Goal: Book appointment/travel/reservation

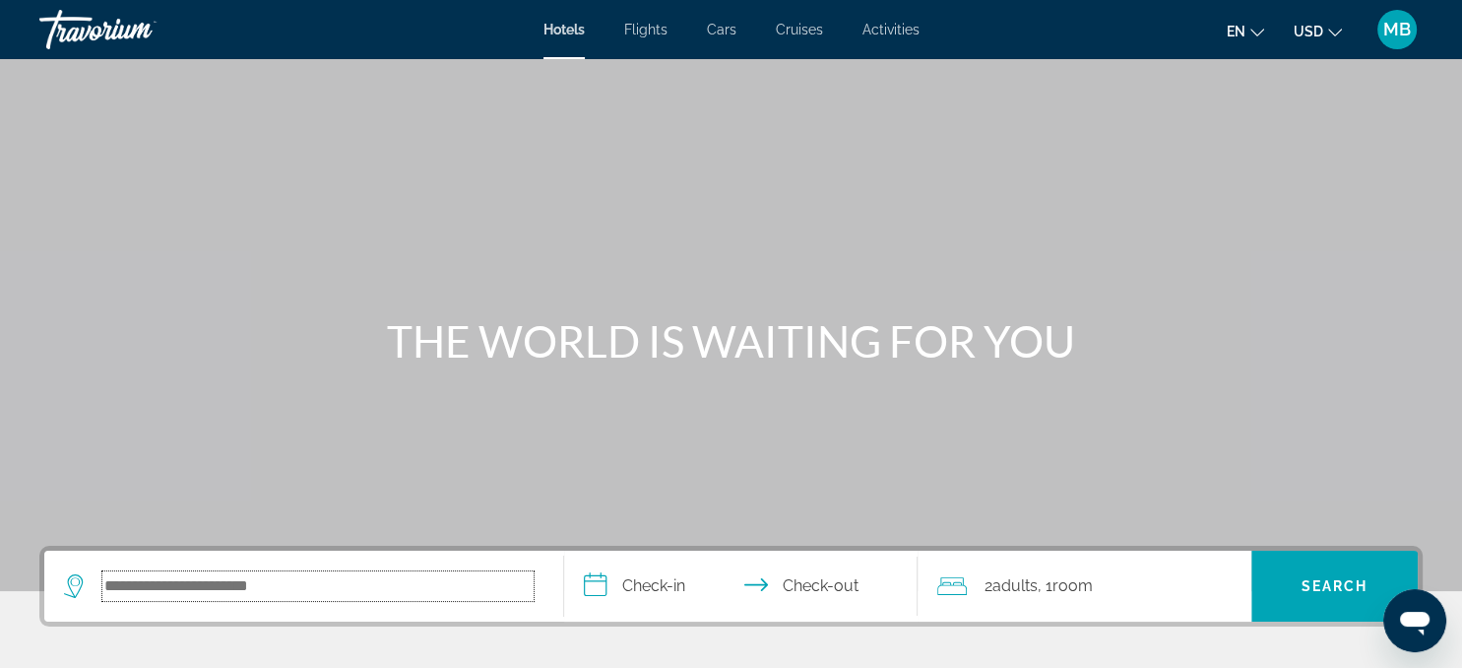
click at [234, 590] on input "Search hotel destination" at bounding box center [317, 586] width 431 height 30
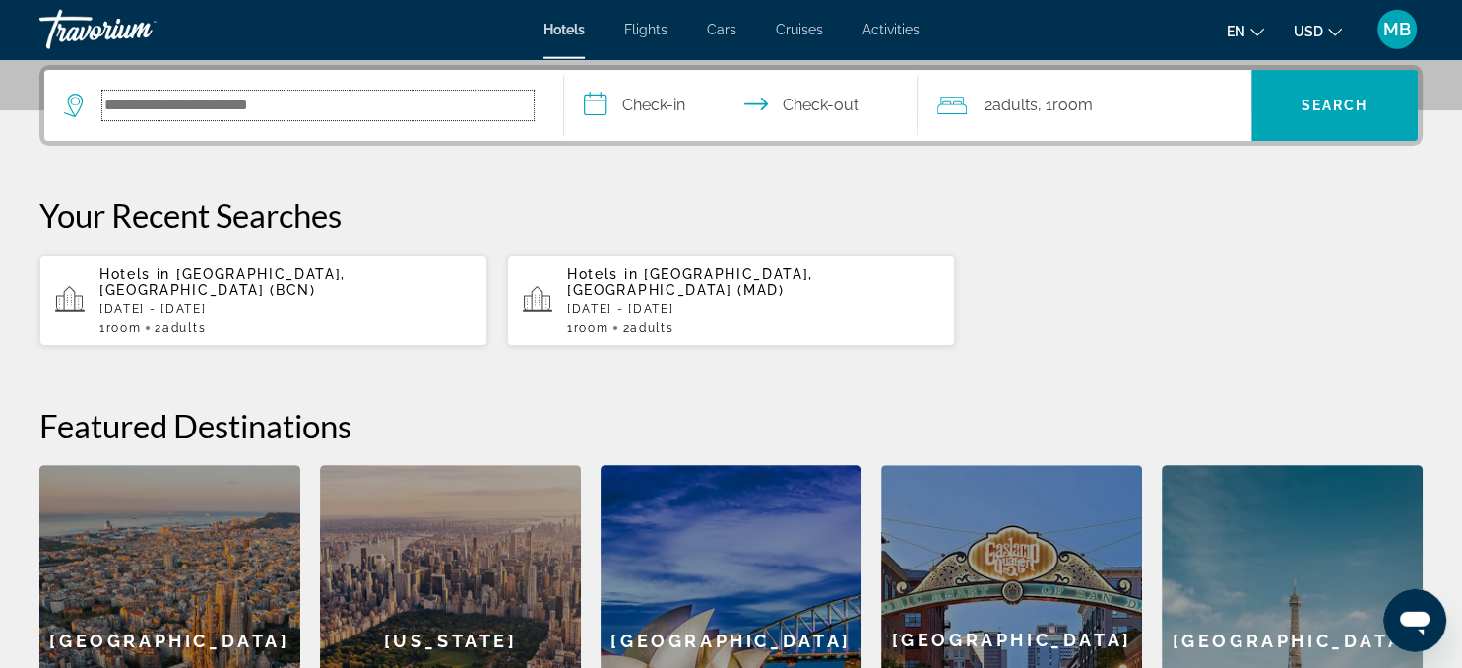
scroll to position [481, 0]
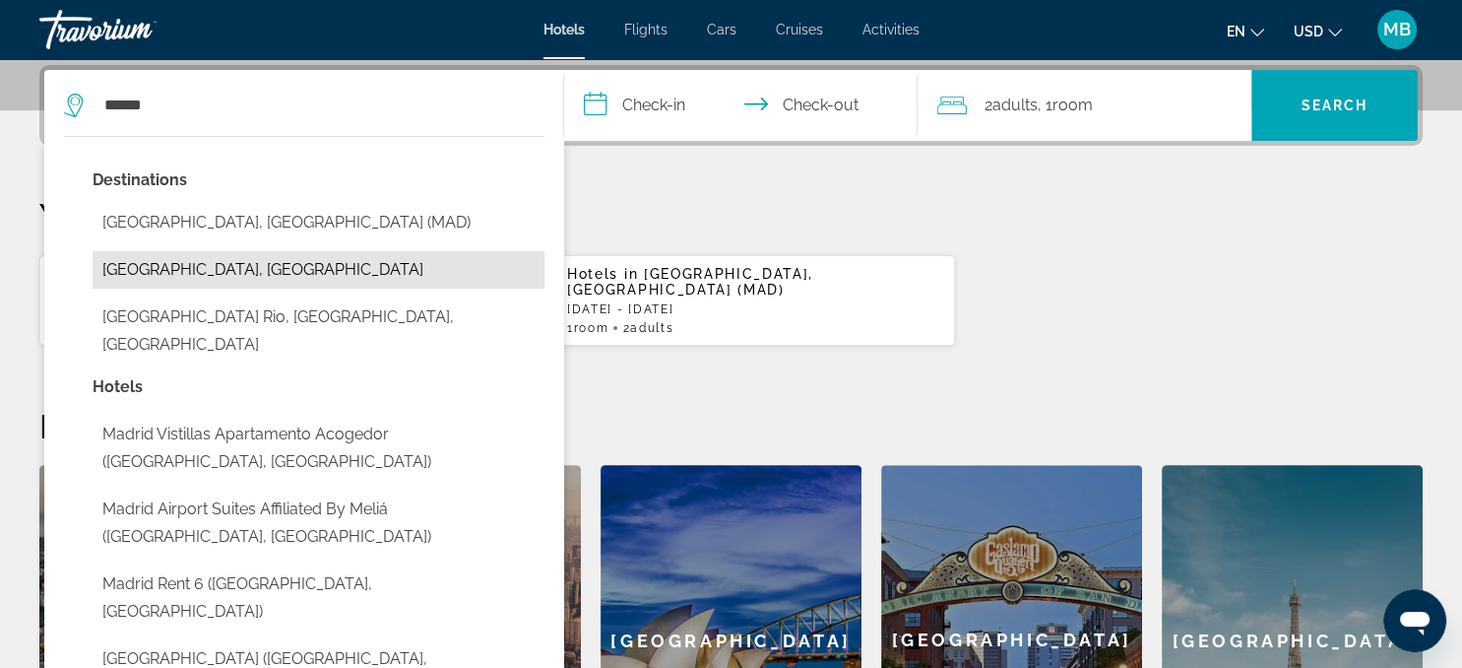
click at [223, 273] on button "[GEOGRAPHIC_DATA], [GEOGRAPHIC_DATA]" at bounding box center [319, 269] width 452 height 37
type input "**********"
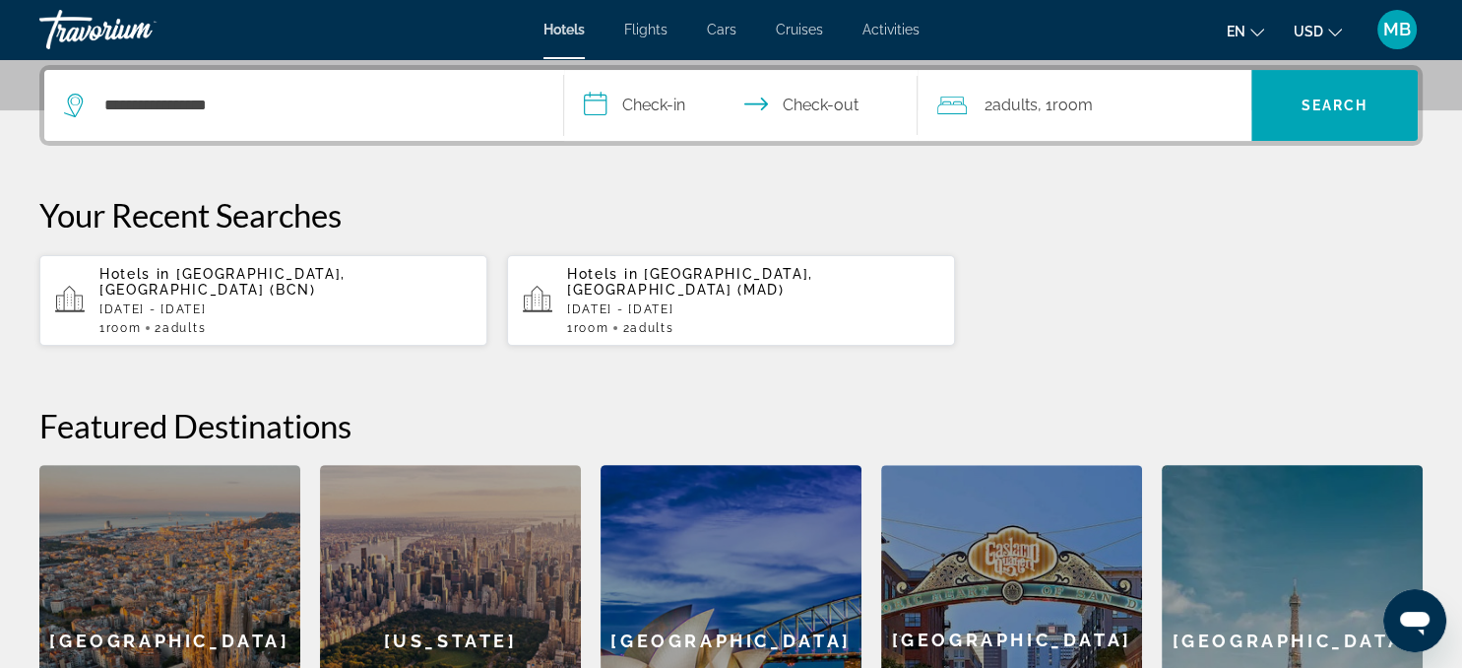
click at [681, 96] on input "**********" at bounding box center [744, 108] width 361 height 77
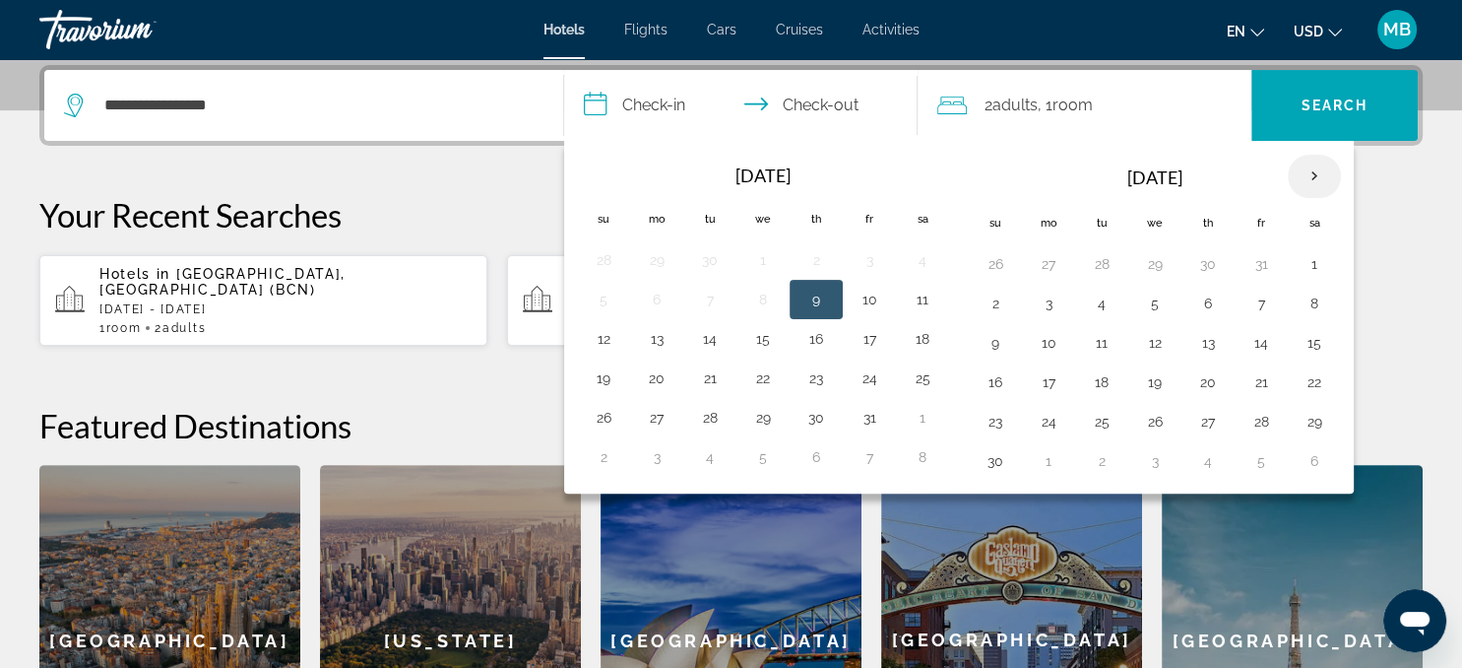
click at [1317, 171] on th "Next month" at bounding box center [1314, 176] width 53 height 43
click at [707, 376] on button "23" at bounding box center [710, 382] width 32 height 28
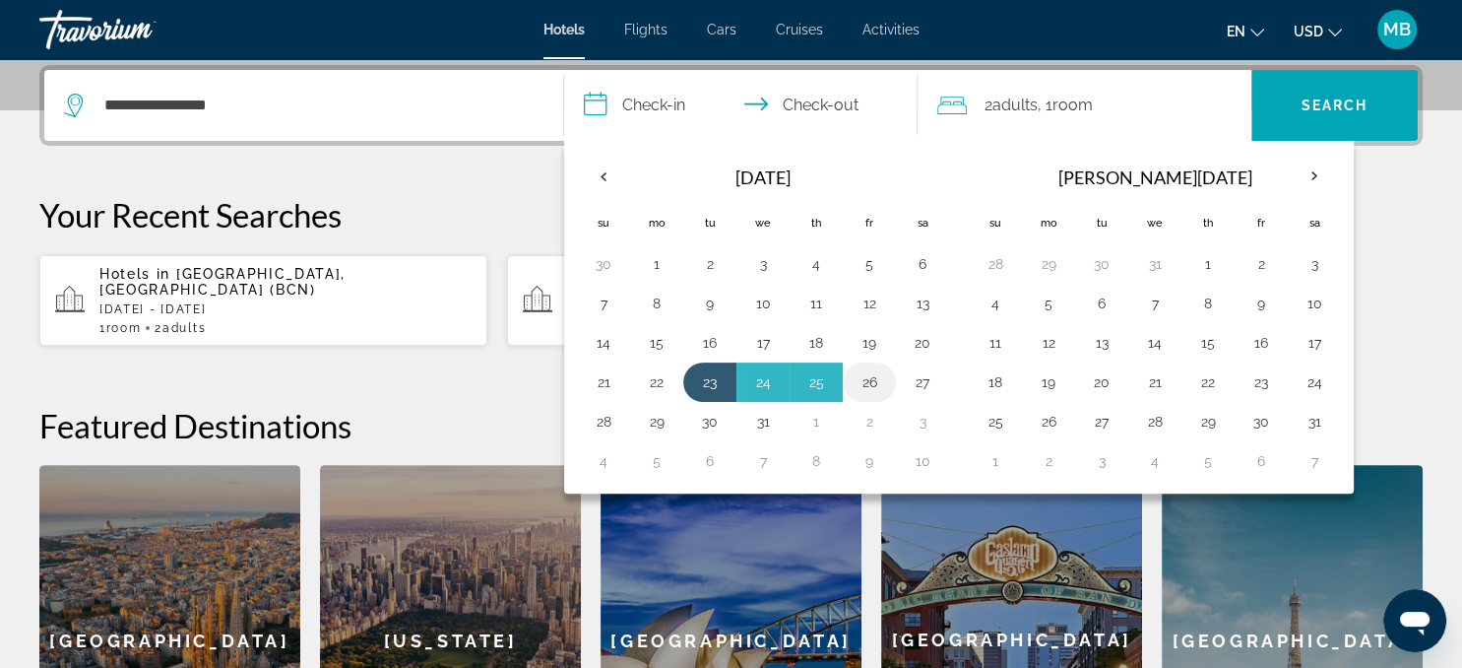
click at [867, 380] on button "26" at bounding box center [870, 382] width 32 height 28
type input "**********"
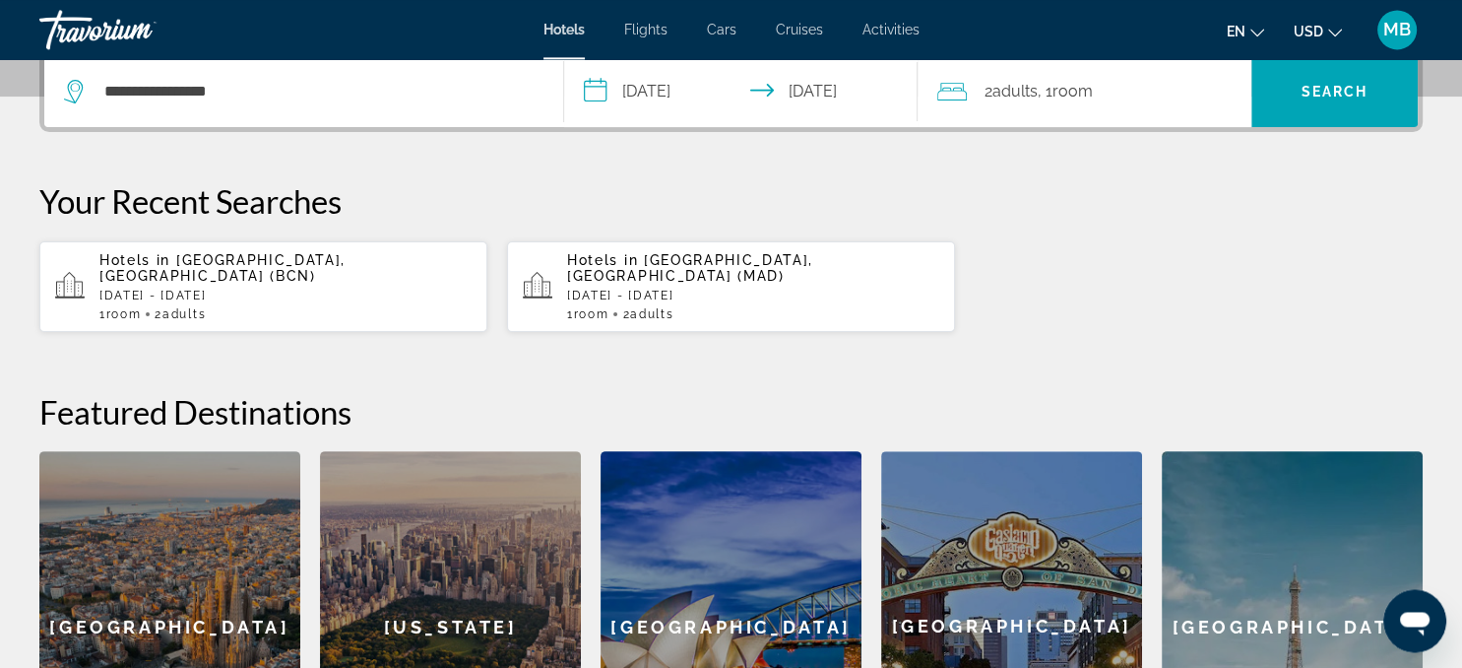
scroll to position [455, 0]
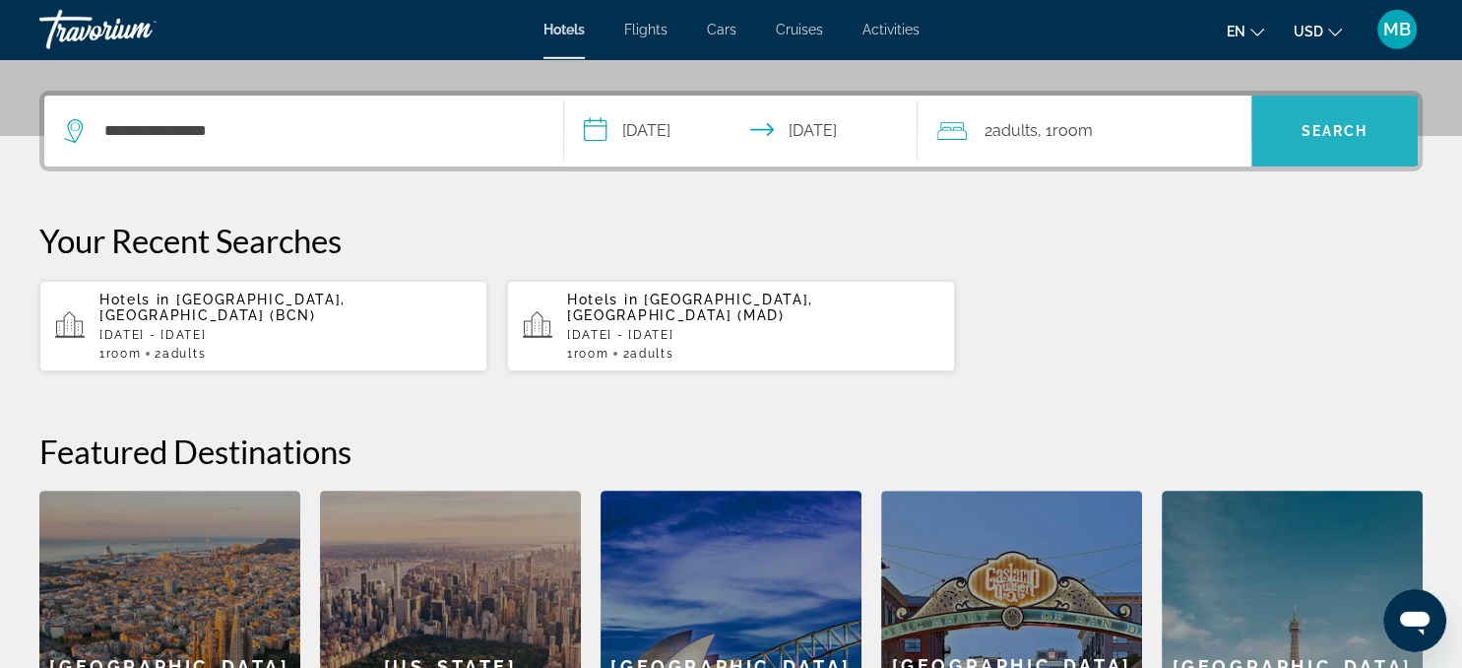
click at [1329, 133] on span "Search" at bounding box center [1335, 131] width 67 height 16
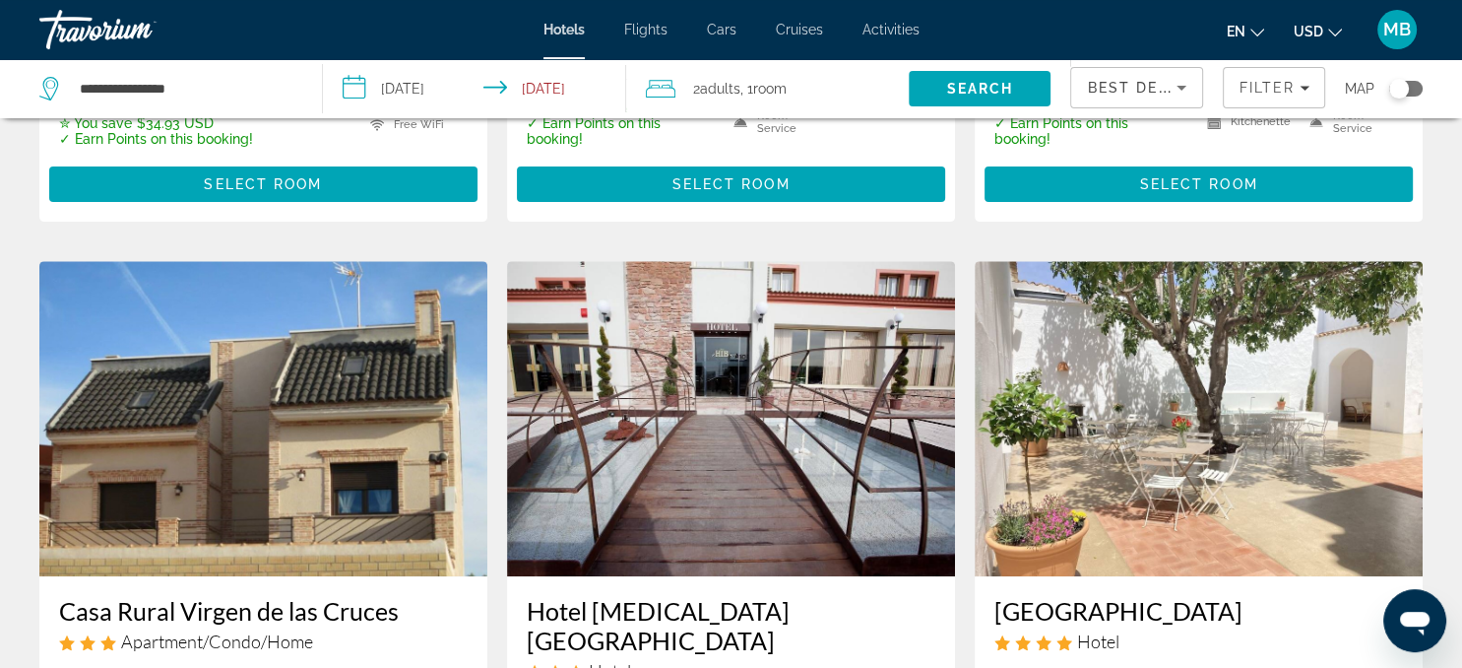
scroll to position [841, 0]
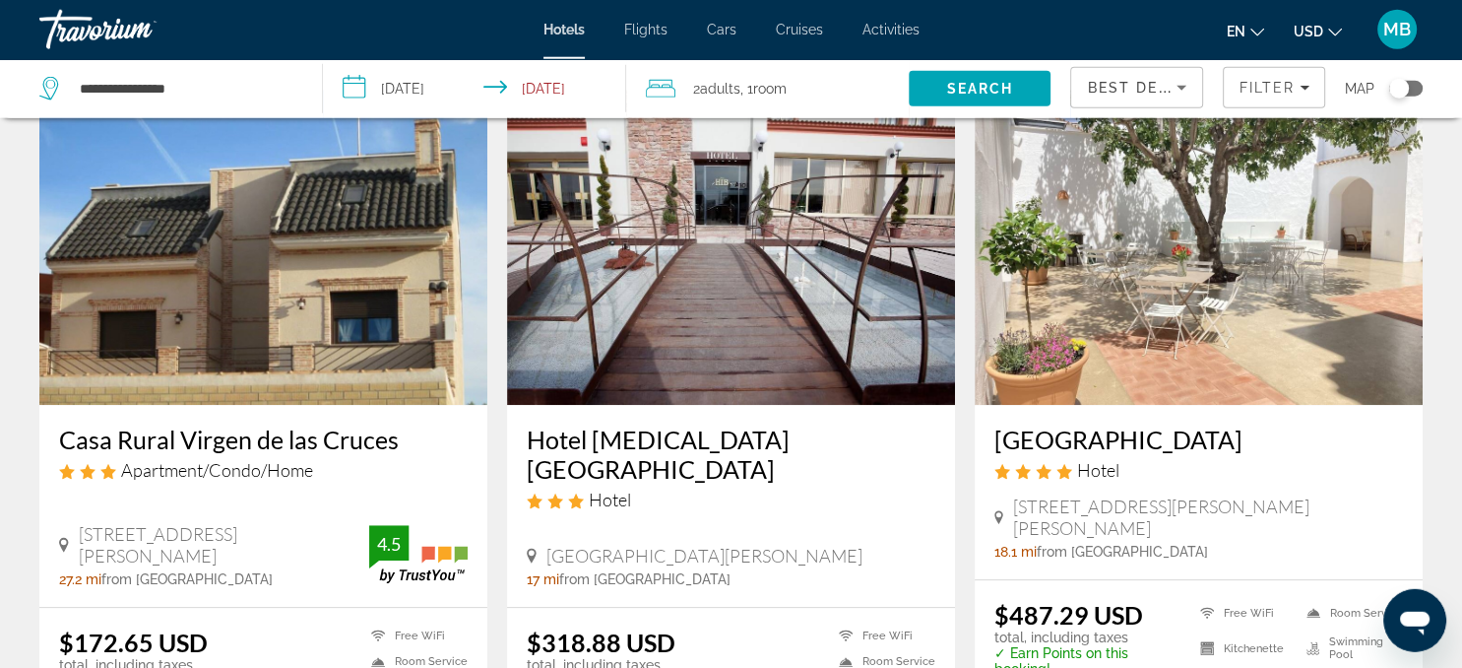
click at [1186, 320] on img "Main content" at bounding box center [1199, 247] width 448 height 315
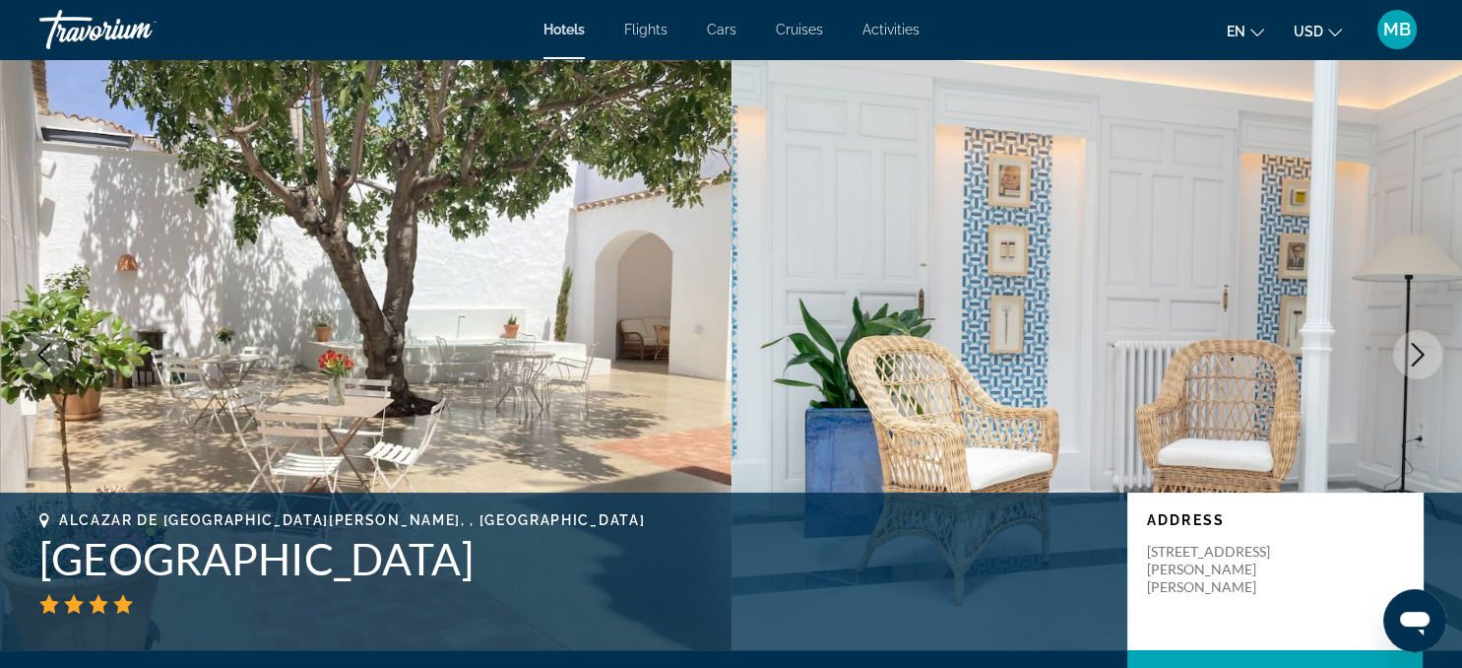
click at [1413, 355] on icon "Next image" at bounding box center [1418, 355] width 24 height 24
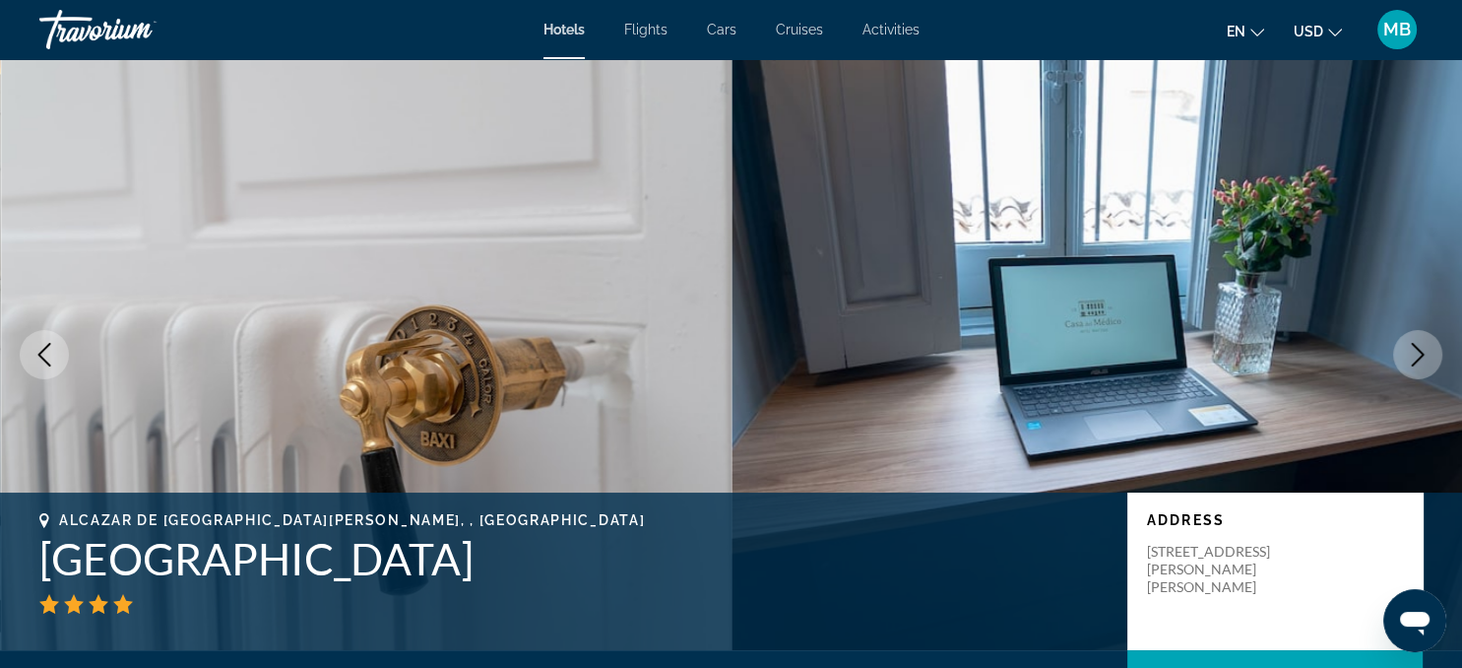
click at [1413, 355] on icon "Next image" at bounding box center [1418, 355] width 24 height 24
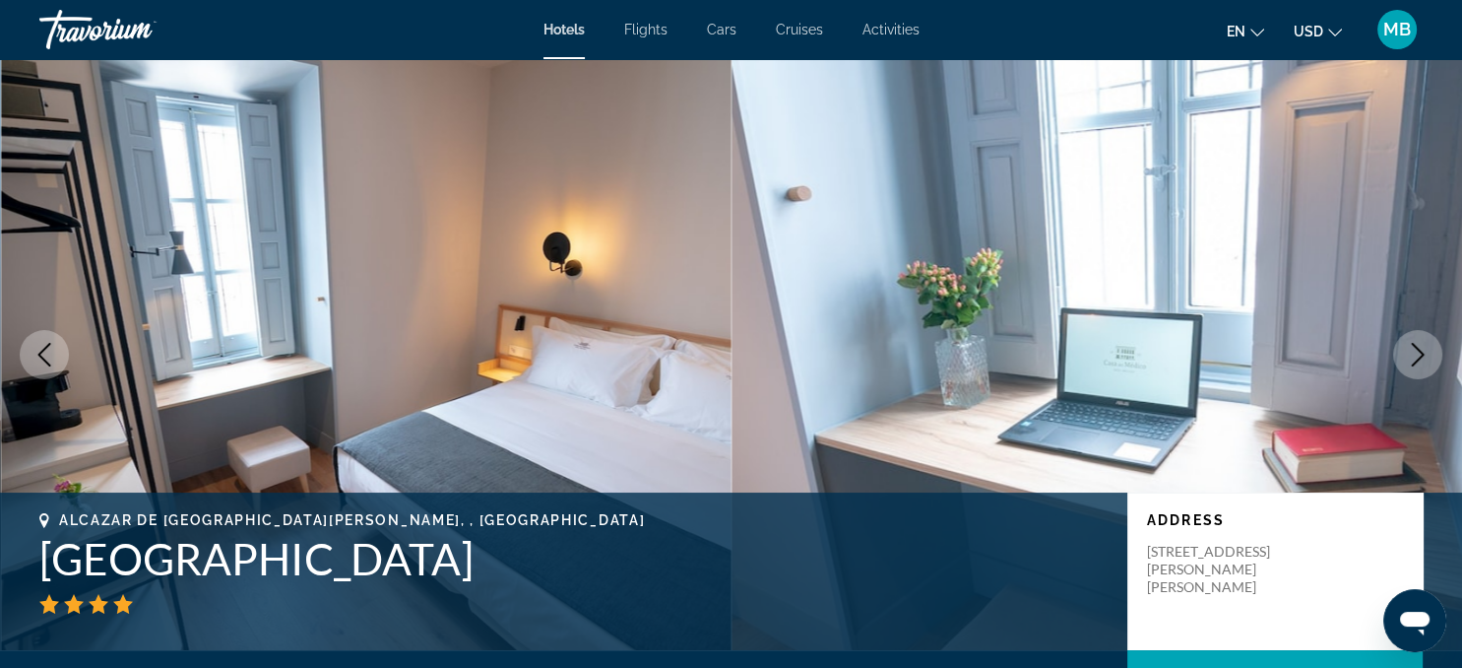
click at [1413, 355] on icon "Next image" at bounding box center [1418, 355] width 24 height 24
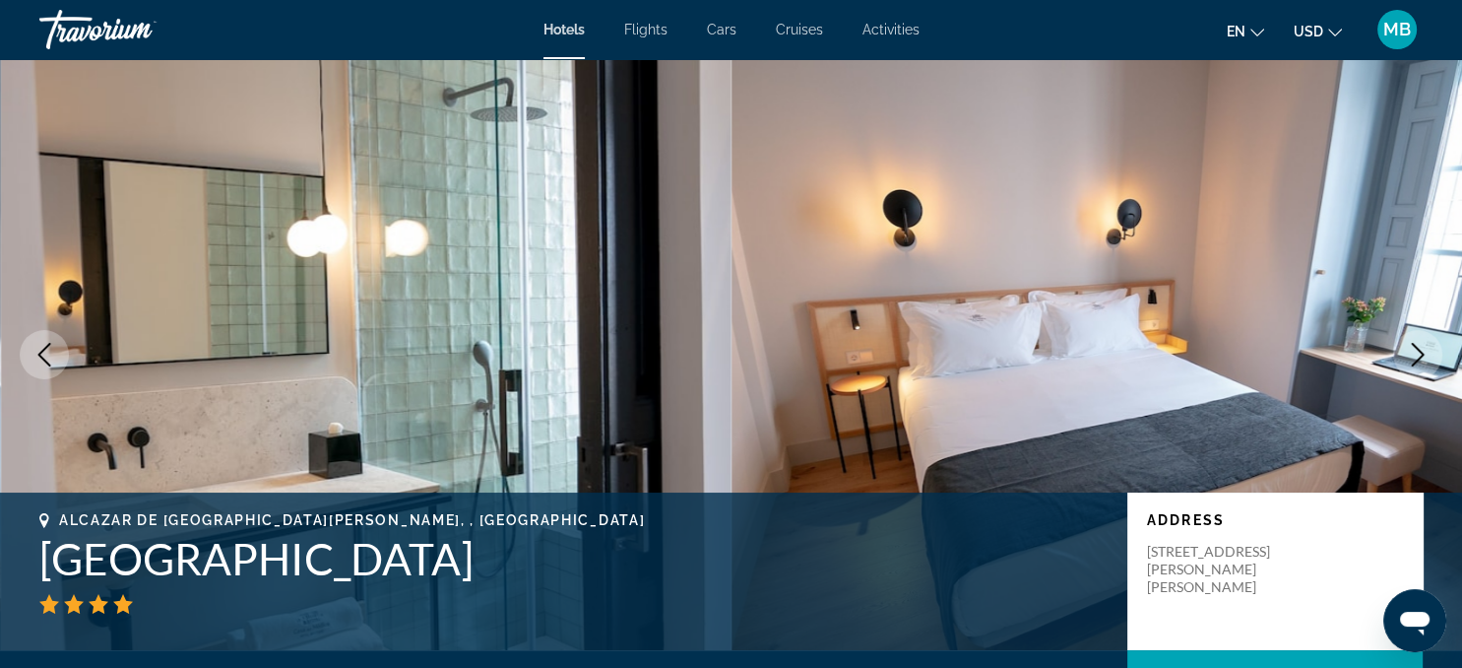
click at [1413, 355] on icon "Next image" at bounding box center [1418, 355] width 24 height 24
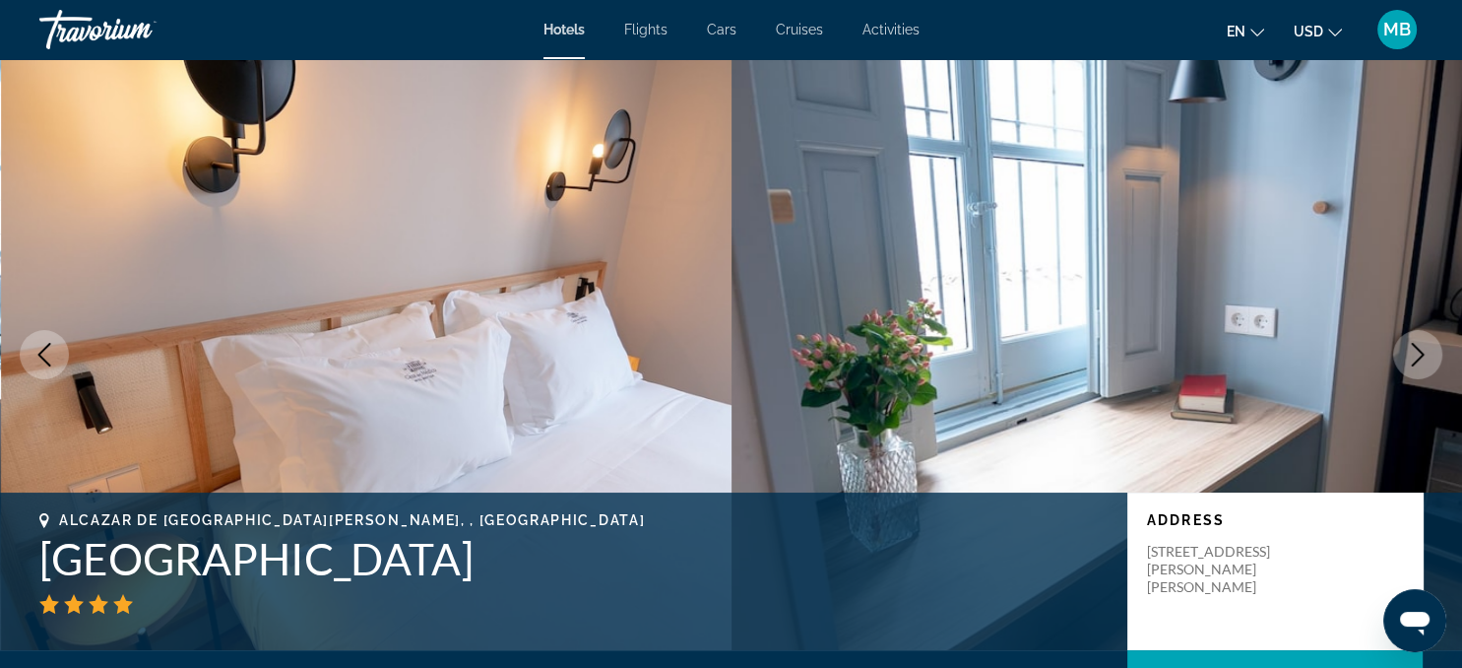
click at [1413, 355] on icon "Next image" at bounding box center [1418, 355] width 24 height 24
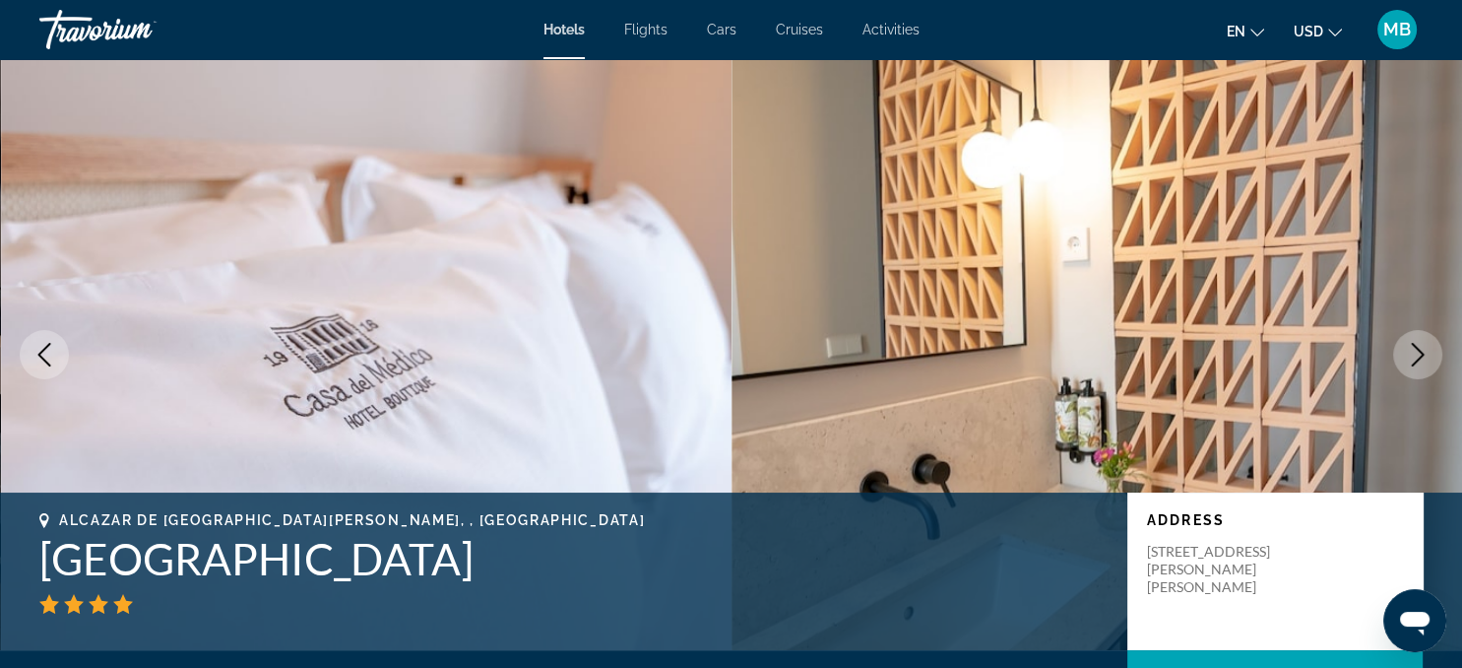
click at [1413, 355] on icon "Next image" at bounding box center [1418, 355] width 24 height 24
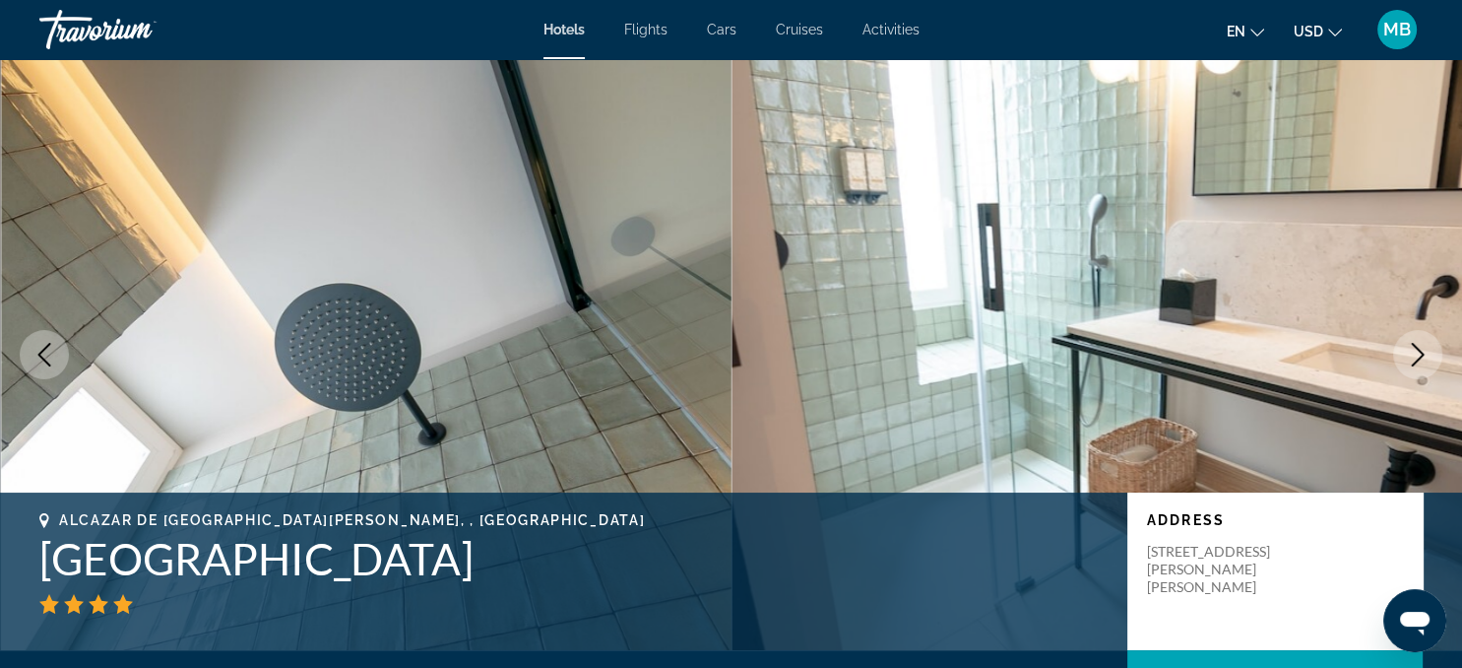
click at [1408, 355] on icon "Next image" at bounding box center [1418, 355] width 24 height 24
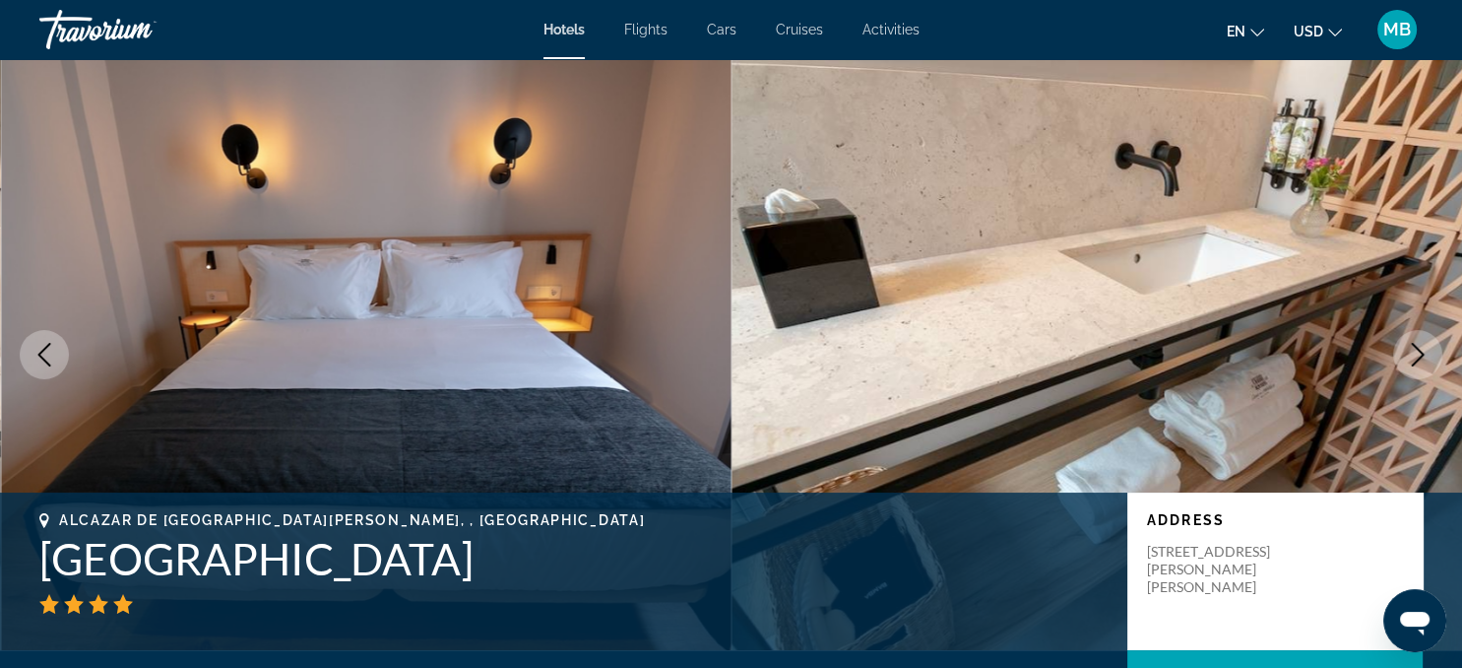
click at [1408, 355] on icon "Next image" at bounding box center [1418, 355] width 24 height 24
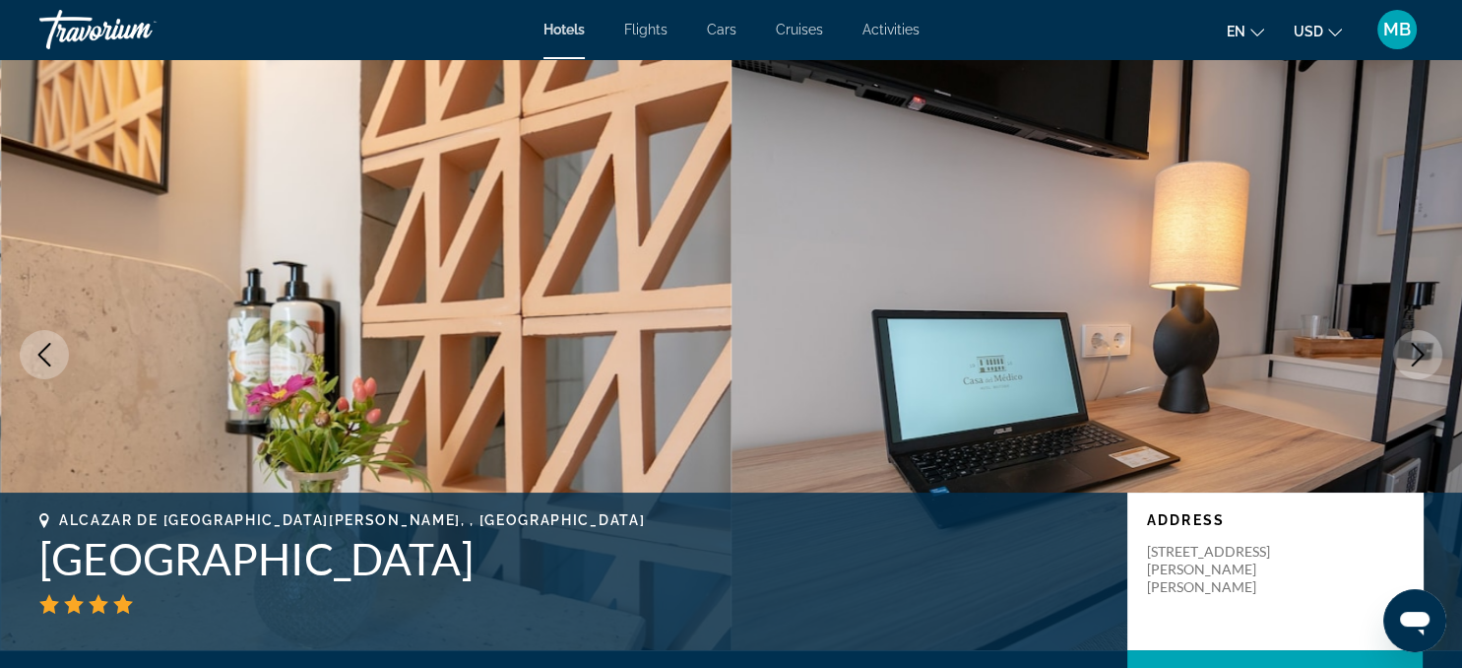
click at [1408, 355] on icon "Next image" at bounding box center [1418, 355] width 24 height 24
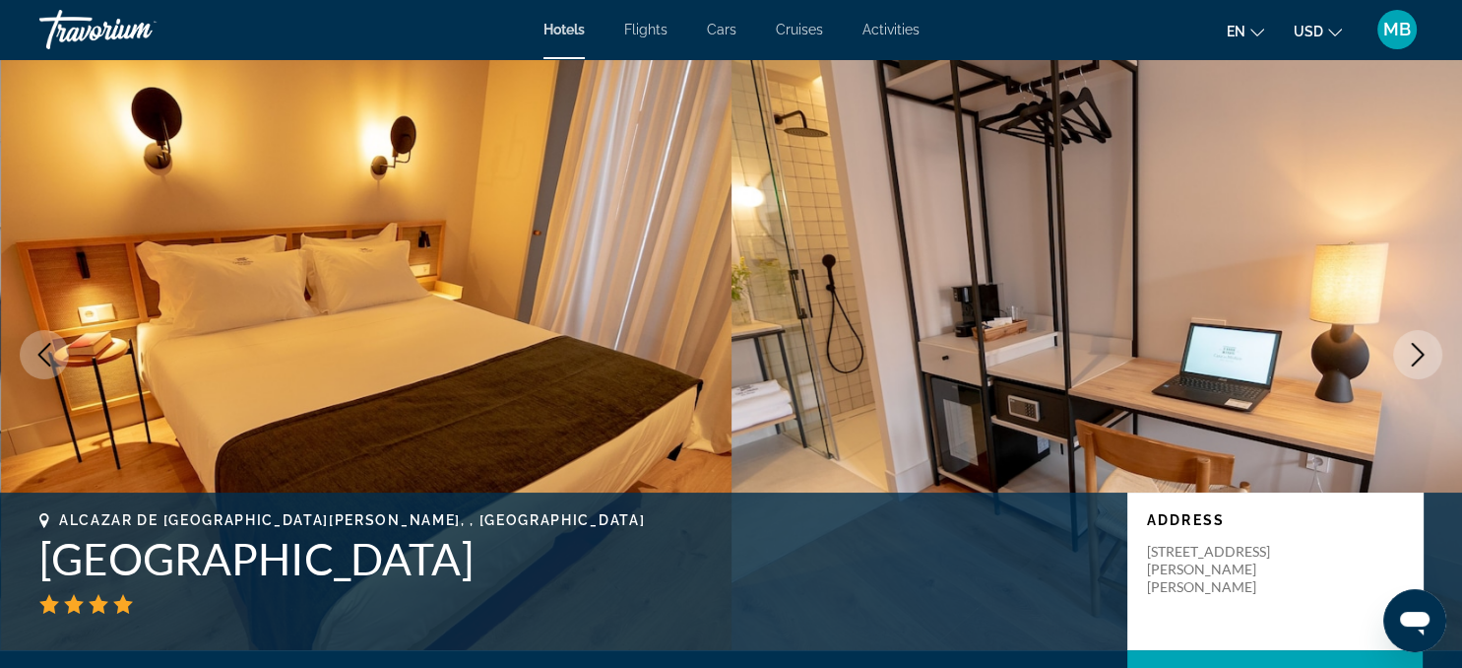
click at [1408, 355] on icon "Next image" at bounding box center [1418, 355] width 24 height 24
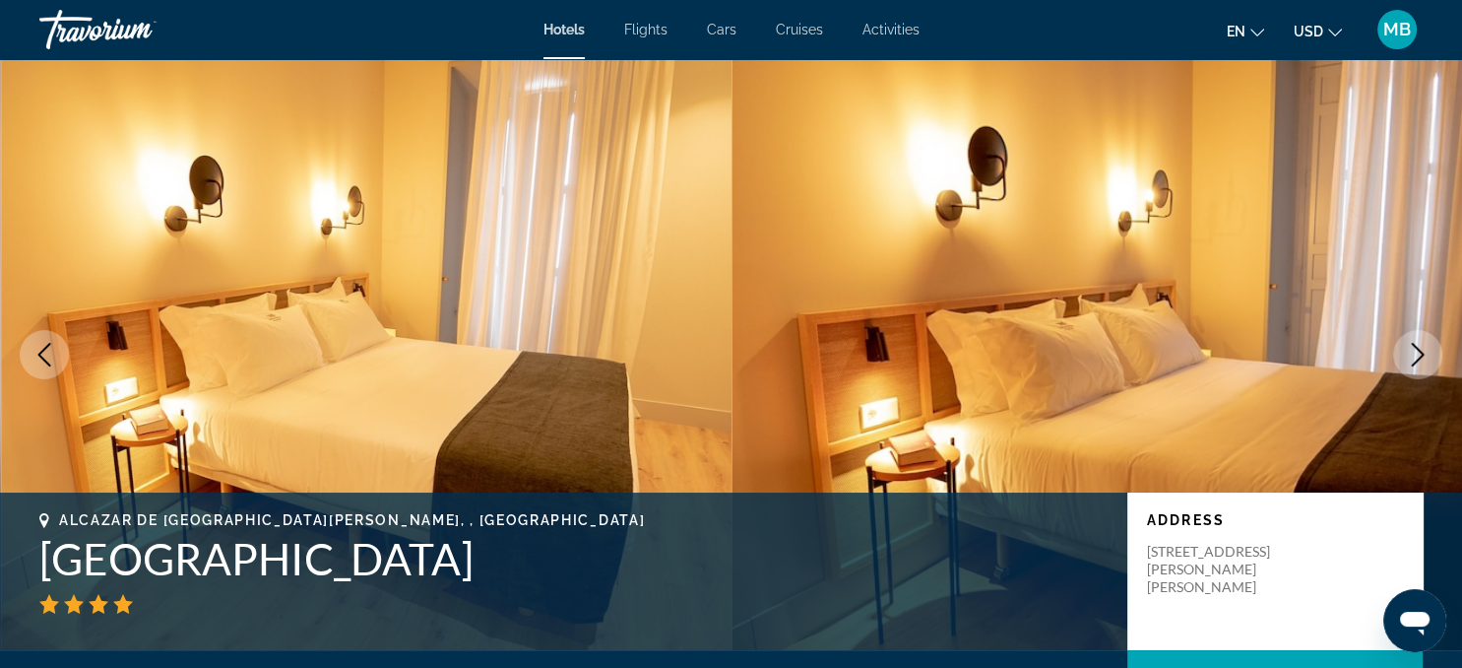
click at [1408, 355] on icon "Next image" at bounding box center [1418, 355] width 24 height 24
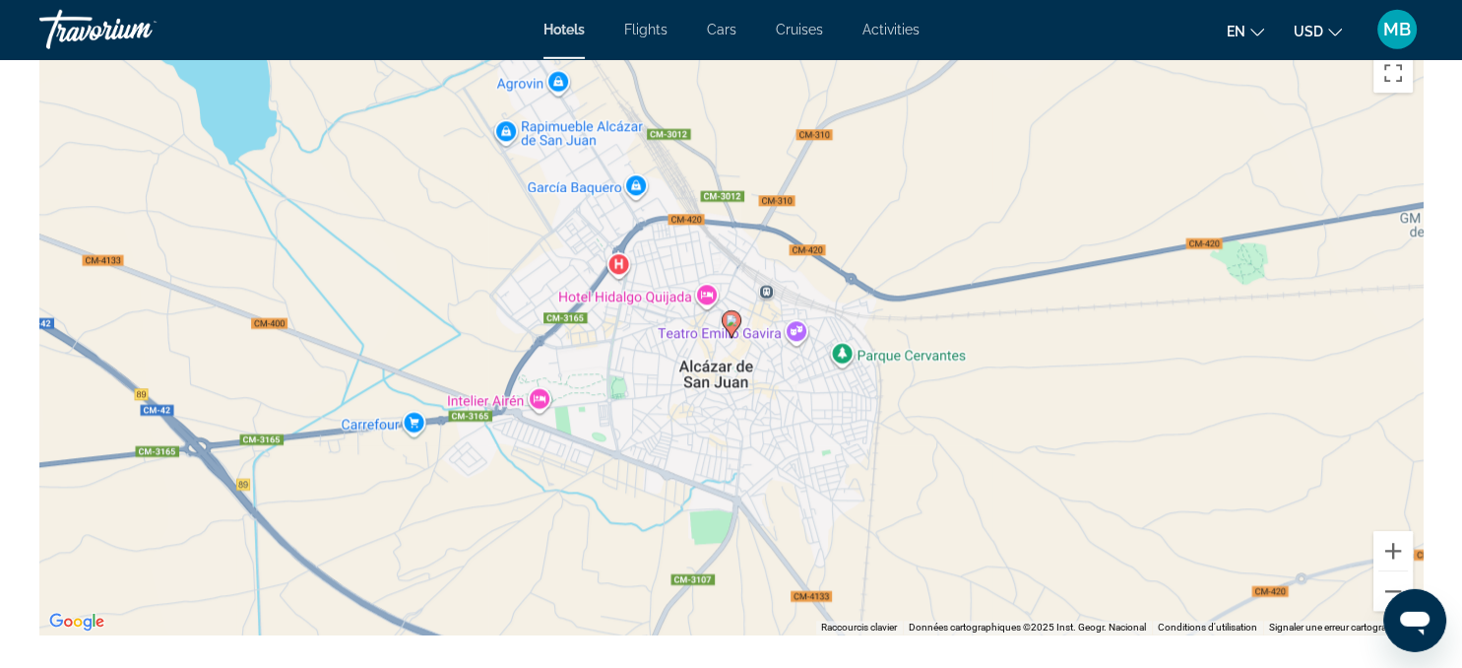
scroll to position [1944, 0]
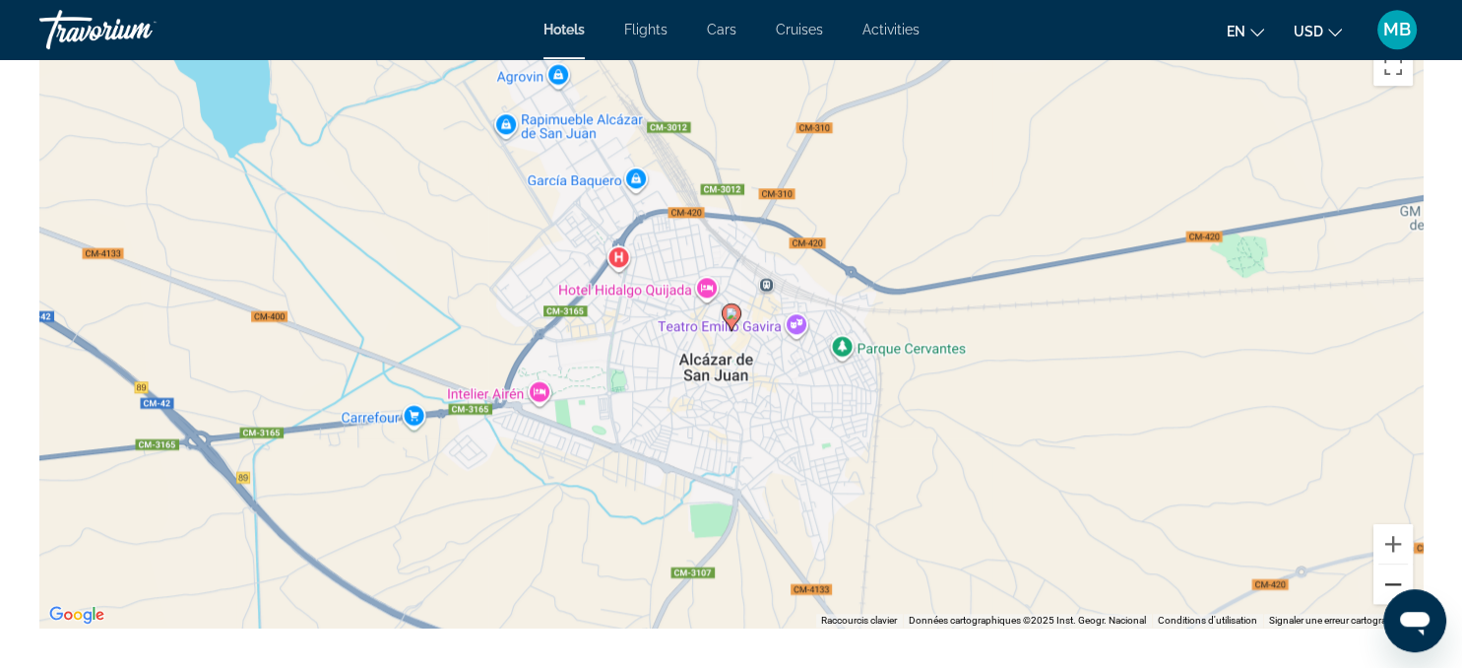
click at [1384, 584] on button "Zoom arrière" at bounding box center [1393, 583] width 39 height 39
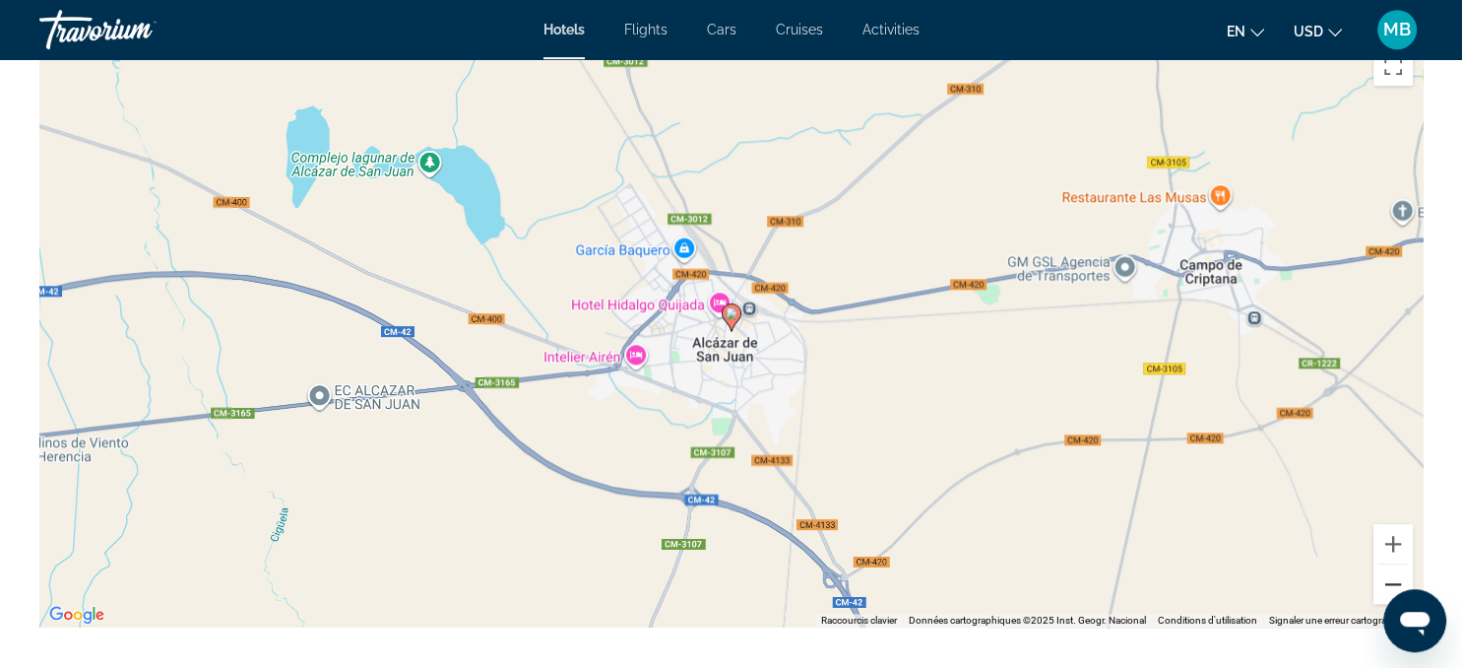
click at [1384, 584] on button "Zoom arrière" at bounding box center [1393, 583] width 39 height 39
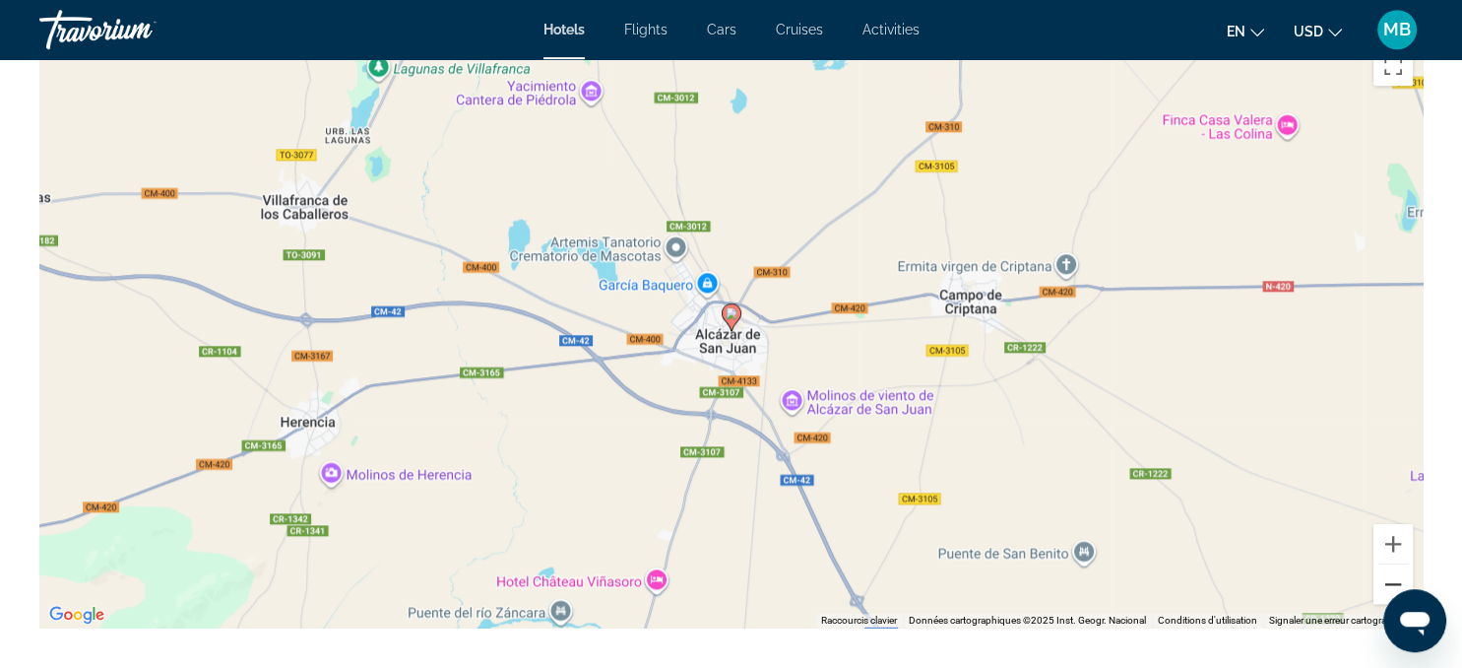
click at [1384, 584] on button "Zoom arrière" at bounding box center [1393, 583] width 39 height 39
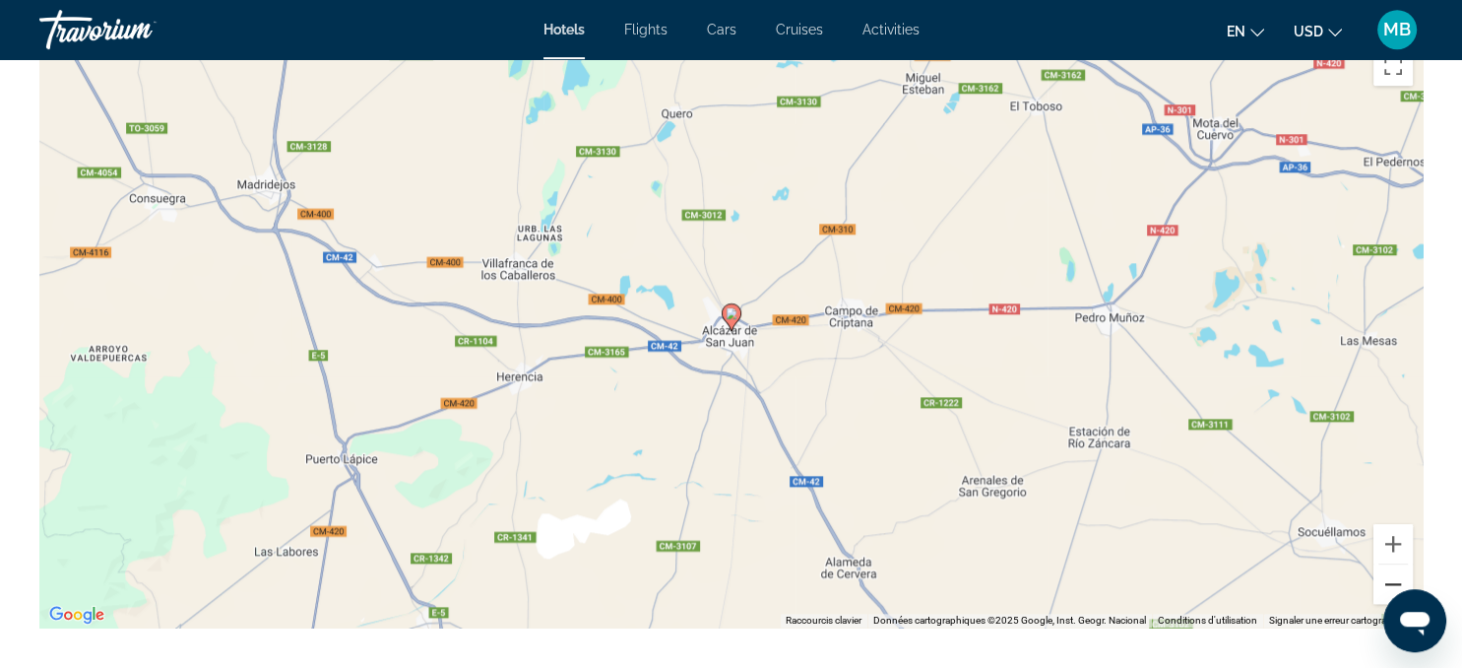
click at [1384, 584] on button "Zoom arrière" at bounding box center [1393, 583] width 39 height 39
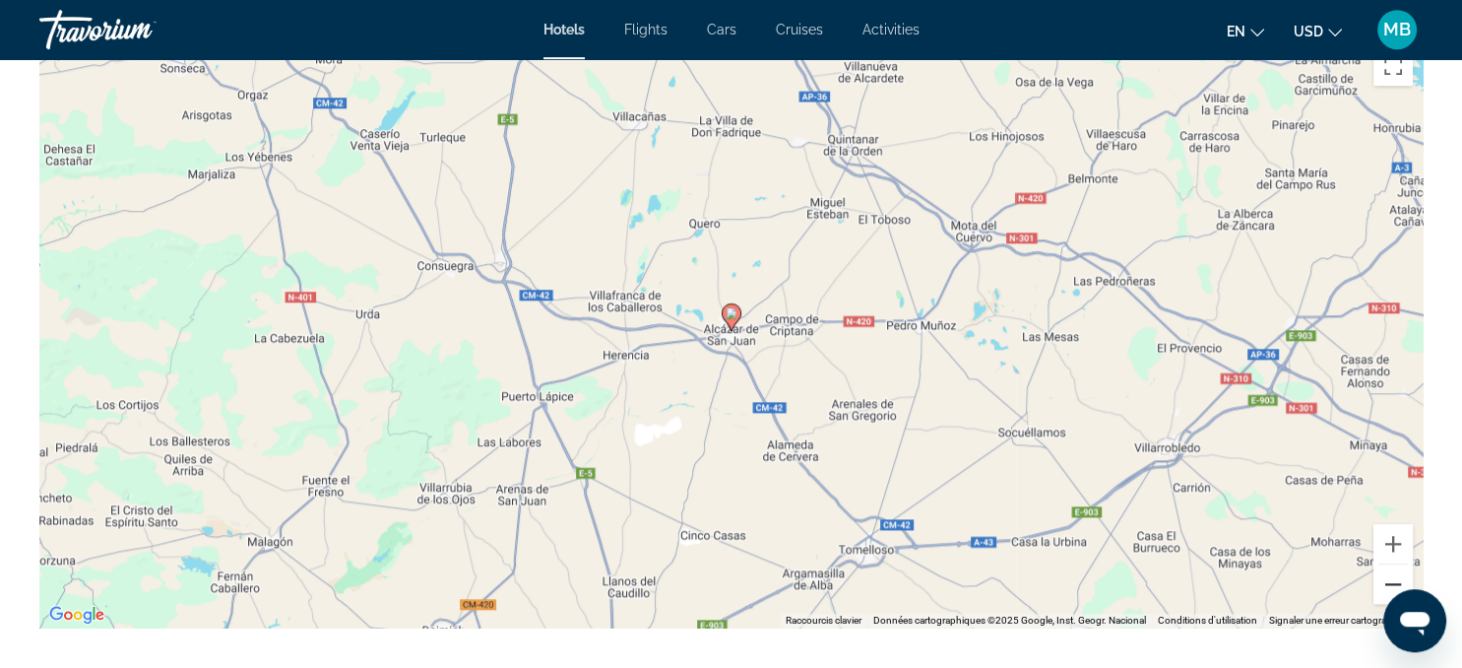
click at [1384, 584] on button "Zoom arrière" at bounding box center [1393, 583] width 39 height 39
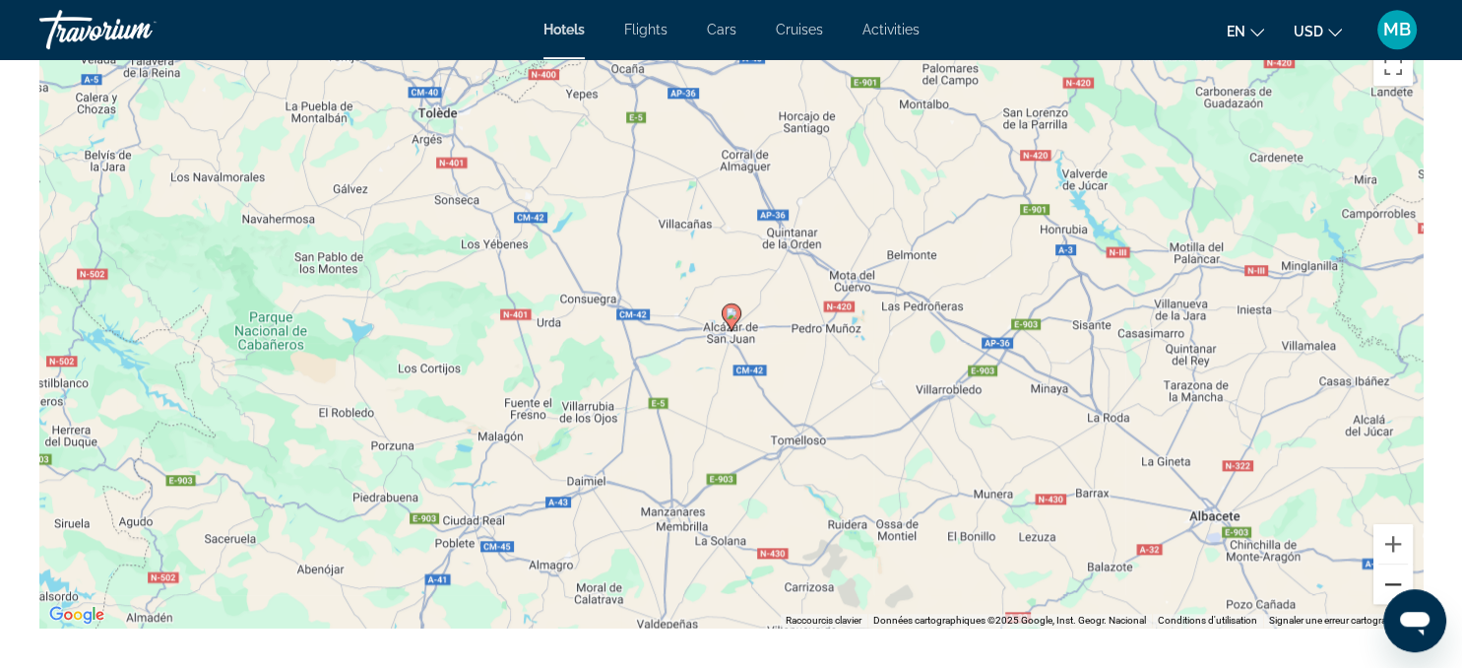
click at [1384, 584] on button "Zoom arrière" at bounding box center [1393, 583] width 39 height 39
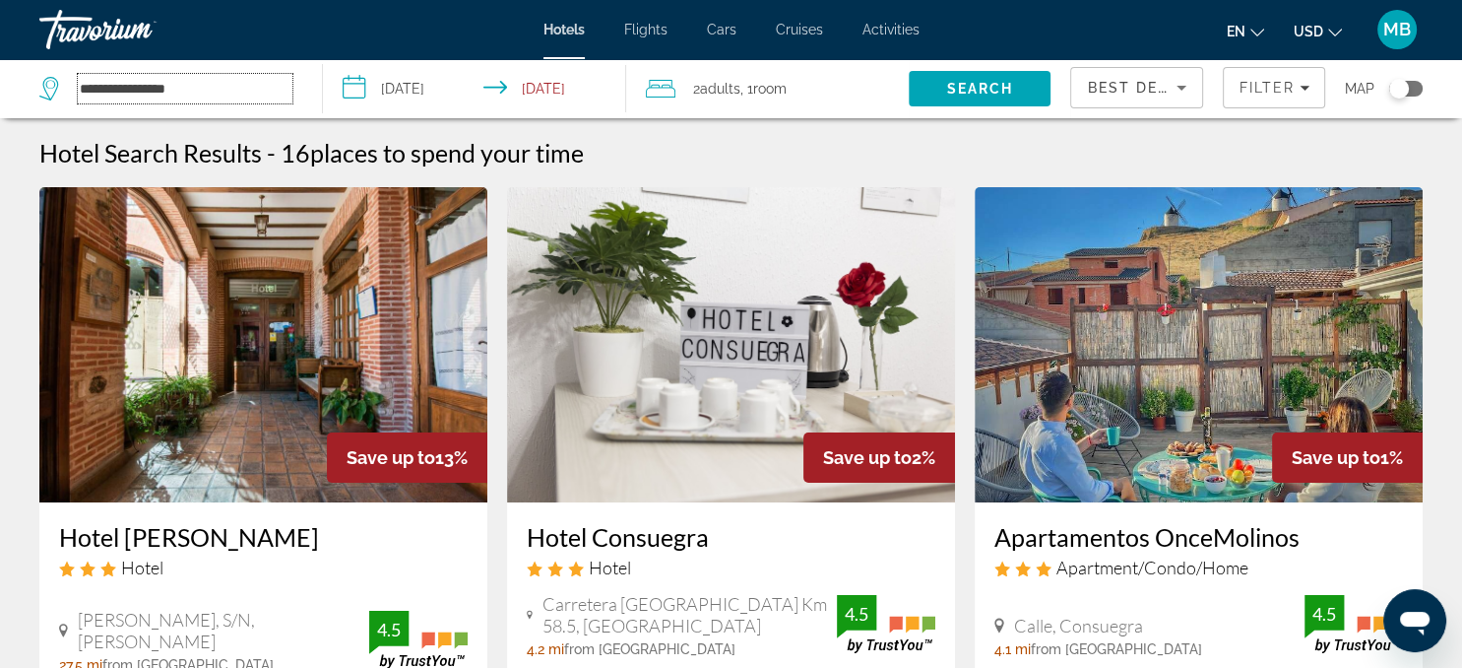
click at [211, 93] on input "**********" at bounding box center [185, 89] width 215 height 30
type input "*"
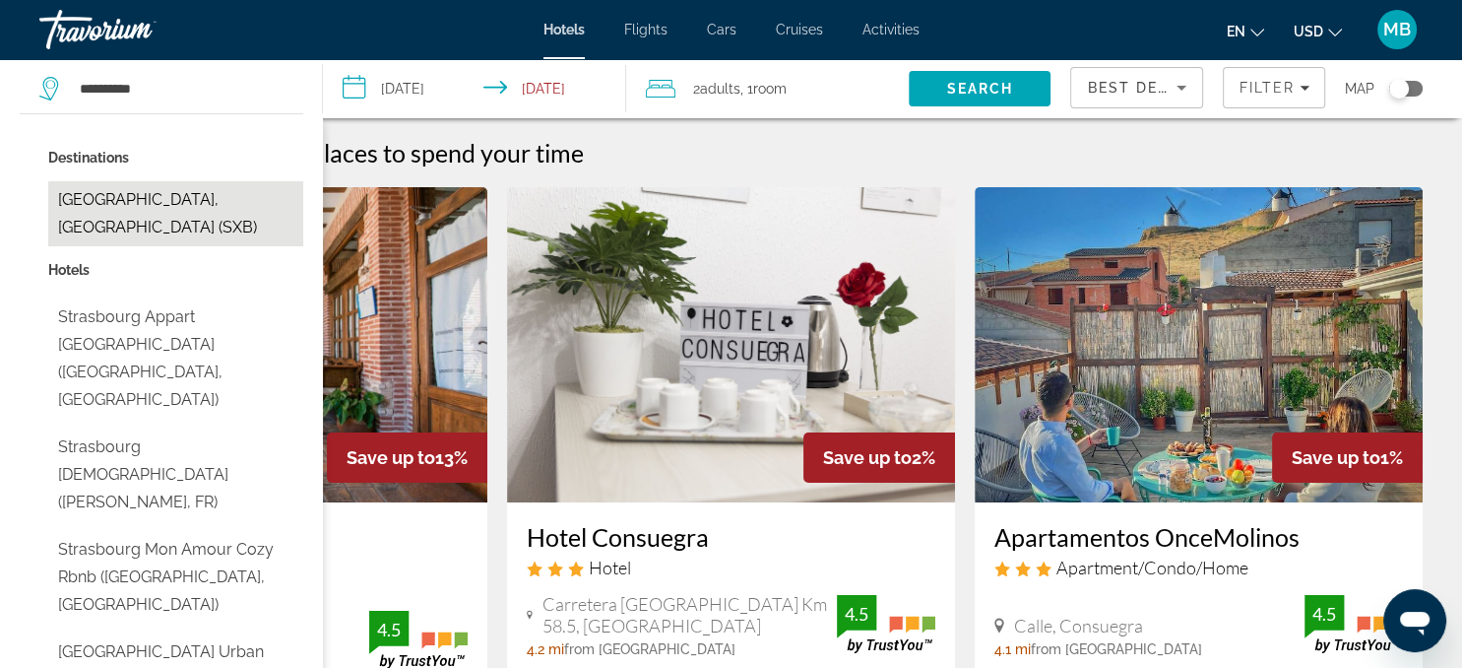
click at [165, 208] on button "[GEOGRAPHIC_DATA], [GEOGRAPHIC_DATA] (SXB)" at bounding box center [175, 213] width 255 height 65
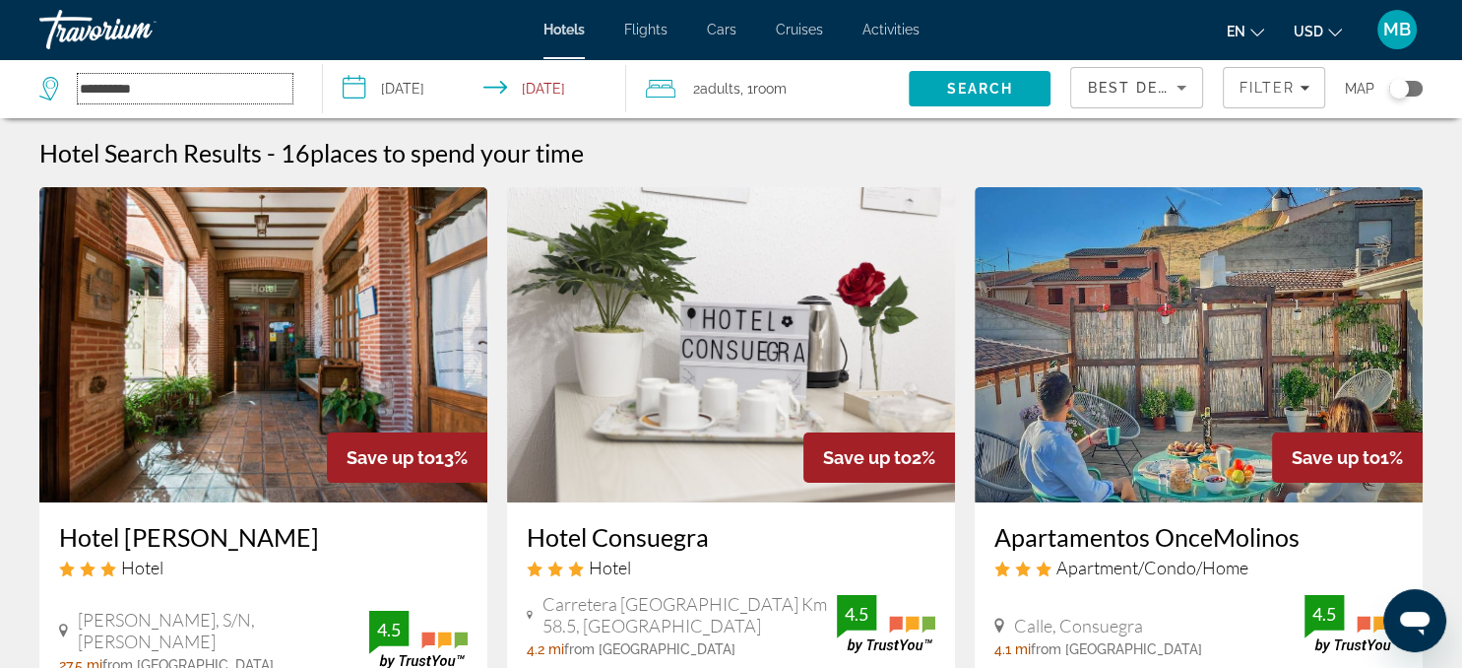
type input "**********"
click at [987, 93] on span "Search" at bounding box center [980, 89] width 67 height 16
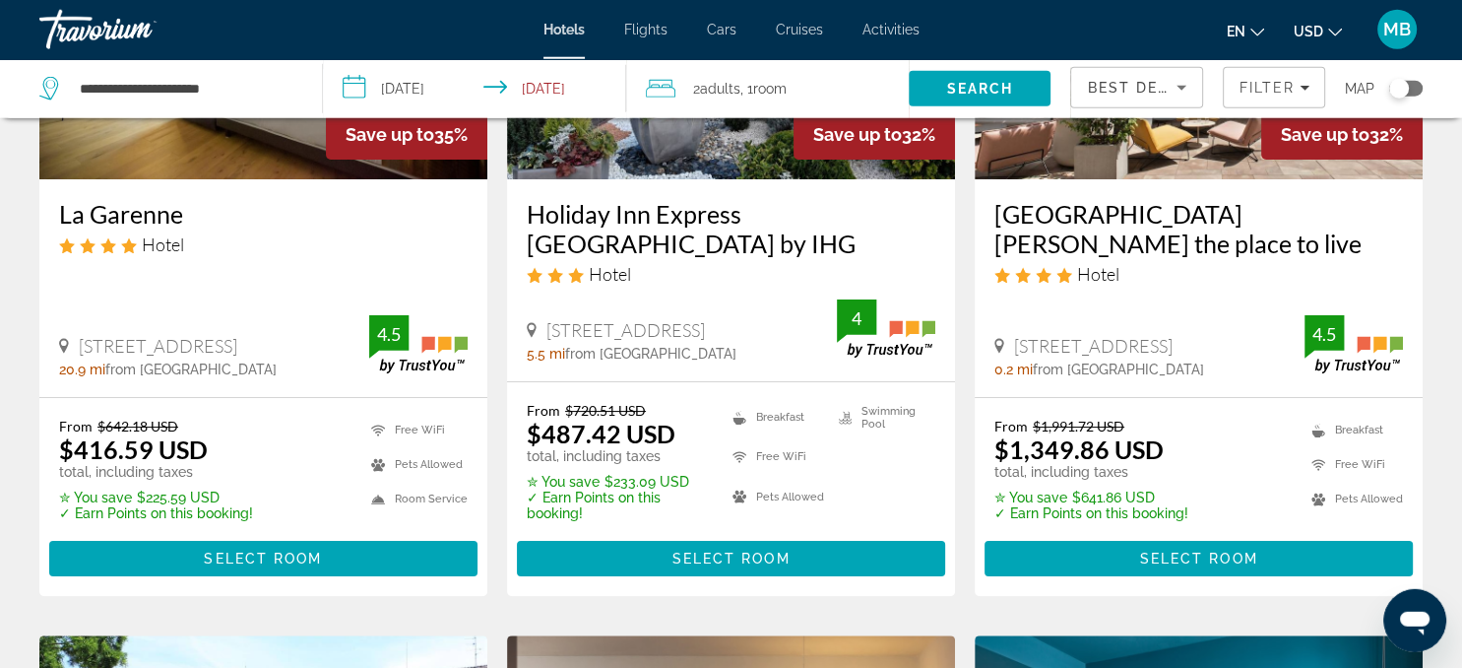
scroll to position [325, 0]
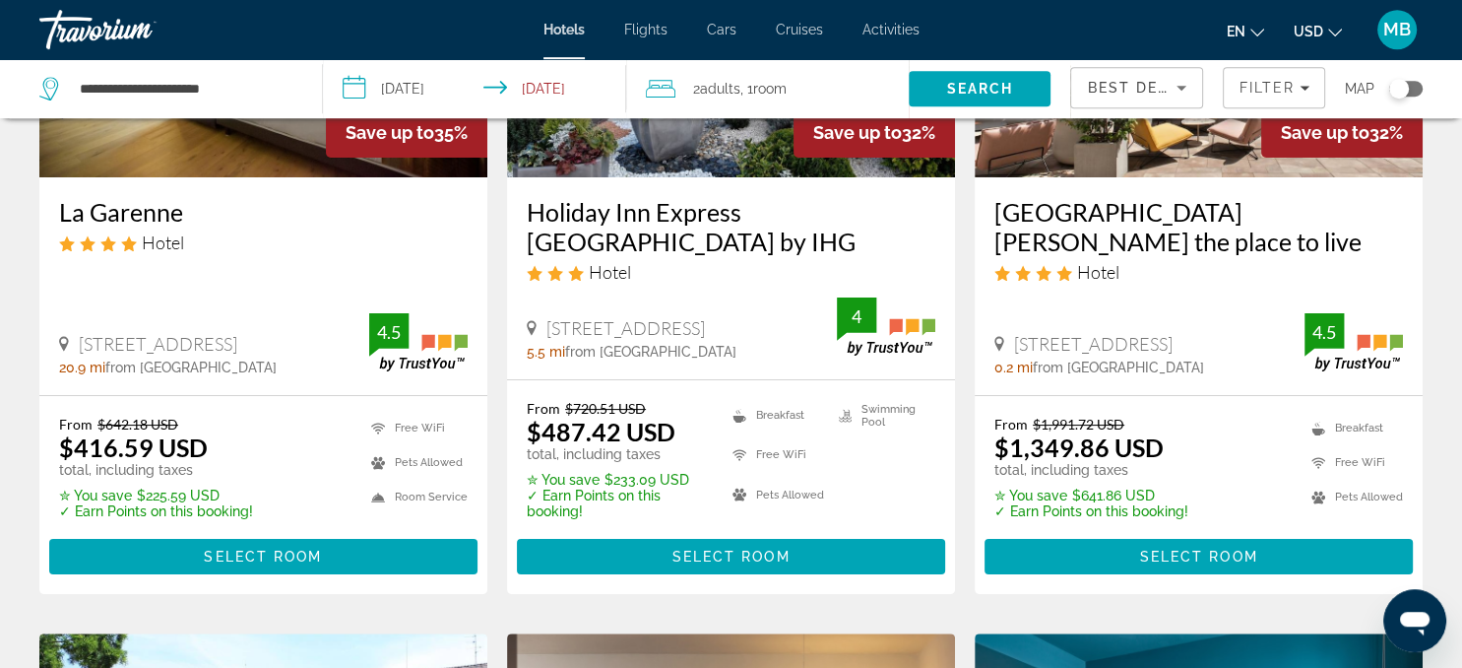
click at [1333, 30] on icon "Change currency" at bounding box center [1335, 33] width 14 height 8
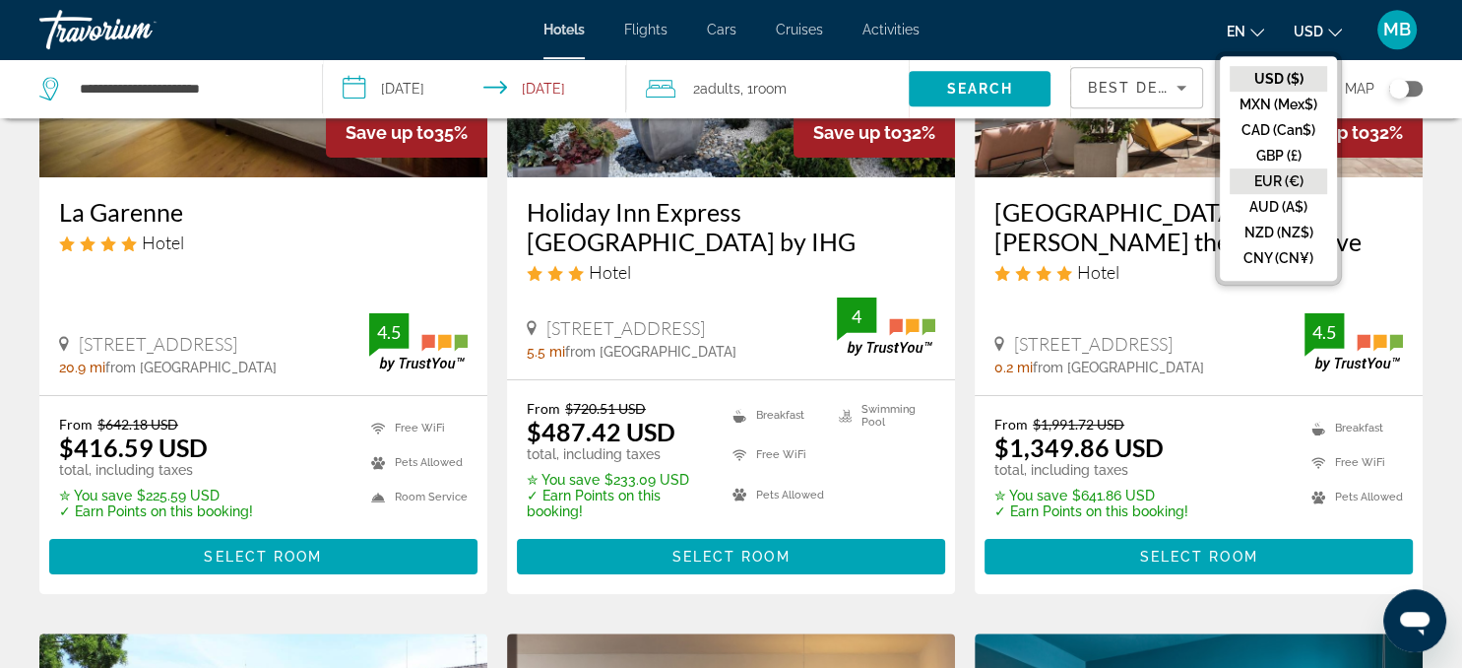
click at [1281, 177] on button "EUR (€)" at bounding box center [1278, 181] width 97 height 26
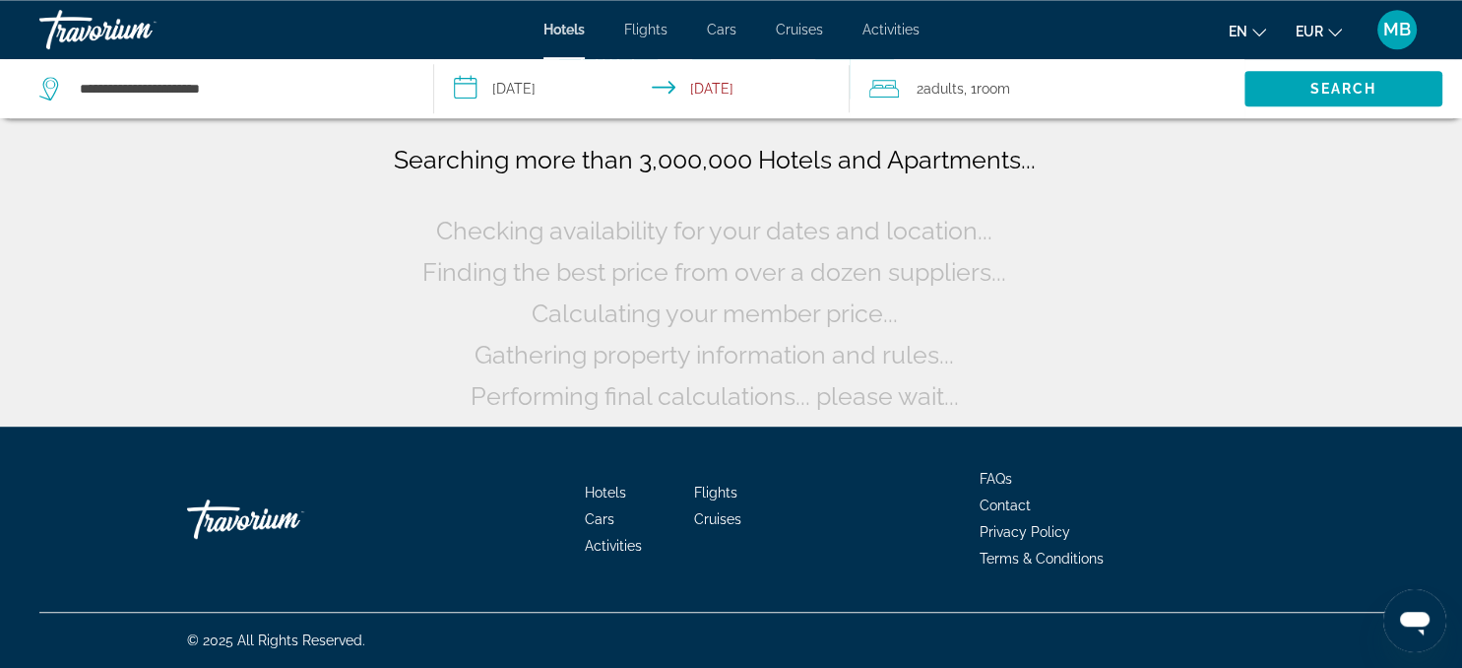
scroll to position [0, 0]
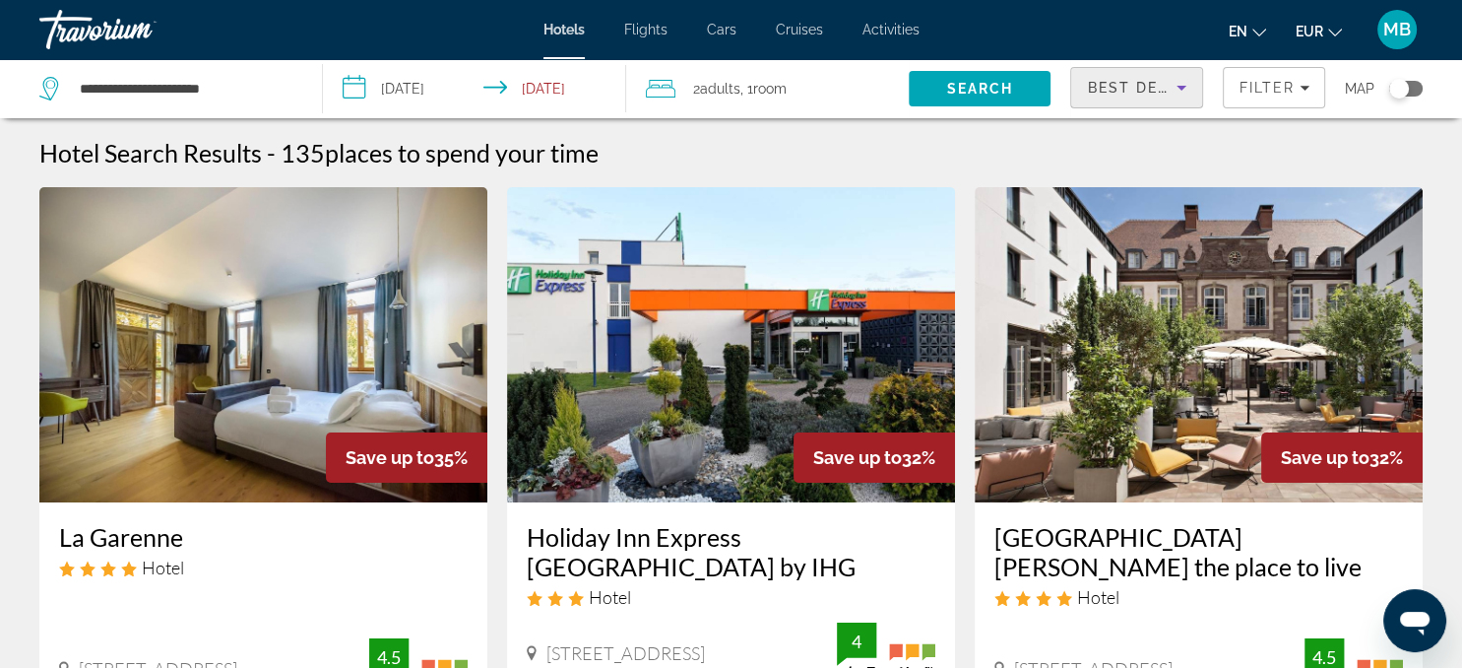
click at [1181, 94] on icon "Sort by" at bounding box center [1182, 88] width 24 height 24
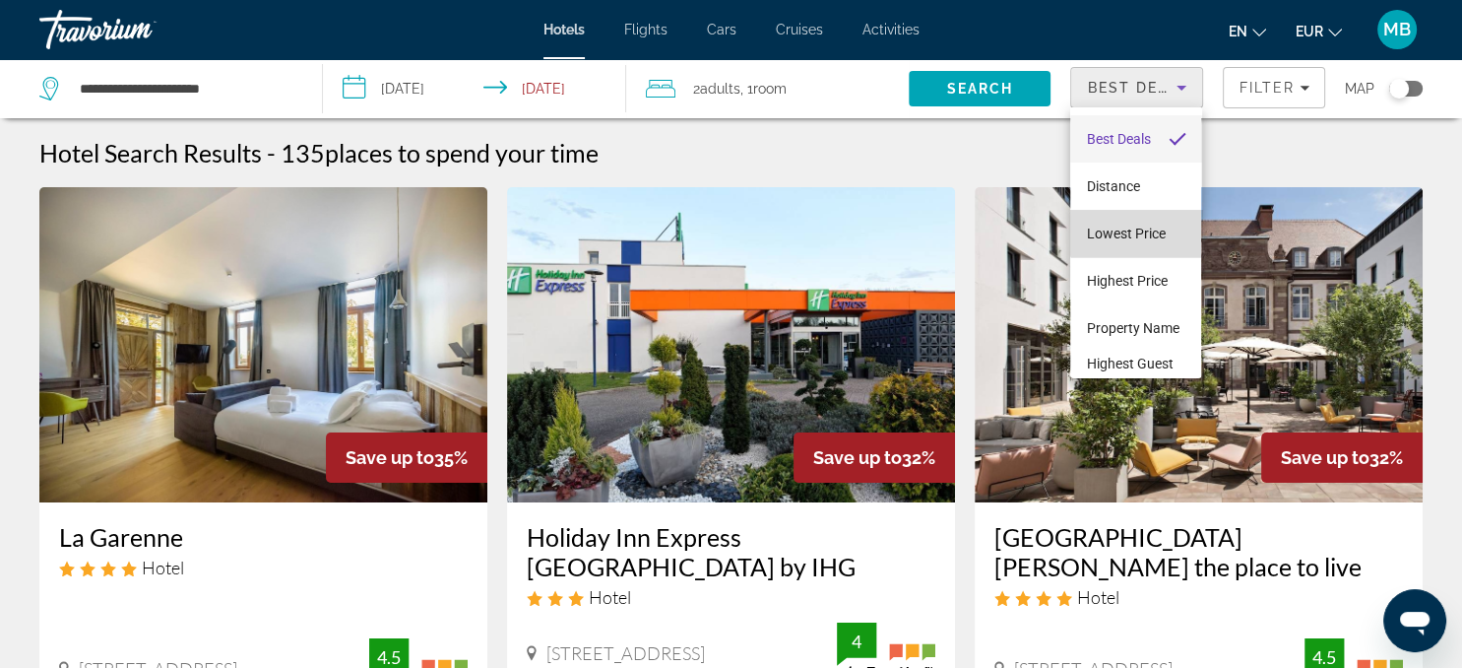
click at [1146, 225] on span "Lowest Price" at bounding box center [1125, 233] width 79 height 16
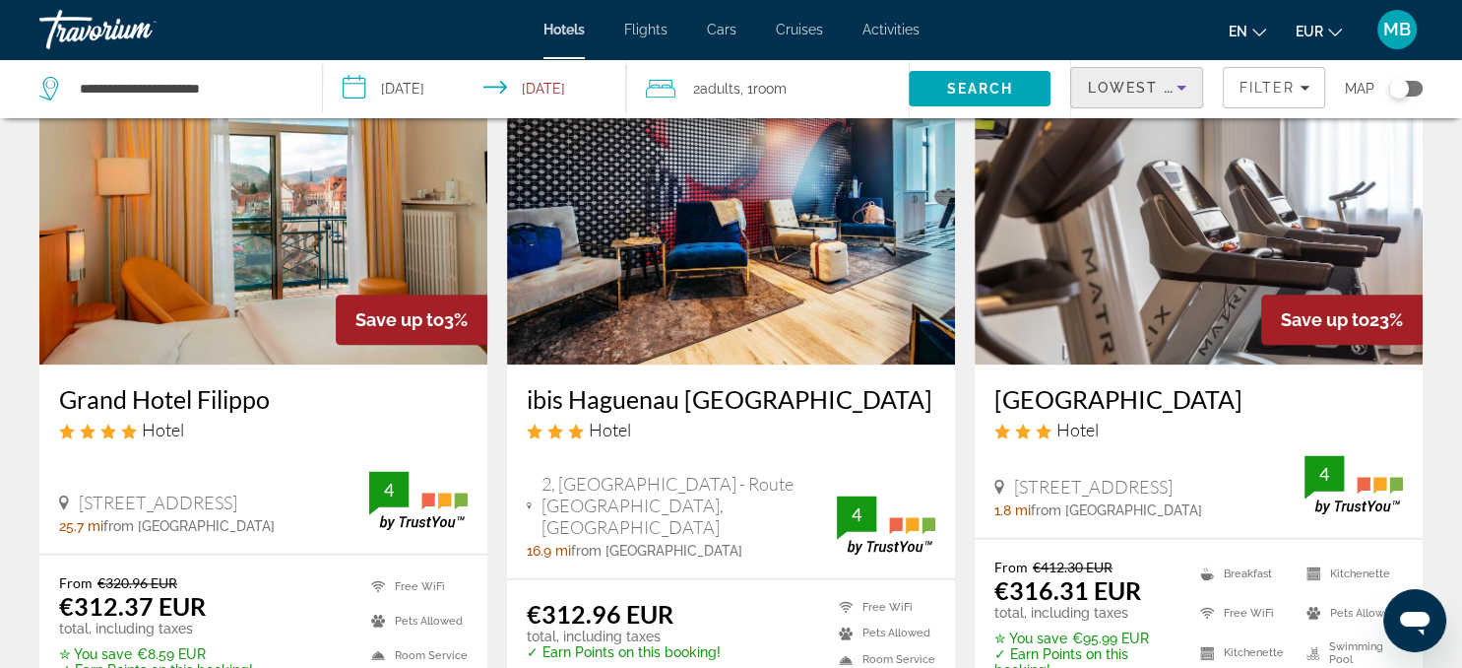
scroll to position [2339, 0]
click at [1212, 226] on img "Main content" at bounding box center [1199, 205] width 448 height 315
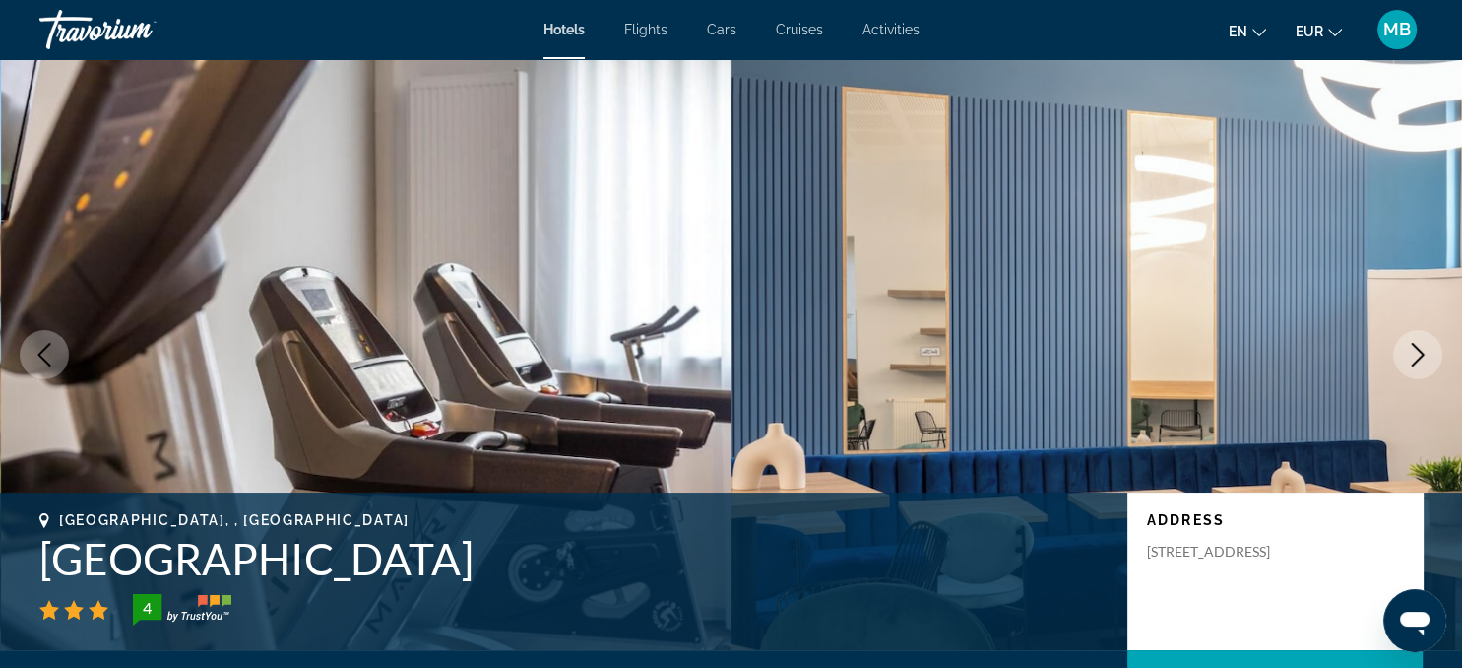
click at [1412, 353] on icon "Next image" at bounding box center [1418, 355] width 24 height 24
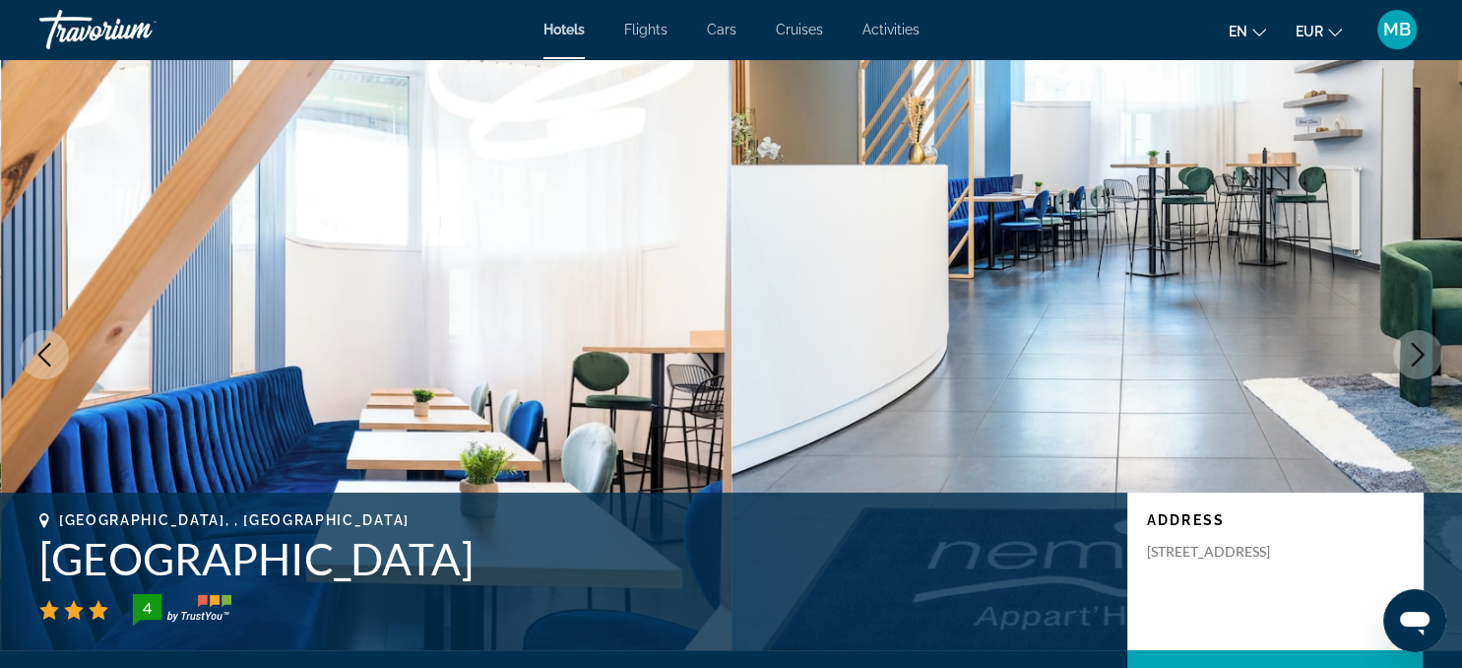
click at [1411, 355] on icon "Next image" at bounding box center [1418, 355] width 24 height 24
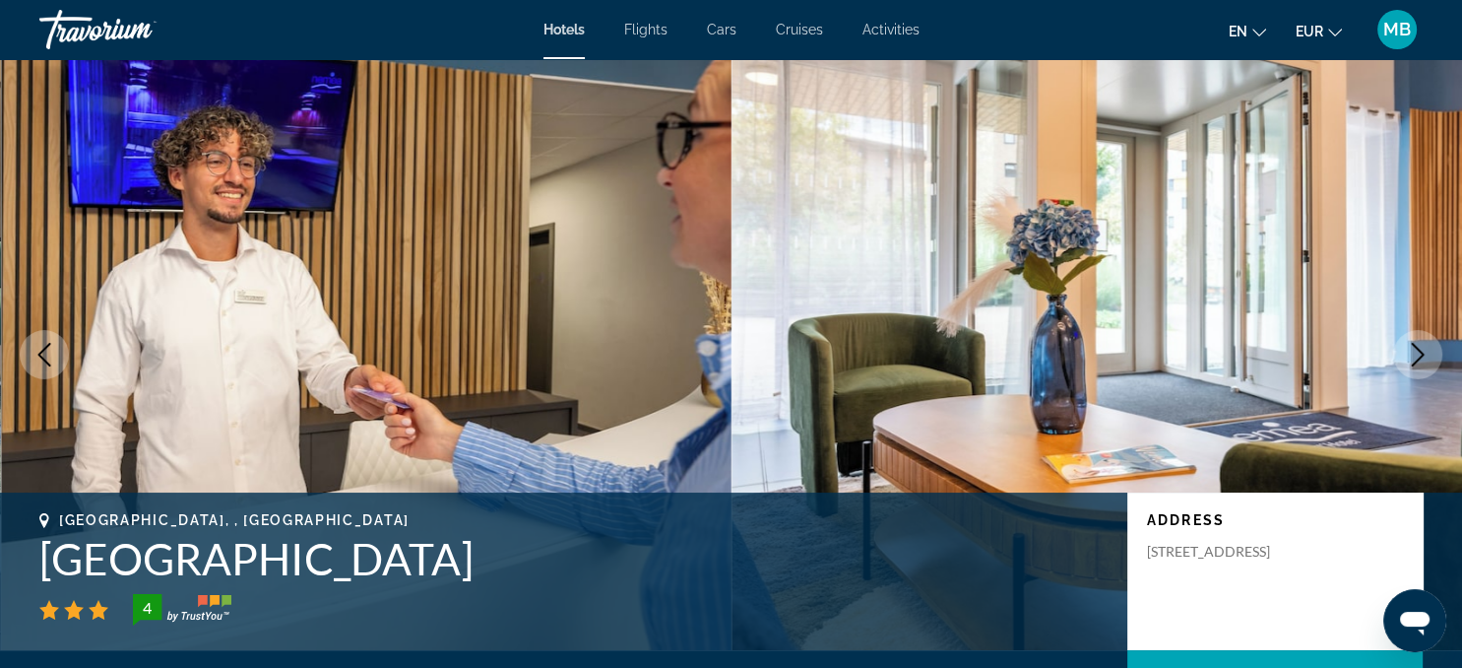
click at [1411, 355] on icon "Next image" at bounding box center [1418, 355] width 24 height 24
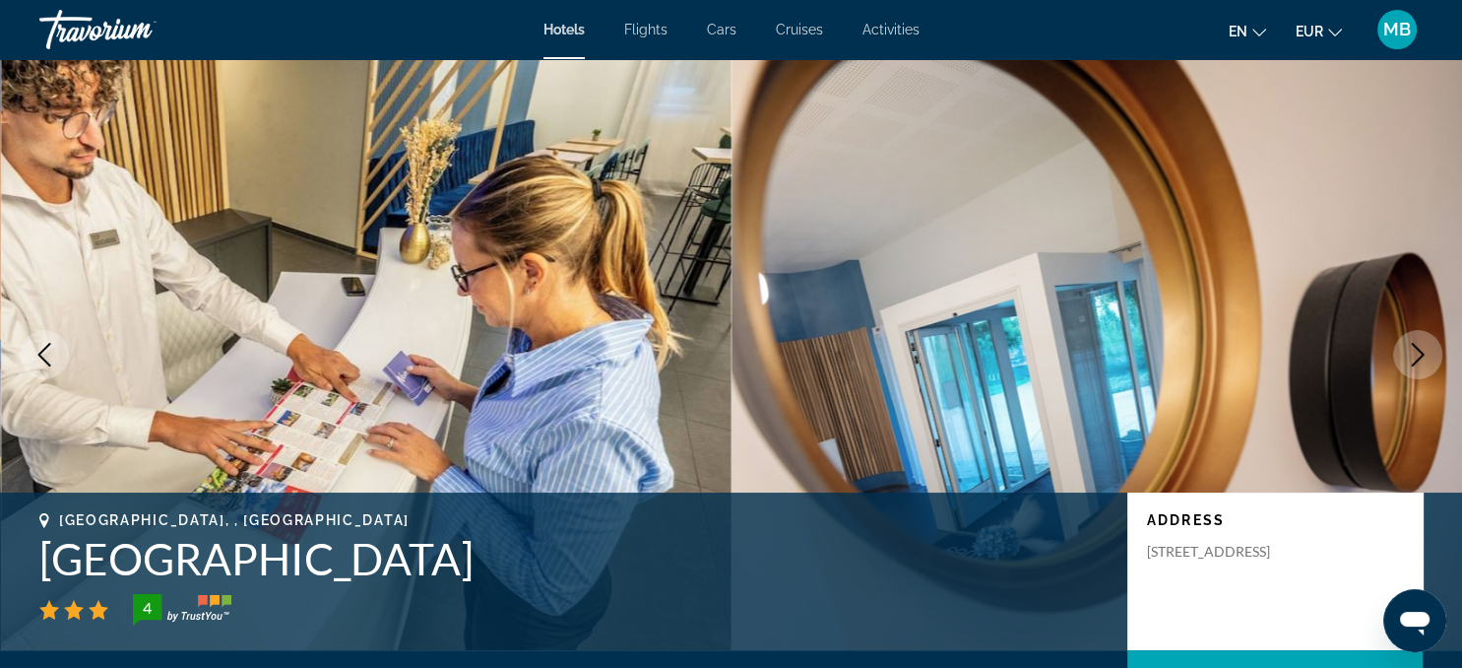
click at [1411, 355] on icon "Next image" at bounding box center [1418, 355] width 24 height 24
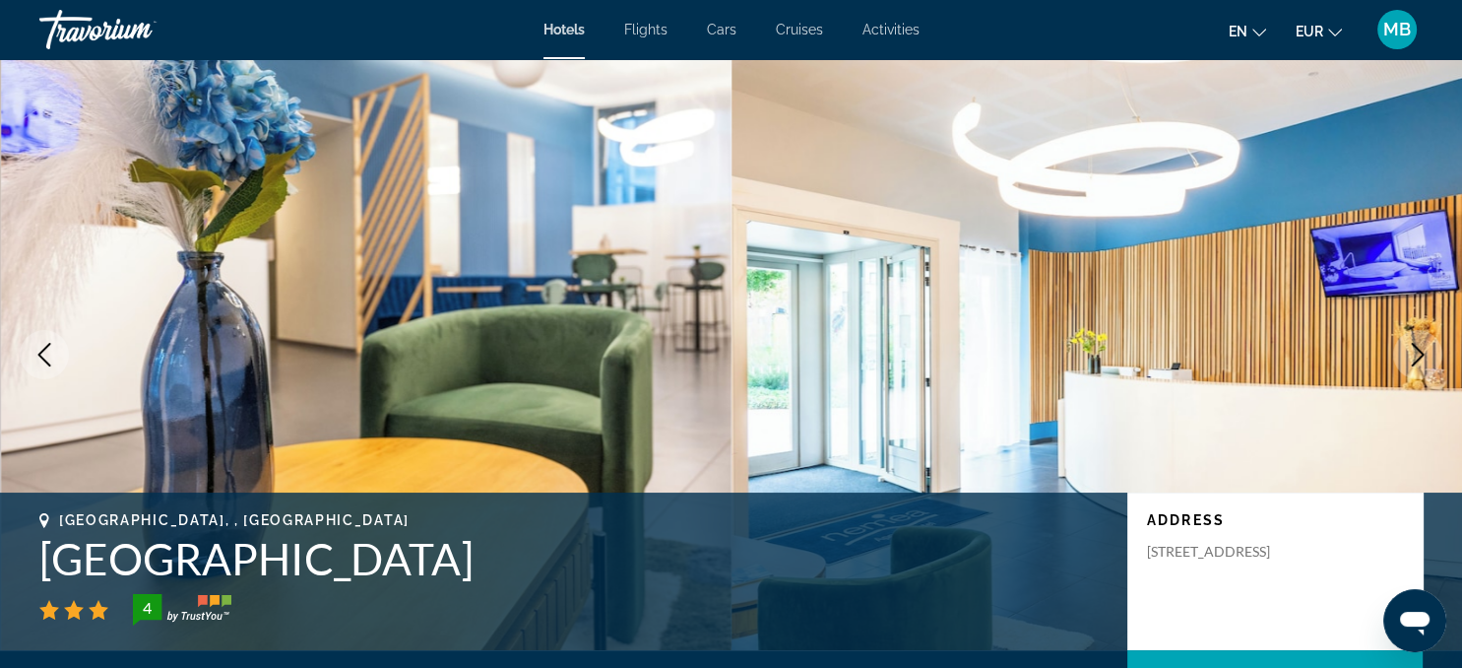
click at [1411, 355] on icon "Next image" at bounding box center [1418, 355] width 24 height 24
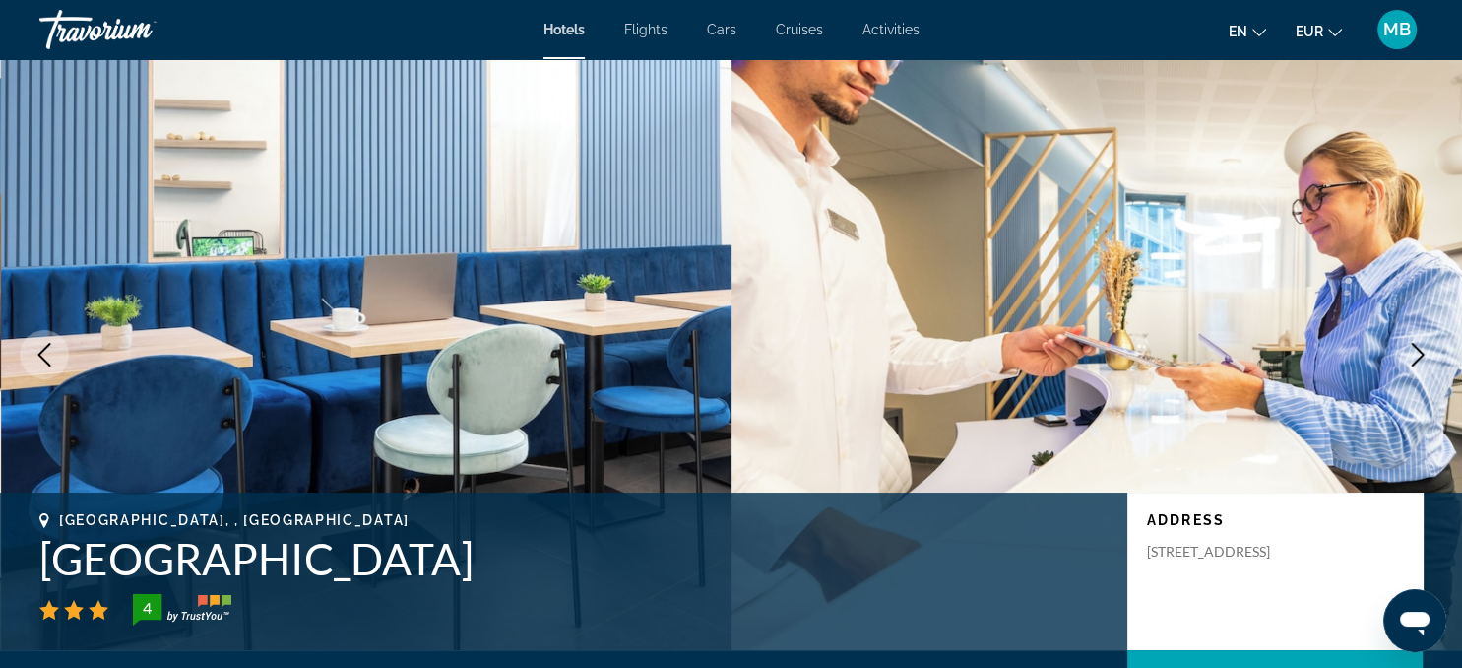
click at [1411, 355] on icon "Next image" at bounding box center [1418, 355] width 24 height 24
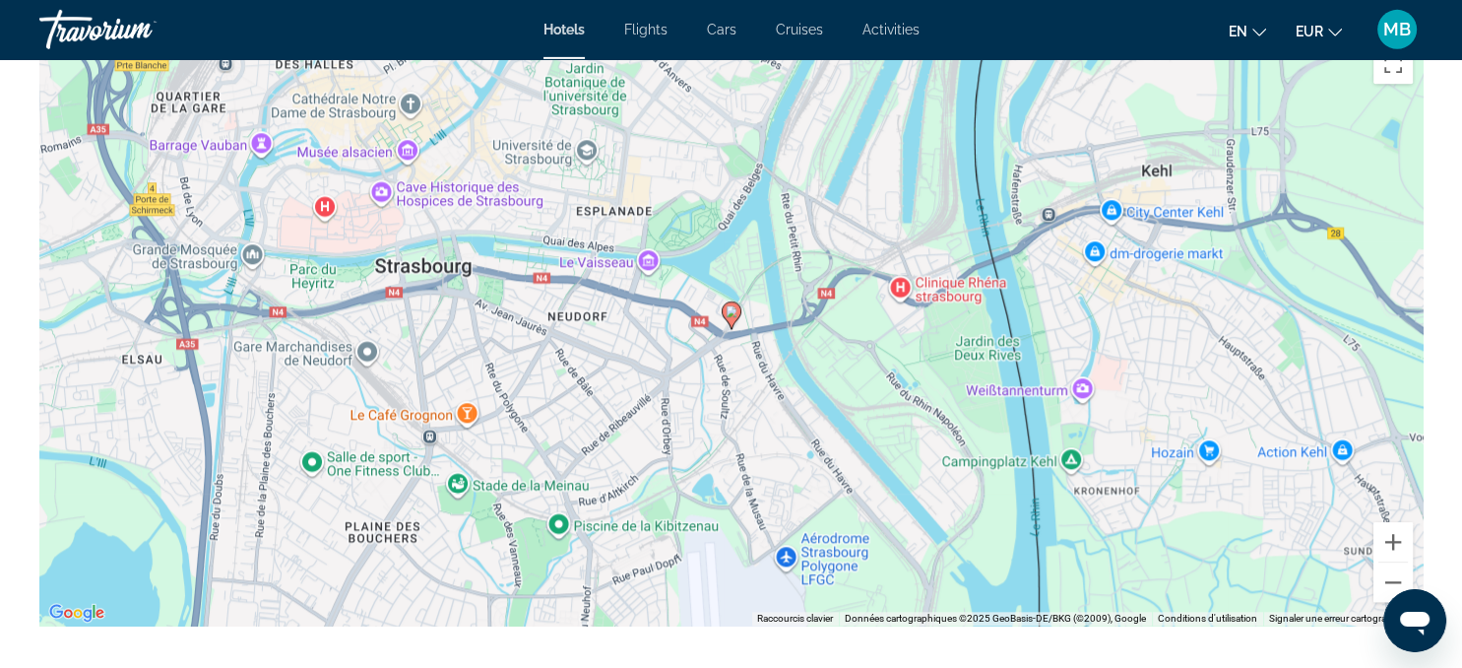
scroll to position [1872, 0]
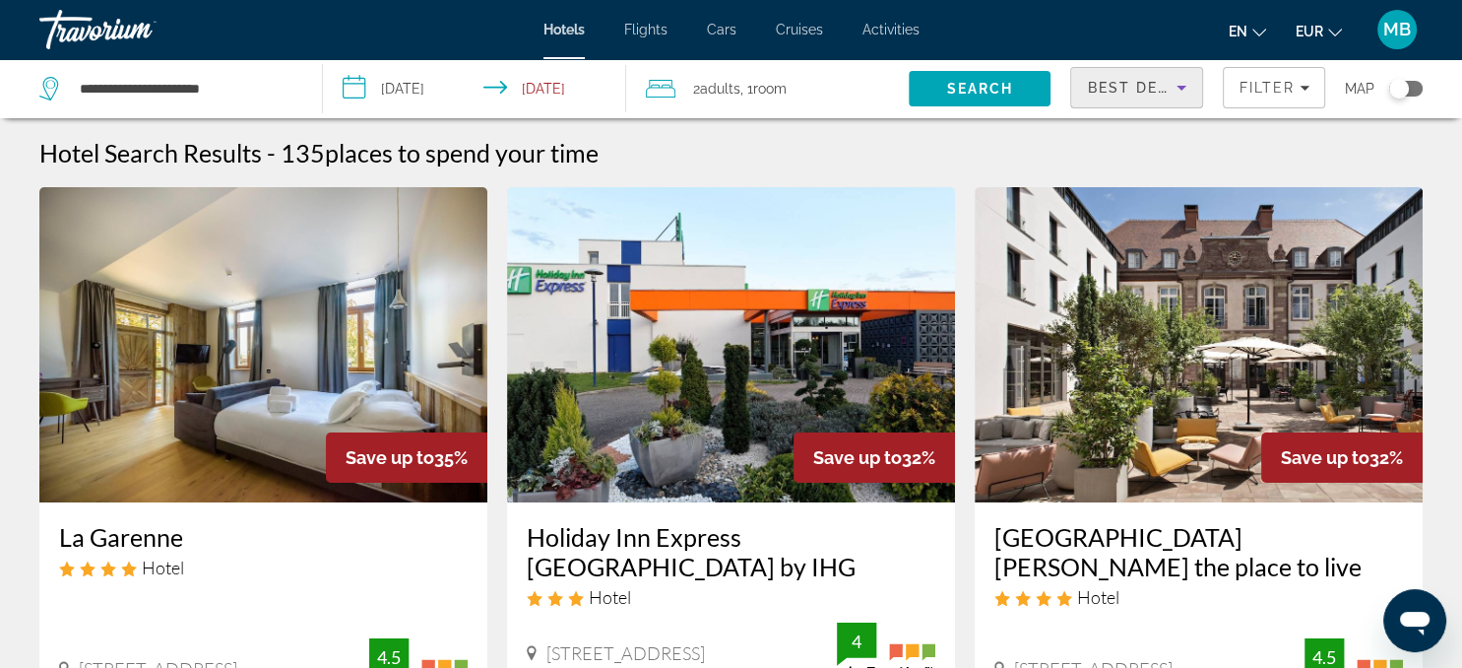
click at [1176, 85] on icon "Sort by" at bounding box center [1182, 88] width 24 height 24
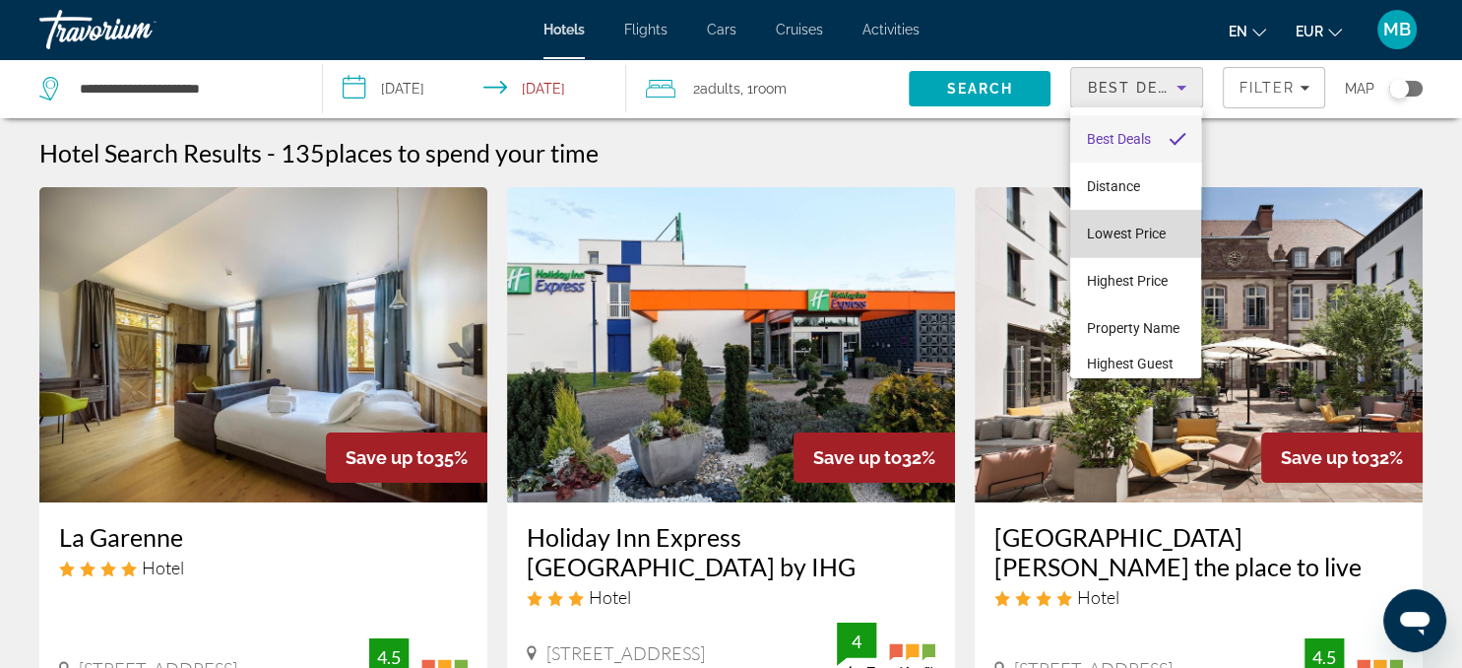
click at [1124, 230] on span "Lowest Price" at bounding box center [1125, 233] width 79 height 16
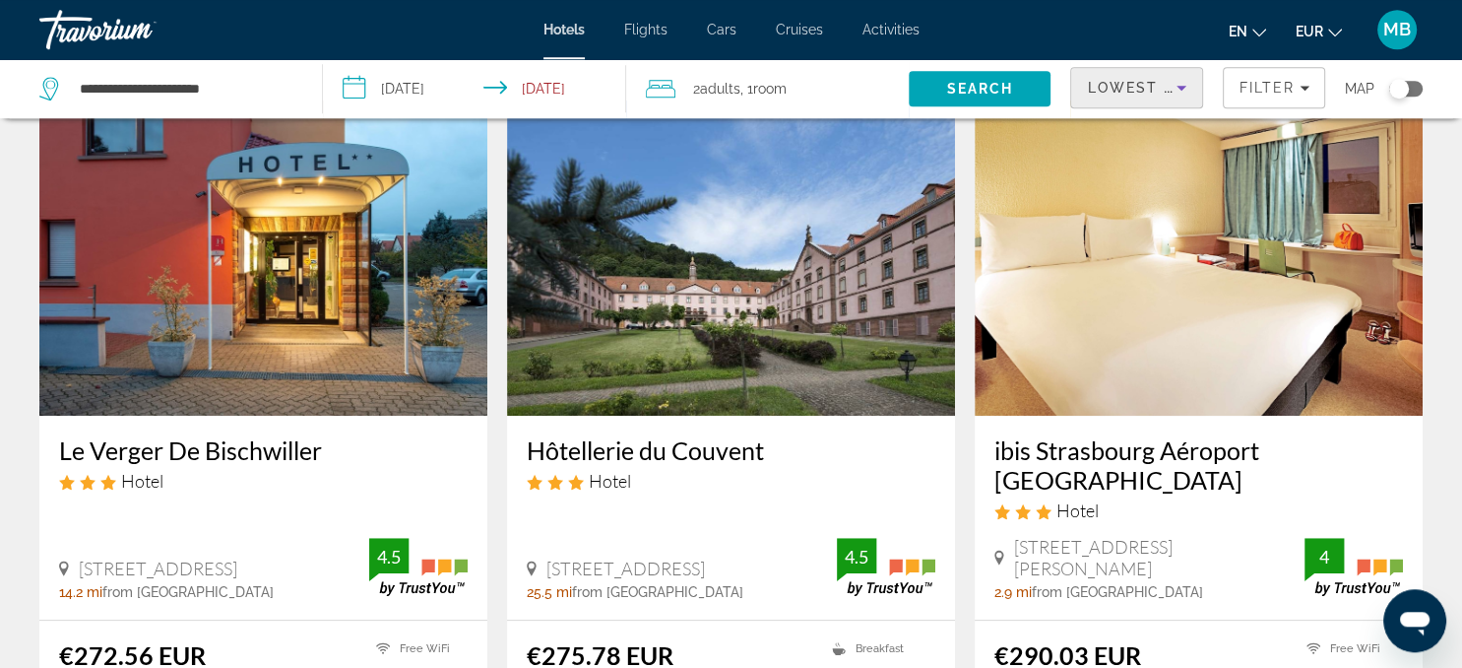
scroll to position [798, 0]
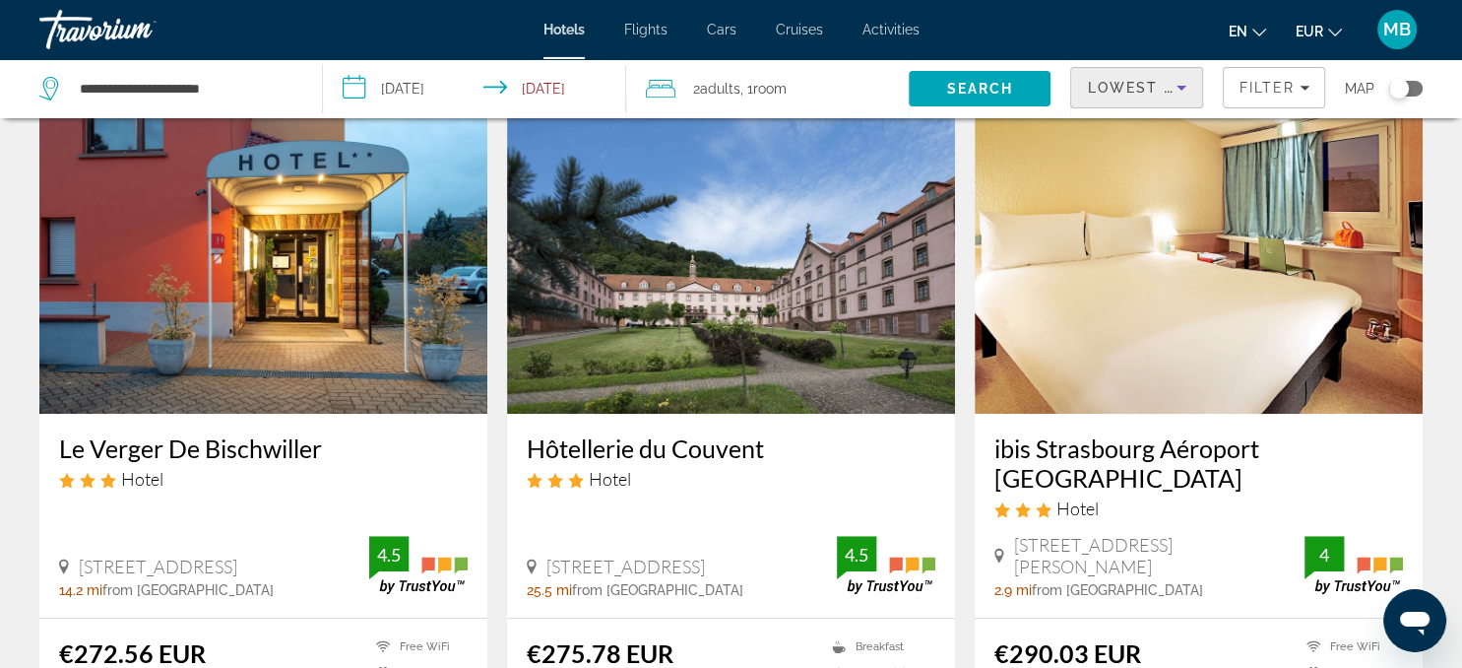
click at [1418, 87] on div "Toggle map" at bounding box center [1405, 89] width 33 height 16
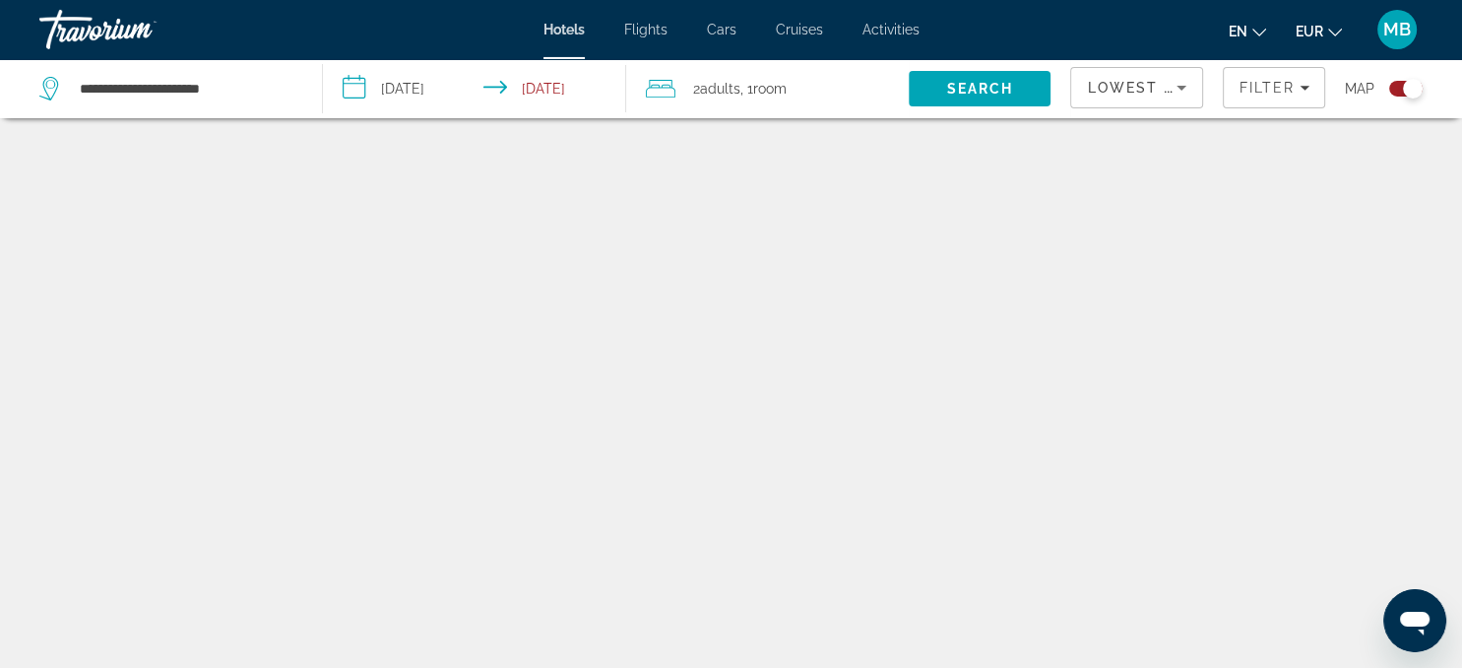
scroll to position [118, 0]
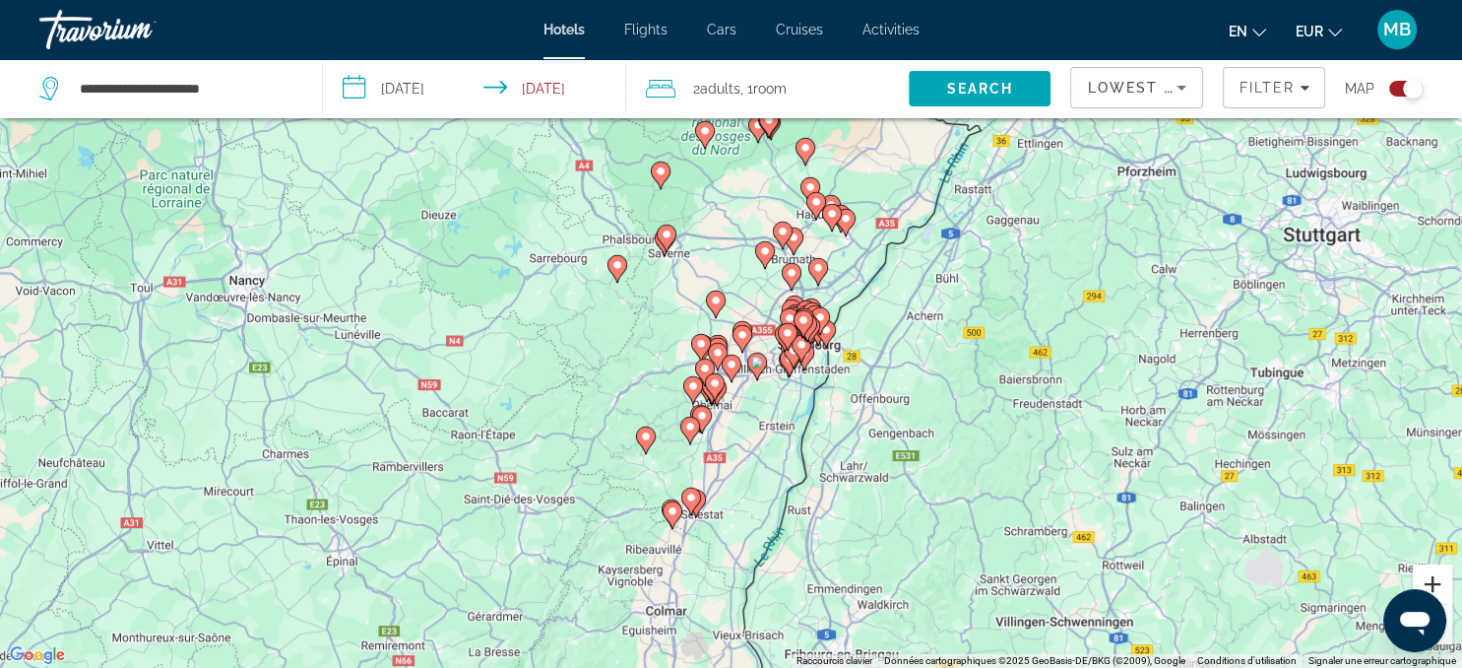
click at [1432, 583] on button "Zoom avant" at bounding box center [1432, 583] width 39 height 39
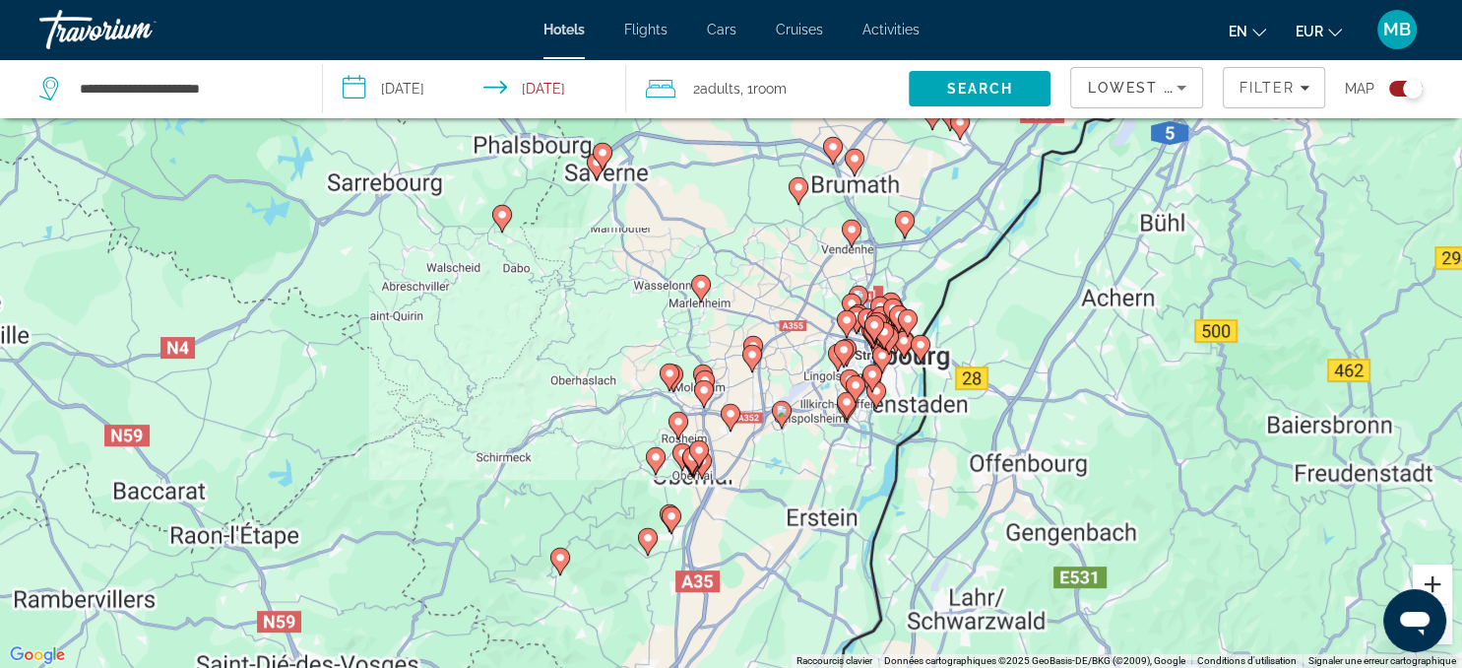
click at [1432, 583] on button "Zoom avant" at bounding box center [1432, 583] width 39 height 39
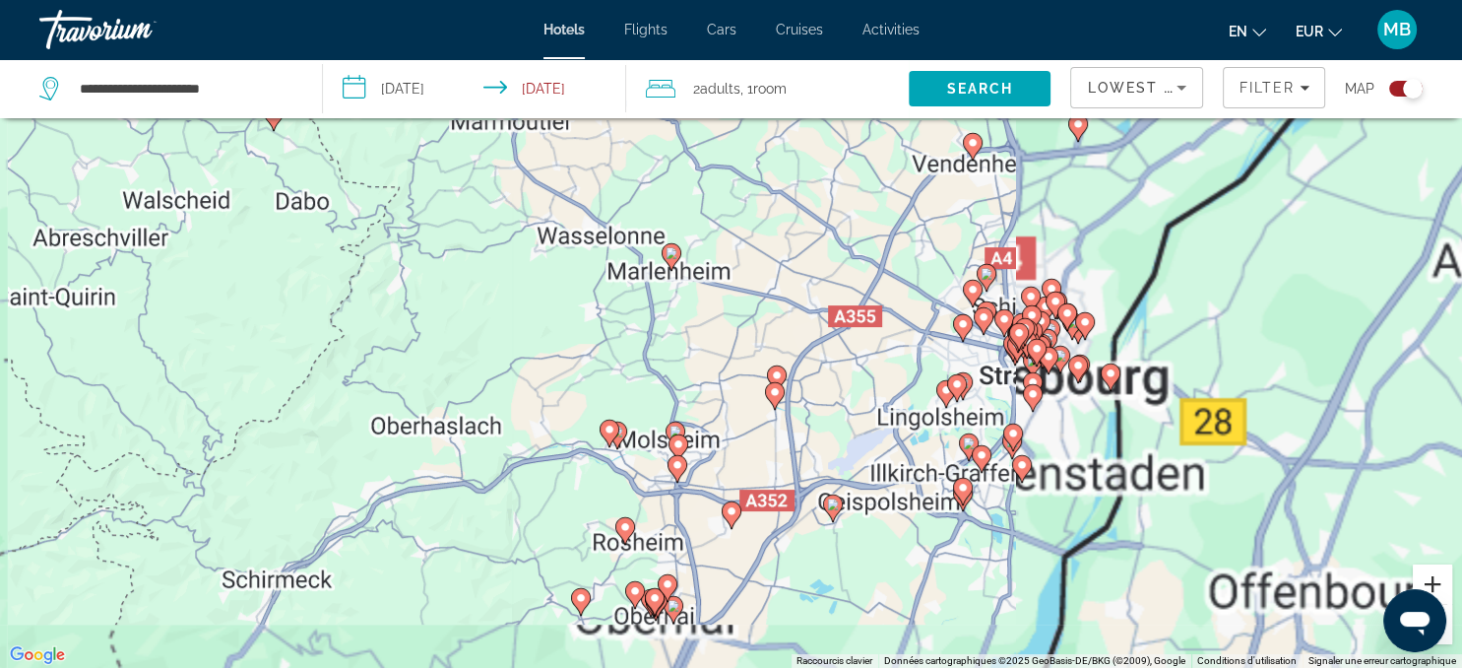
click at [1432, 583] on button "Zoom avant" at bounding box center [1432, 583] width 39 height 39
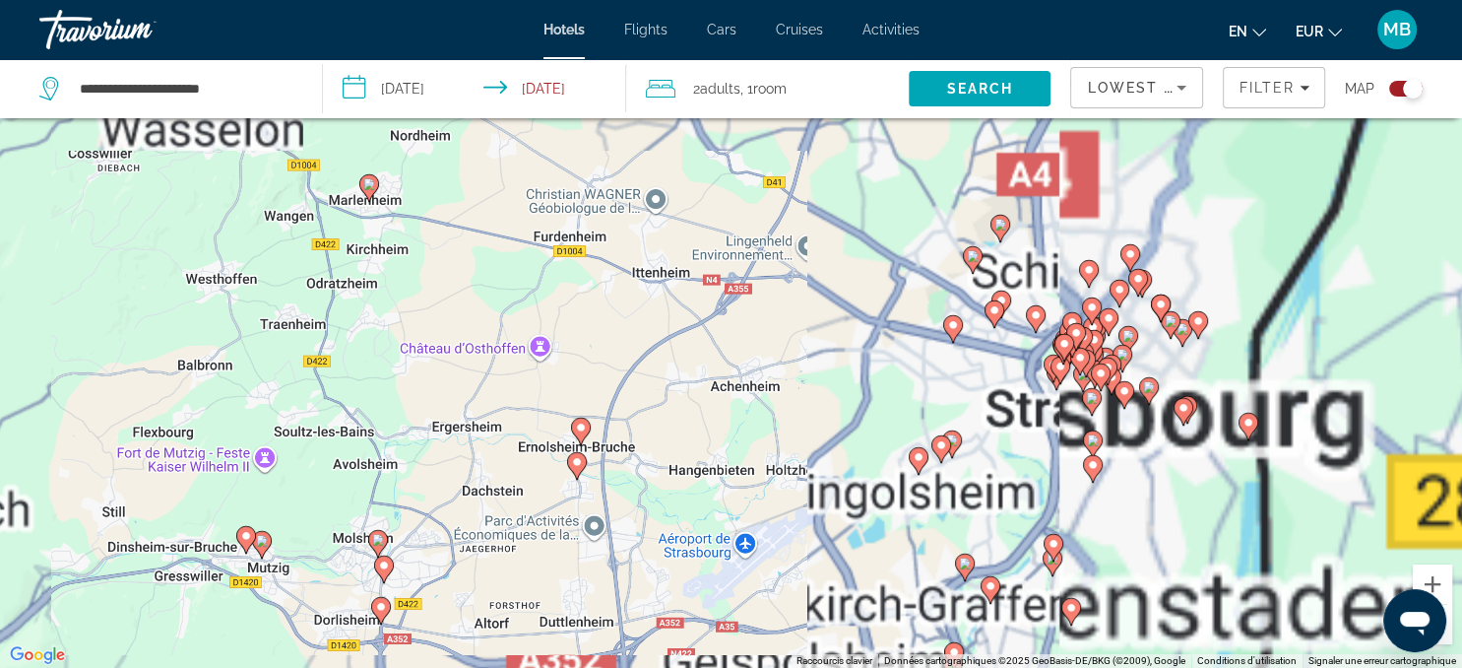
drag, startPoint x: 1314, startPoint y: 462, endPoint x: 1034, endPoint y: 455, distance: 279.7
click at [1034, 455] on div "Pour activer le glissement avec le clavier, appuyez sur Alt+Entrée. Une fois ce…" at bounding box center [731, 334] width 1462 height 668
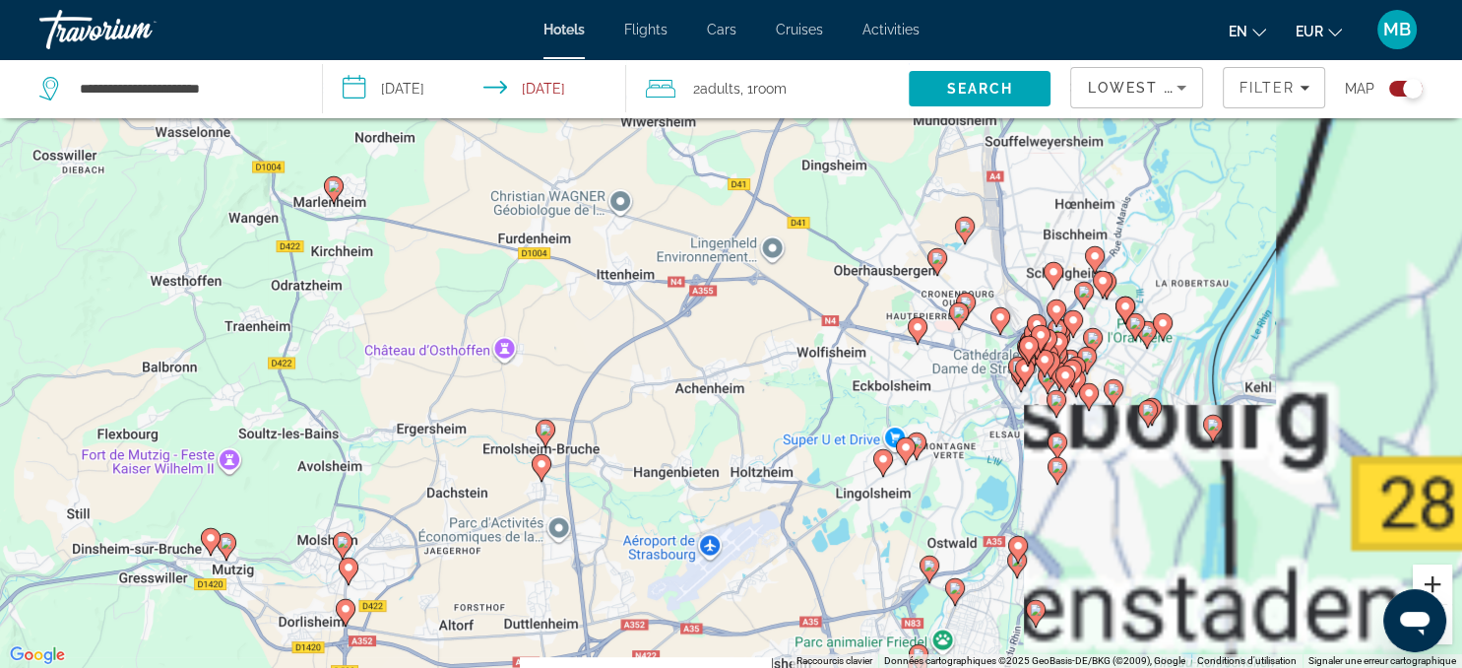
click at [1436, 579] on button "Zoom avant" at bounding box center [1432, 583] width 39 height 39
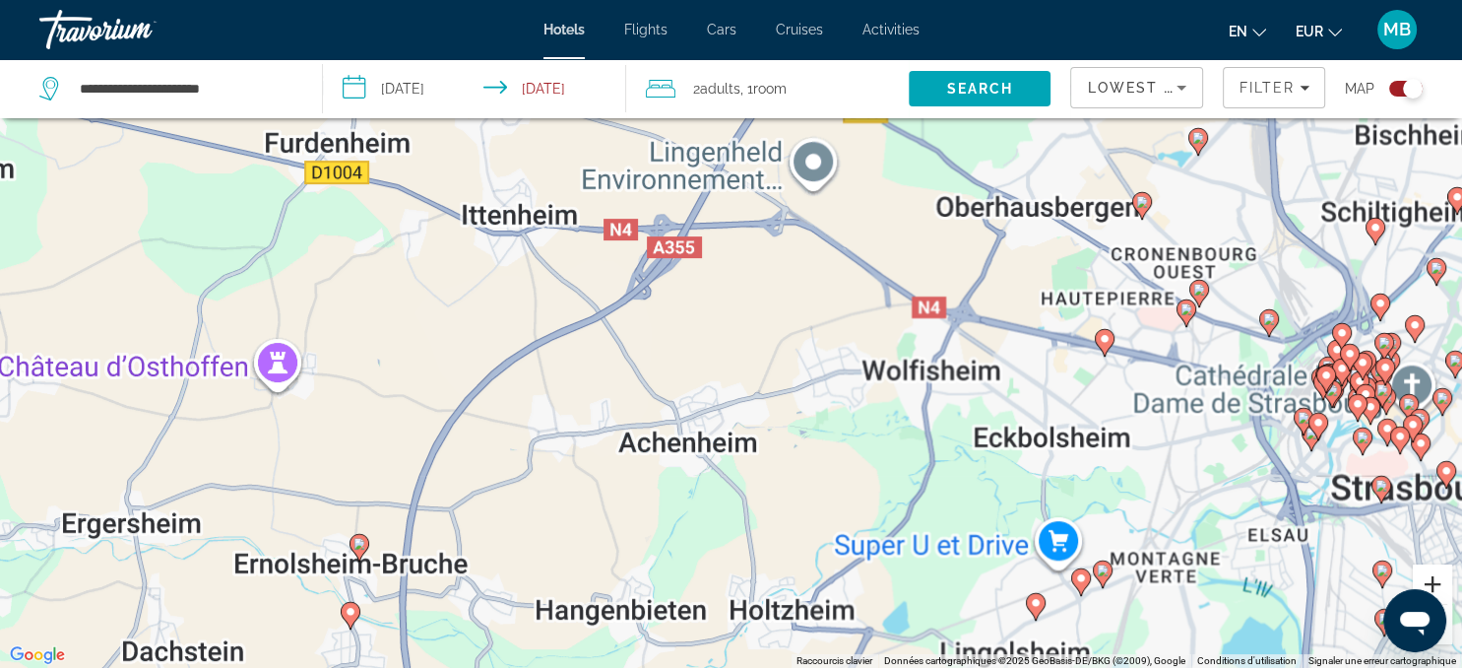
click at [1436, 579] on button "Zoom avant" at bounding box center [1432, 583] width 39 height 39
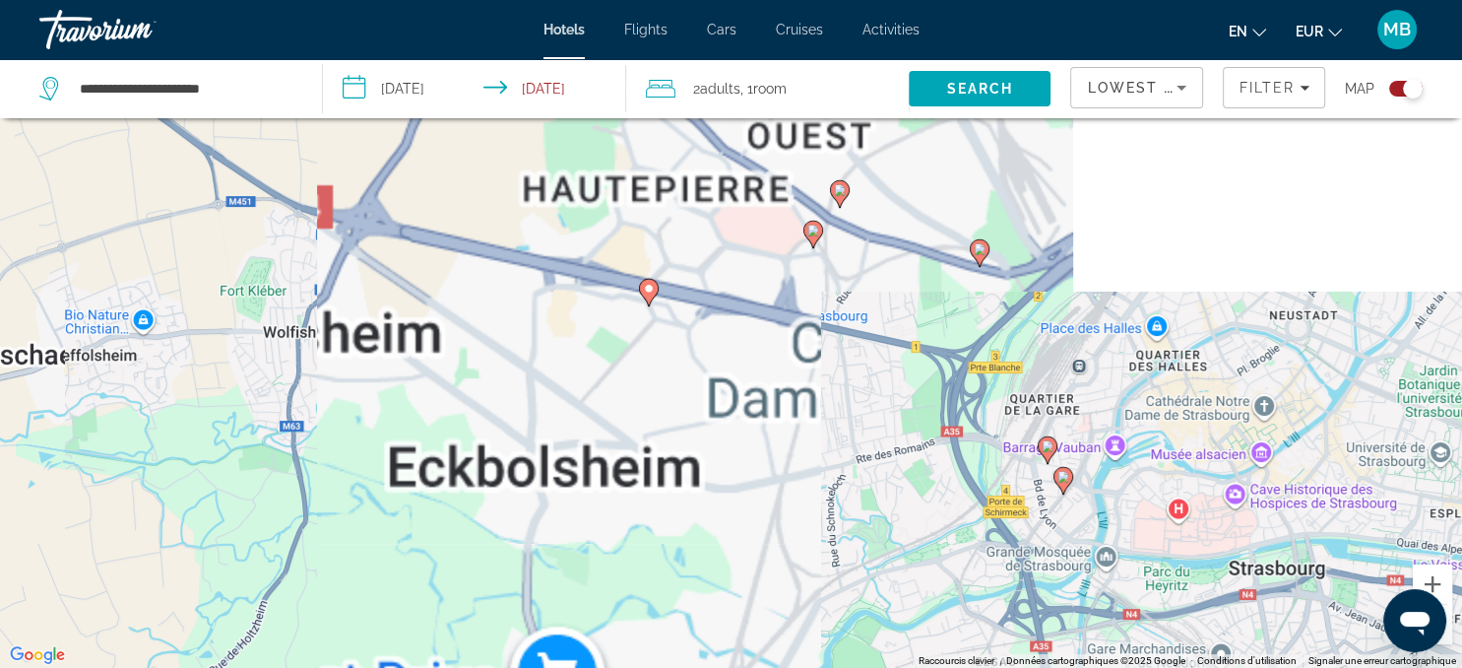
drag, startPoint x: 1359, startPoint y: 473, endPoint x: 522, endPoint y: 400, distance: 840.1
click at [522, 400] on div "Pour activer le glissement avec le clavier, appuyez sur Alt+Entrée. Une fois ce…" at bounding box center [731, 334] width 1462 height 668
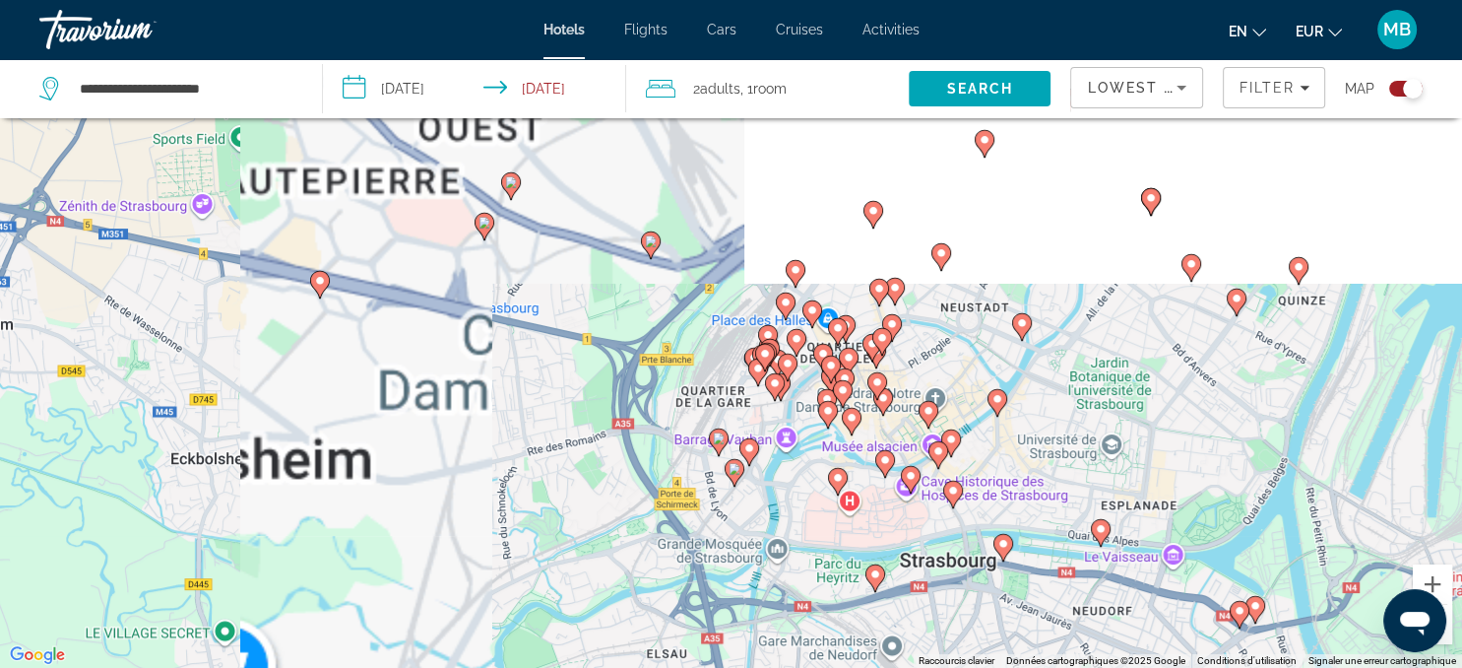
drag, startPoint x: 987, startPoint y: 475, endPoint x: 684, endPoint y: 454, distance: 303.0
click at [725, 459] on g "Main content" at bounding box center [735, 473] width 20 height 28
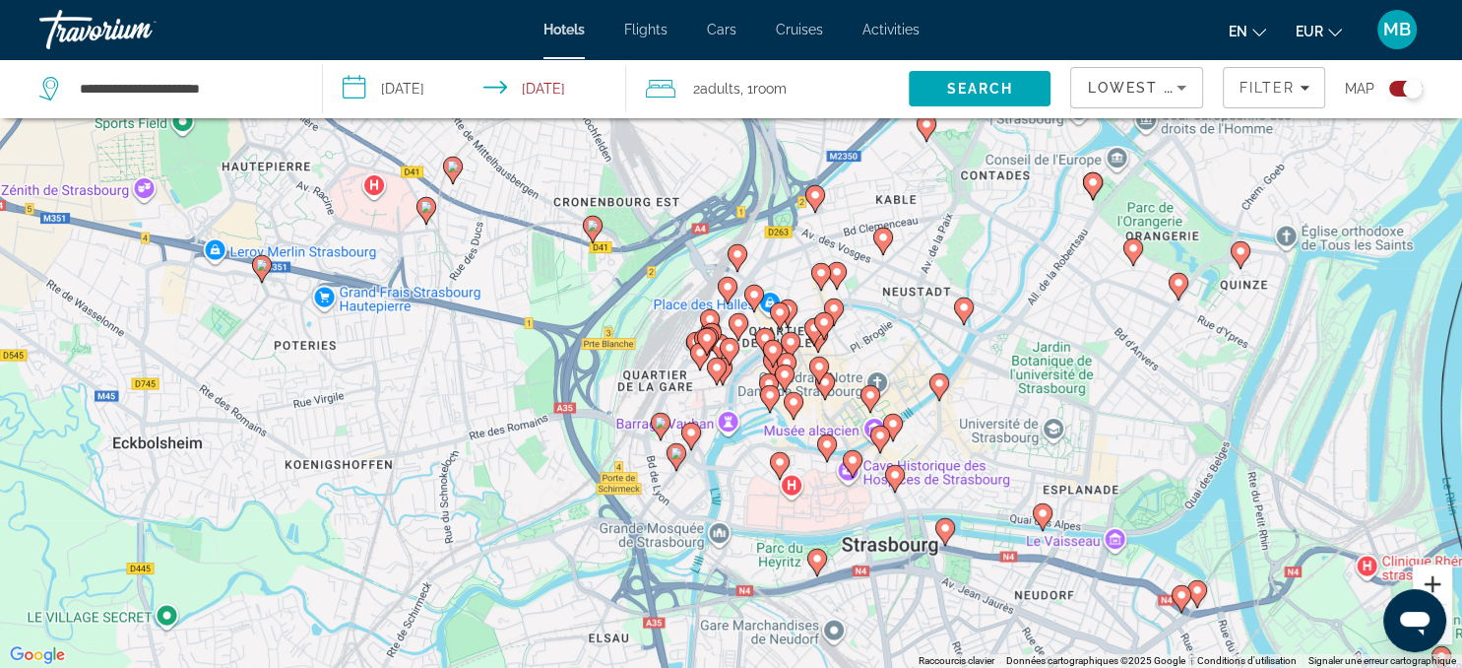
click at [1432, 581] on button "Zoom avant" at bounding box center [1432, 583] width 39 height 39
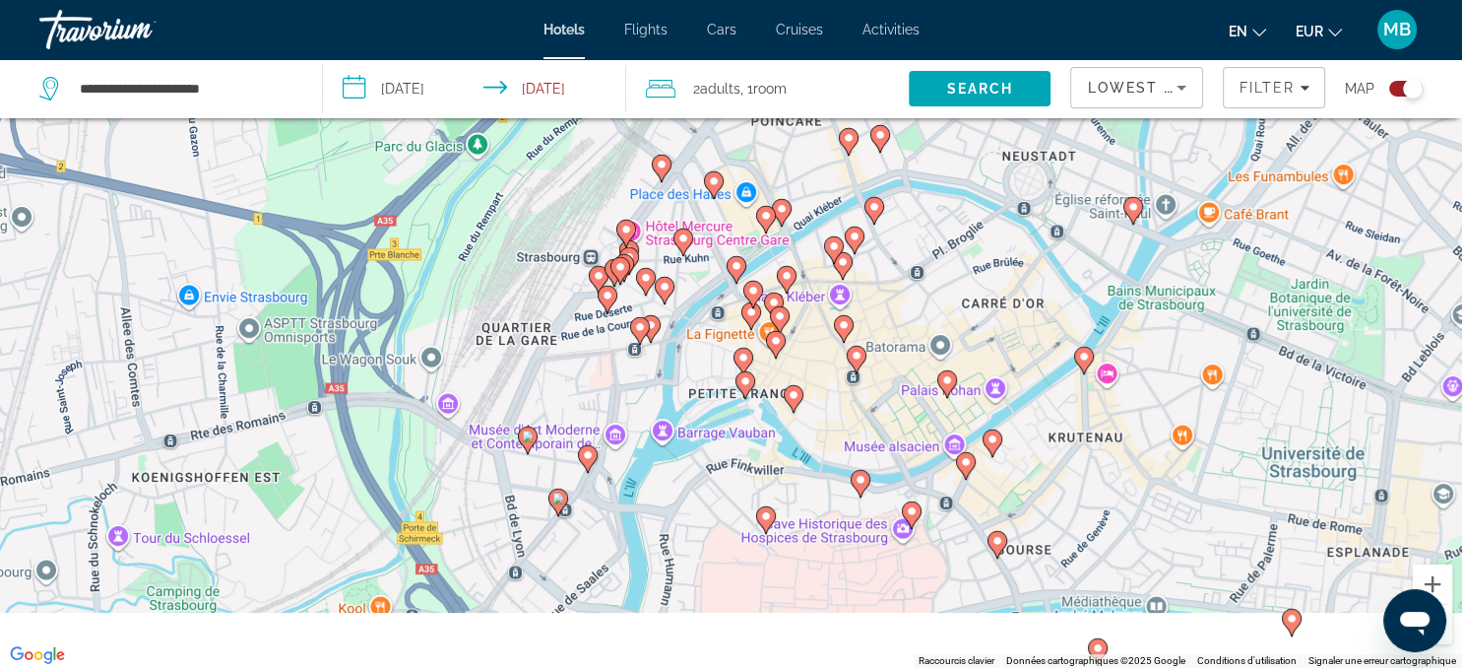
drag, startPoint x: 928, startPoint y: 478, endPoint x: 861, endPoint y: 379, distance: 119.1
click at [861, 379] on div "Pour activer le glissement avec le clavier, appuyez sur Alt+Entrée. Une fois ce…" at bounding box center [731, 334] width 1462 height 668
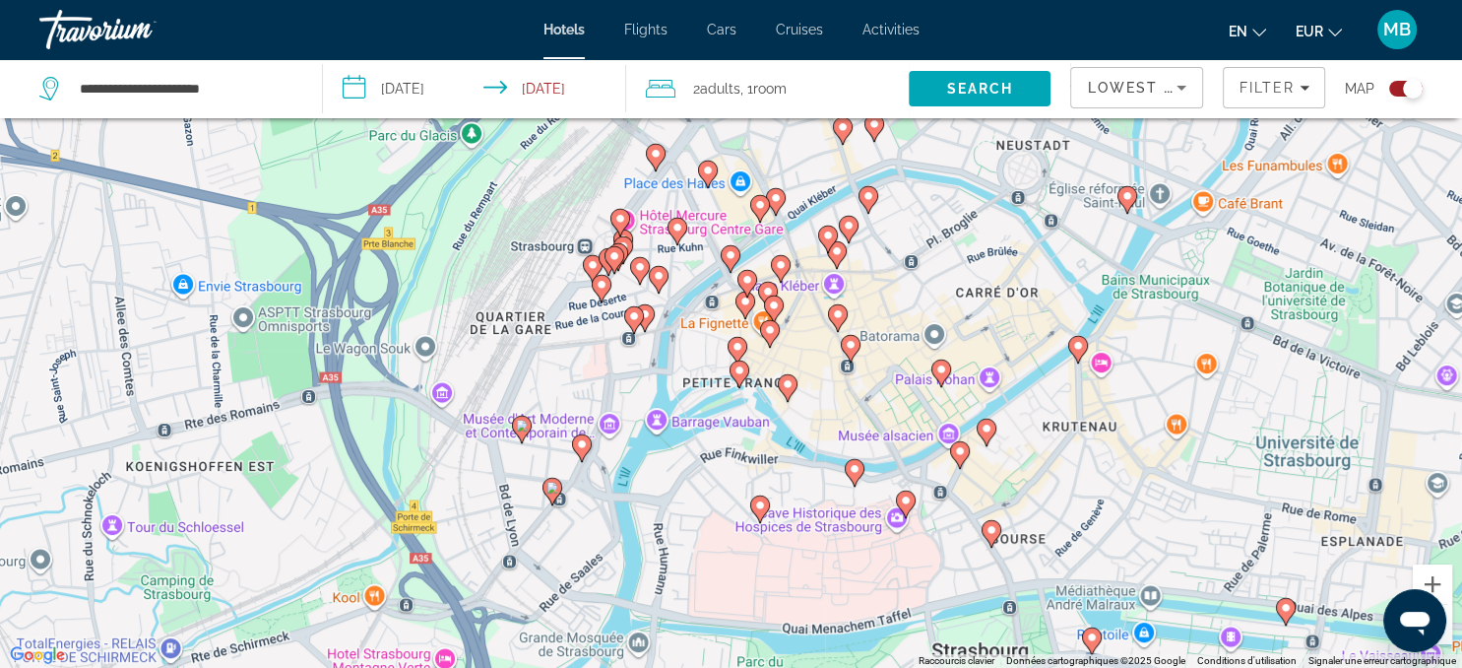
click at [652, 150] on image "Main content" at bounding box center [656, 154] width 12 height 12
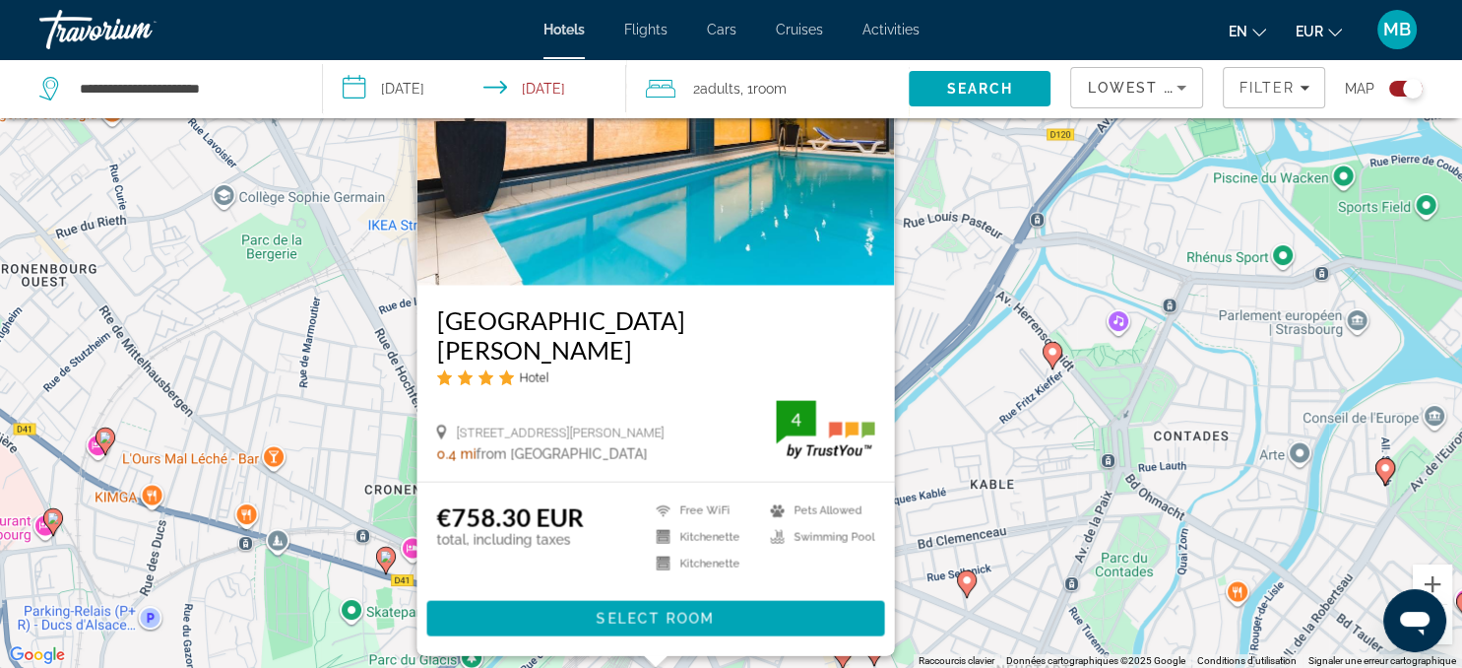
click at [918, 530] on div "Pour activer le glissement avec le clavier, appuyez sur Alt+Entrée. Une fois ce…" at bounding box center [731, 334] width 1462 height 668
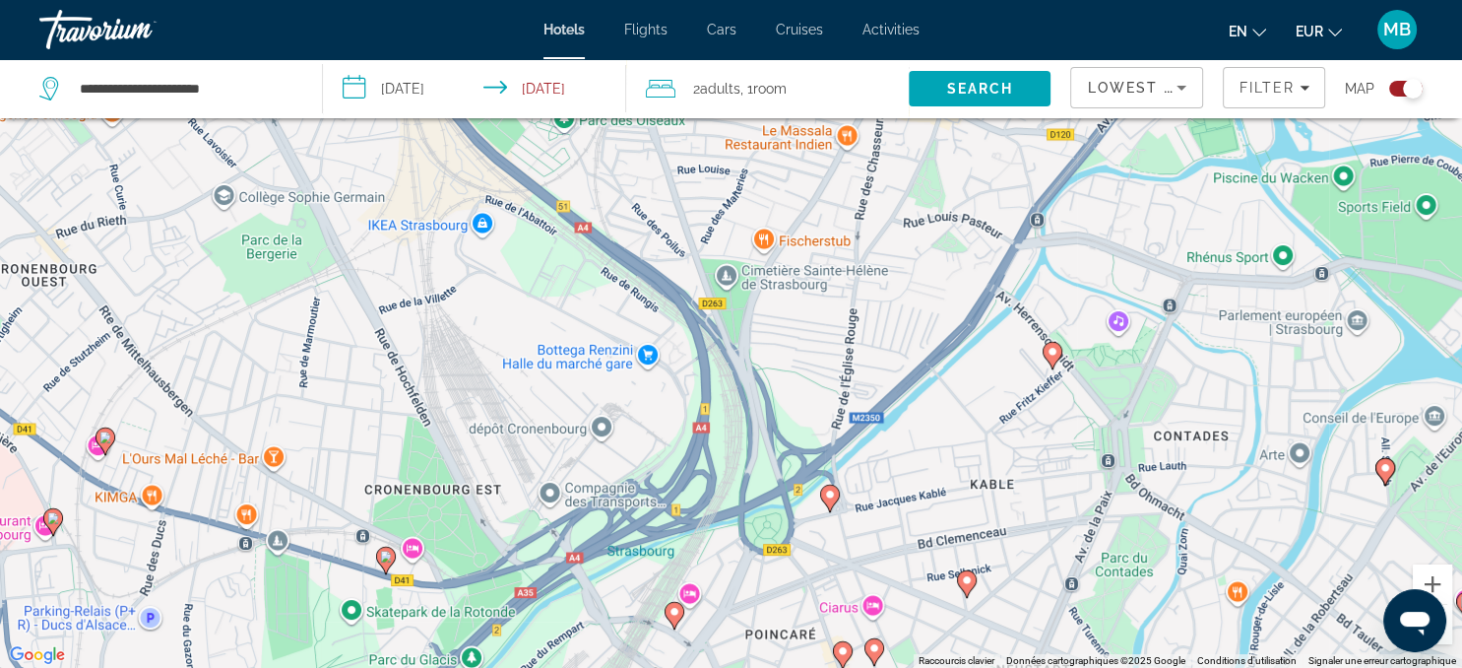
click at [965, 584] on image "Main content" at bounding box center [967, 580] width 12 height 12
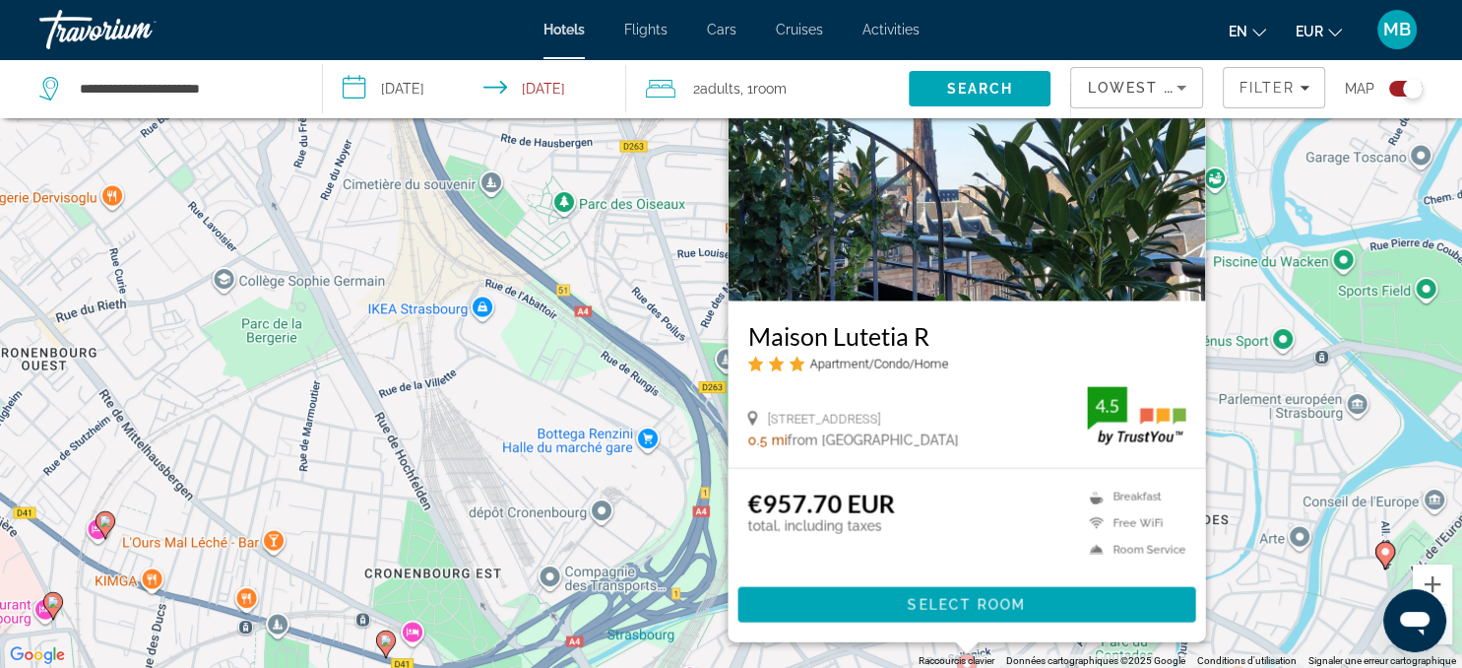
click at [703, 582] on div "Pour activer le glissement avec le clavier, appuyez sur Alt+Entrée. Une fois ce…" at bounding box center [731, 334] width 1462 height 668
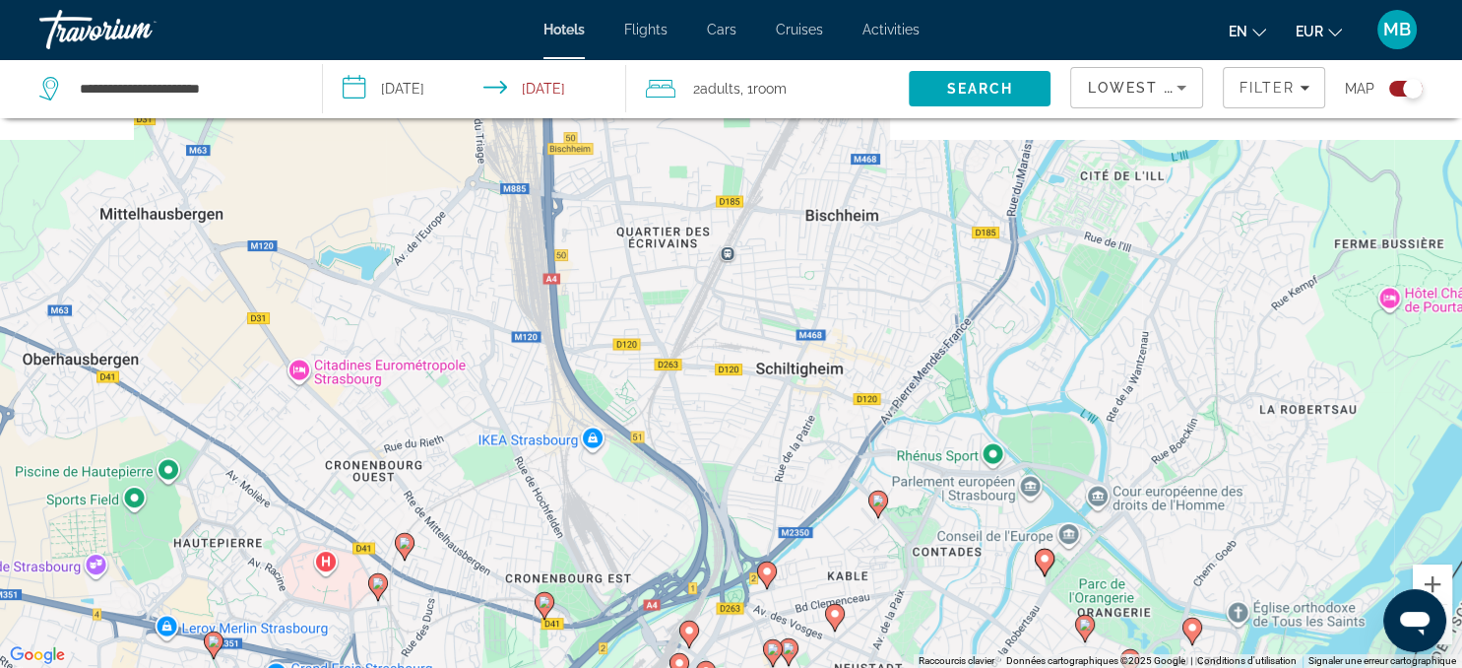
scroll to position [128, 0]
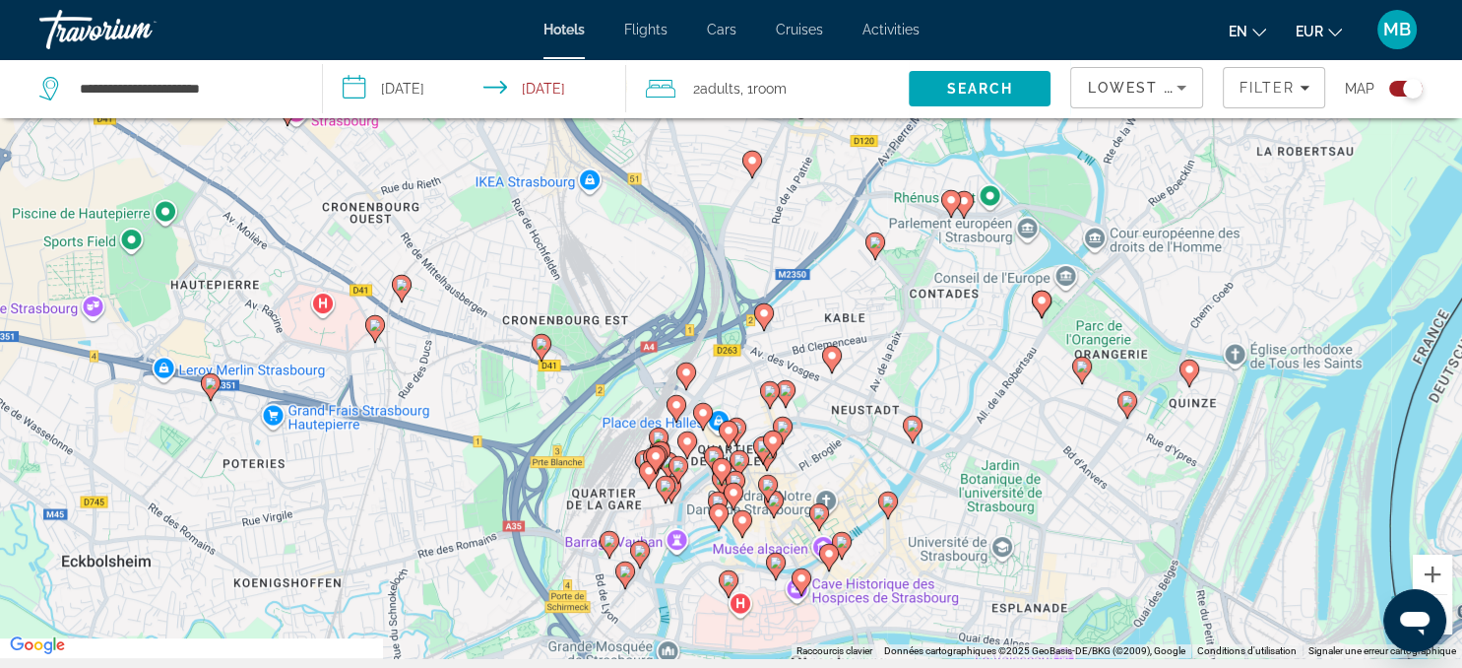
drag, startPoint x: 766, startPoint y: 601, endPoint x: 762, endPoint y: 345, distance: 256.0
click at [762, 345] on div "Pour activer le glissement avec le clavier, appuyez sur Alt+Entrée. Une fois ce…" at bounding box center [731, 324] width 1462 height 668
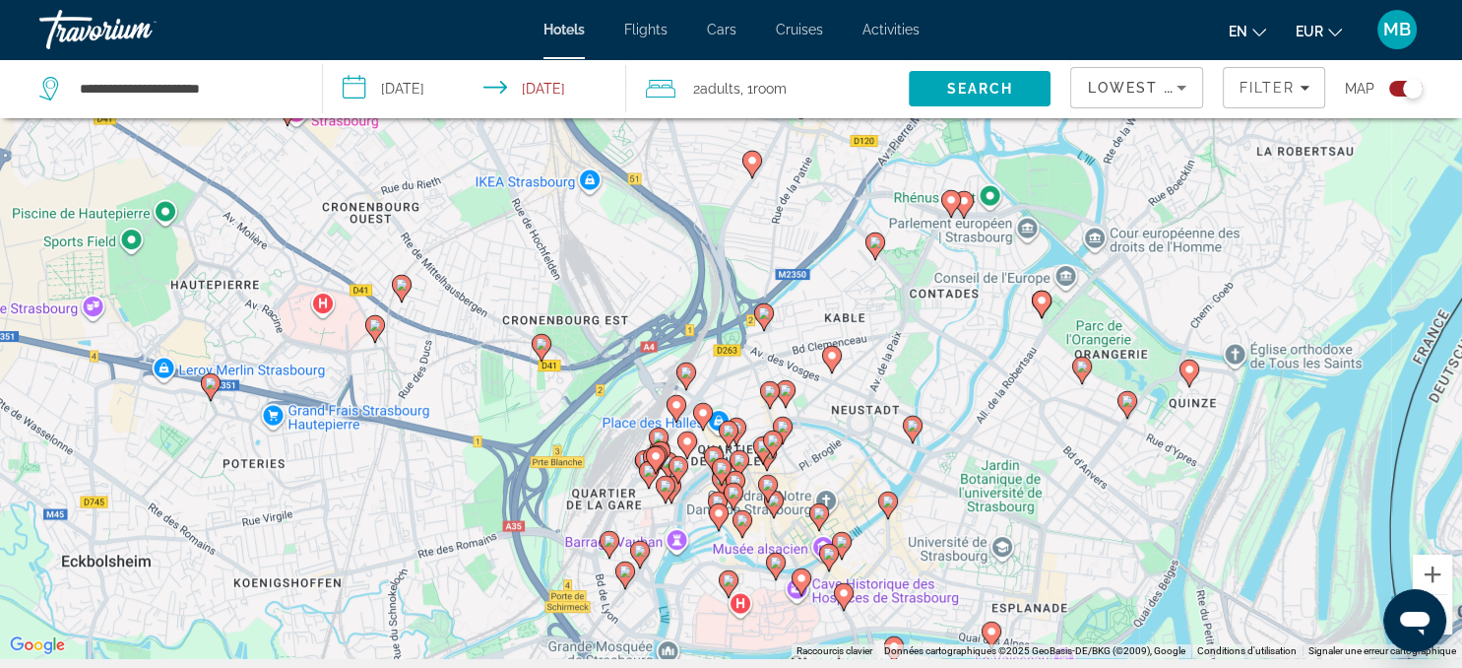
click at [675, 408] on image "Main content" at bounding box center [677, 405] width 12 height 12
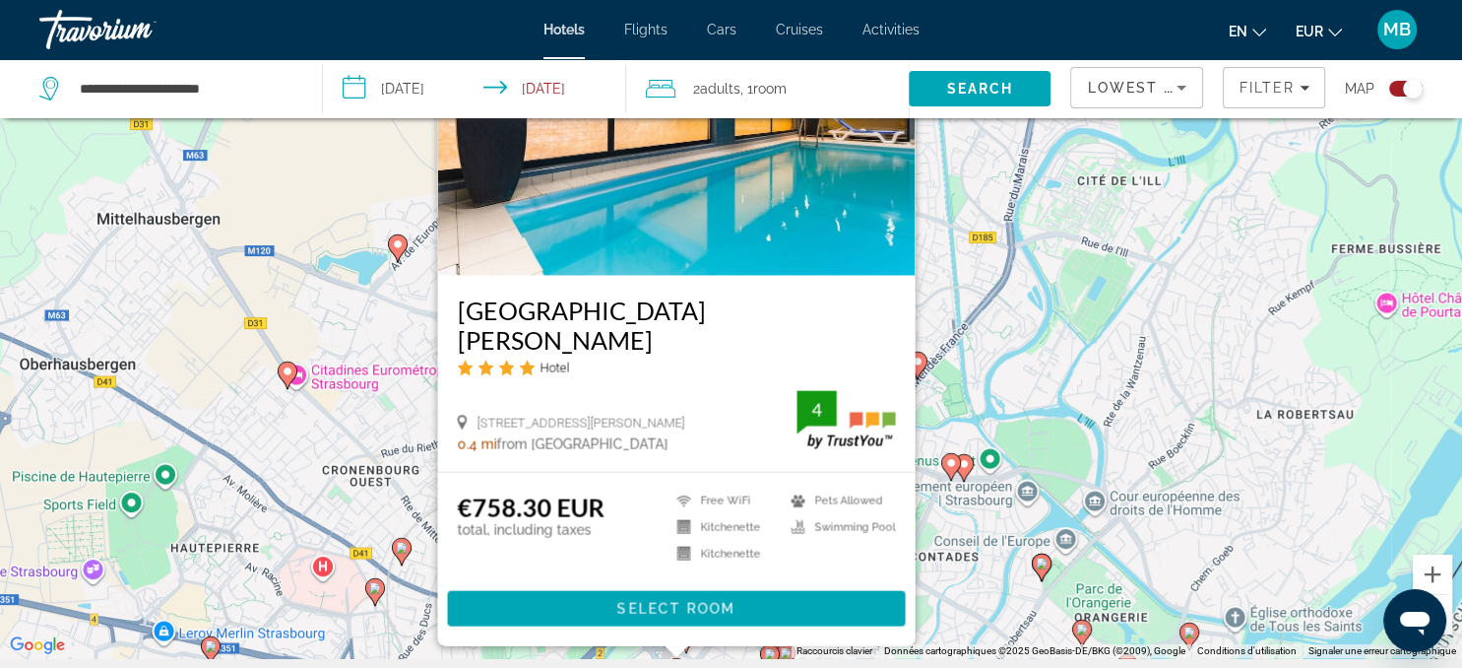
click at [919, 561] on div "Pour activer le glissement avec le clavier, appuyez sur Alt+Entrée. Une fois ce…" at bounding box center [731, 324] width 1462 height 668
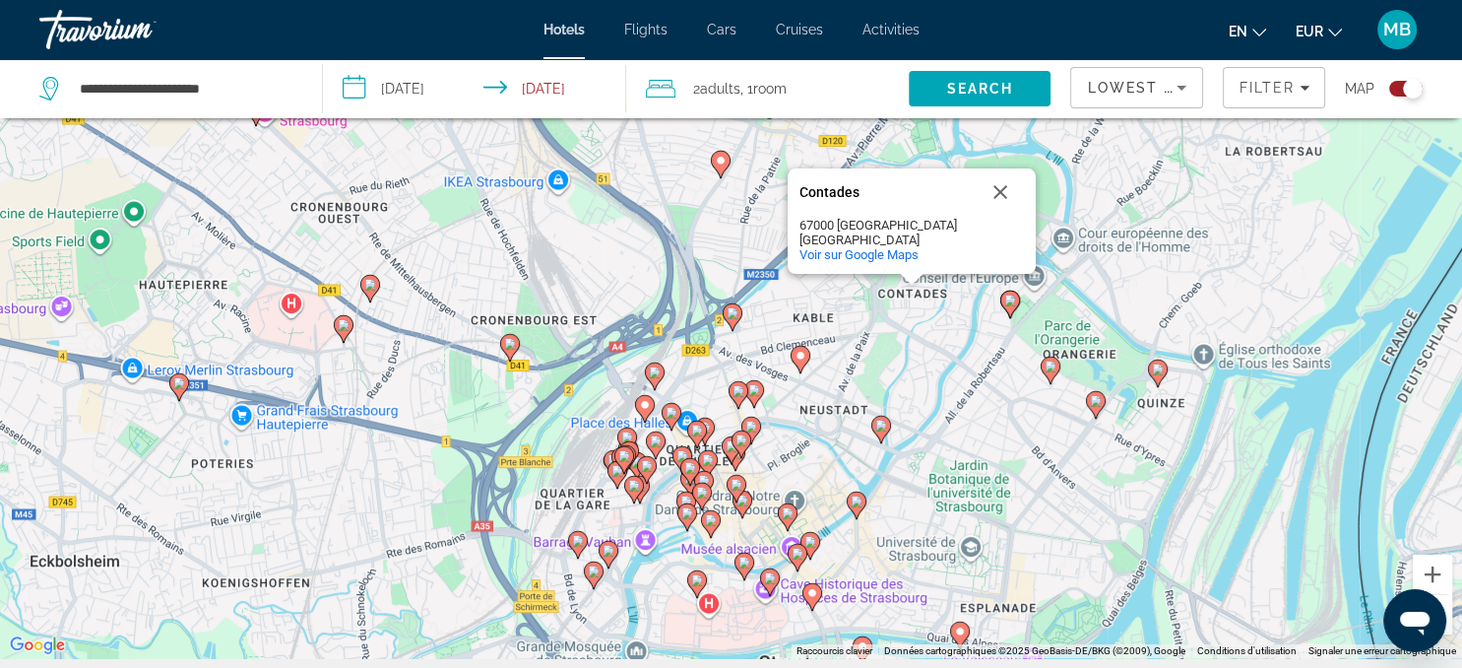
drag, startPoint x: 943, startPoint y: 578, endPoint x: 905, endPoint y: 267, distance: 313.5
click at [905, 267] on div "Pour activer le glissement avec le clavier, appuyez sur Alt+Entrée. Une fois ce…" at bounding box center [731, 324] width 1462 height 668
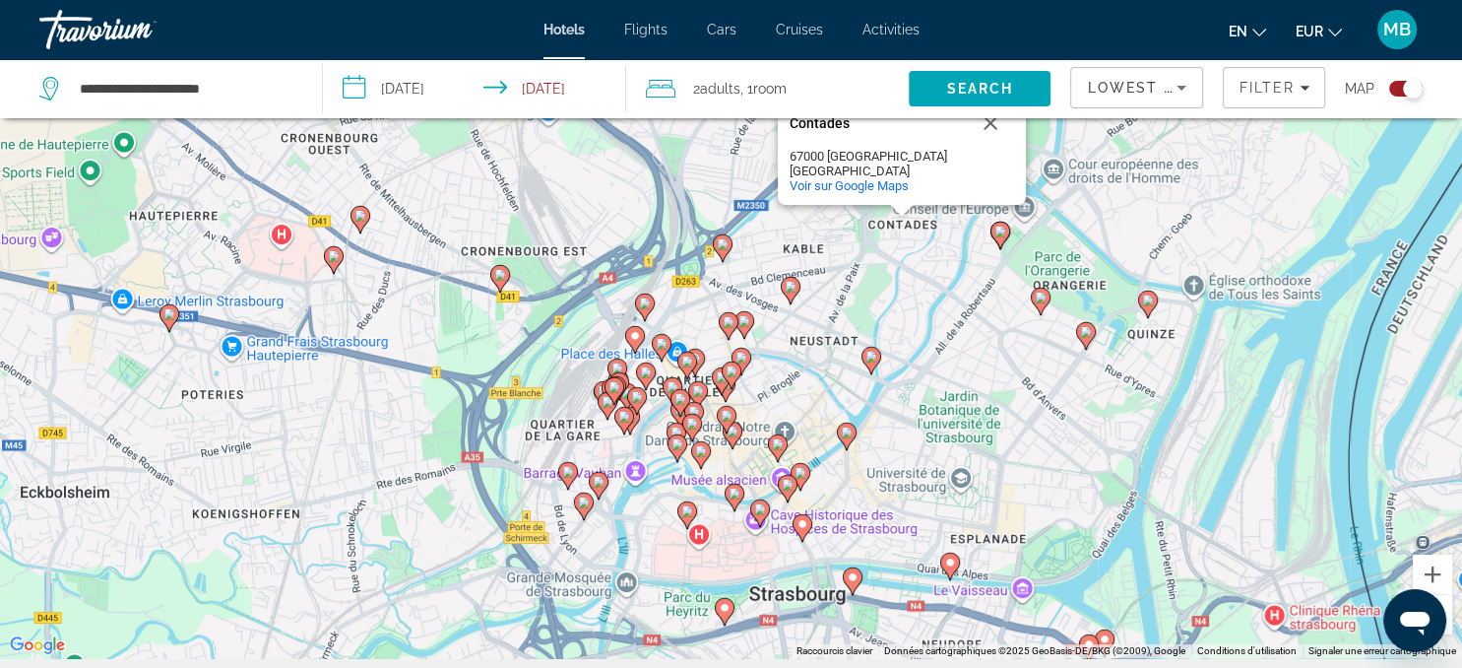
click at [662, 345] on image "Main content" at bounding box center [662, 344] width 12 height 12
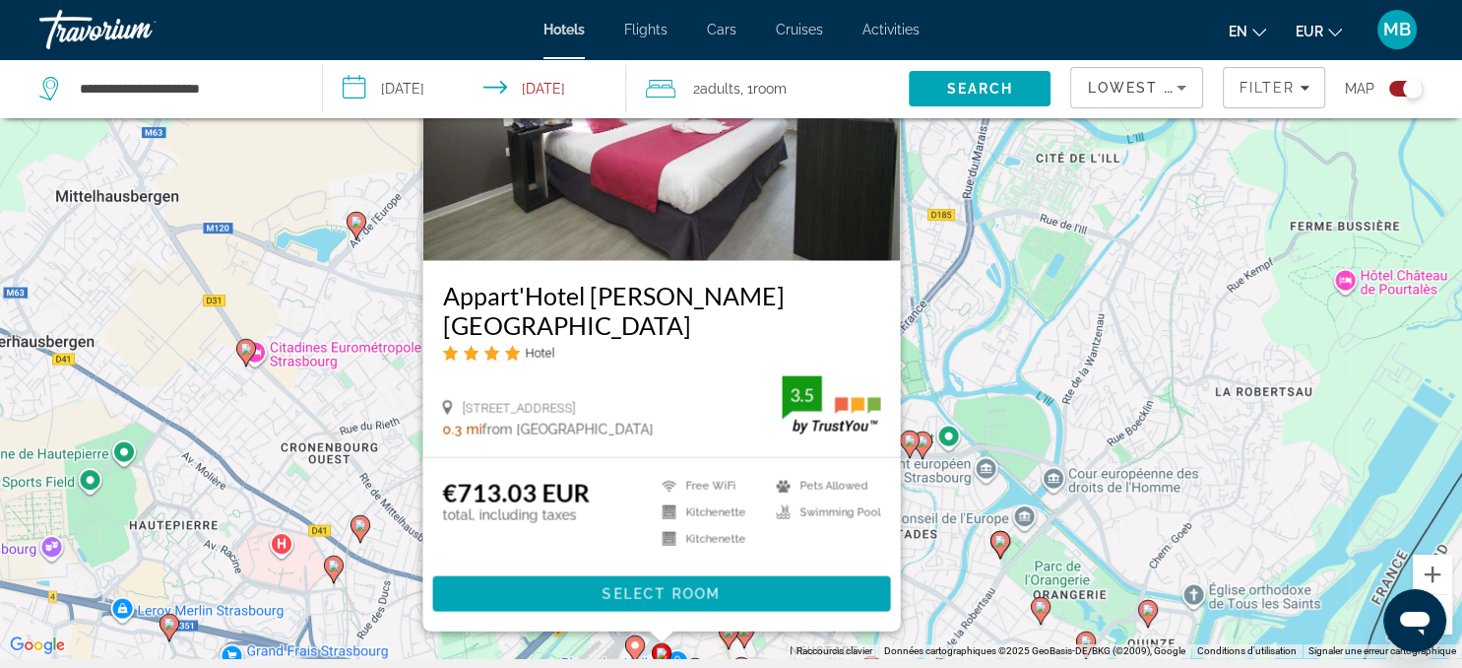
click at [928, 585] on div "Pour activer le glissement avec le clavier, appuyez sur Alt+Entrée. Une fois ce…" at bounding box center [731, 324] width 1462 height 668
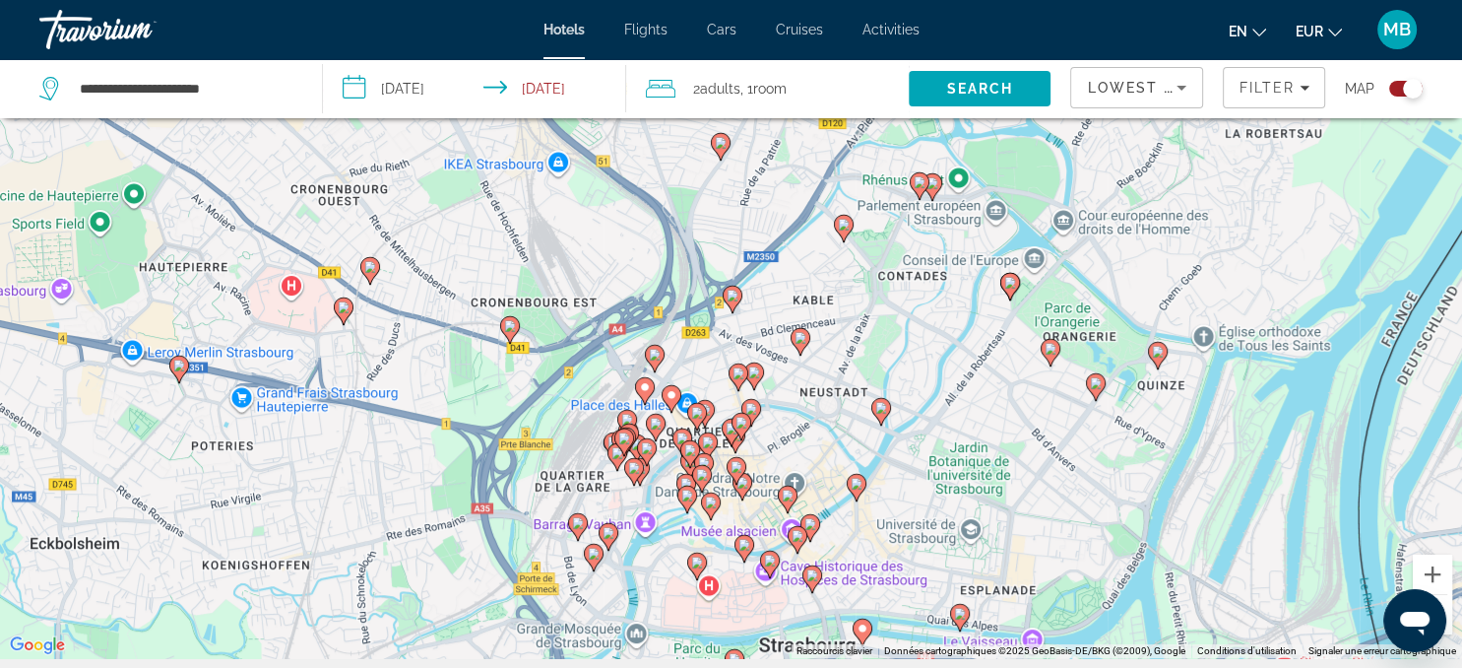
drag, startPoint x: 851, startPoint y: 612, endPoint x: 861, endPoint y: 353, distance: 260.1
click at [861, 353] on div "Pour activer le glissement avec le clavier, appuyez sur Alt+Entrée. Une fois ce…" at bounding box center [731, 324] width 1462 height 668
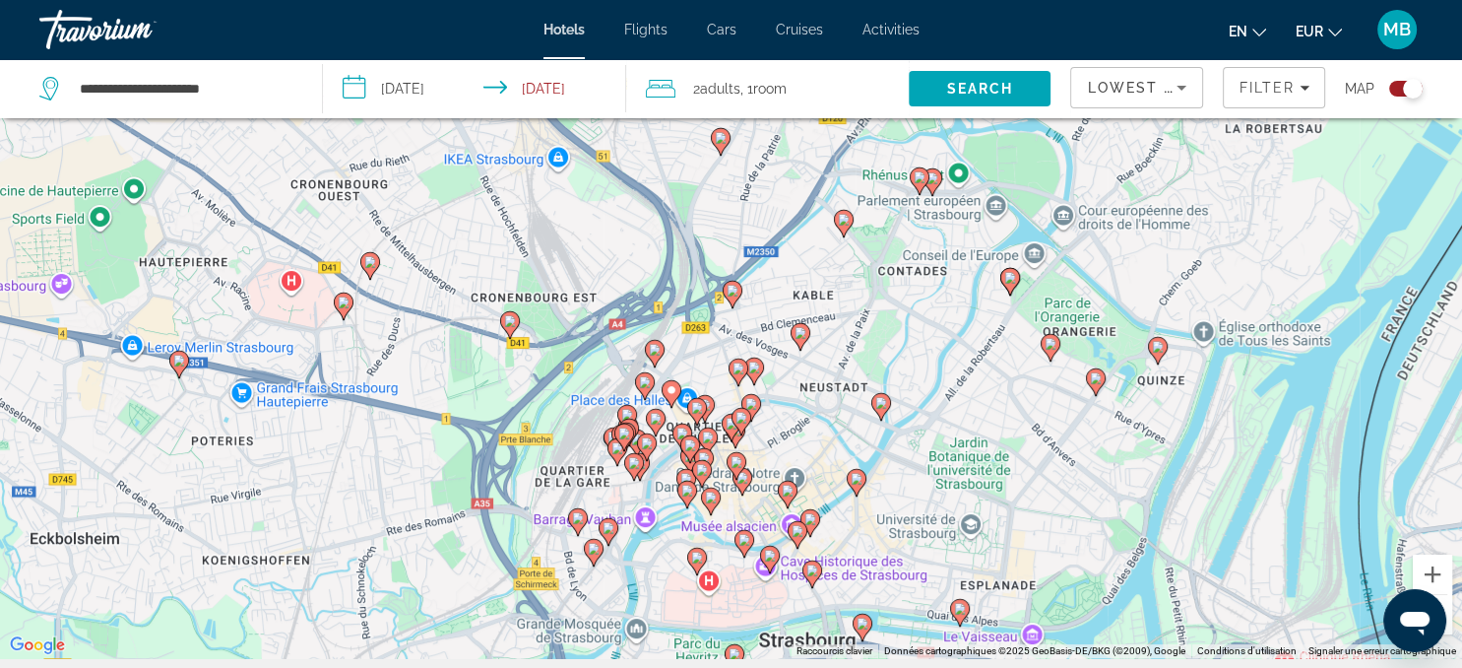
click at [751, 407] on image "Main content" at bounding box center [751, 404] width 12 height 12
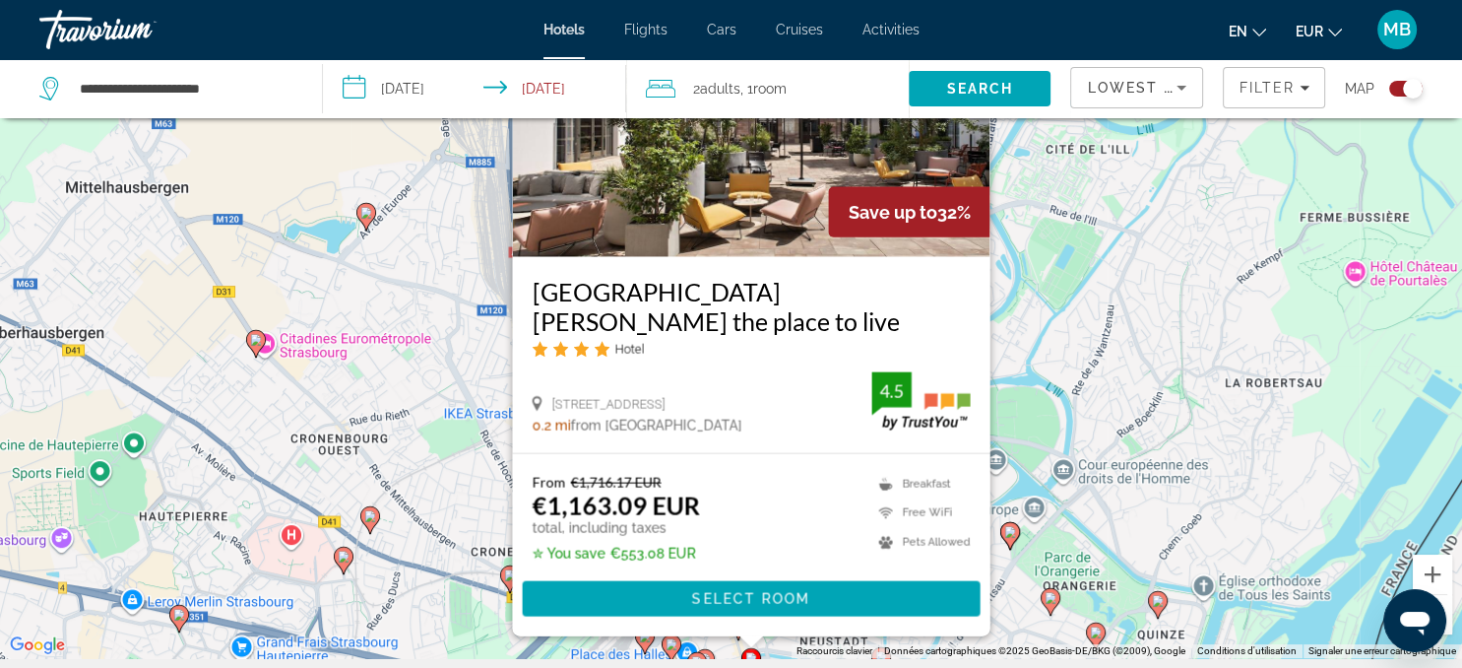
click at [1007, 580] on div "Pour activer le glissement avec le clavier, appuyez sur Alt+Entrée. Une fois ce…" at bounding box center [731, 324] width 1462 height 668
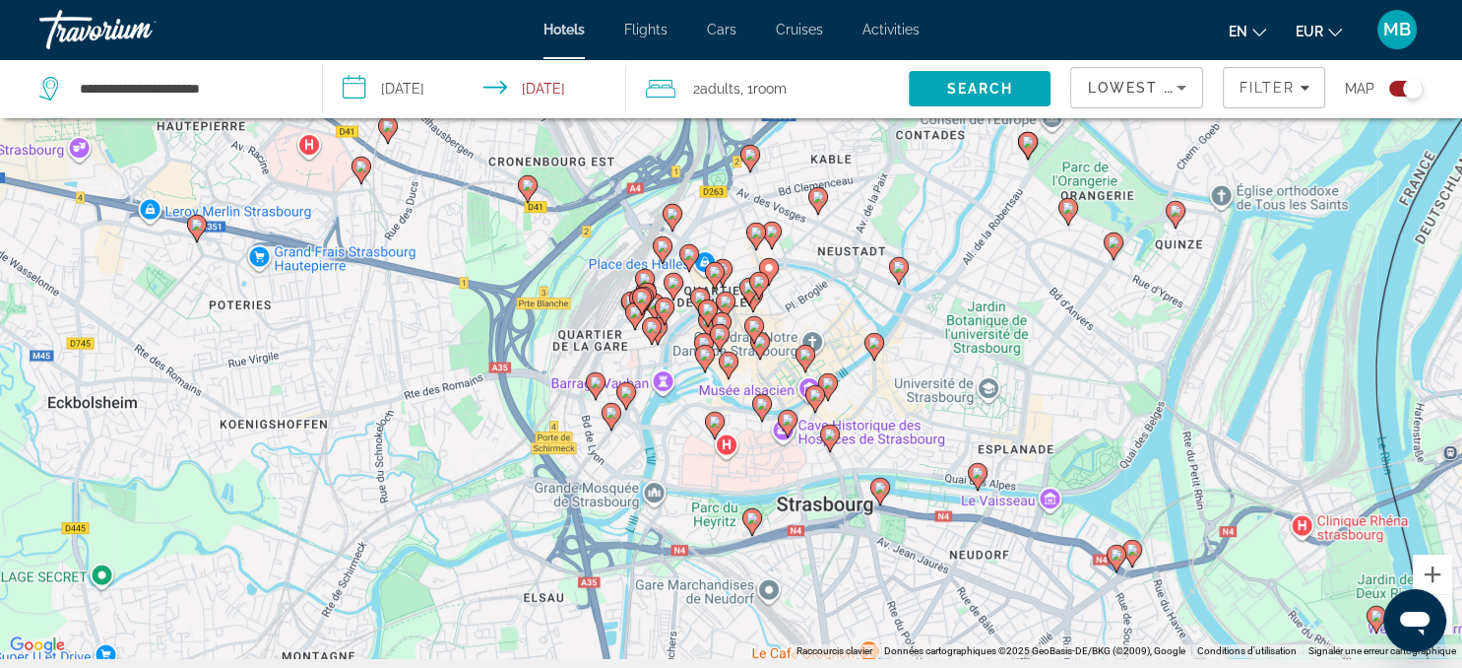
drag, startPoint x: 819, startPoint y: 589, endPoint x: 837, endPoint y: 178, distance: 411.0
click at [837, 178] on div "Pour activer le glissement avec le clavier, appuyez sur Alt+Entrée. Une fois ce…" at bounding box center [731, 324] width 1462 height 668
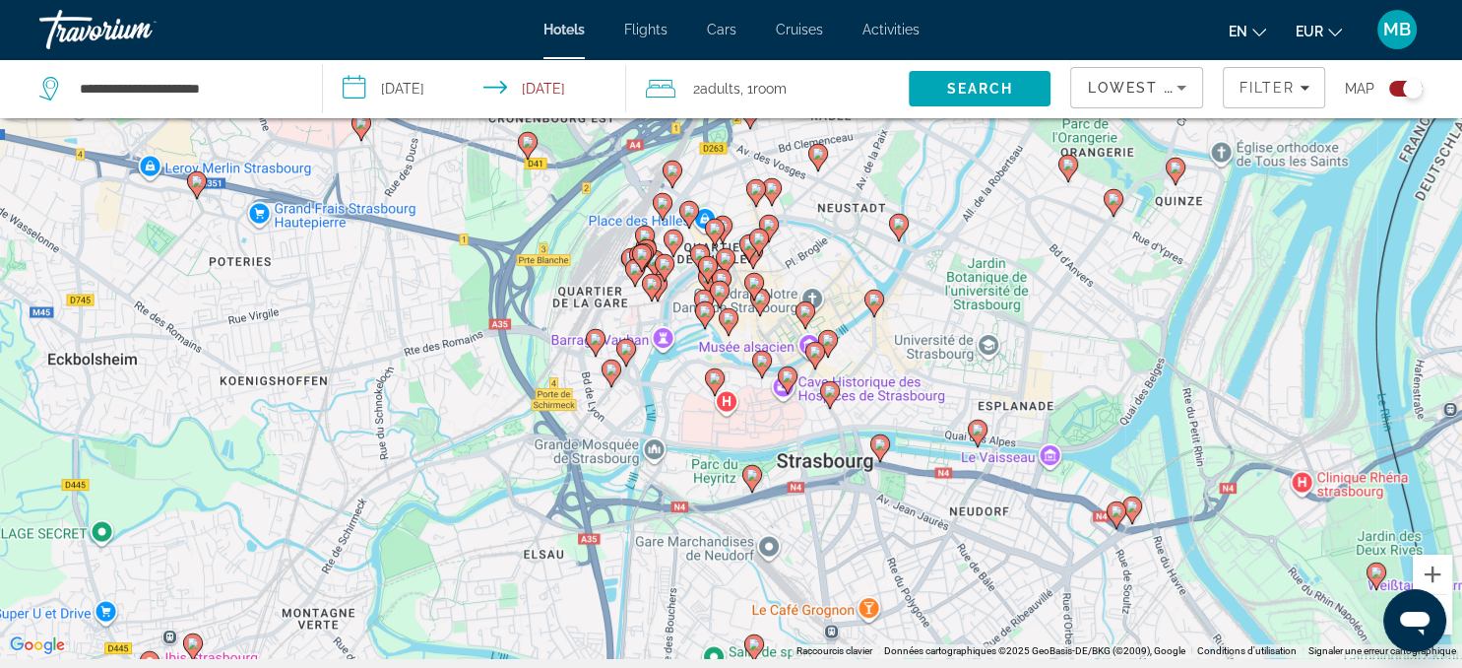
click at [754, 279] on image "Main content" at bounding box center [754, 283] width 12 height 12
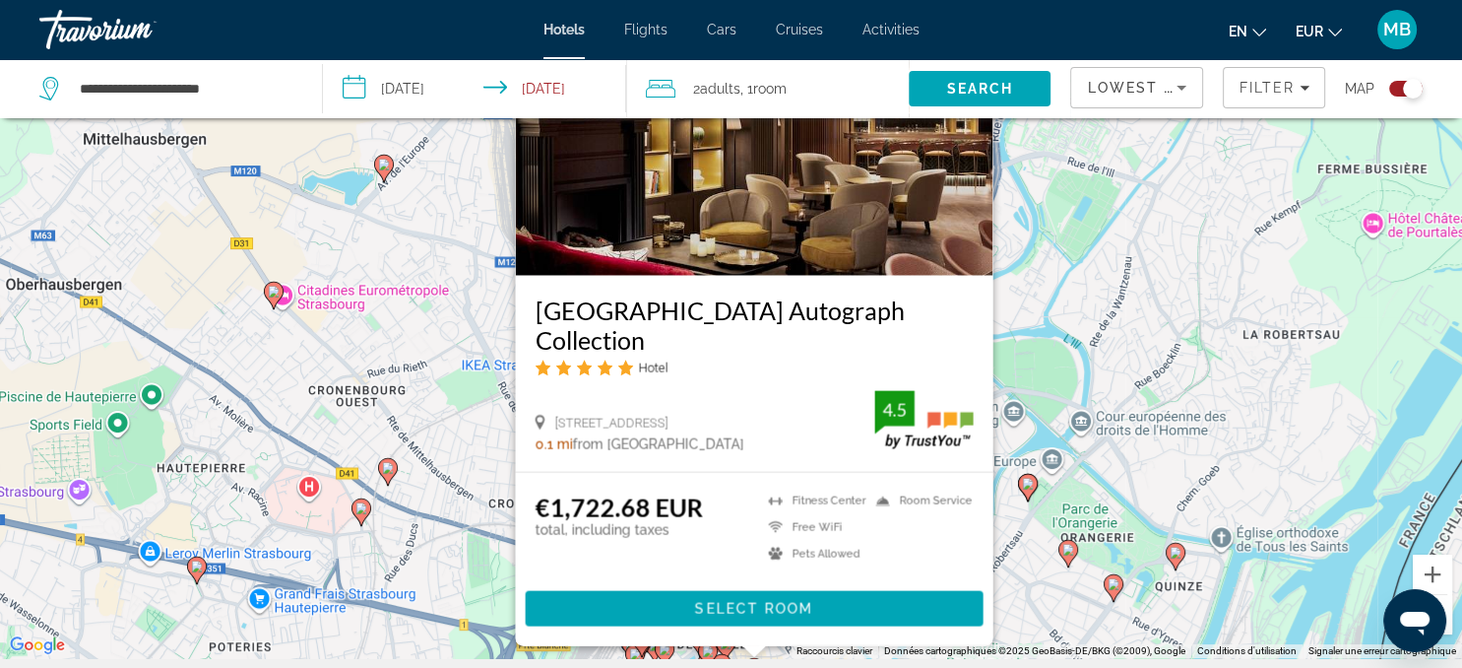
click at [1002, 549] on div "Pour activer le glissement avec le clavier, appuyez sur Alt+Entrée. Une fois ce…" at bounding box center [731, 324] width 1462 height 668
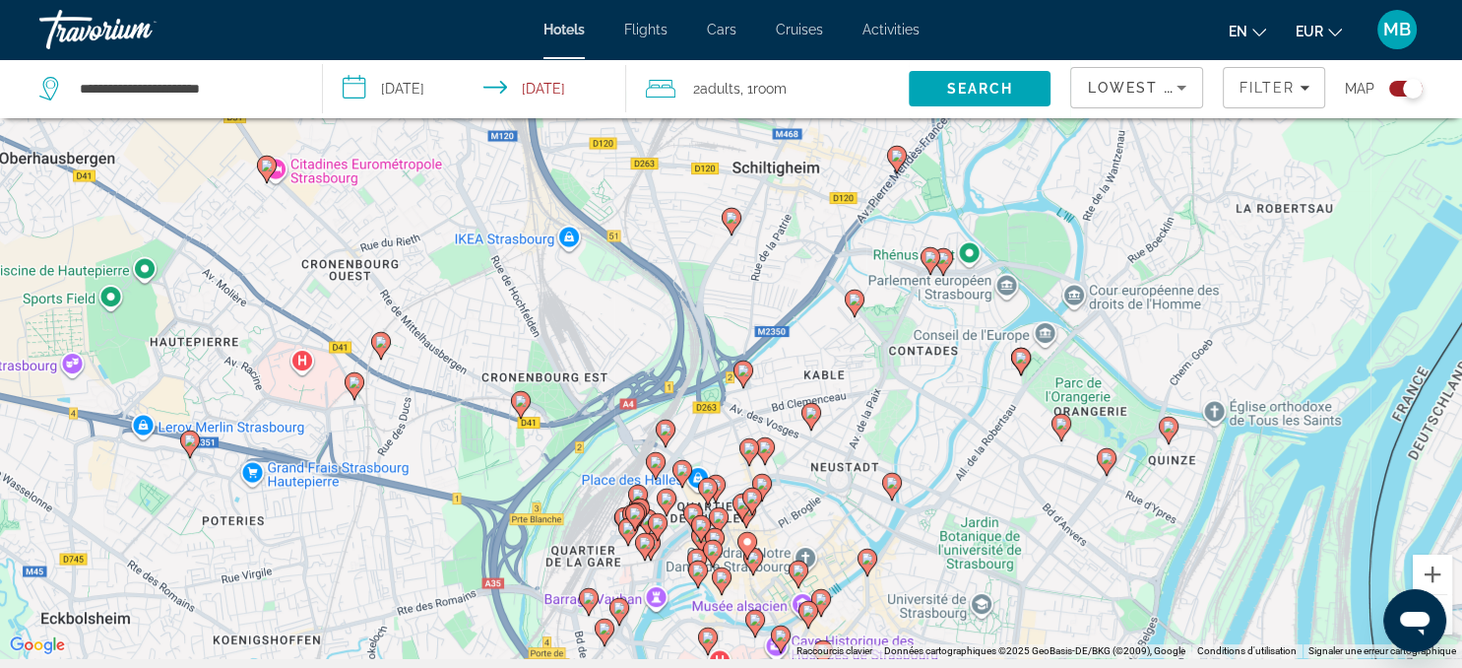
drag, startPoint x: 818, startPoint y: 587, endPoint x: 830, endPoint y: 254, distance: 333.0
click at [830, 254] on div "Pour activer le glissement avec le clavier, appuyez sur Alt+Entrée. Une fois ce…" at bounding box center [731, 324] width 1462 height 668
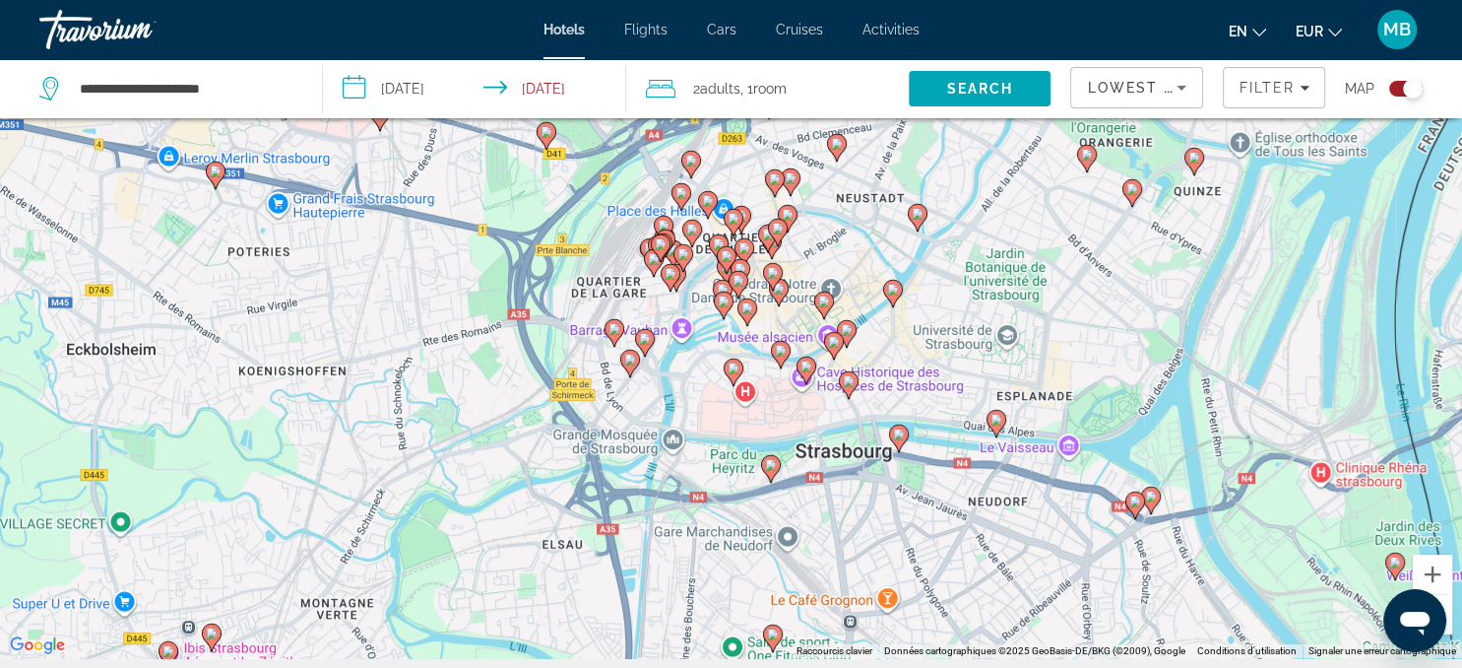
click at [662, 237] on icon "Main content" at bounding box center [660, 248] width 18 height 26
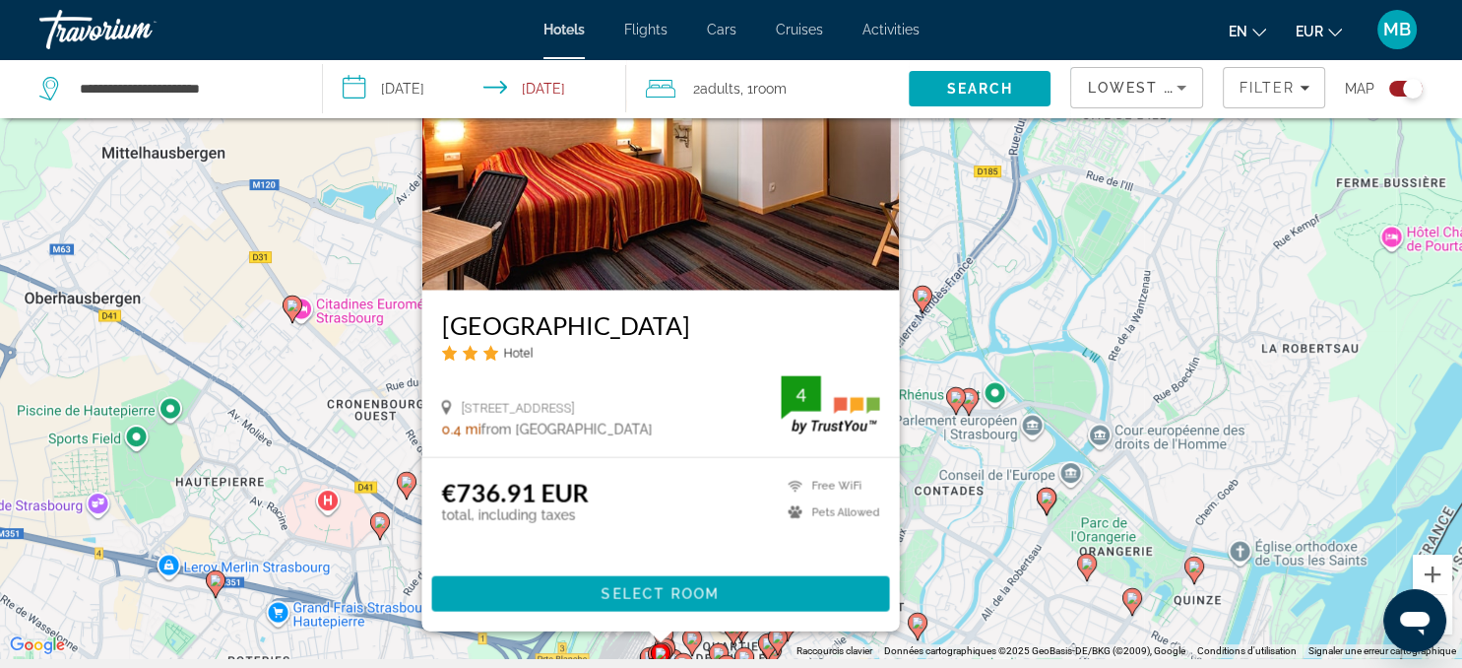
click at [934, 569] on div "Pour activer le glissement avec le clavier, appuyez sur Alt+Entrée. Une fois ce…" at bounding box center [731, 324] width 1462 height 668
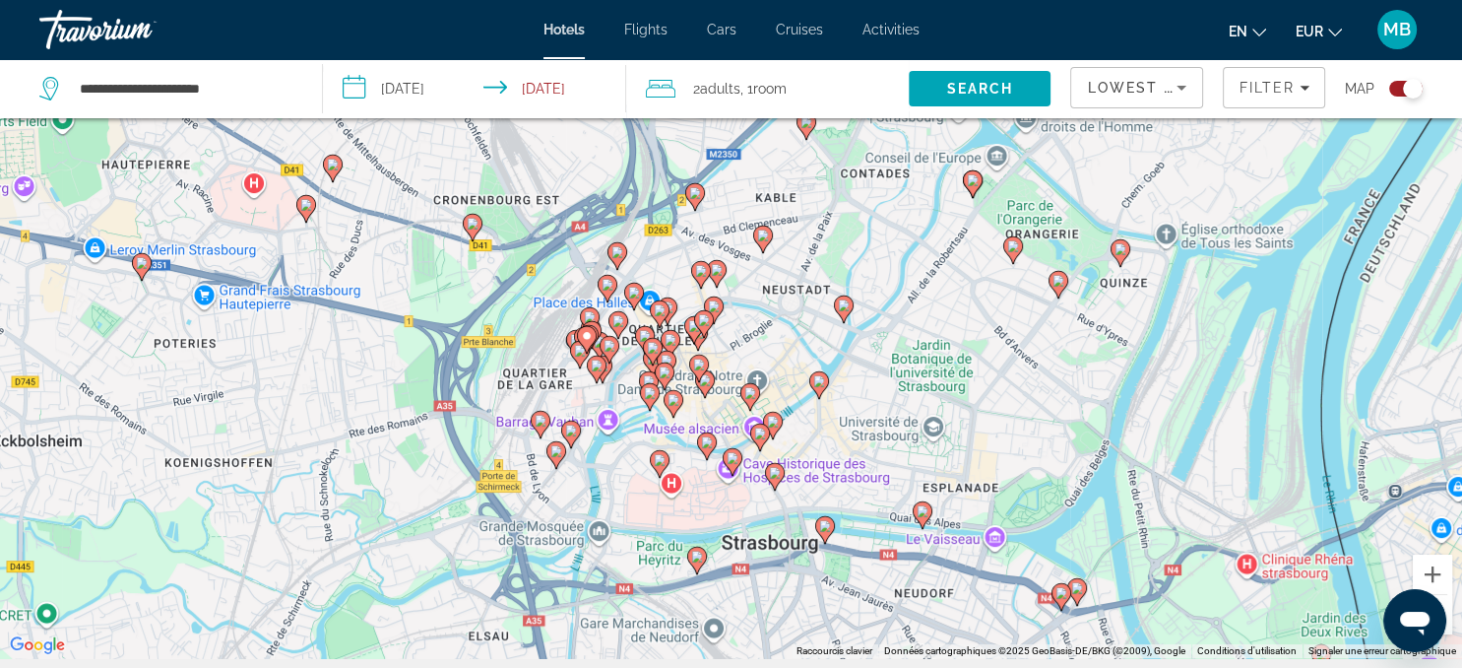
drag, startPoint x: 934, startPoint y: 569, endPoint x: 859, endPoint y: 250, distance: 327.9
click at [859, 250] on div "Pour activer le glissement avec le clavier, appuyez sur Alt+Entrée. Une fois ce…" at bounding box center [731, 324] width 1462 height 668
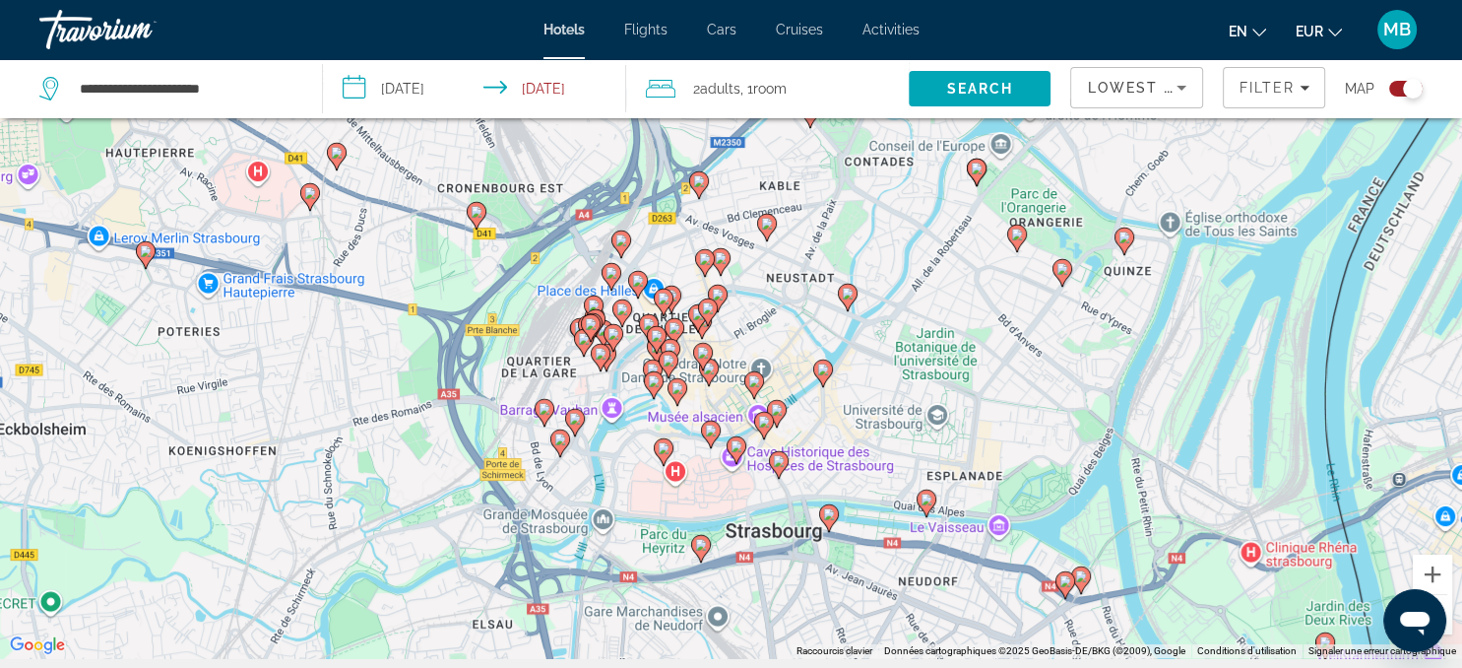
click at [572, 419] on image "Main content" at bounding box center [575, 419] width 12 height 12
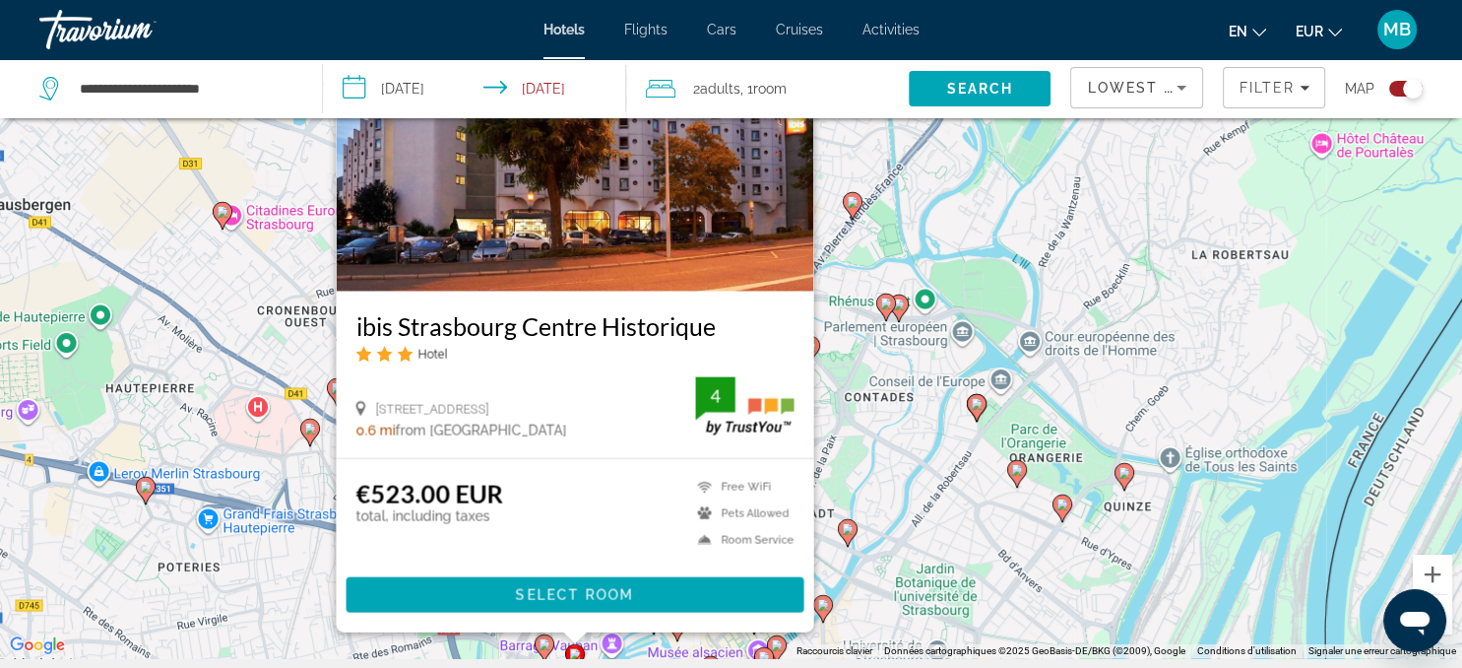
click at [609, 240] on img "Main content" at bounding box center [575, 133] width 478 height 315
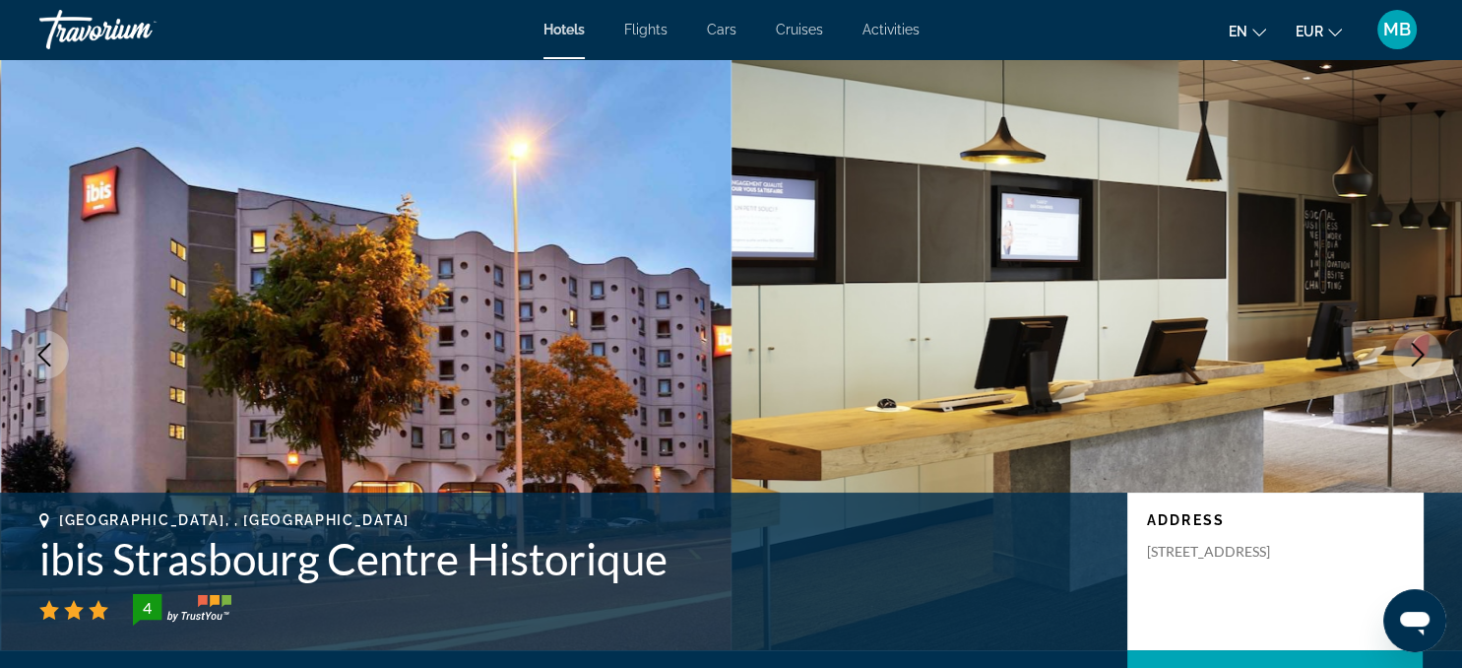
click at [1415, 353] on icon "Next image" at bounding box center [1418, 355] width 24 height 24
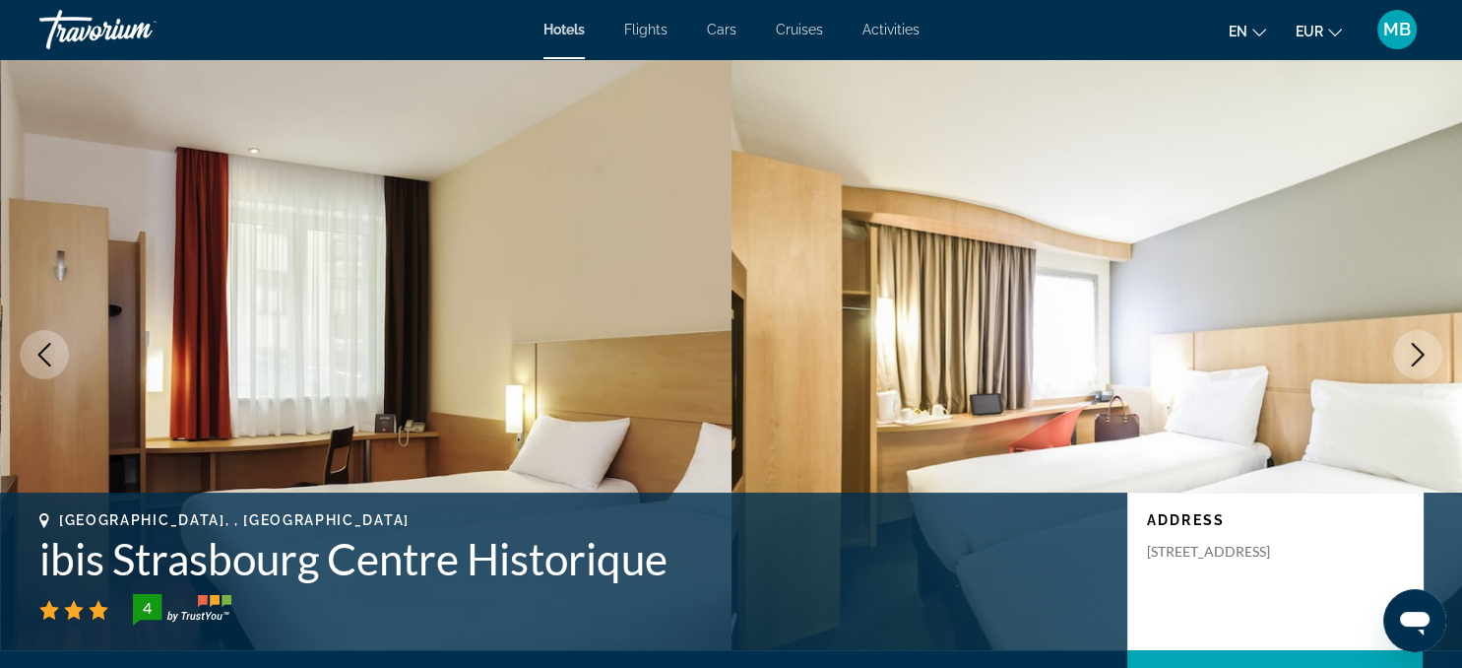
click at [1415, 353] on icon "Next image" at bounding box center [1418, 355] width 24 height 24
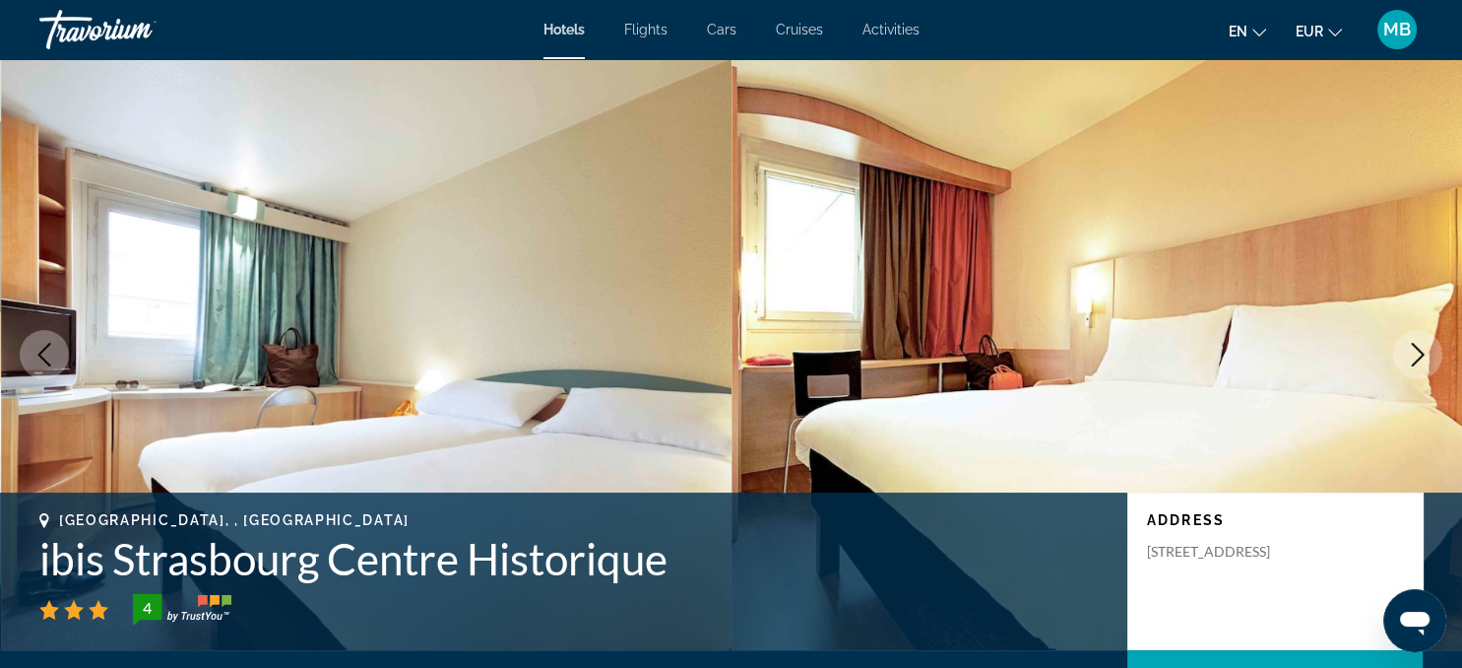
click at [1415, 353] on icon "Next image" at bounding box center [1418, 355] width 24 height 24
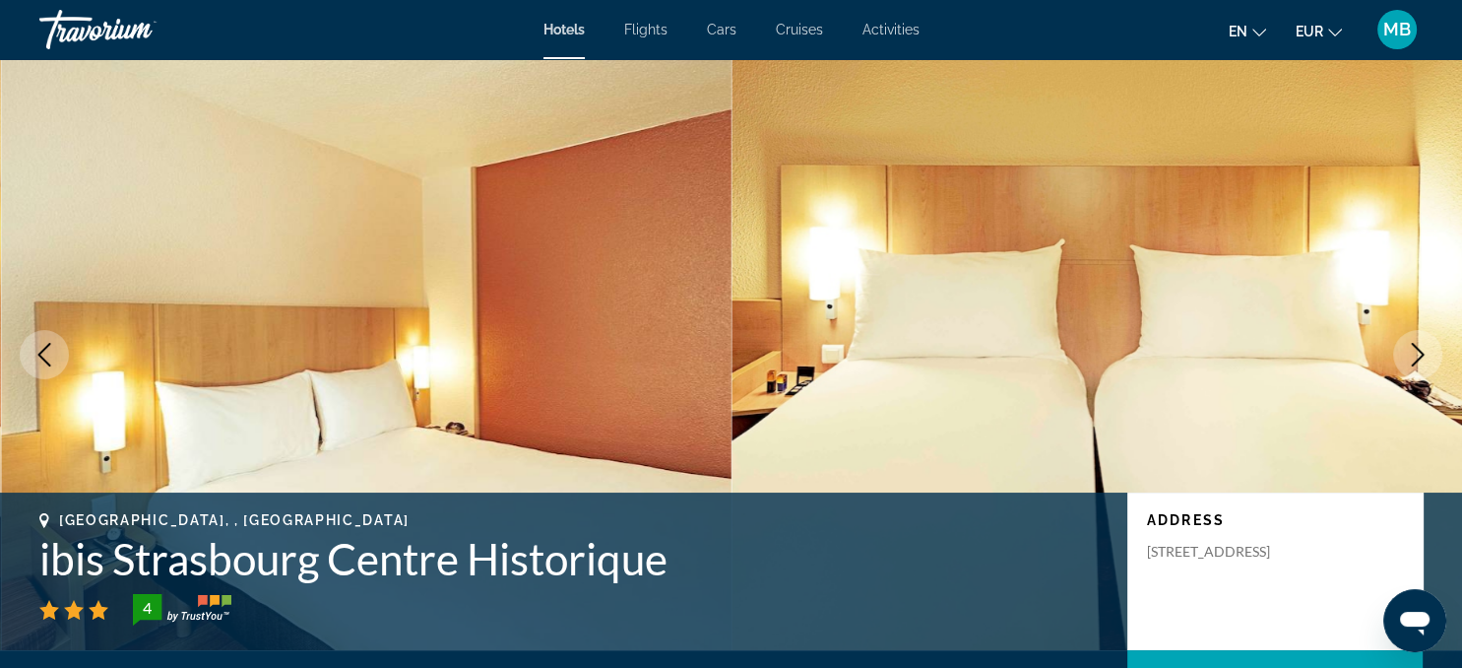
click at [1415, 353] on icon "Next image" at bounding box center [1418, 355] width 24 height 24
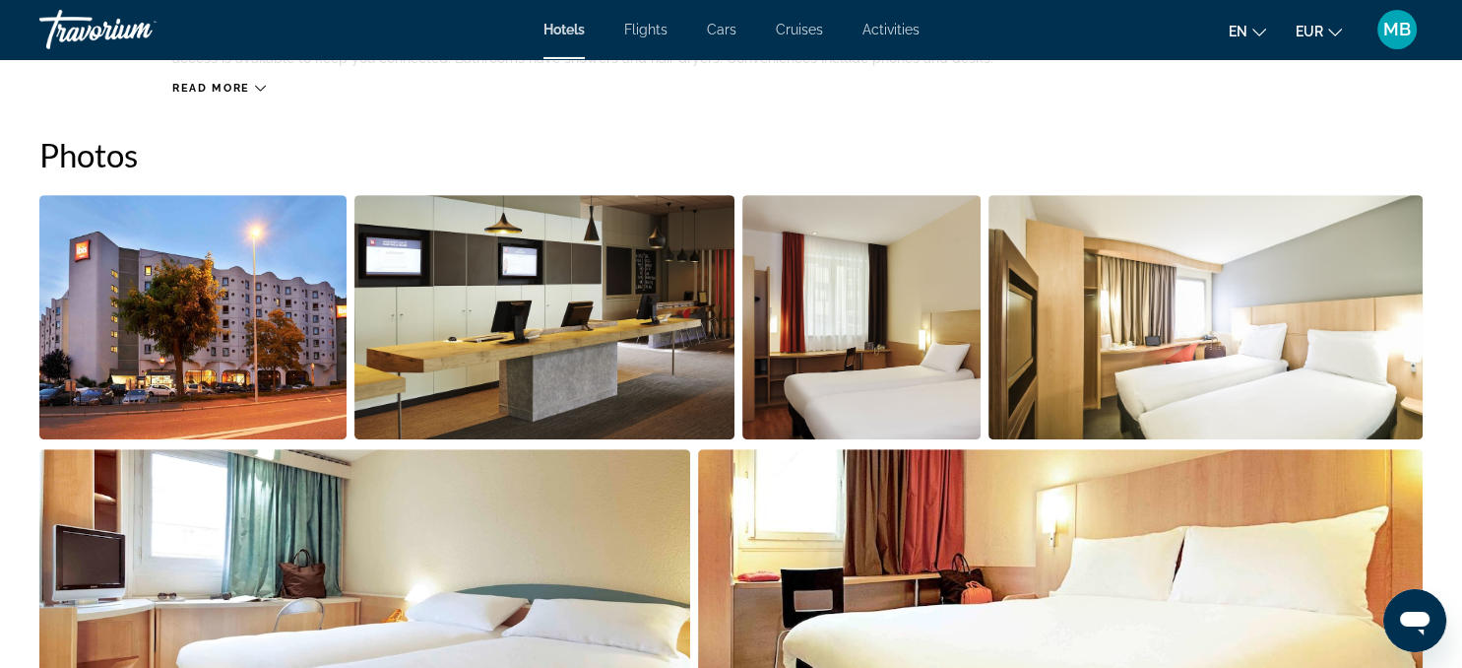
scroll to position [886, 0]
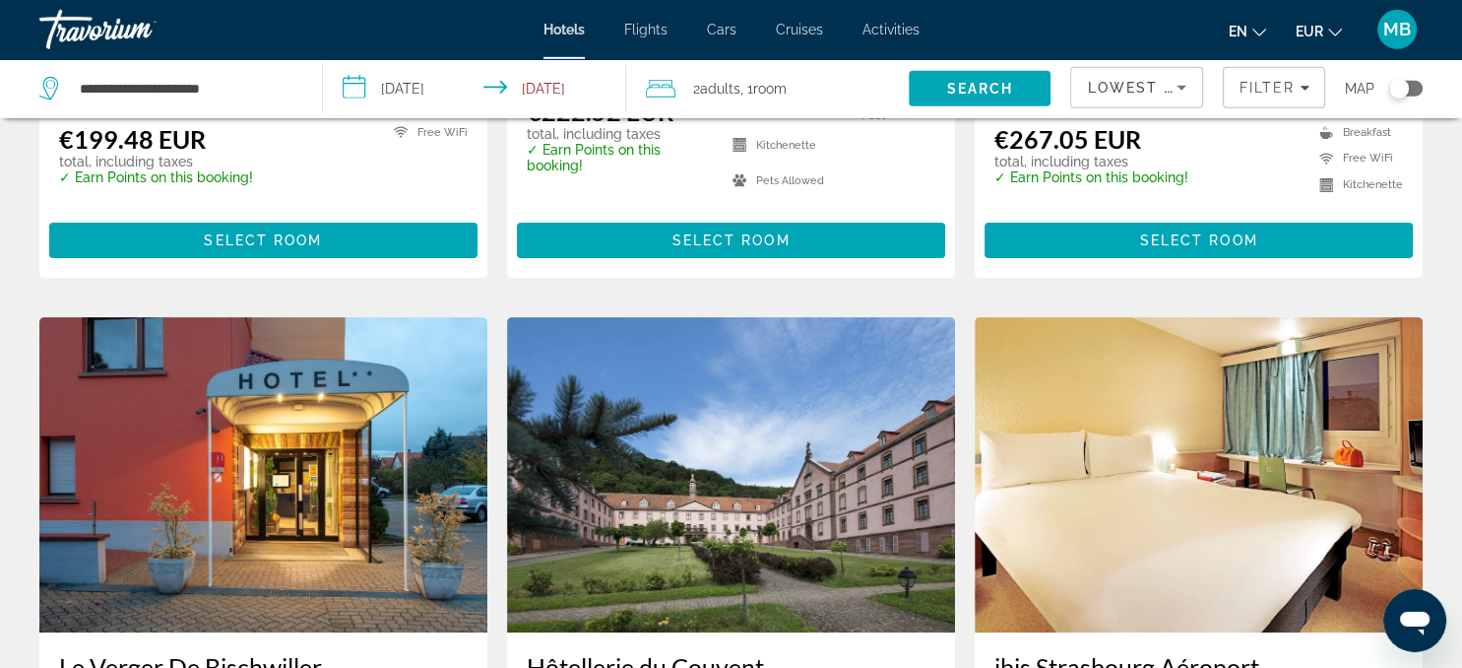
scroll to position [477, 0]
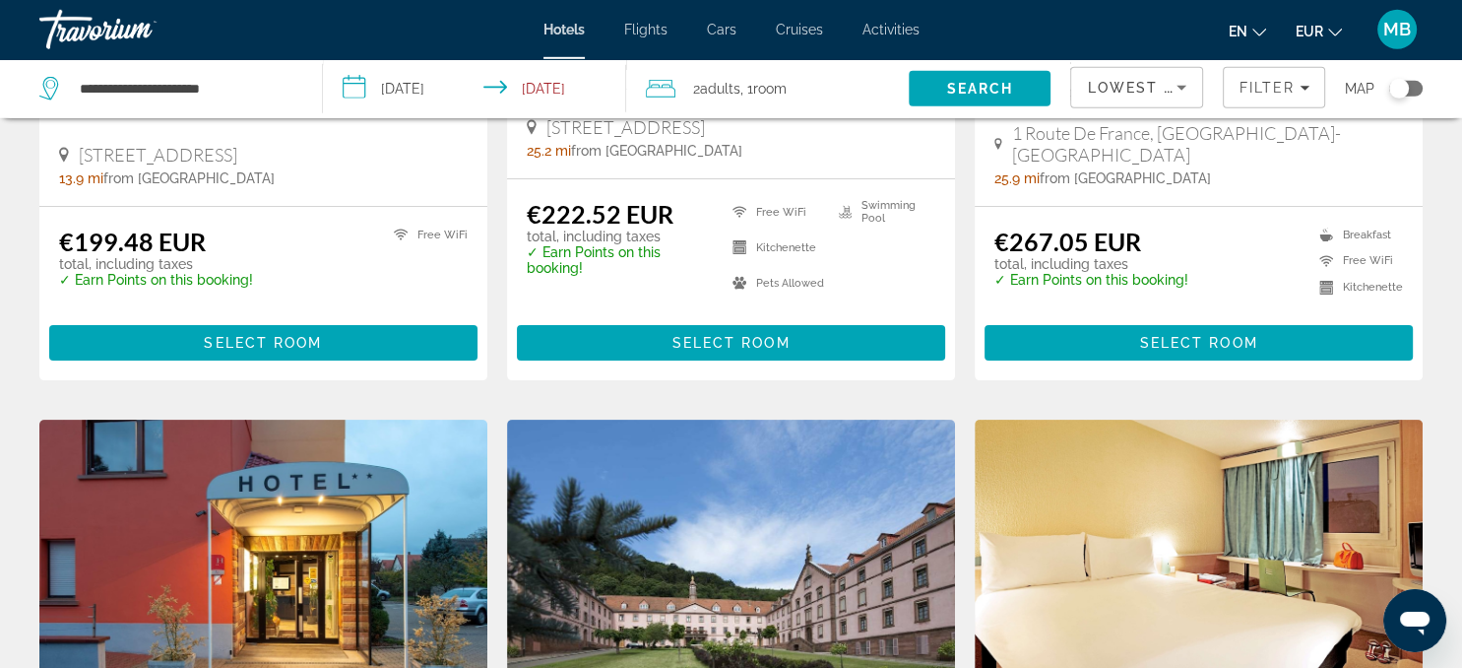
click at [1416, 90] on div "Toggle map" at bounding box center [1405, 89] width 33 height 16
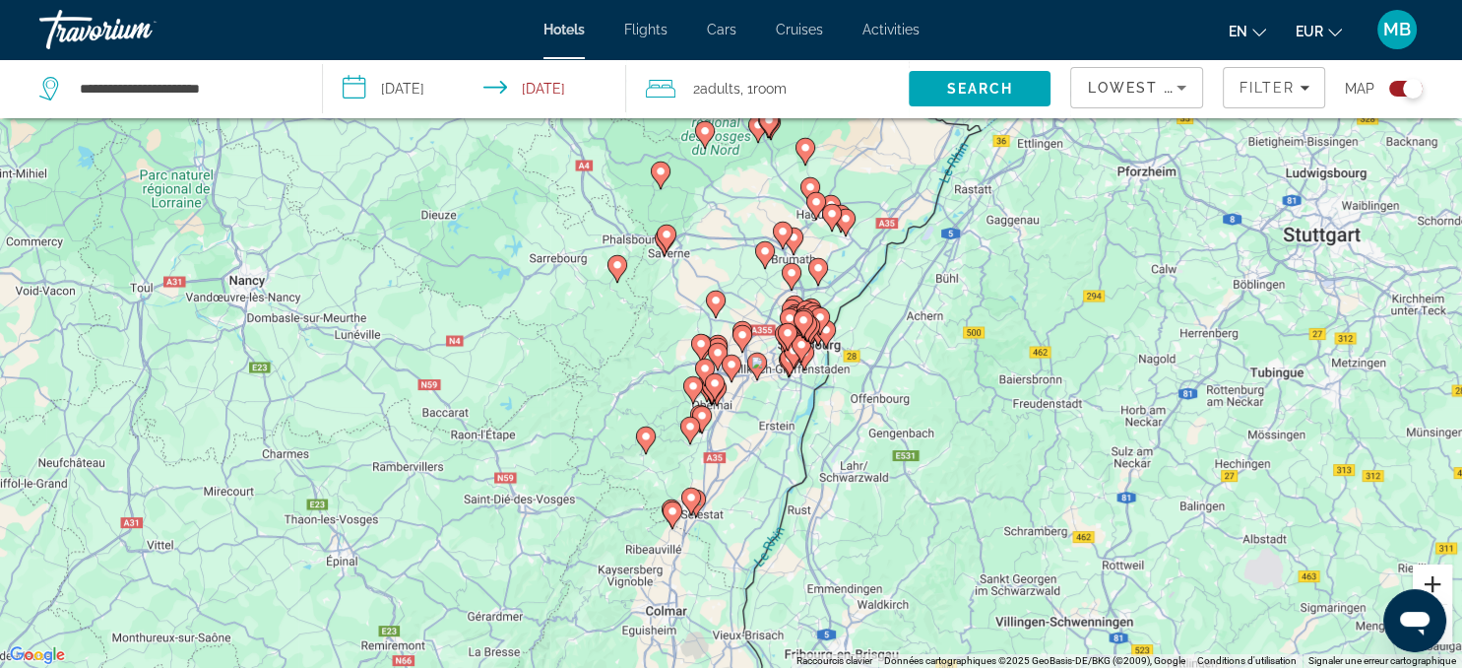
click at [1434, 576] on button "Zoom avant" at bounding box center [1432, 583] width 39 height 39
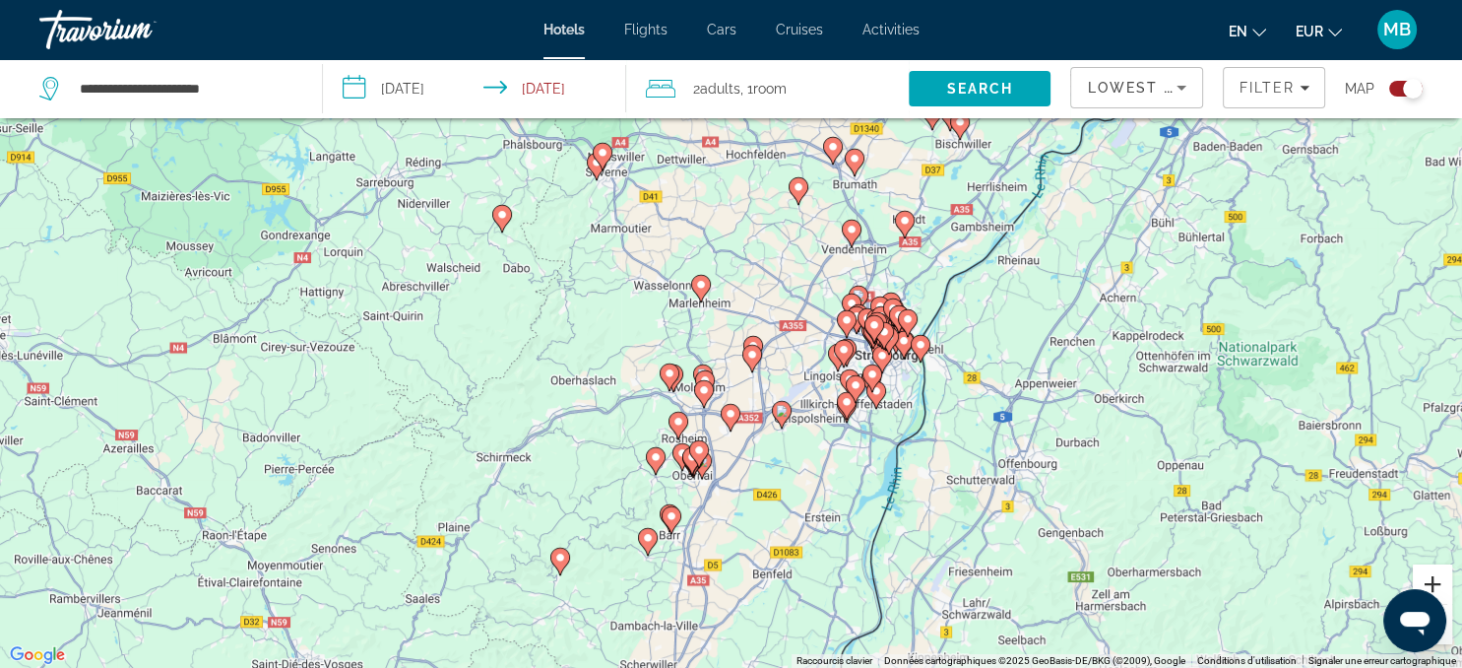
click at [1434, 576] on button "Zoom avant" at bounding box center [1432, 583] width 39 height 39
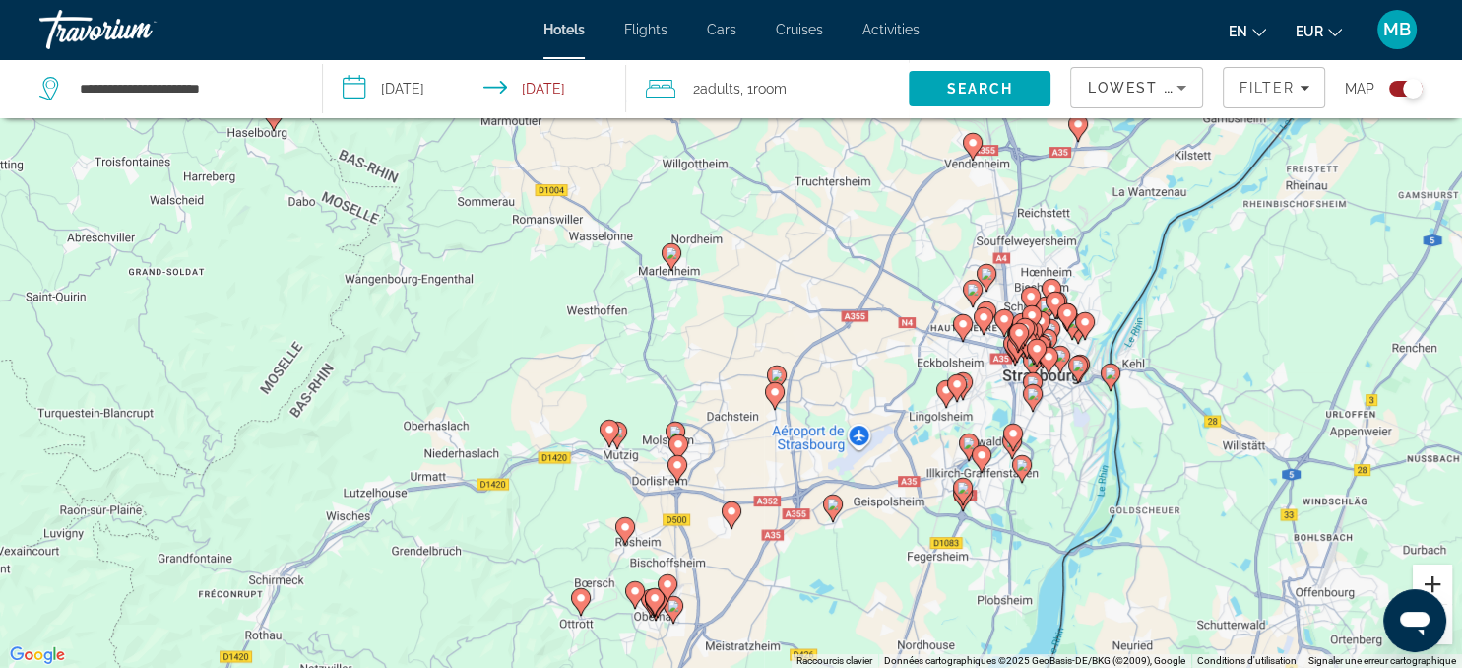
click at [1434, 576] on button "Zoom avant" at bounding box center [1432, 583] width 39 height 39
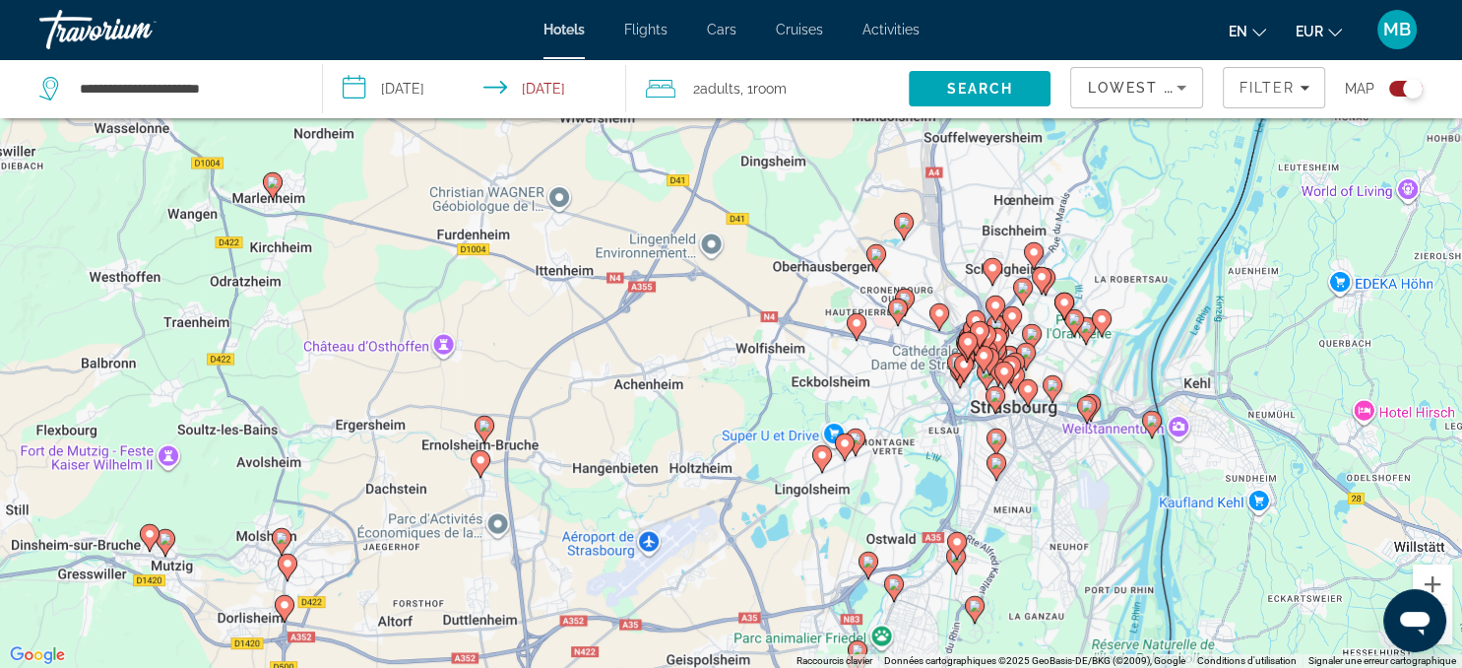
drag, startPoint x: 1344, startPoint y: 491, endPoint x: 963, endPoint y: 480, distance: 381.2
click at [963, 480] on div "Pour activer le glissement avec le clavier, appuyez sur Alt+Entrée. Une fois ce…" at bounding box center [731, 334] width 1462 height 668
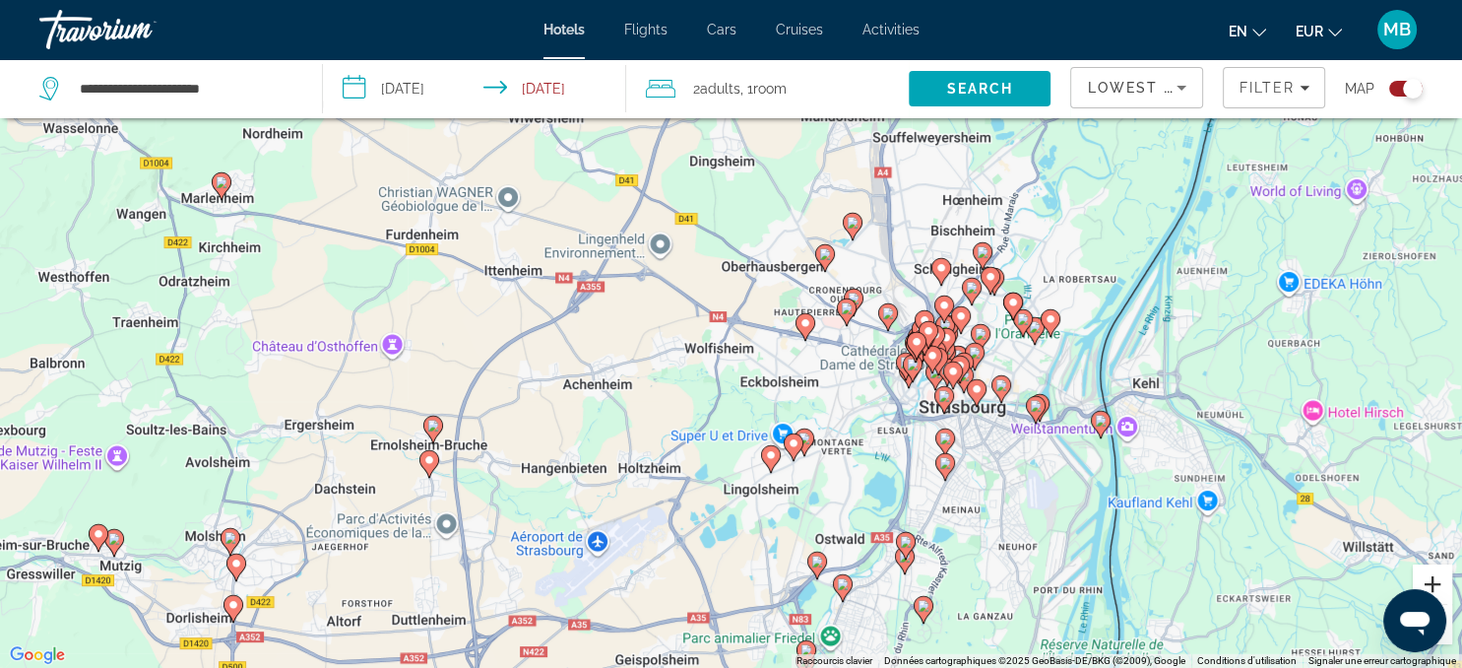
click at [1435, 584] on button "Zoom avant" at bounding box center [1432, 583] width 39 height 39
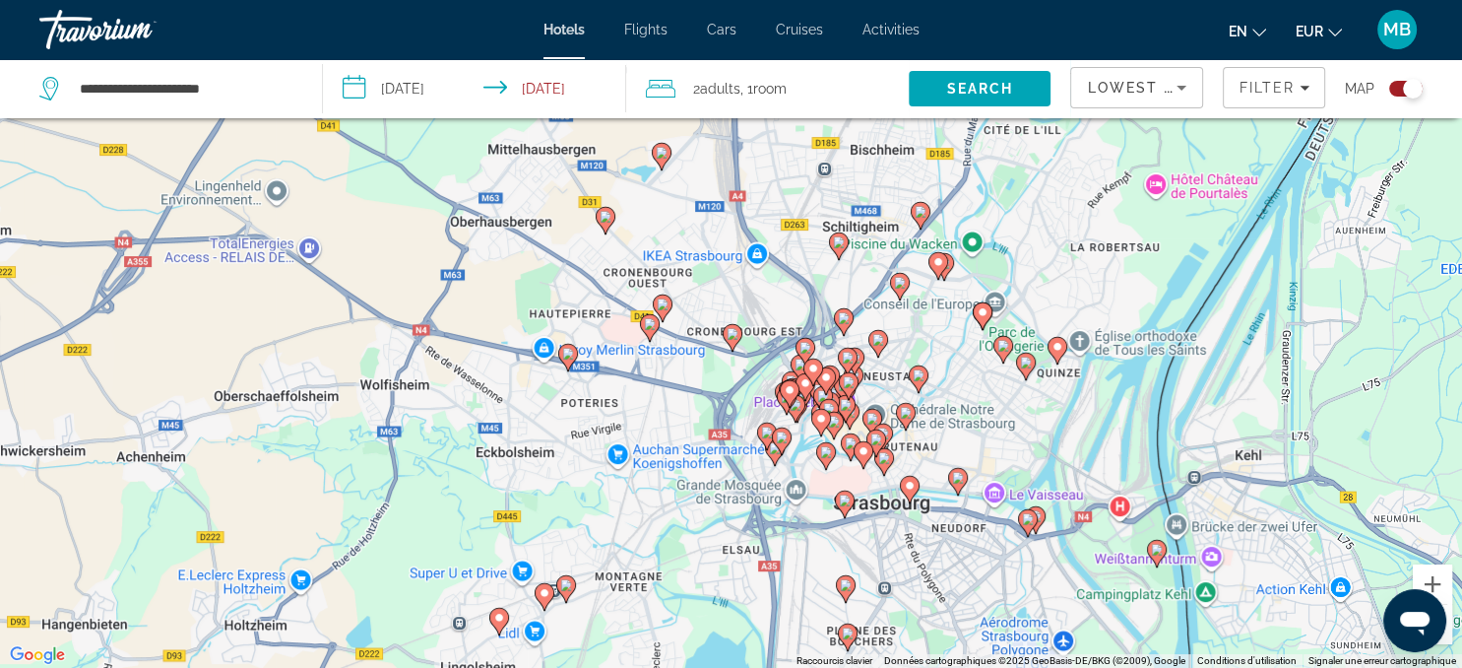
drag, startPoint x: 1310, startPoint y: 443, endPoint x: 979, endPoint y: 466, distance: 331.6
click at [979, 466] on div "Pour activer le glissement avec le clavier, appuyez sur Alt+Entrée. Une fois ce…" at bounding box center [731, 334] width 1462 height 668
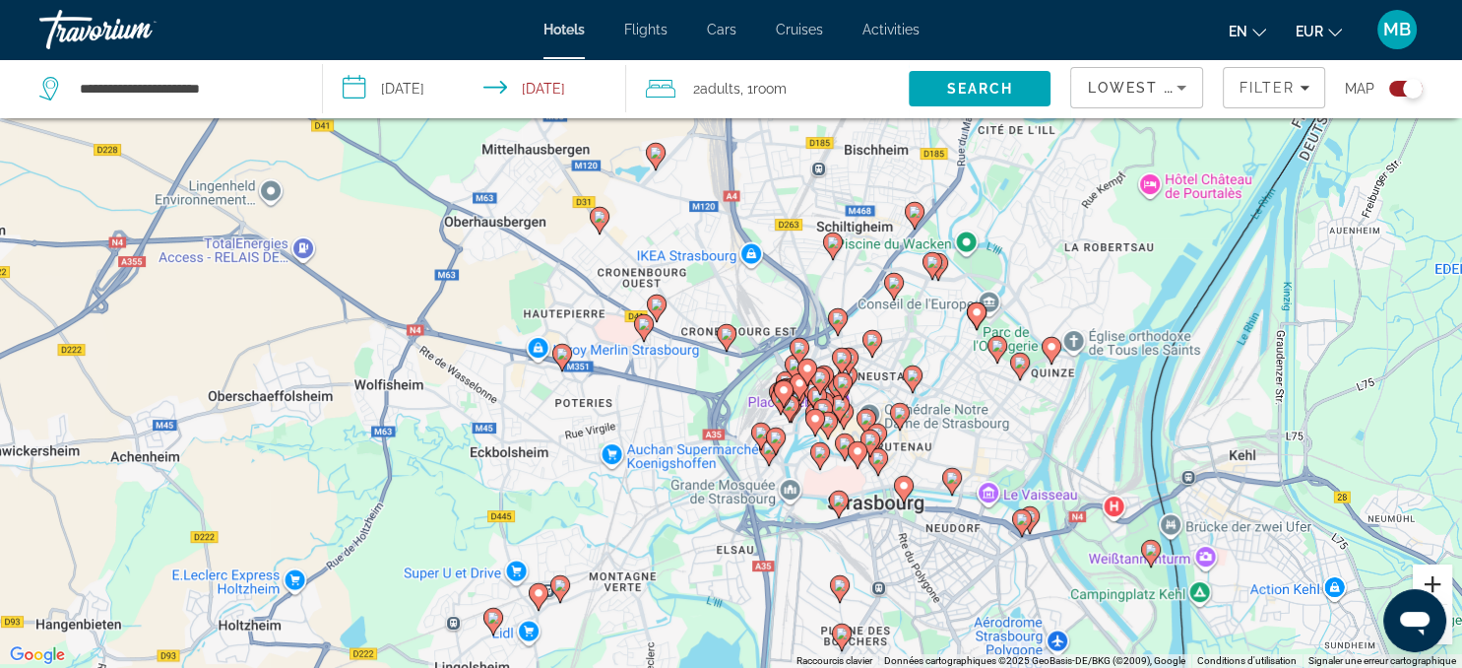
click at [1435, 587] on button "Zoom avant" at bounding box center [1432, 583] width 39 height 39
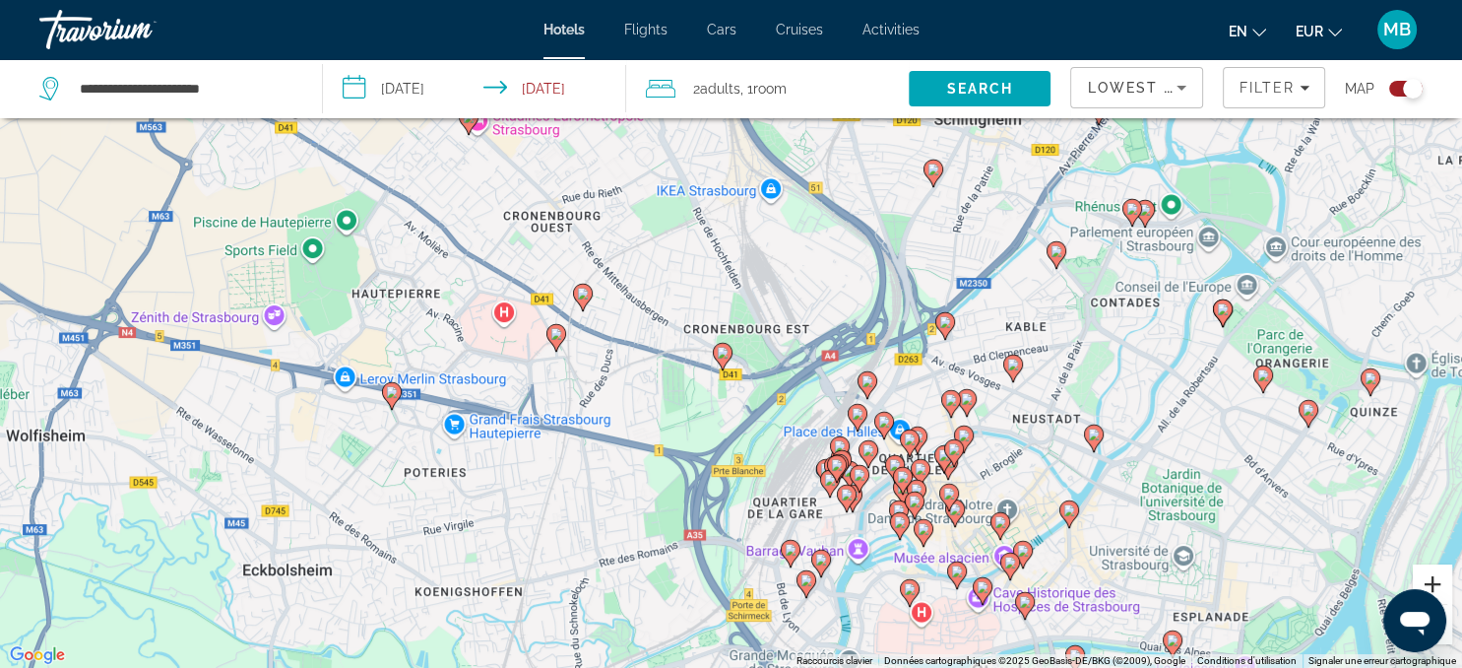
click at [1435, 587] on button "Zoom avant" at bounding box center [1432, 583] width 39 height 39
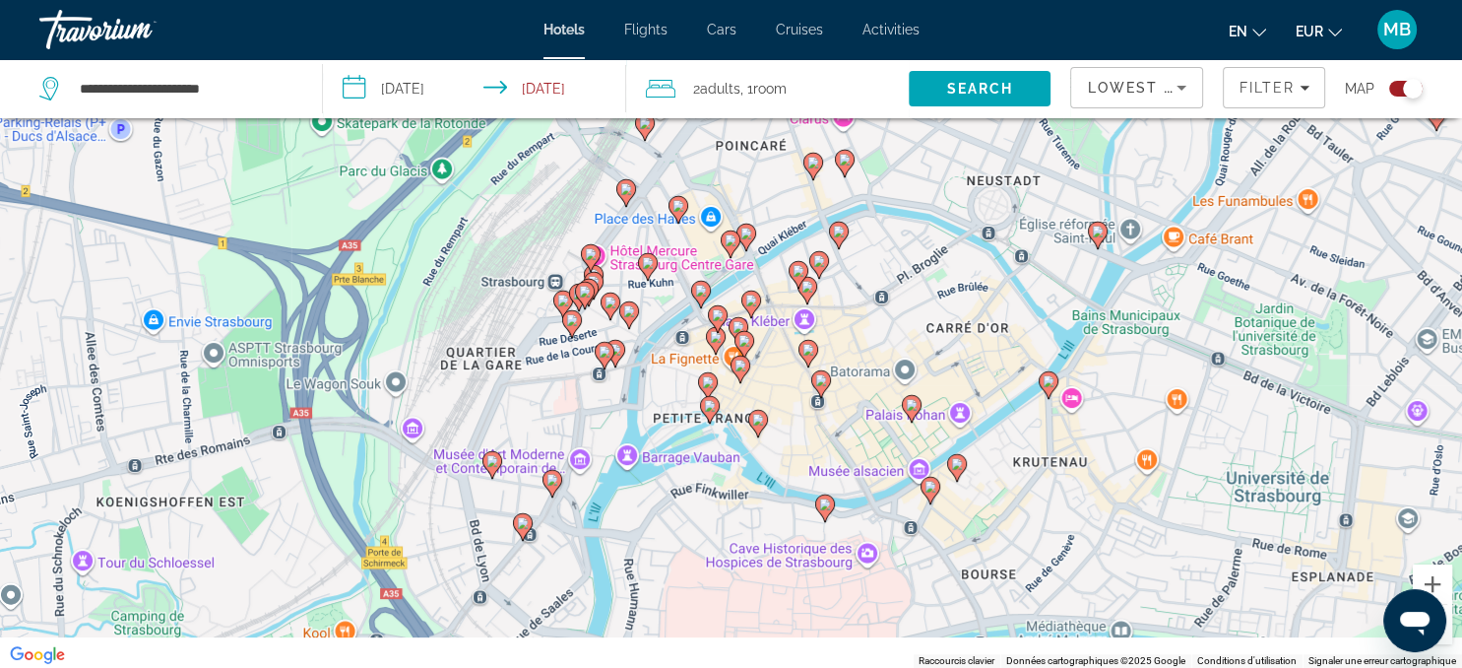
drag, startPoint x: 1178, startPoint y: 577, endPoint x: 806, endPoint y: 245, distance: 497.9
click at [809, 252] on icon "Main content" at bounding box center [818, 265] width 18 height 26
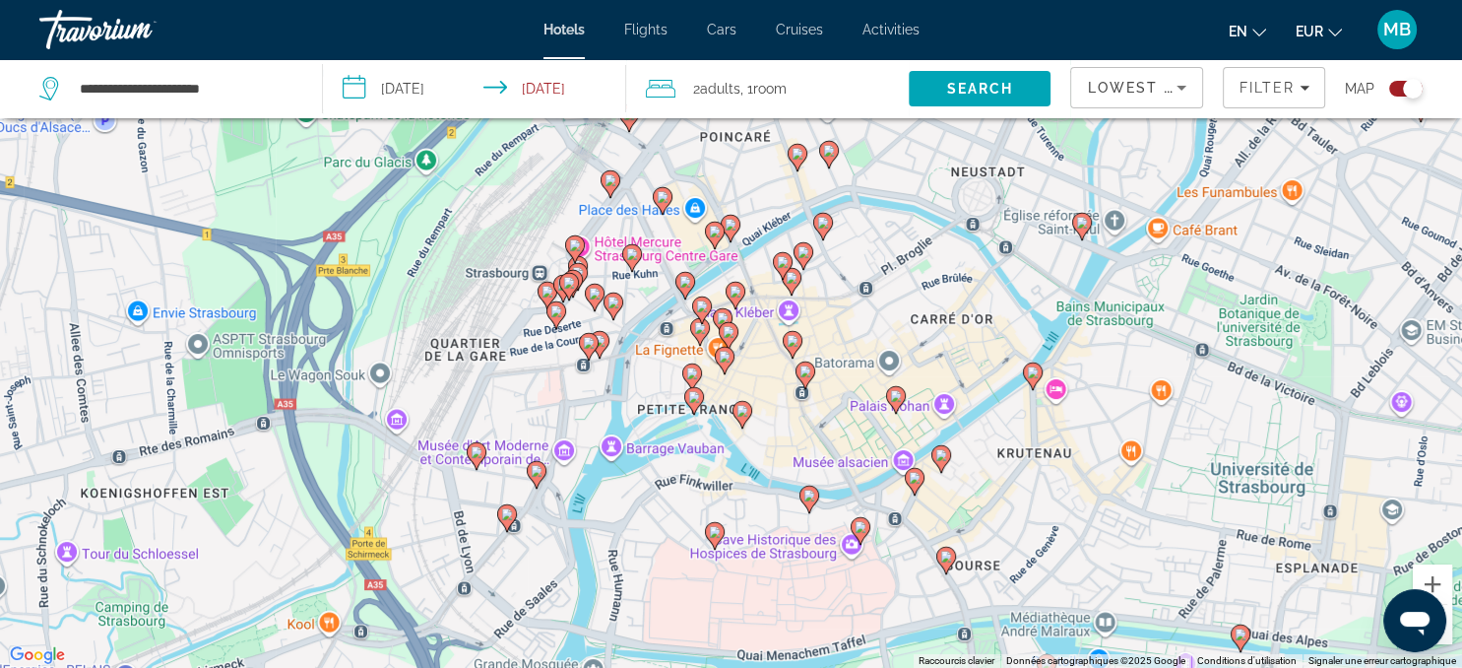
click at [683, 281] on image "Main content" at bounding box center [685, 282] width 12 height 12
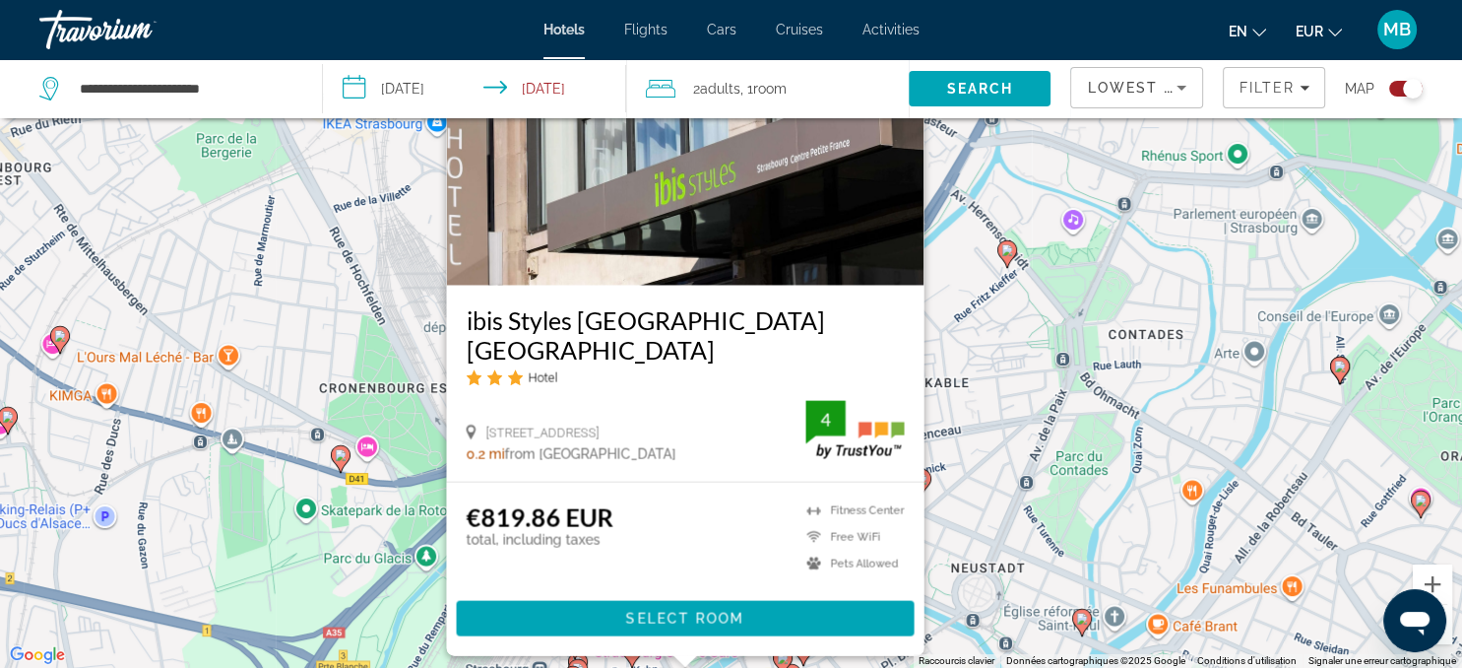
click at [948, 504] on div "Pour activer le glissement avec le clavier, appuyez sur Alt+Entrée. Une fois ce…" at bounding box center [731, 334] width 1462 height 668
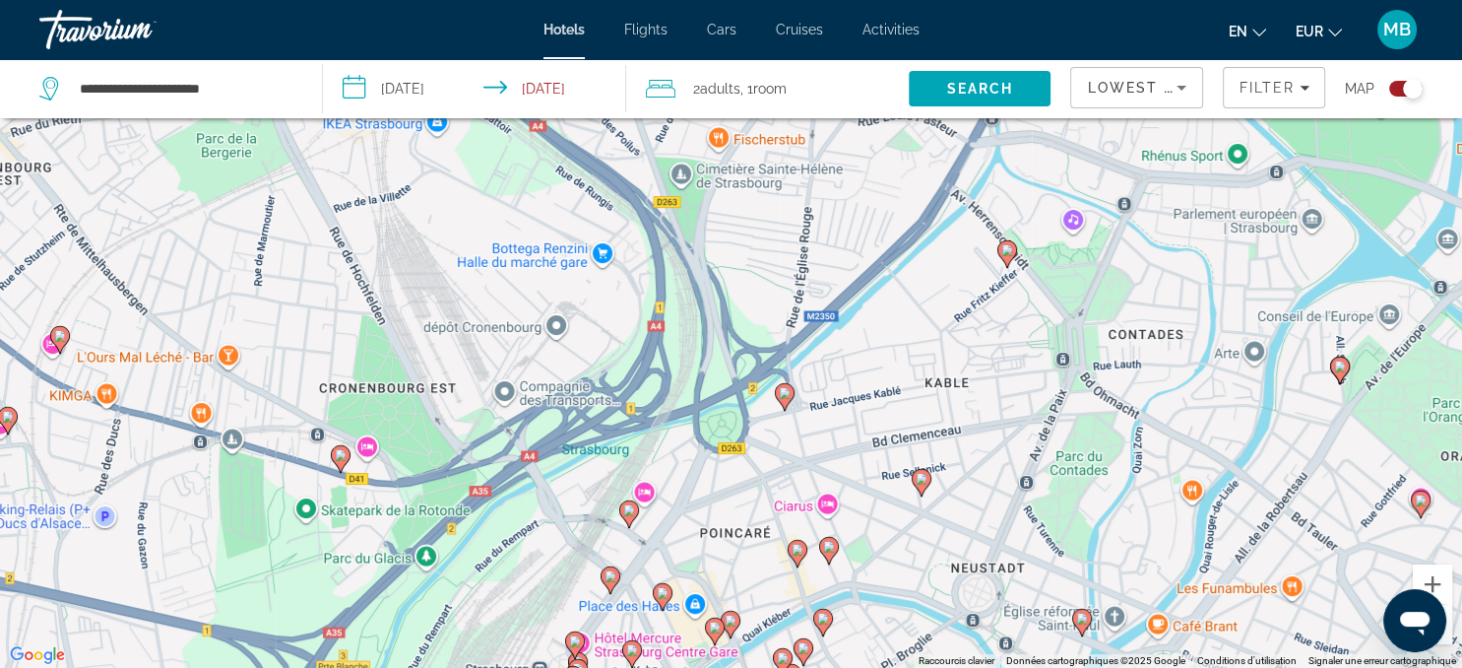
click at [825, 626] on icon "Main content" at bounding box center [822, 623] width 18 height 26
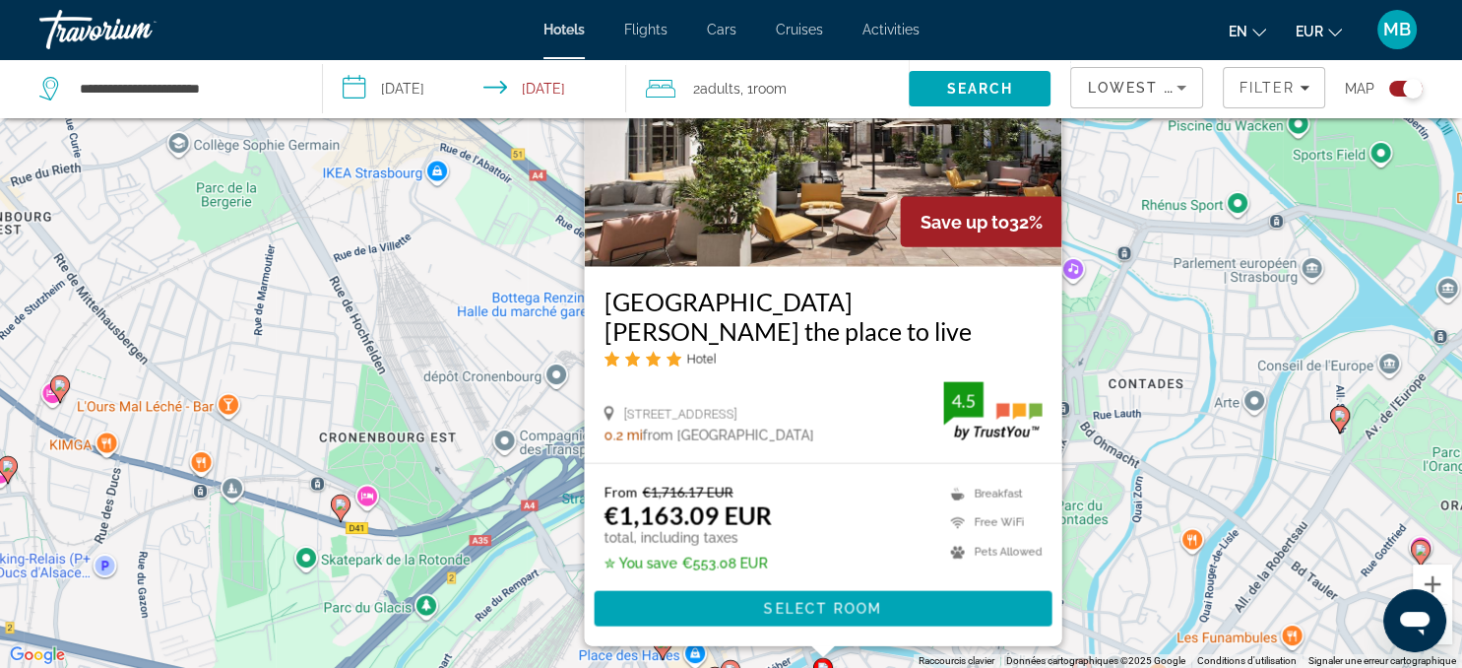
click at [557, 612] on div "Pour activer le glissement avec le clavier, appuyez sur Alt+Entrée. Une fois ce…" at bounding box center [731, 334] width 1462 height 668
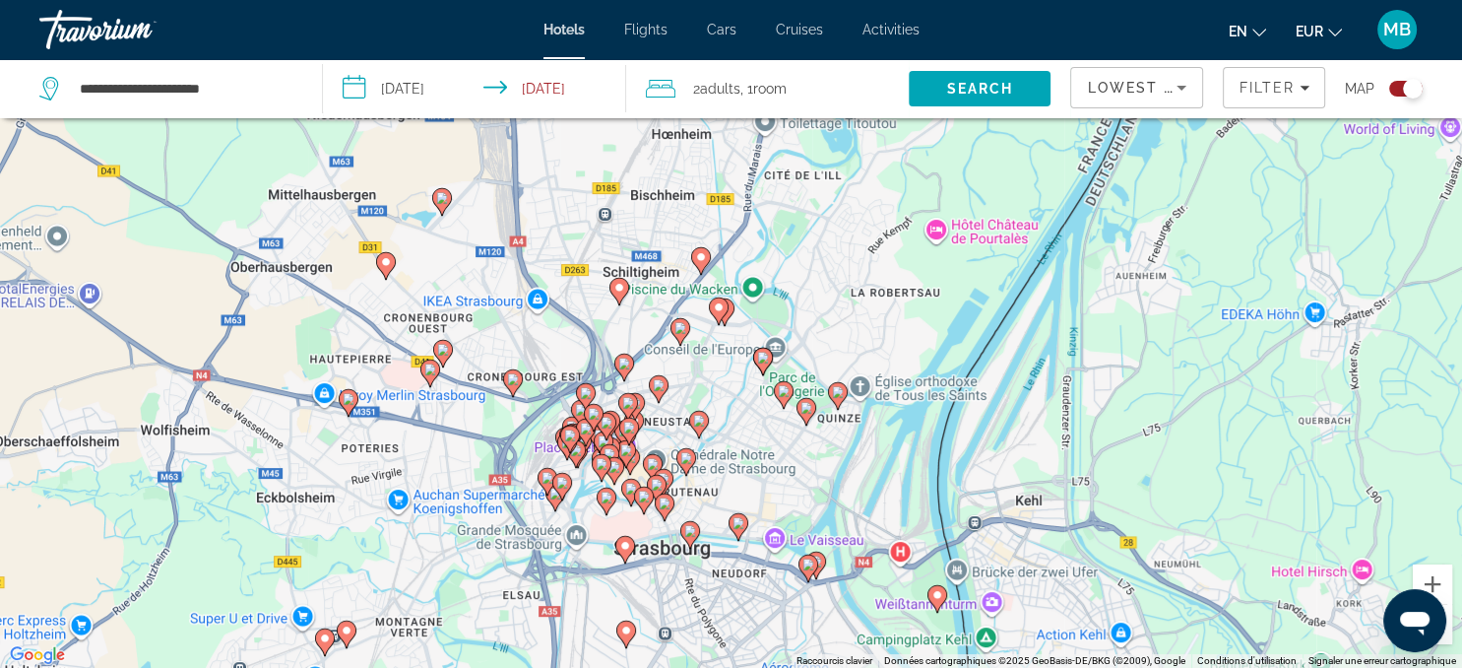
drag, startPoint x: 947, startPoint y: 601, endPoint x: 1017, endPoint y: 341, distance: 269.2
click at [1017, 341] on div "Pour activer le glissement avec le clavier, appuyez sur Alt+Entrée. Une fois ce…" at bounding box center [731, 334] width 1462 height 668
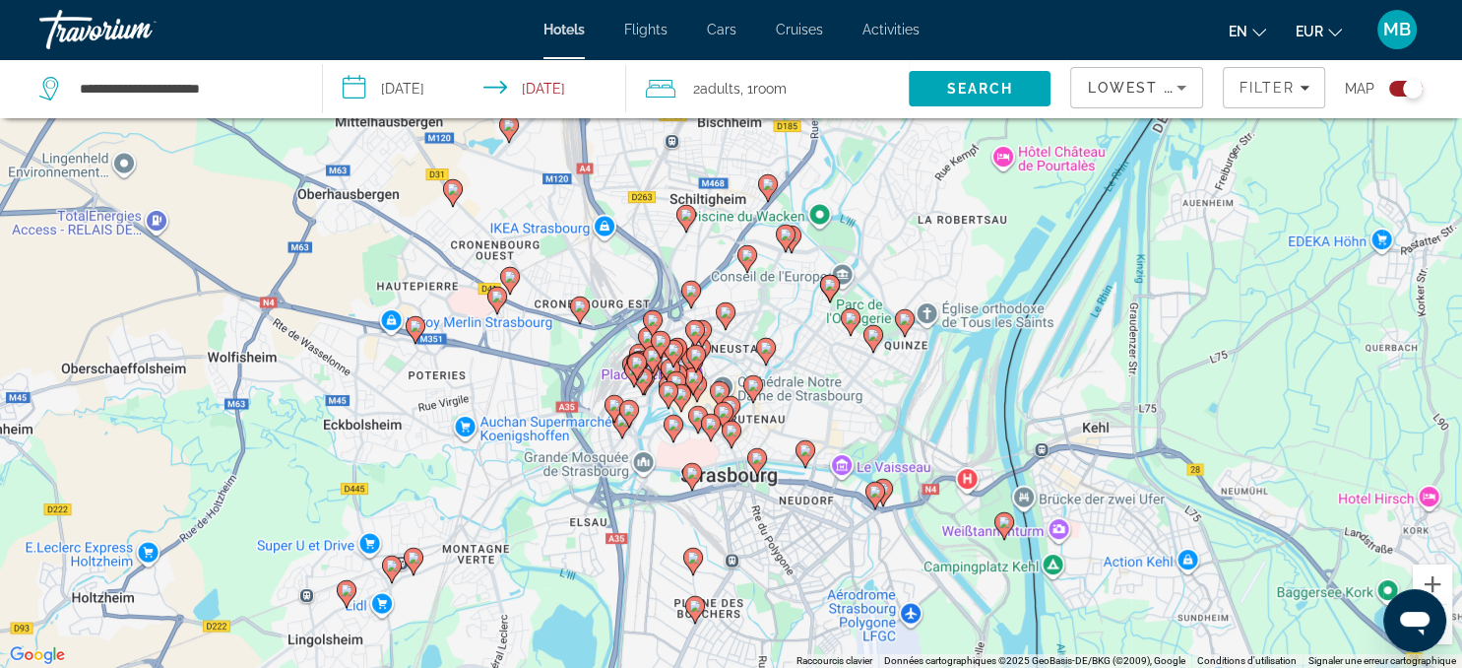
click at [670, 416] on icon "Main content" at bounding box center [673, 429] width 18 height 26
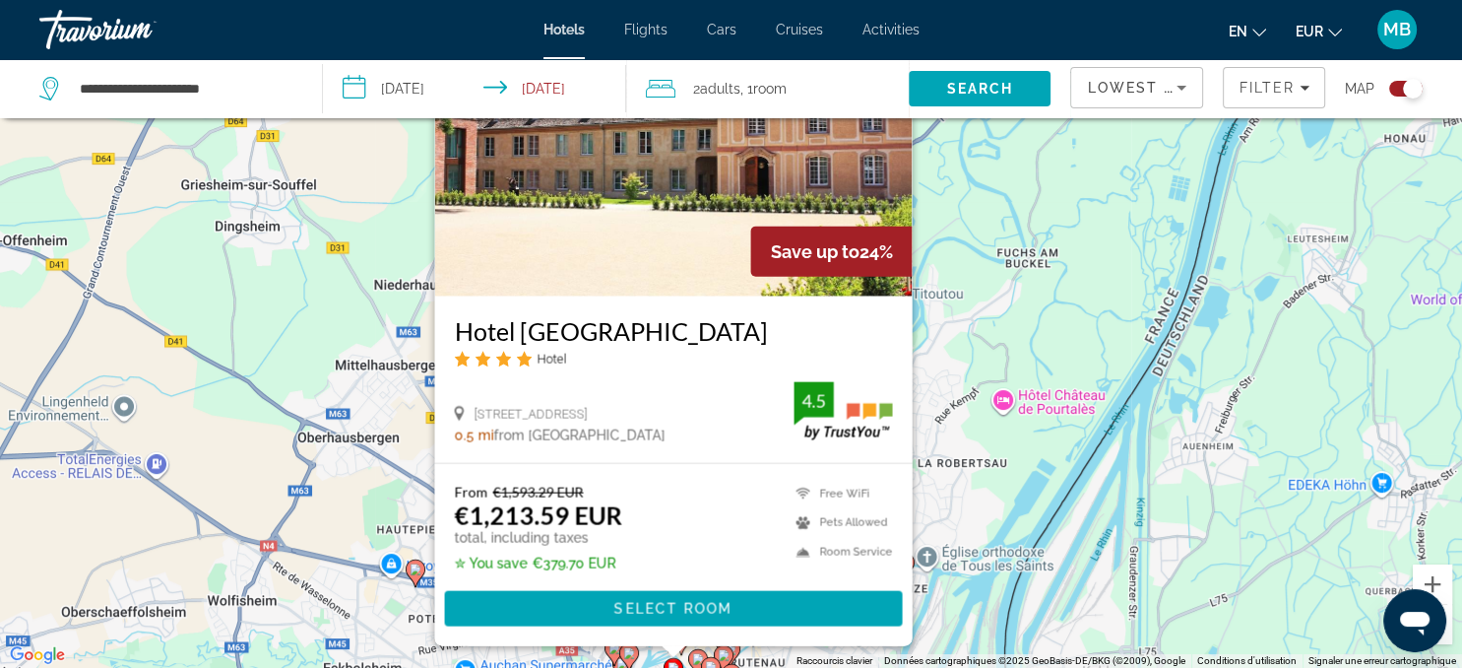
click at [1042, 551] on div "Pour activer le glissement avec le clavier, appuyez sur Alt+Entrée. Une fois ce…" at bounding box center [731, 334] width 1462 height 668
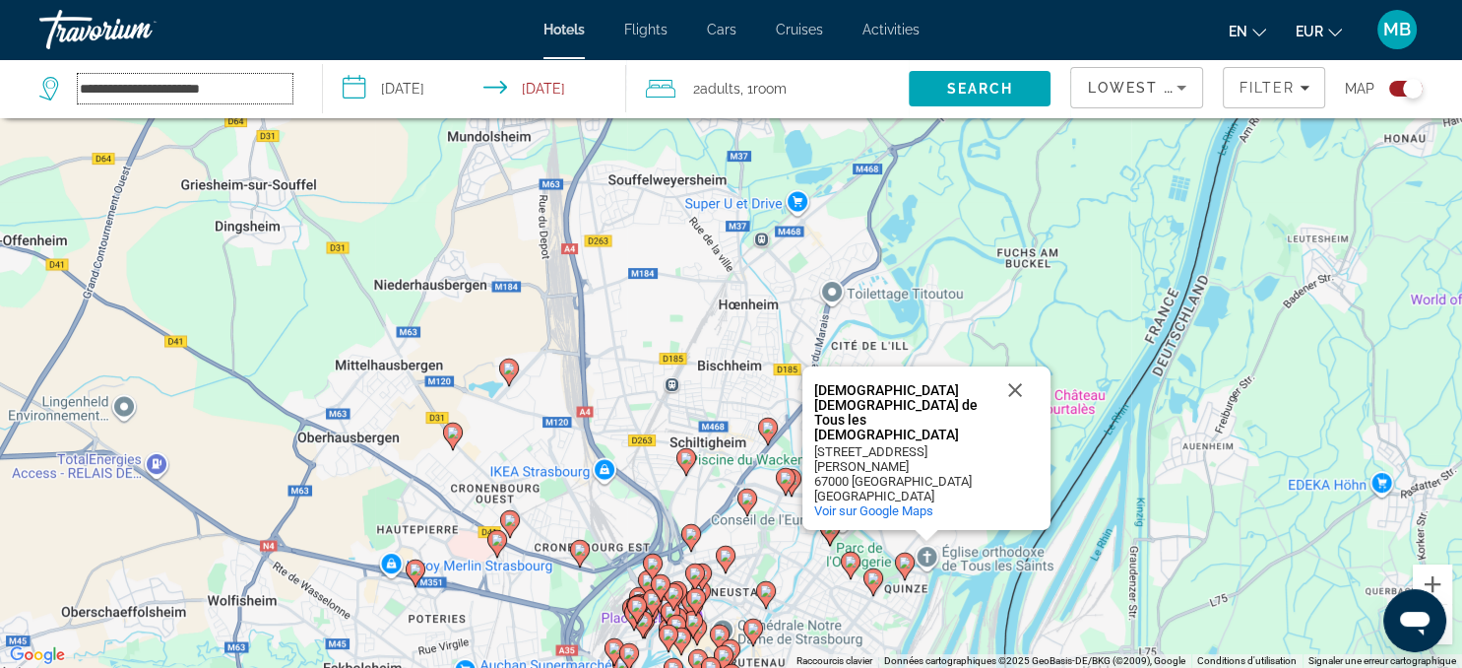
click at [241, 89] on input "**********" at bounding box center [185, 89] width 215 height 30
type input "*"
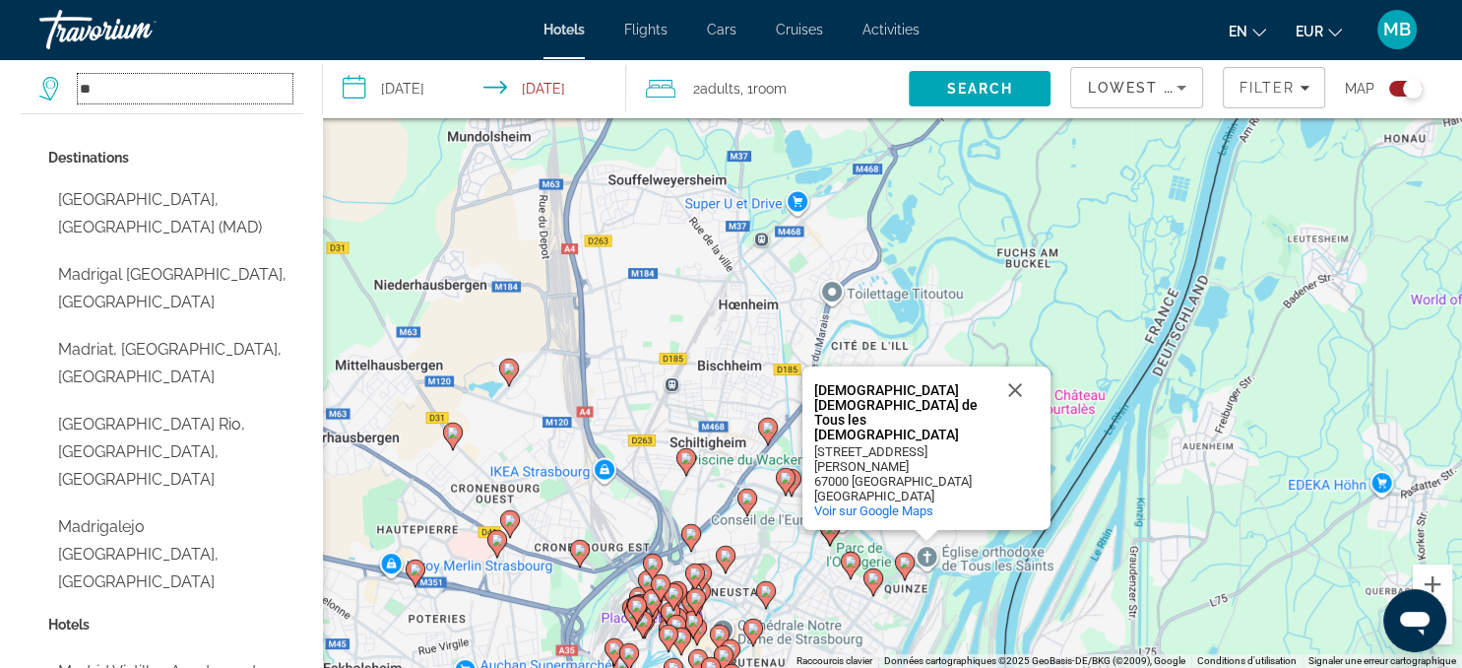
type input "*"
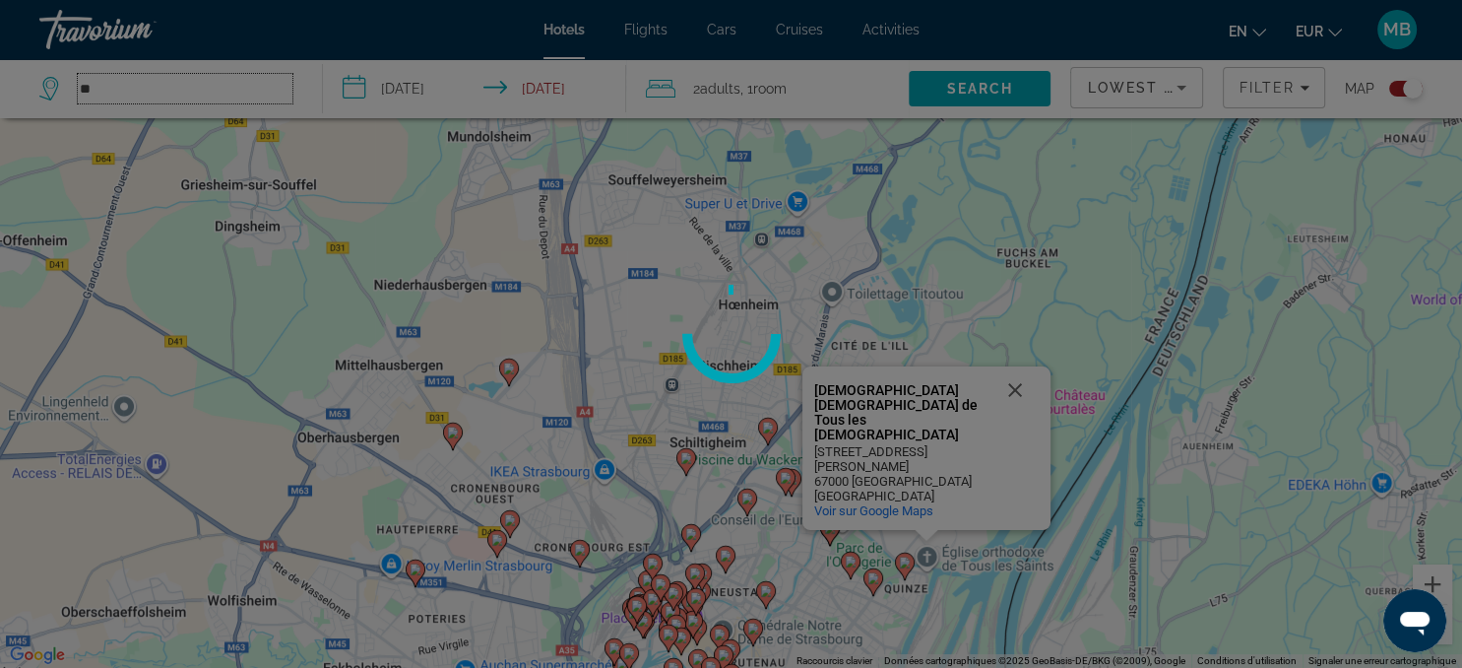
type input "*"
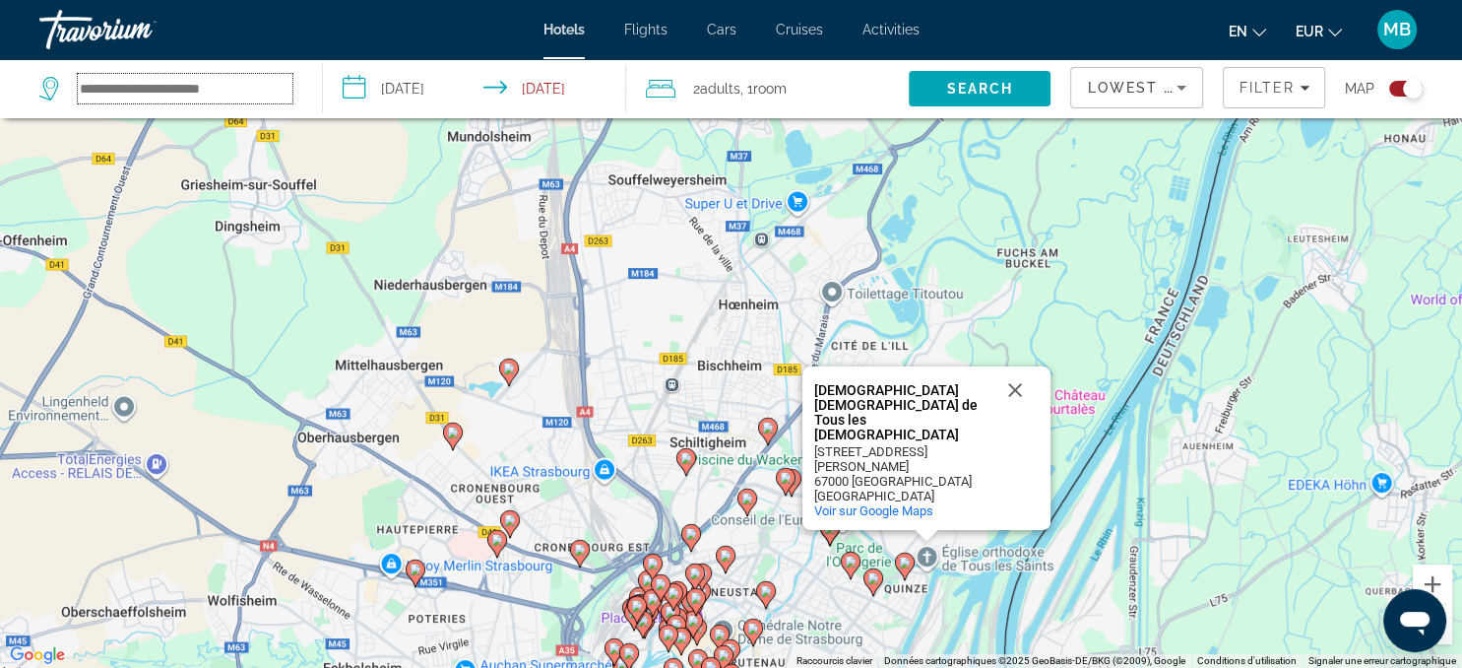
click at [254, 88] on input "Search hotel destination" at bounding box center [185, 89] width 215 height 30
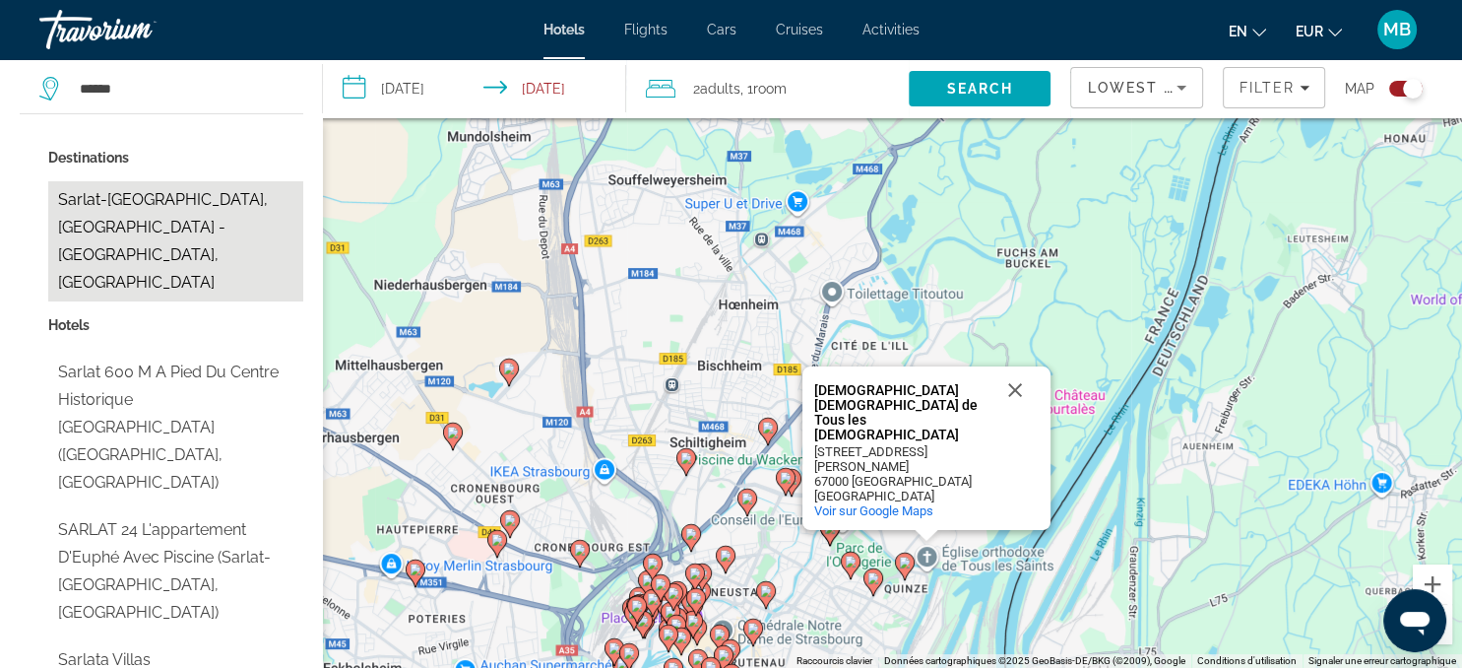
click at [151, 216] on button "Sarlat-[GEOGRAPHIC_DATA], [GEOGRAPHIC_DATA] - [GEOGRAPHIC_DATA], [GEOGRAPHIC_DA…" at bounding box center [175, 241] width 255 height 120
type input "**********"
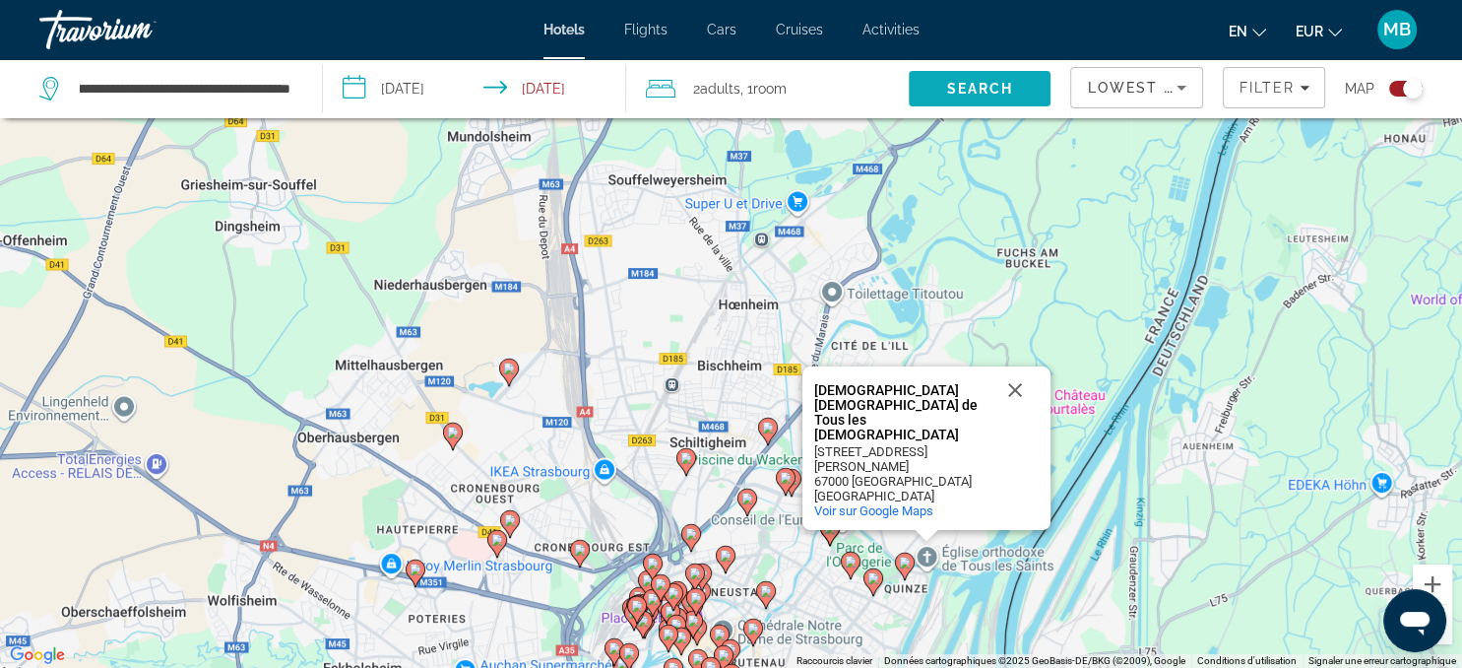
click at [979, 89] on span "Search" at bounding box center [980, 89] width 67 height 16
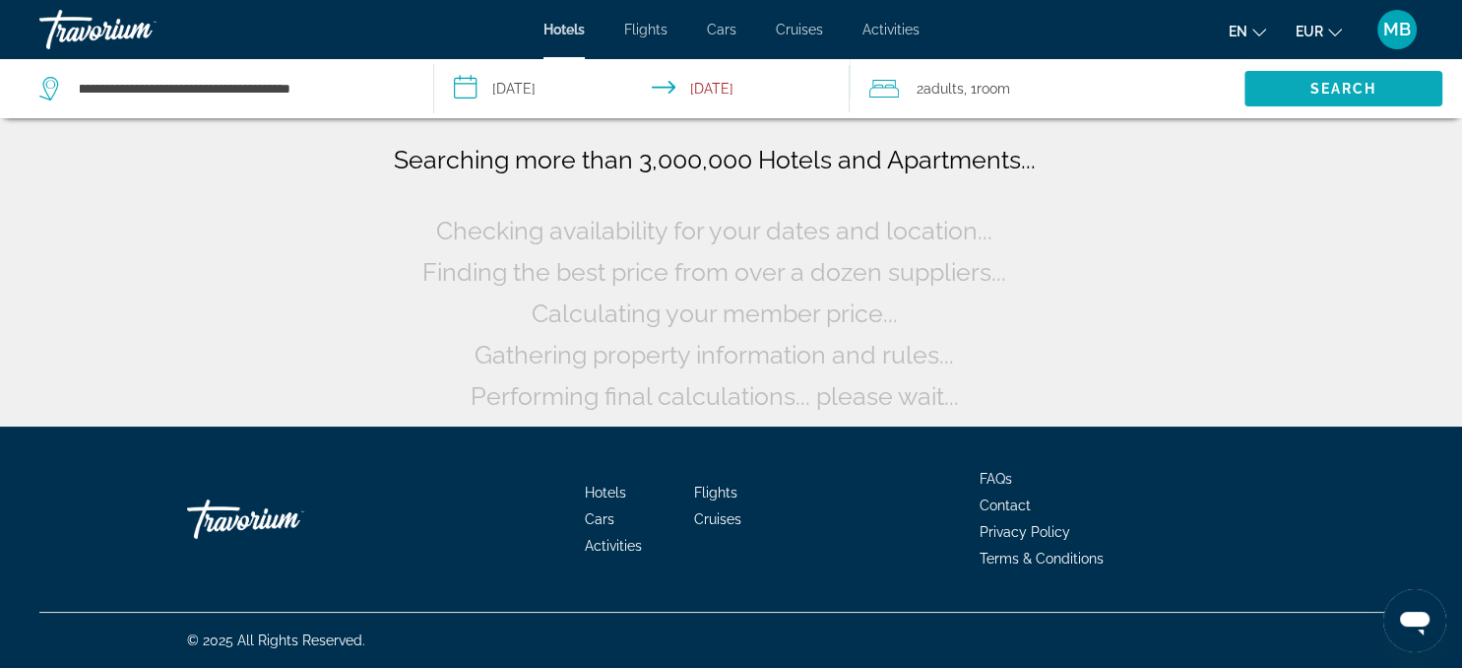
scroll to position [0, 0]
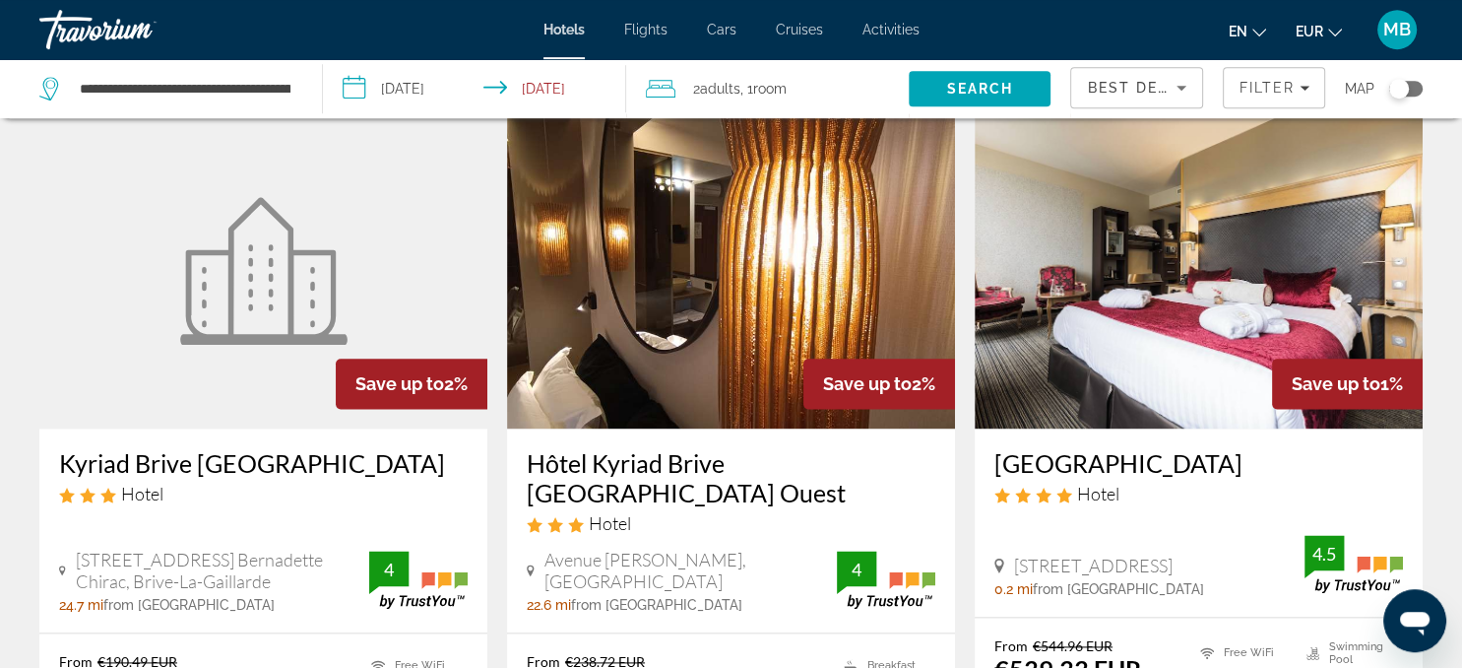
scroll to position [2328, 0]
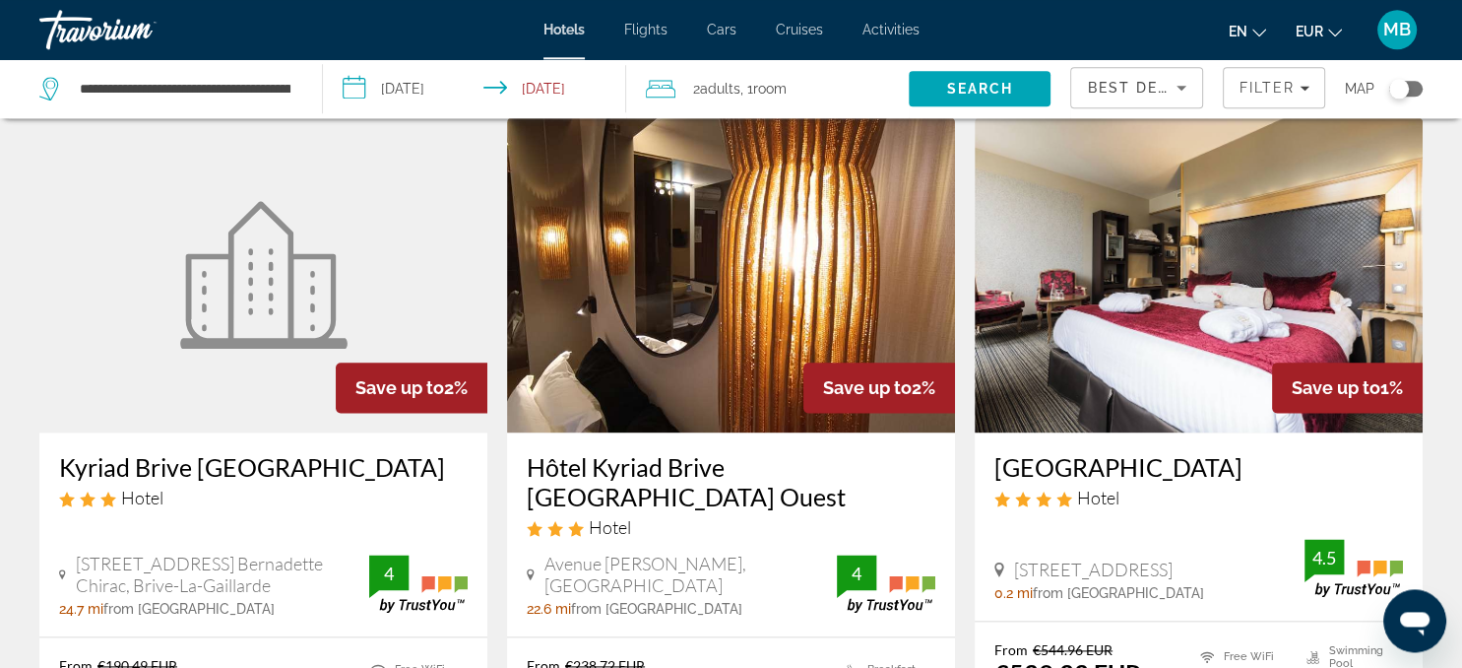
click at [1205, 336] on img "Main content" at bounding box center [1199, 274] width 448 height 315
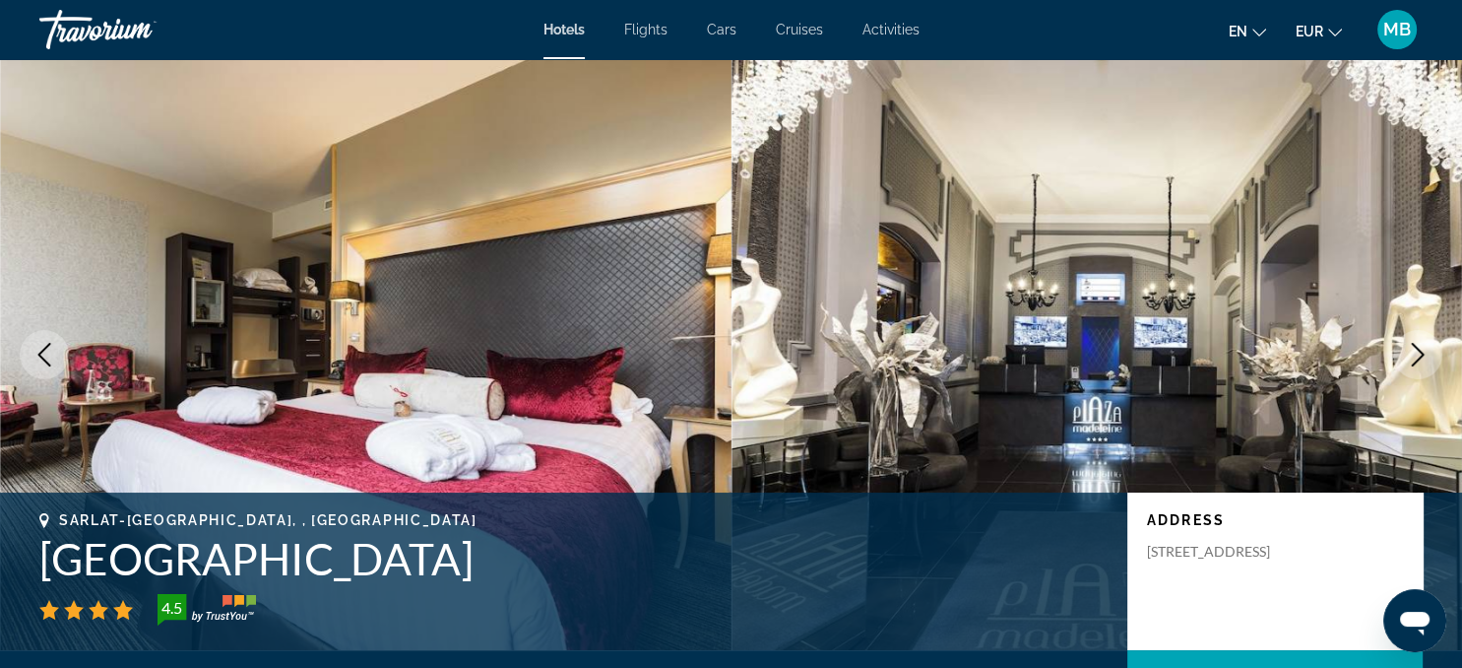
click at [1400, 356] on button "Next image" at bounding box center [1417, 354] width 49 height 49
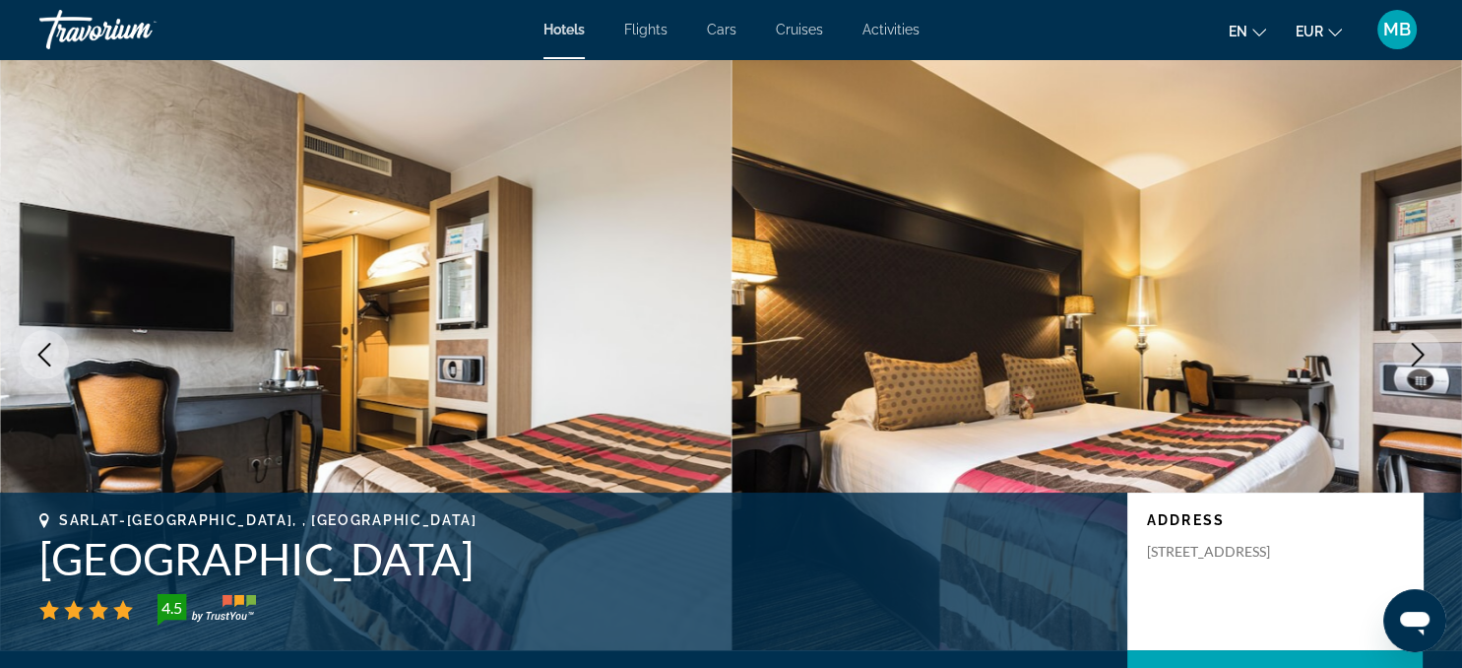
click at [1414, 356] on icon "Next image" at bounding box center [1418, 355] width 24 height 24
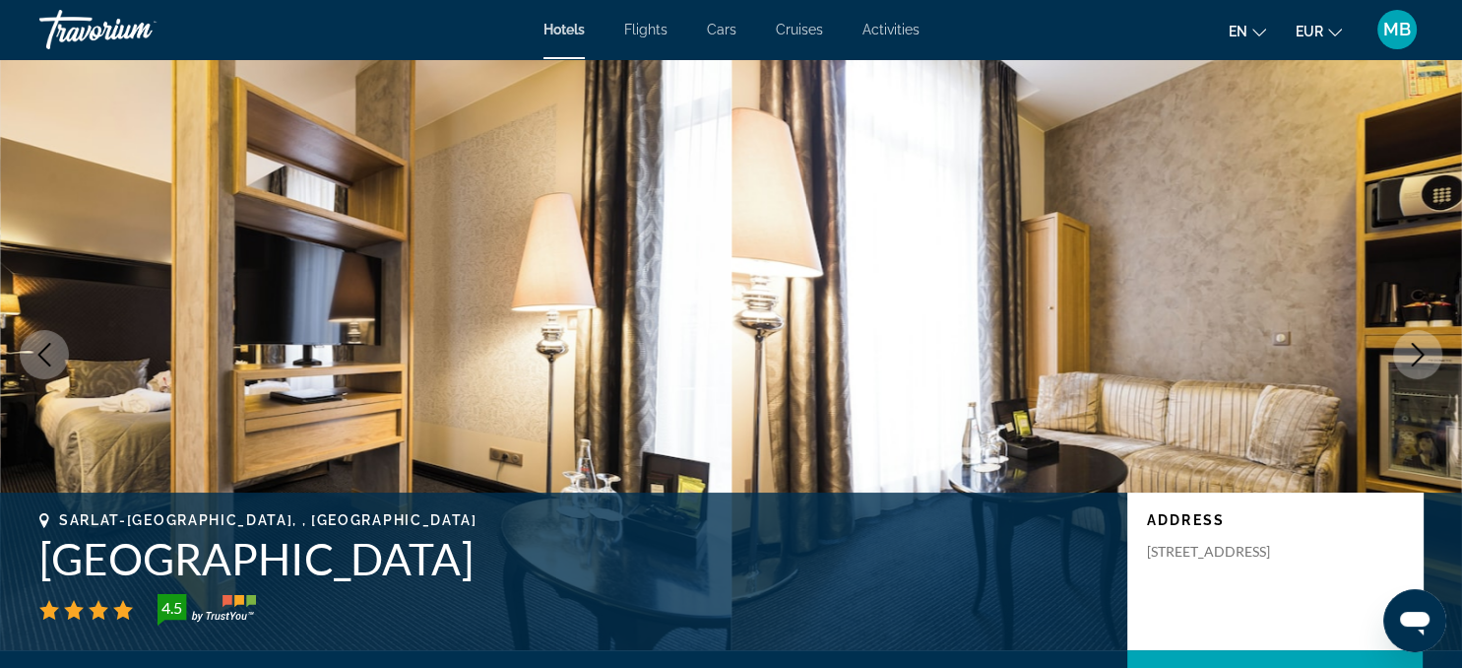
click at [1414, 356] on icon "Next image" at bounding box center [1418, 355] width 24 height 24
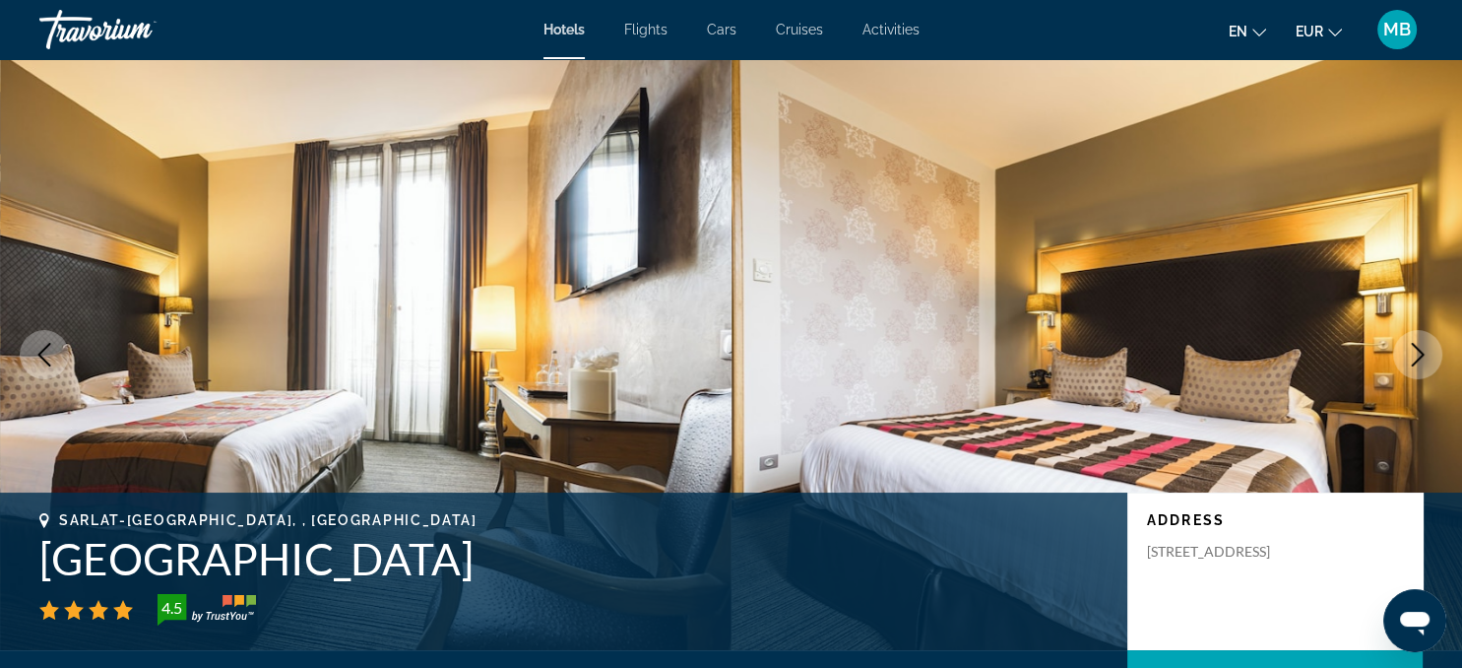
click at [1414, 356] on icon "Next image" at bounding box center [1418, 355] width 24 height 24
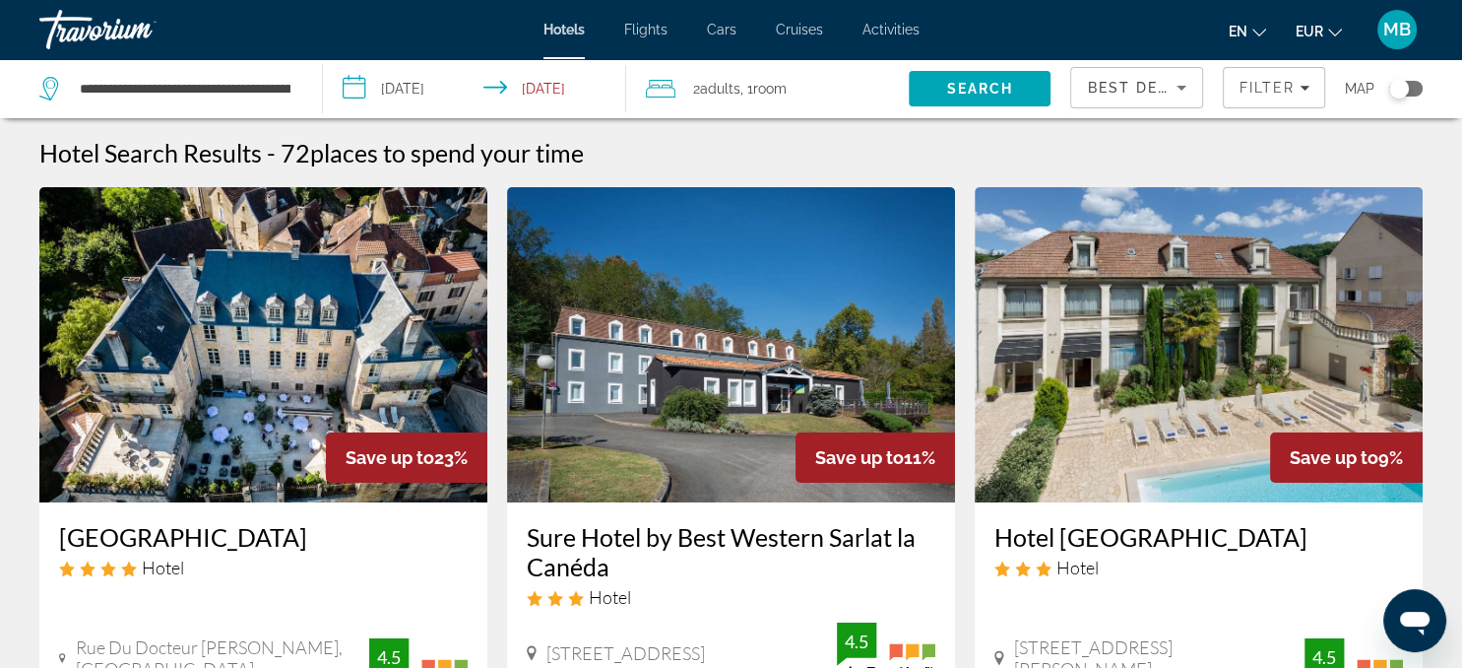
click at [1417, 85] on div "Toggle map" at bounding box center [1405, 89] width 33 height 16
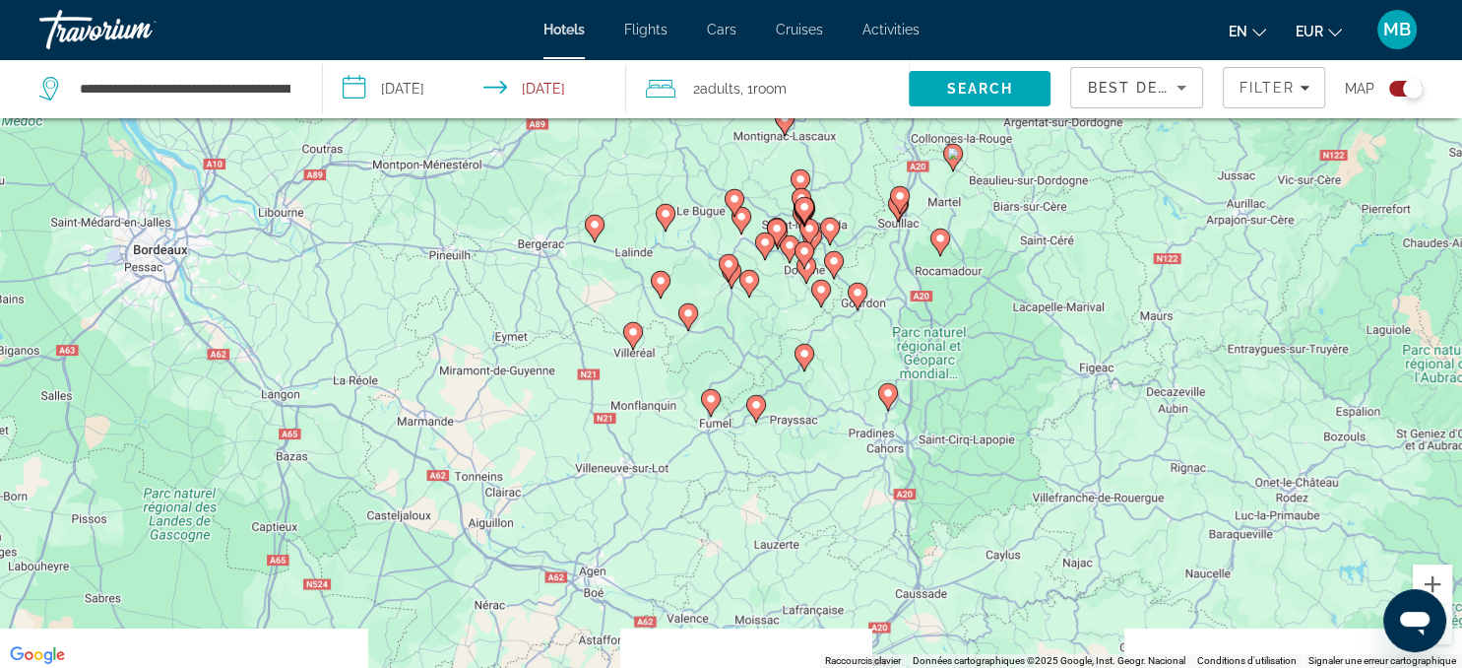
drag, startPoint x: 760, startPoint y: 536, endPoint x: 823, endPoint y: 402, distance: 148.0
click at [823, 402] on div "Pour activer le glissement avec le clavier, appuyez sur Alt+Entrée. Une fois ce…" at bounding box center [731, 334] width 1462 height 668
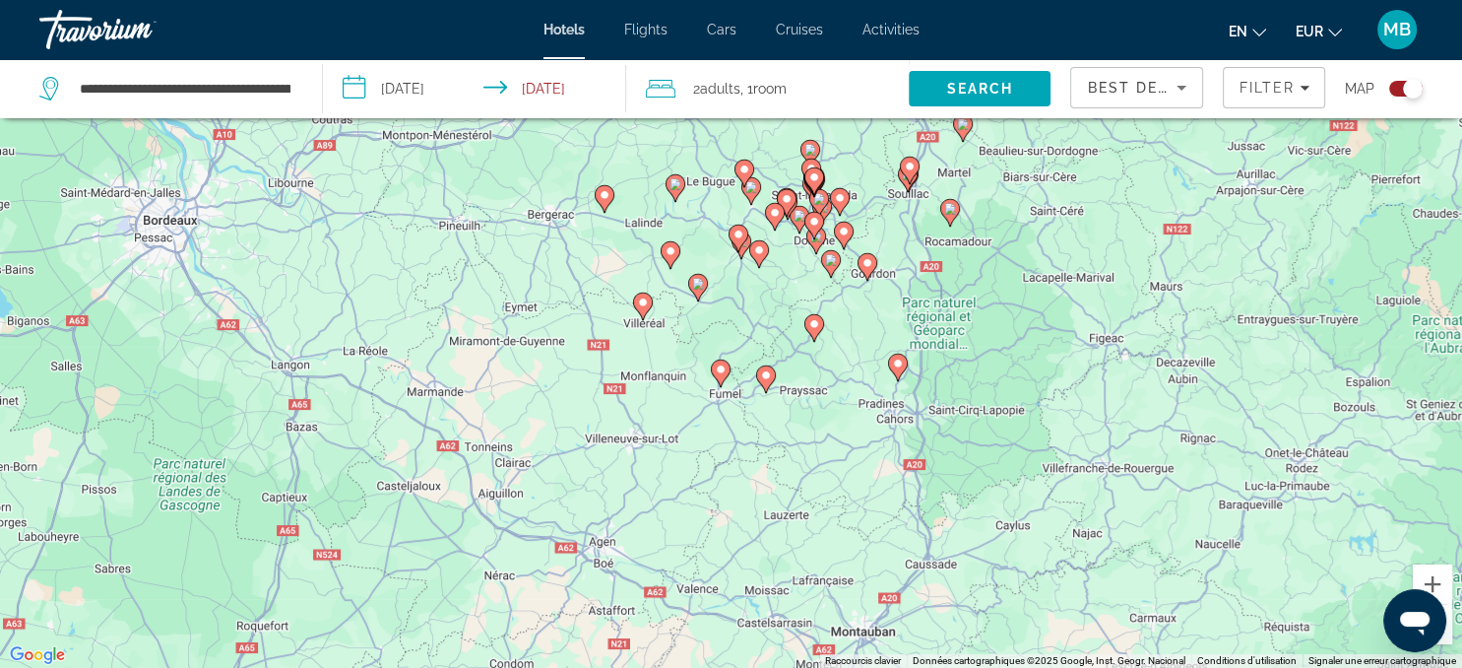
click at [640, 305] on image "Main content" at bounding box center [643, 302] width 12 height 12
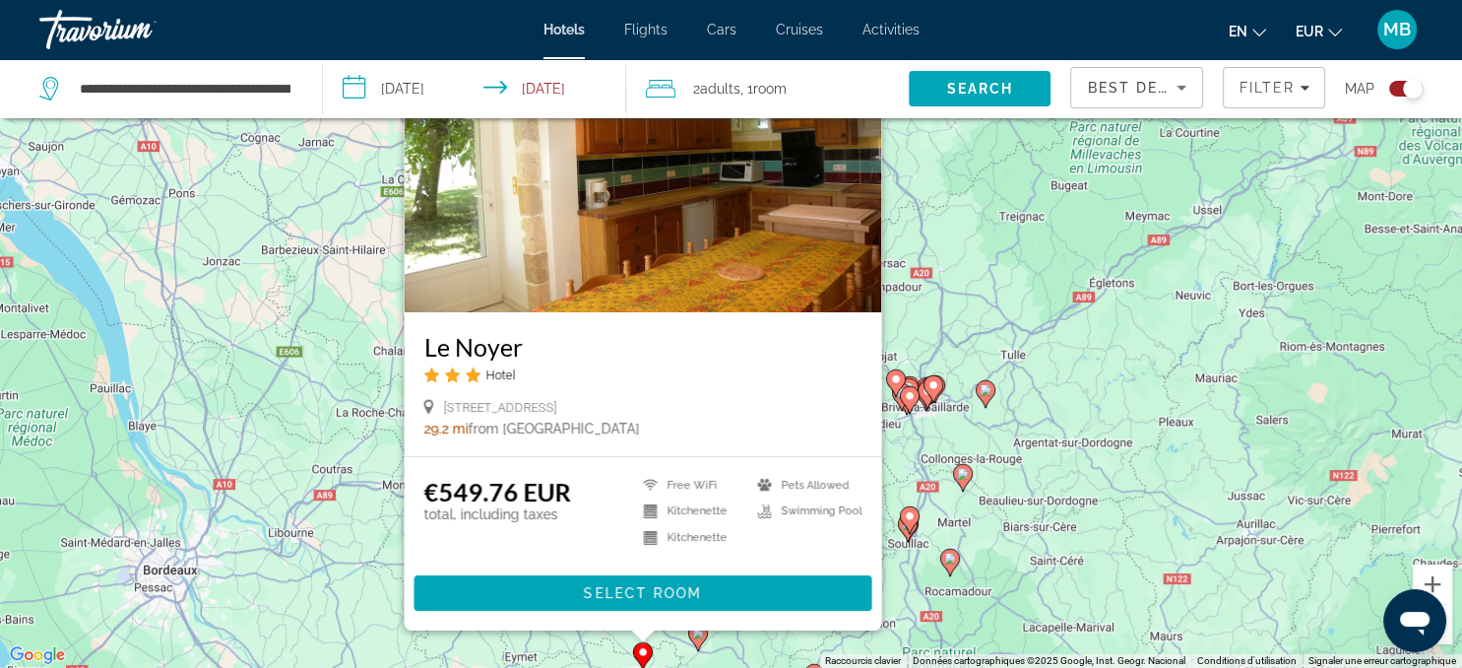
click at [709, 273] on img "Main content" at bounding box center [643, 154] width 478 height 315
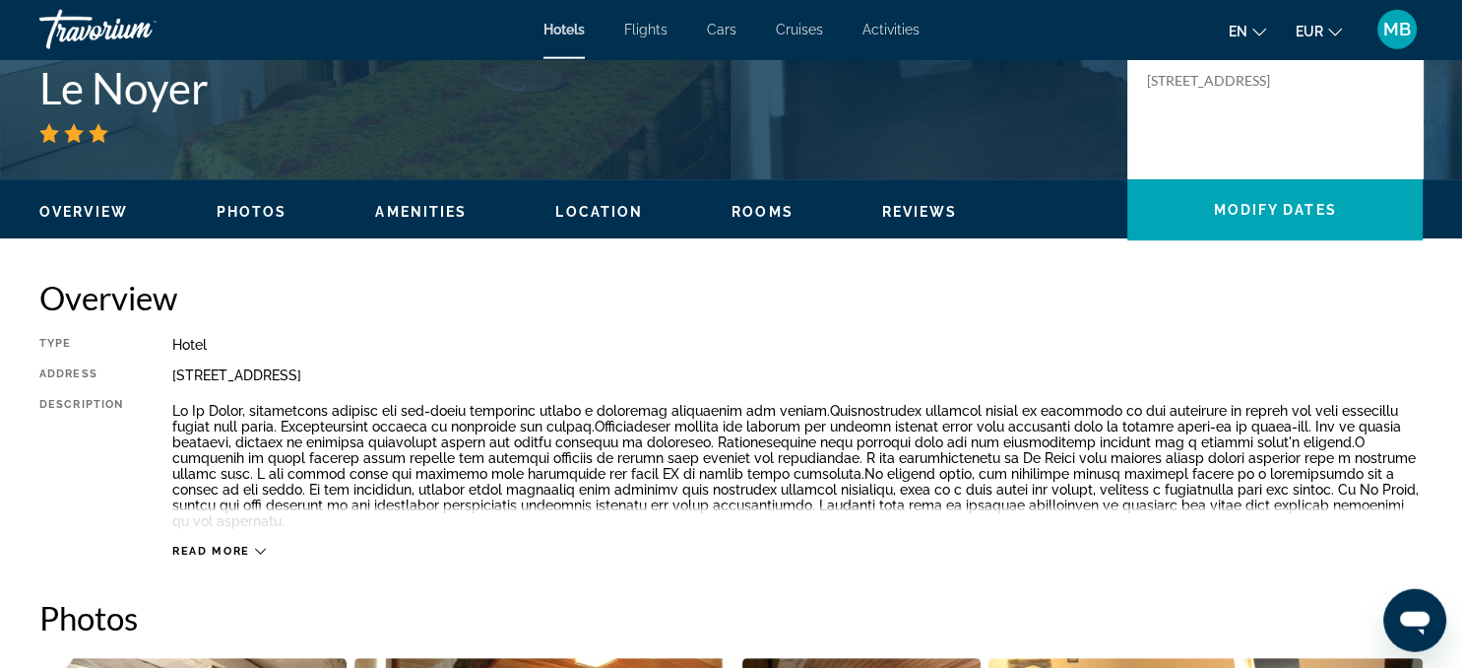
scroll to position [466, 0]
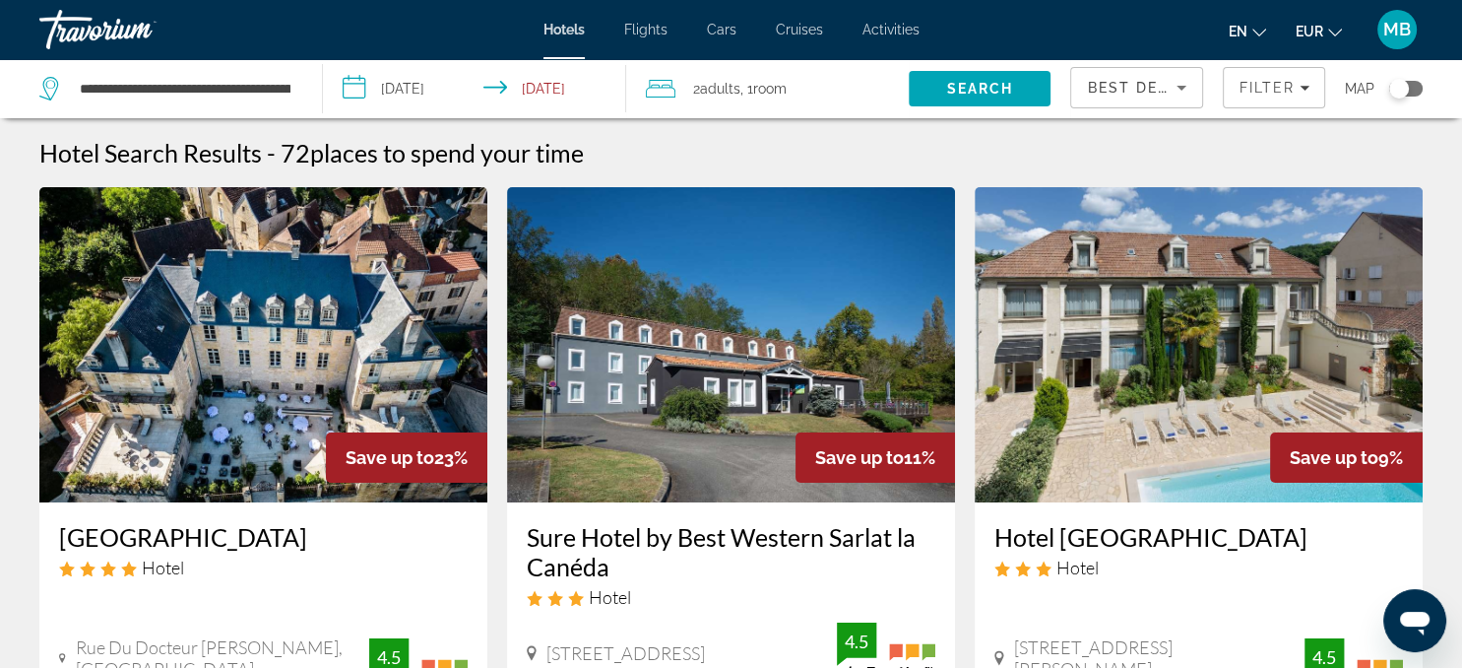
click at [1420, 89] on div "Toggle map" at bounding box center [1405, 89] width 33 height 16
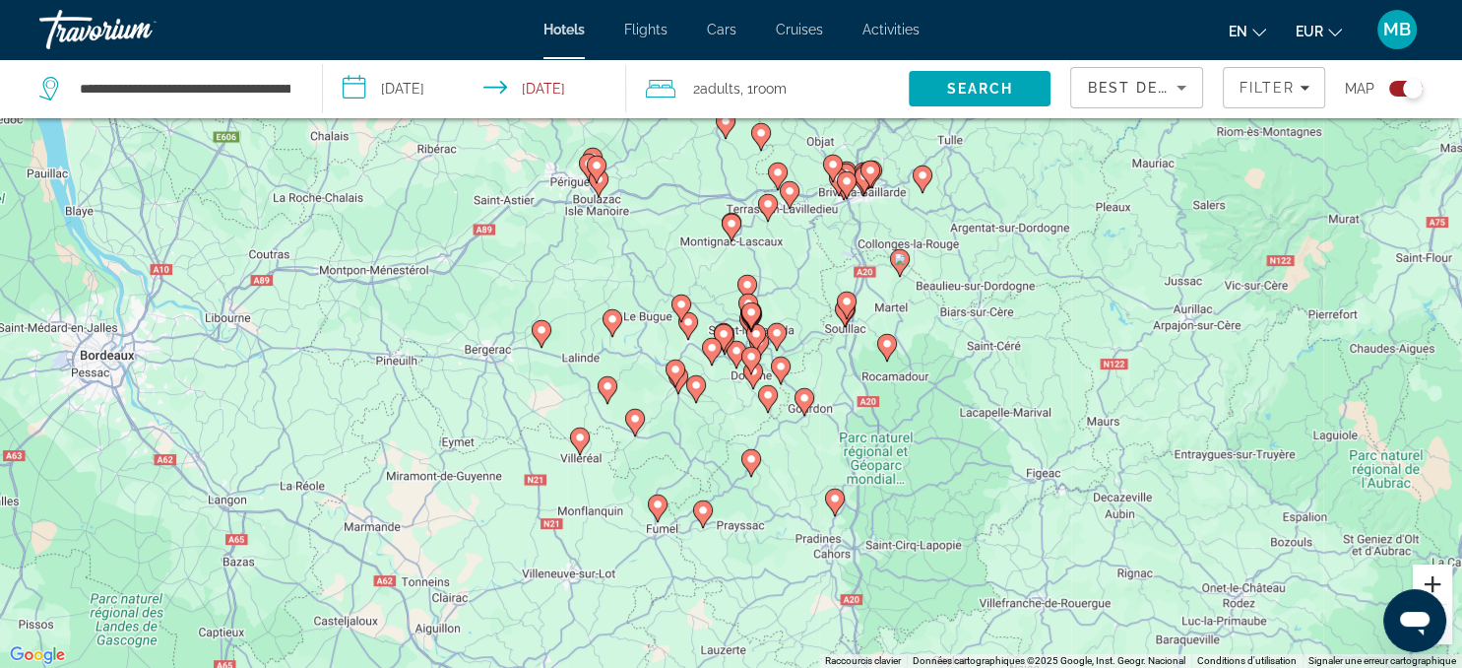
click at [1435, 585] on button "Zoom avant" at bounding box center [1432, 583] width 39 height 39
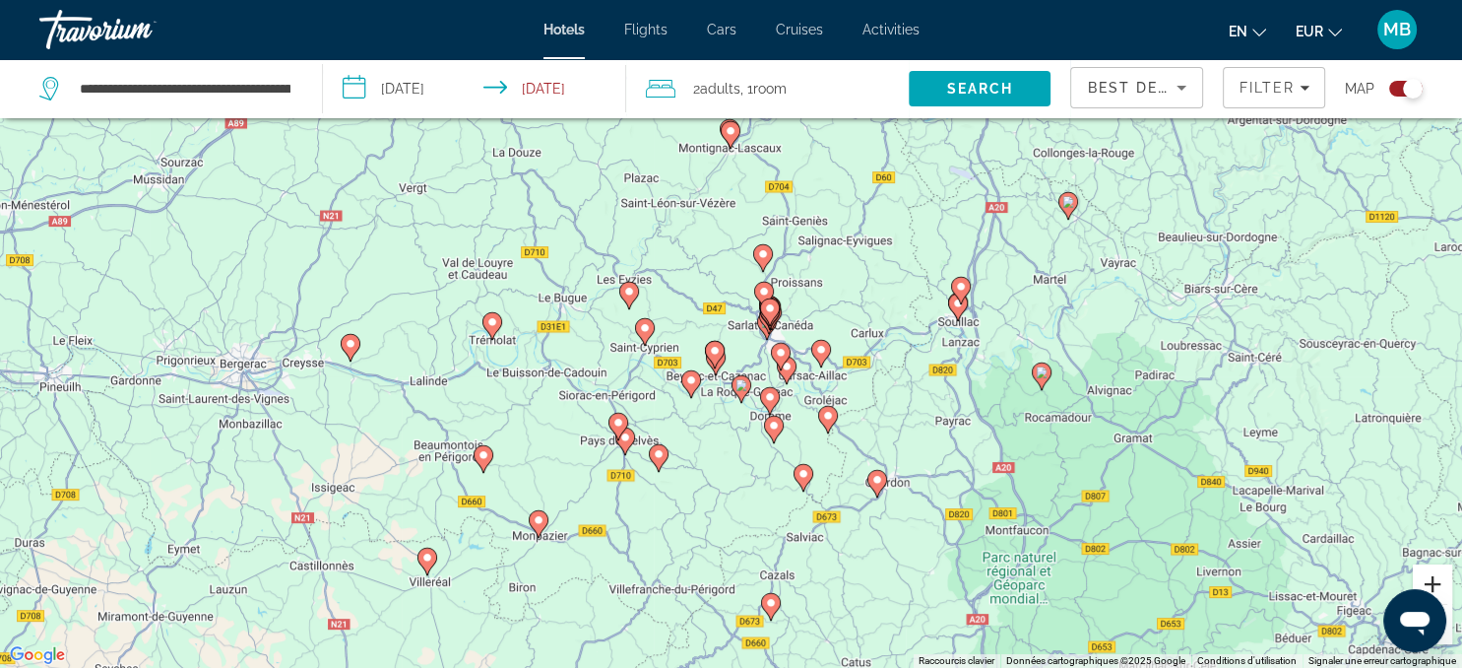
click at [1435, 585] on button "Zoom avant" at bounding box center [1432, 583] width 39 height 39
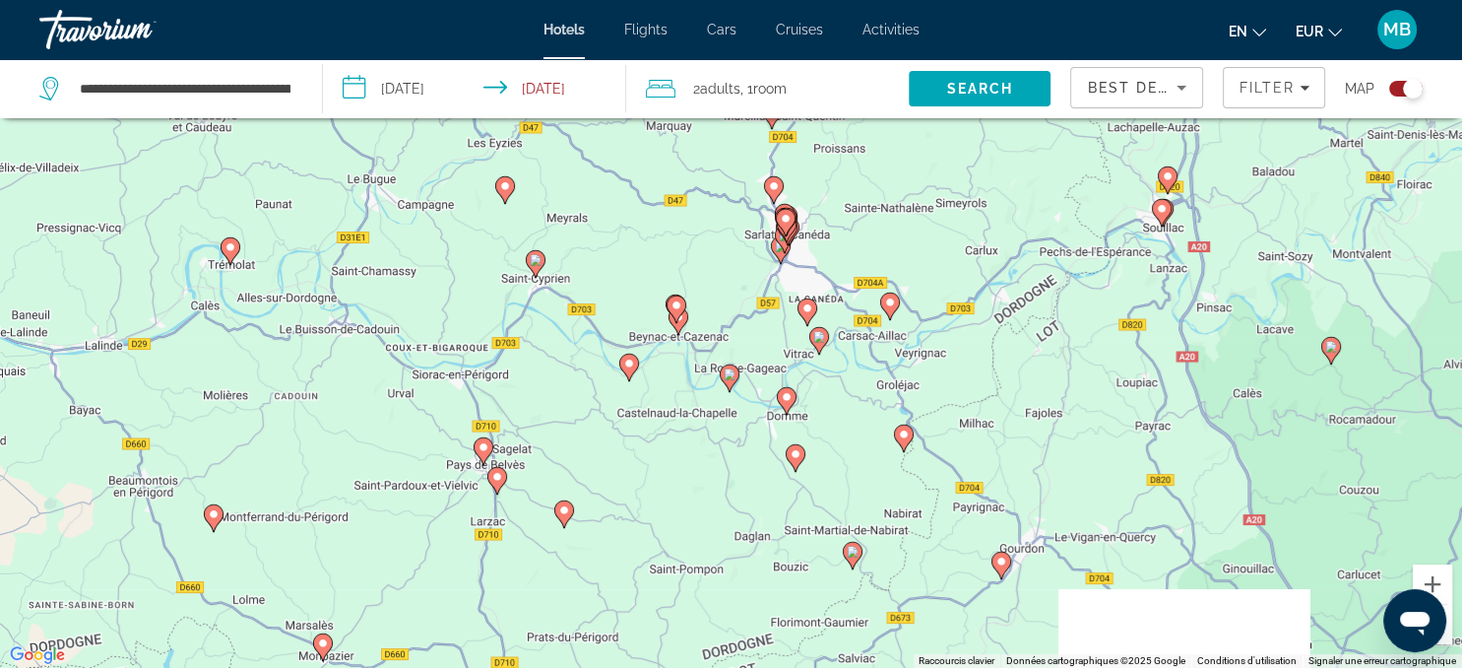
drag, startPoint x: 646, startPoint y: 530, endPoint x: 620, endPoint y: 429, distance: 103.6
click at [620, 429] on div "Pour activer le glissement avec le clavier, appuyez sur Alt+Entrée. Une fois ce…" at bounding box center [731, 334] width 1462 height 668
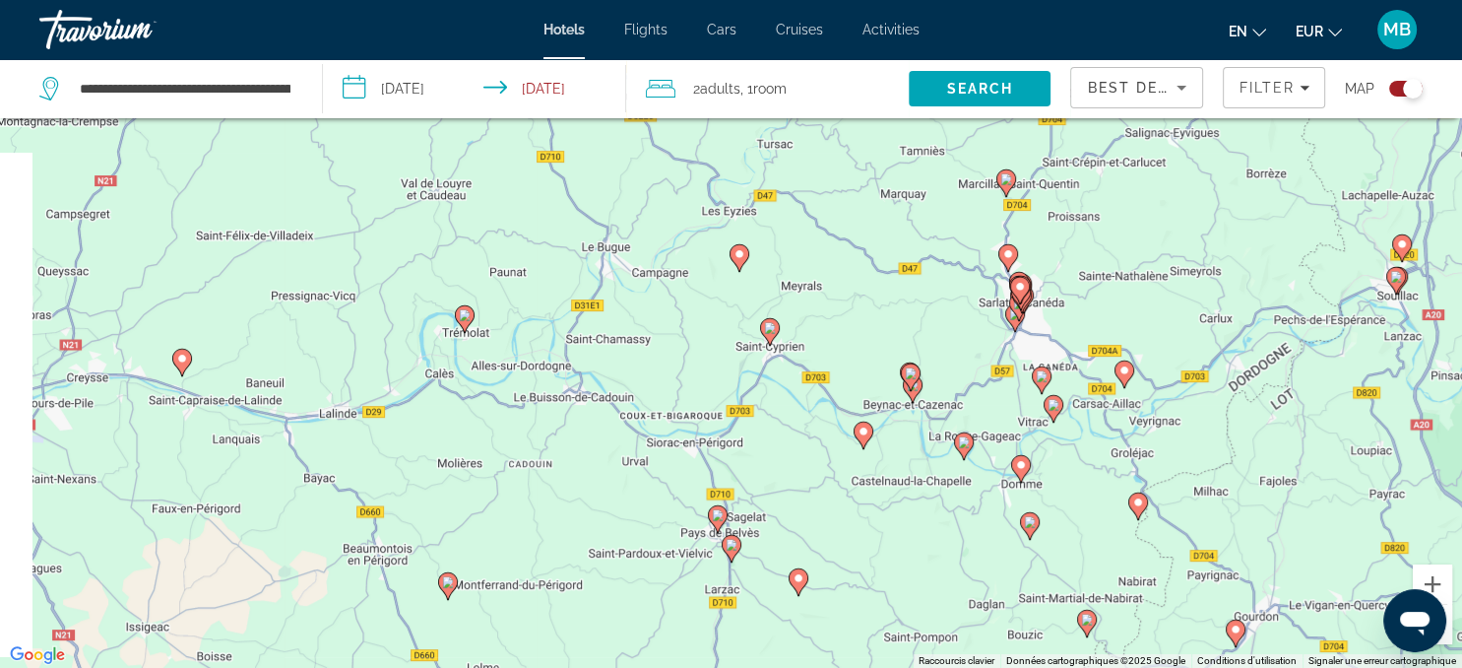
drag, startPoint x: 595, startPoint y: 286, endPoint x: 834, endPoint y: 369, distance: 253.5
click at [834, 369] on div "Pour activer le glissement avec le clavier, appuyez sur Alt+Entrée. Une fois ce…" at bounding box center [731, 334] width 1462 height 668
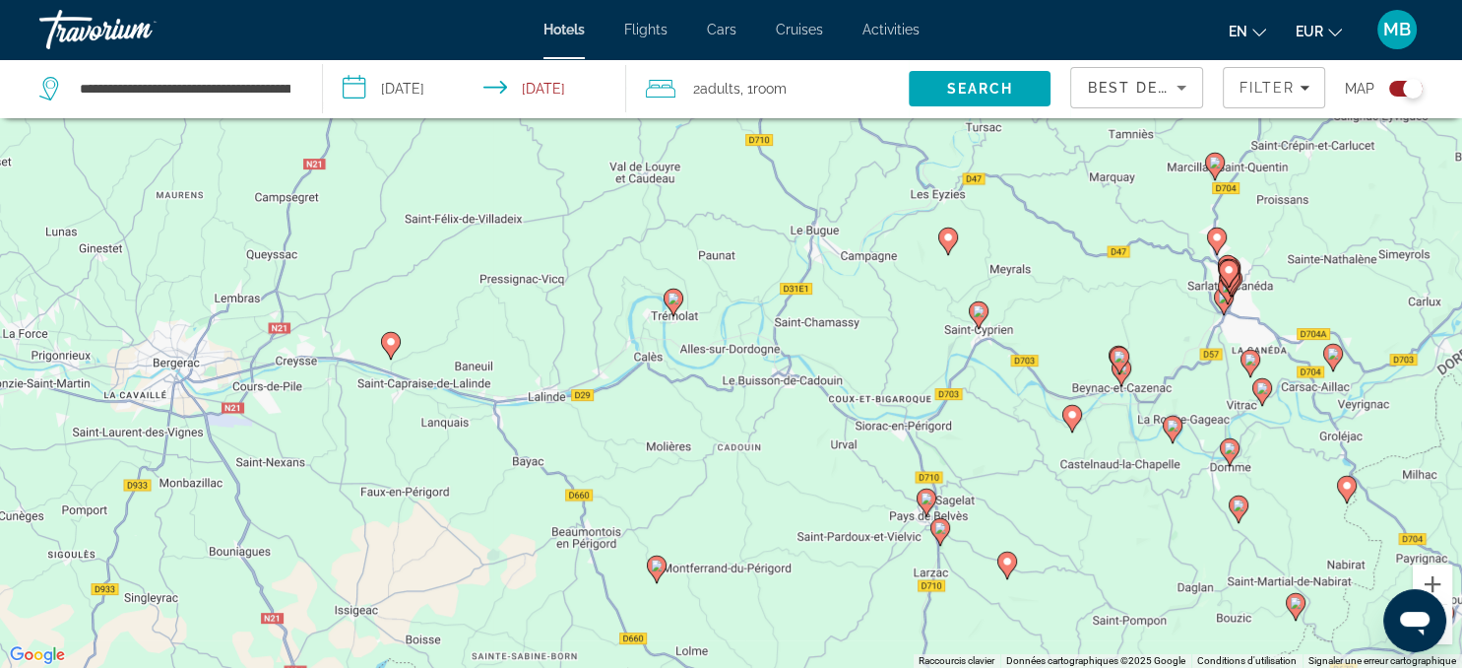
drag, startPoint x: 475, startPoint y: 405, endPoint x: 683, endPoint y: 389, distance: 209.3
click at [683, 389] on div "Pour activer le glissement avec le clavier, appuyez sur Alt+Entrée. Une fois ce…" at bounding box center [731, 334] width 1462 height 668
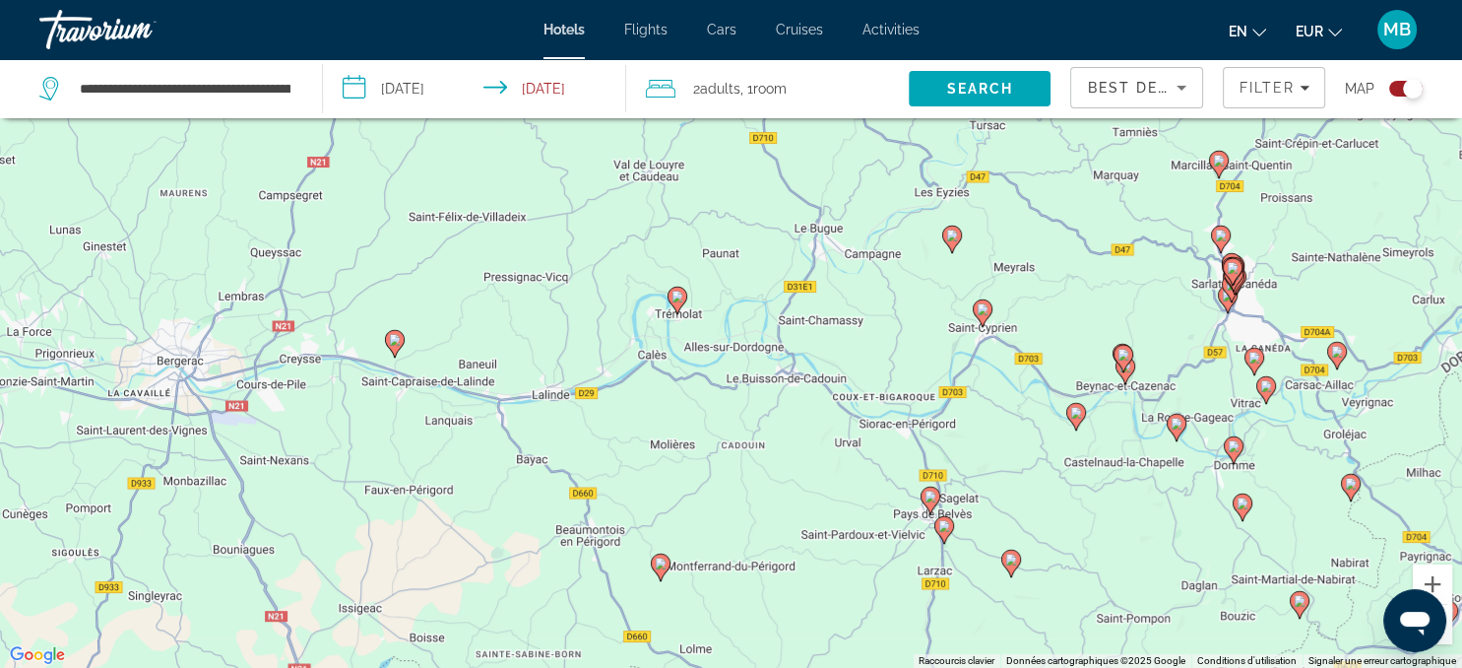
click at [393, 337] on image "Main content" at bounding box center [395, 340] width 12 height 12
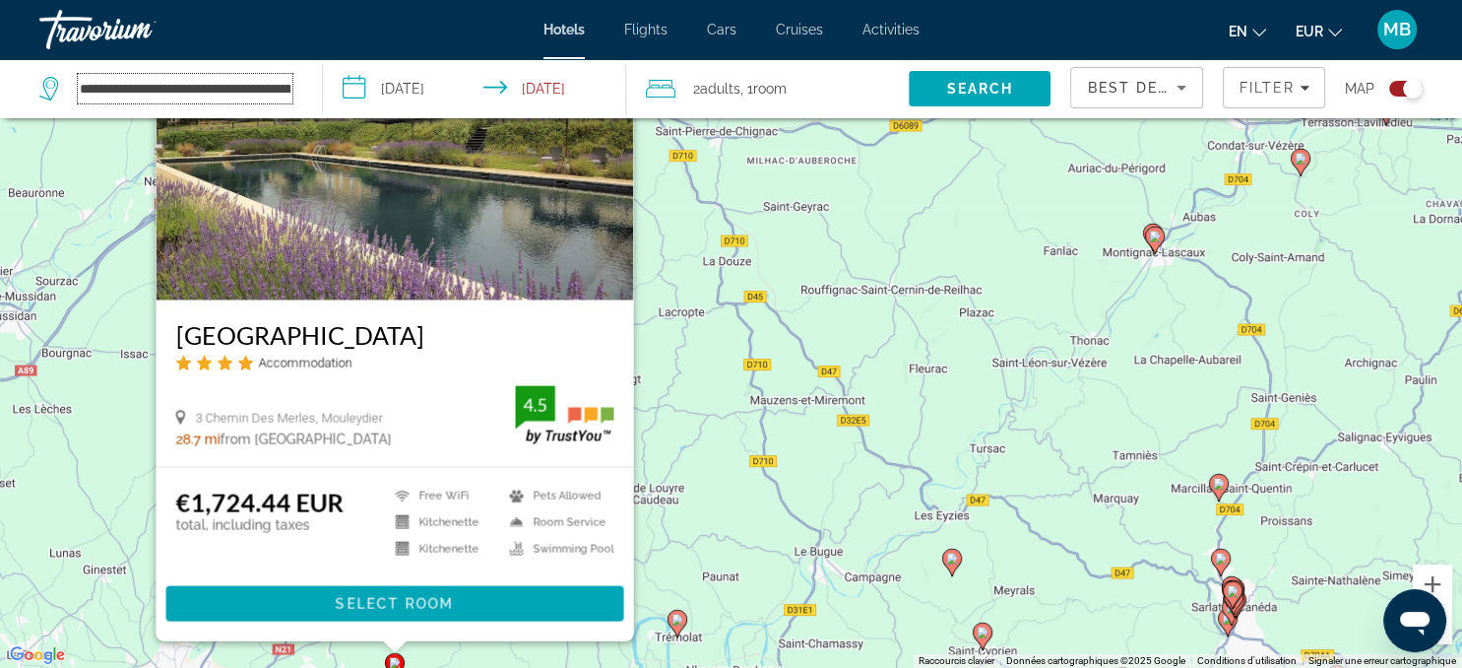
click at [278, 77] on input "**********" at bounding box center [185, 89] width 215 height 30
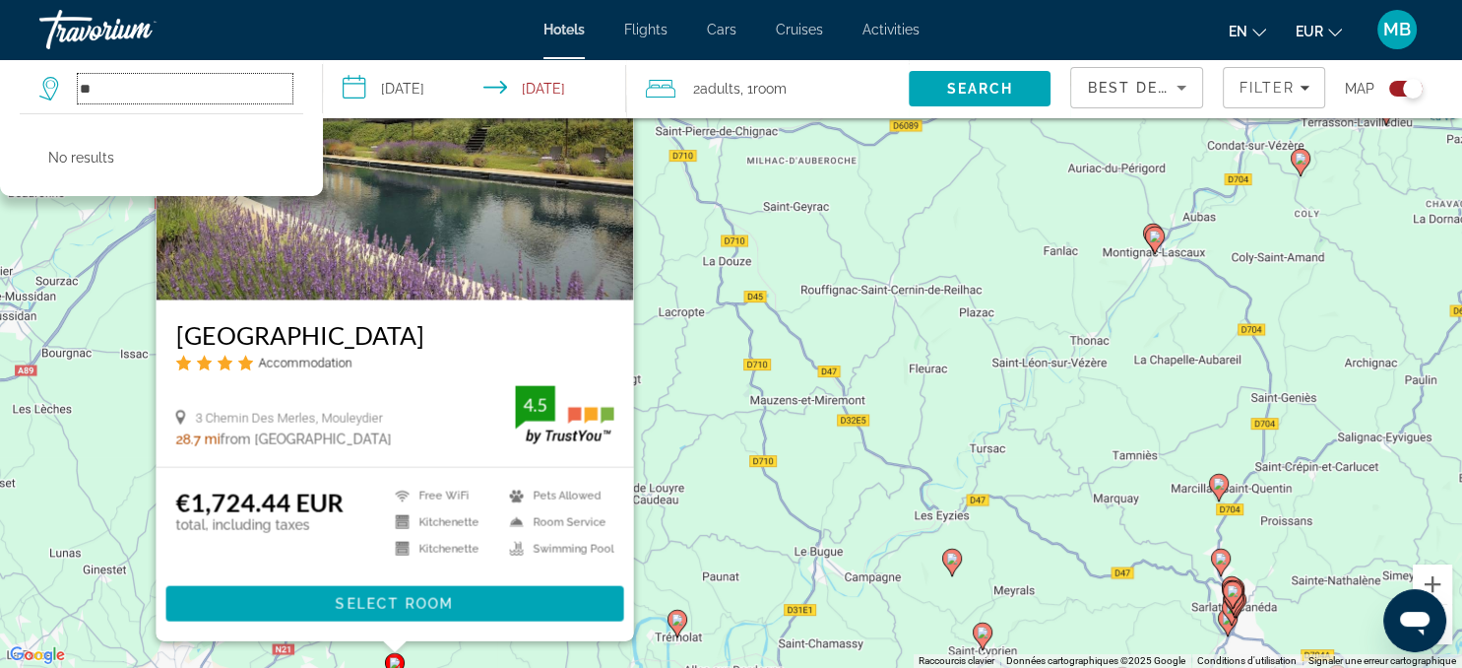
type input "*"
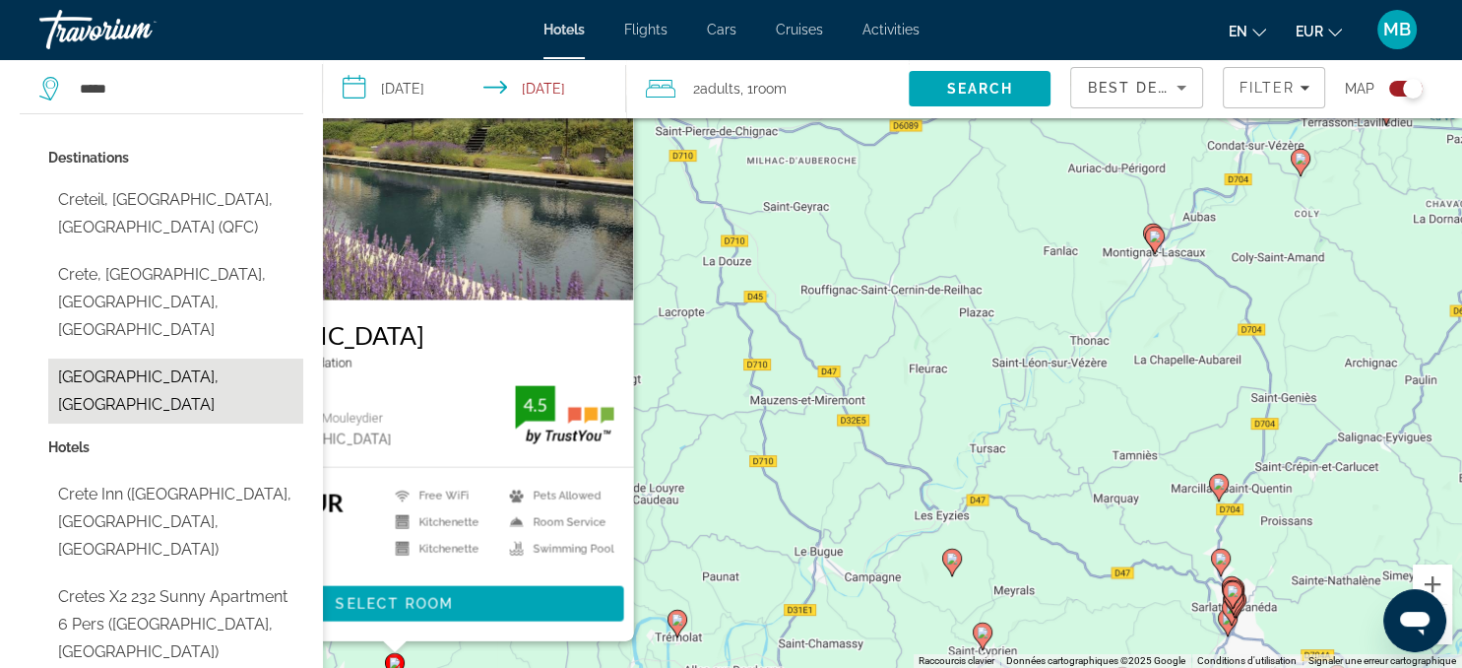
click at [112, 358] on button "[GEOGRAPHIC_DATA], [GEOGRAPHIC_DATA]" at bounding box center [175, 390] width 255 height 65
type input "**********"
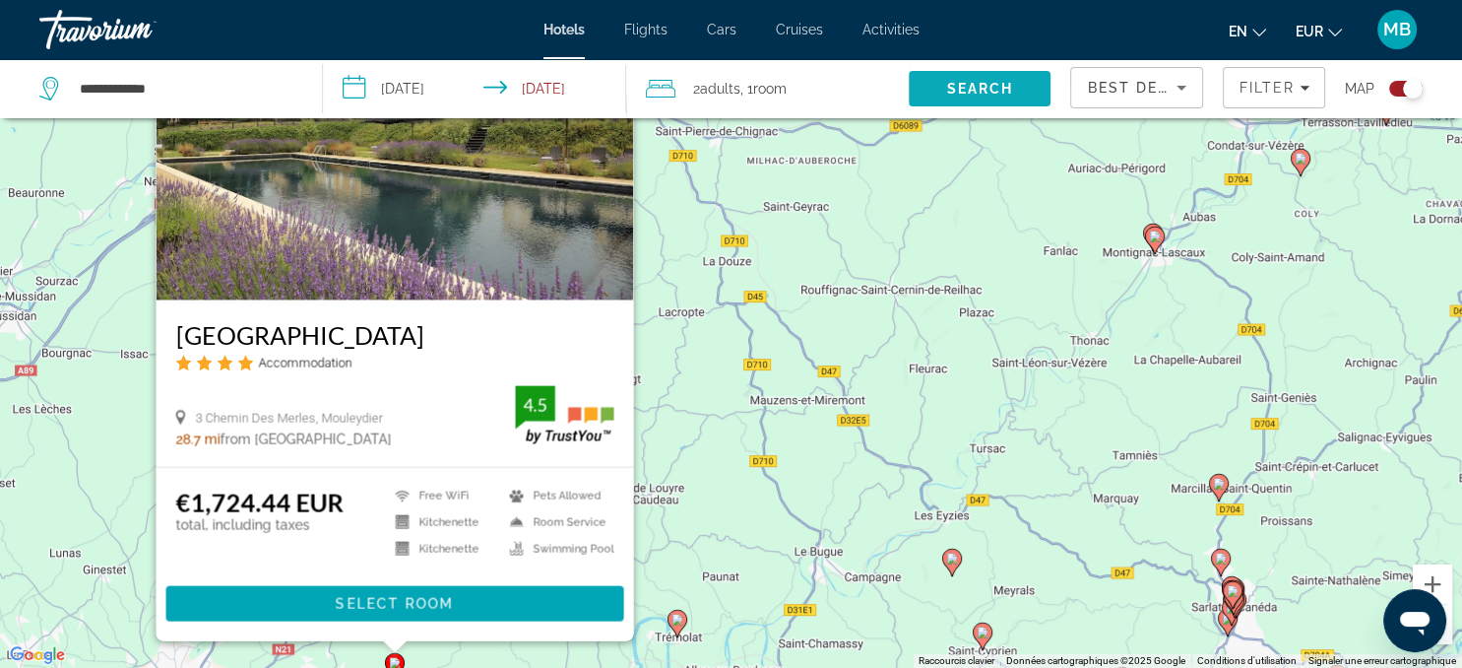
click at [998, 89] on span "Search" at bounding box center [980, 89] width 67 height 16
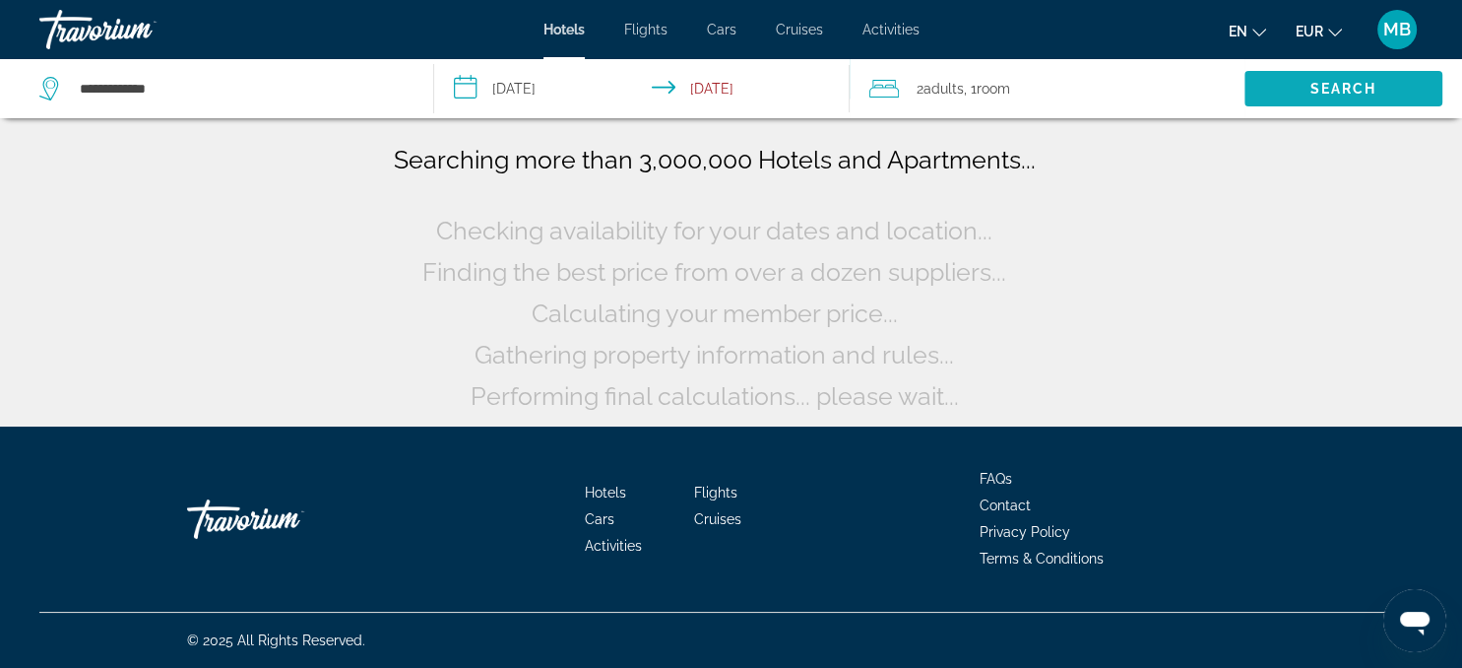
scroll to position [0, 0]
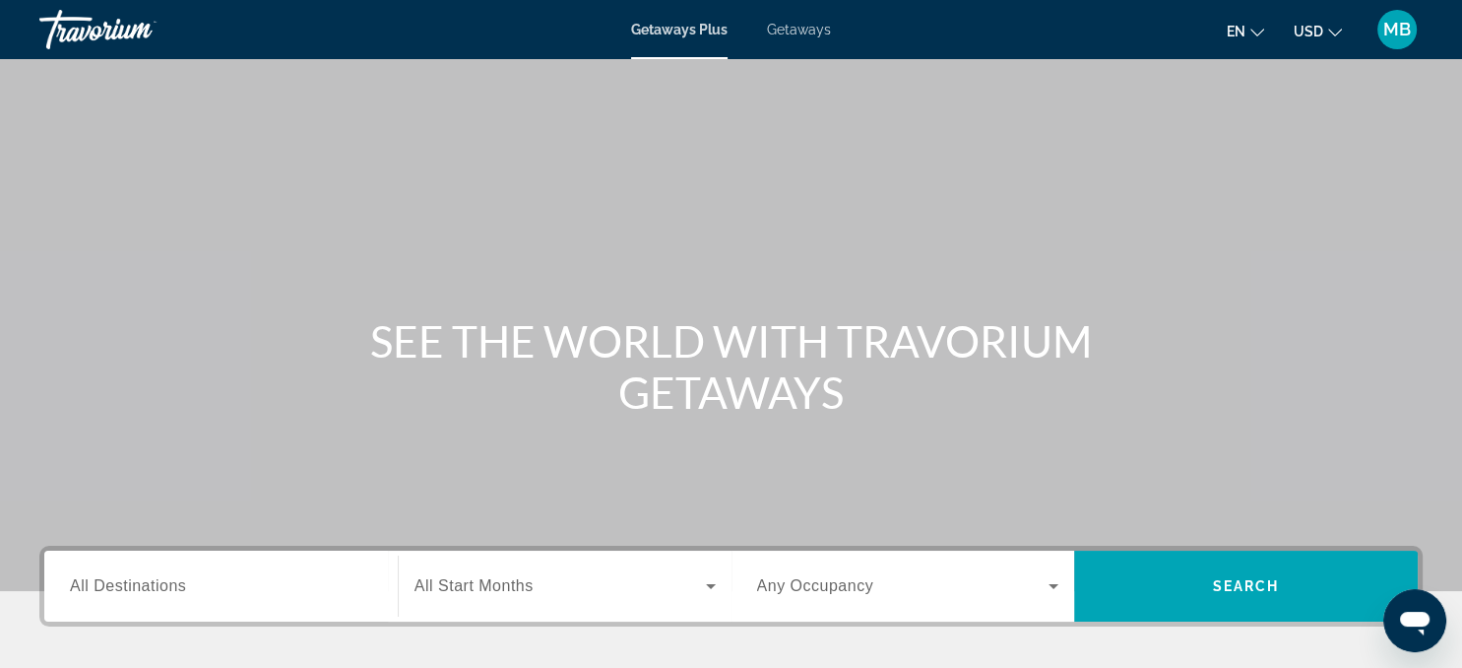
click at [792, 26] on span "Getaways" at bounding box center [799, 30] width 64 height 16
click at [185, 591] on span "All Destinations" at bounding box center [128, 585] width 116 height 17
click at [185, 591] on input "Destination All Destinations" at bounding box center [221, 587] width 302 height 24
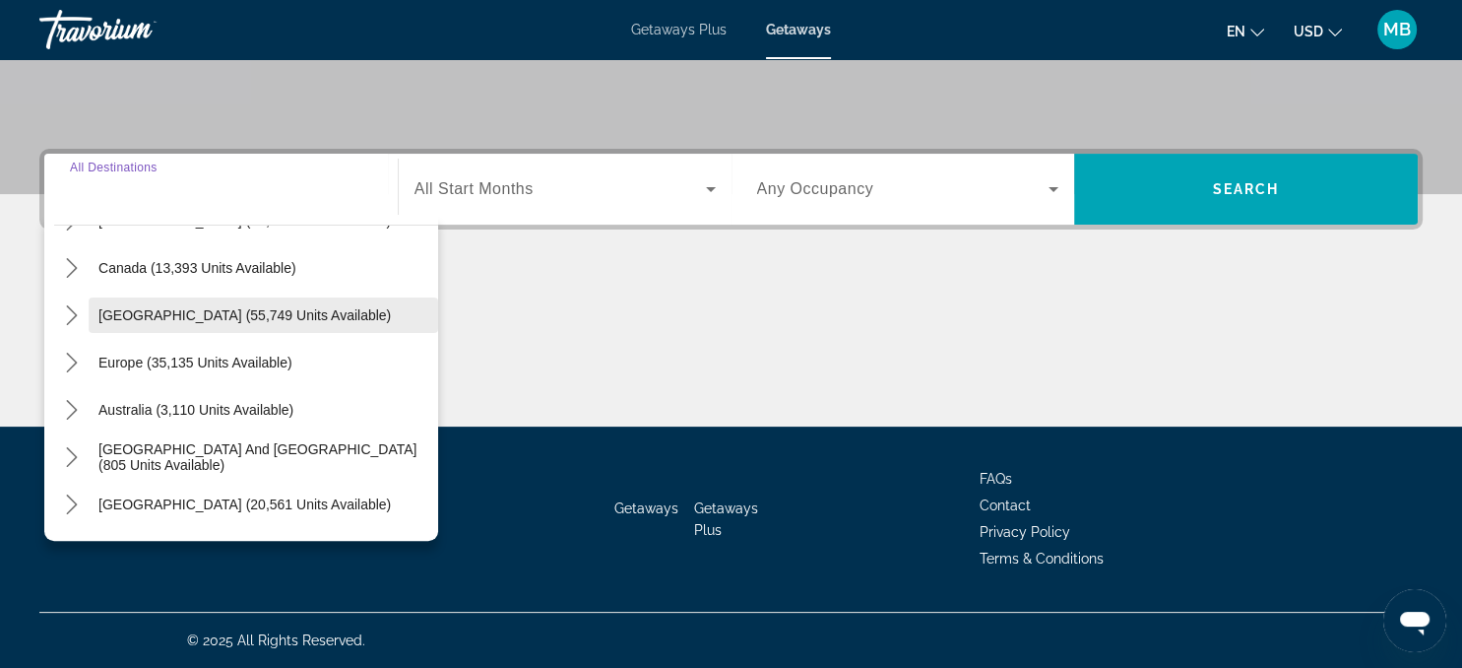
scroll to position [144, 0]
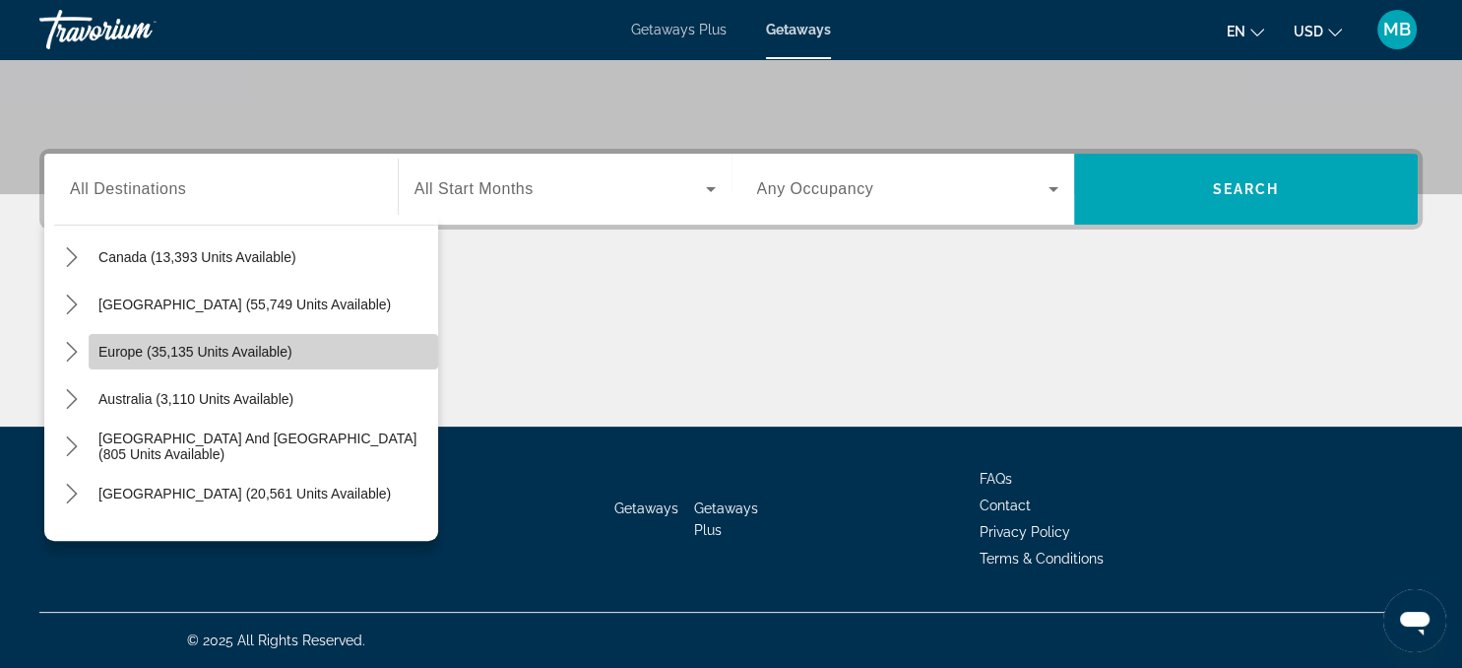
click at [112, 345] on span "Europe (35,135 units available)" at bounding box center [195, 352] width 194 height 16
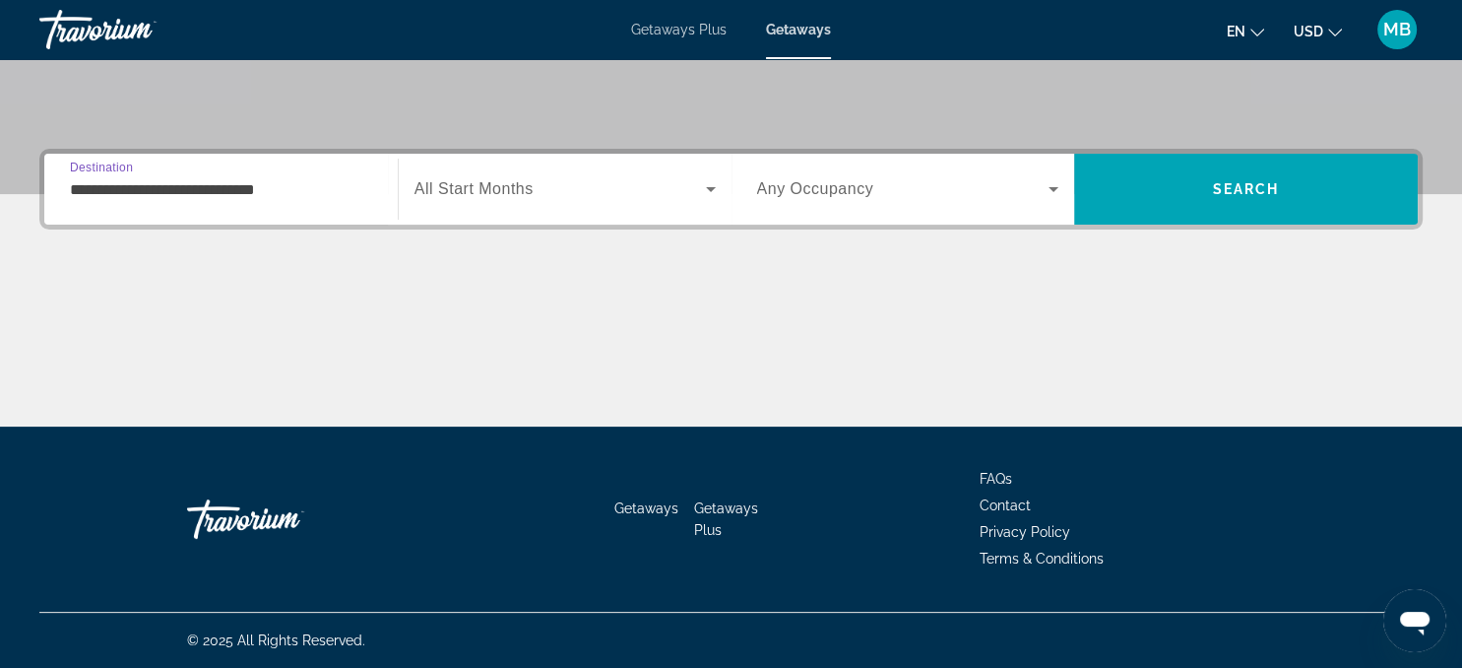
click at [153, 179] on input "**********" at bounding box center [221, 190] width 302 height 24
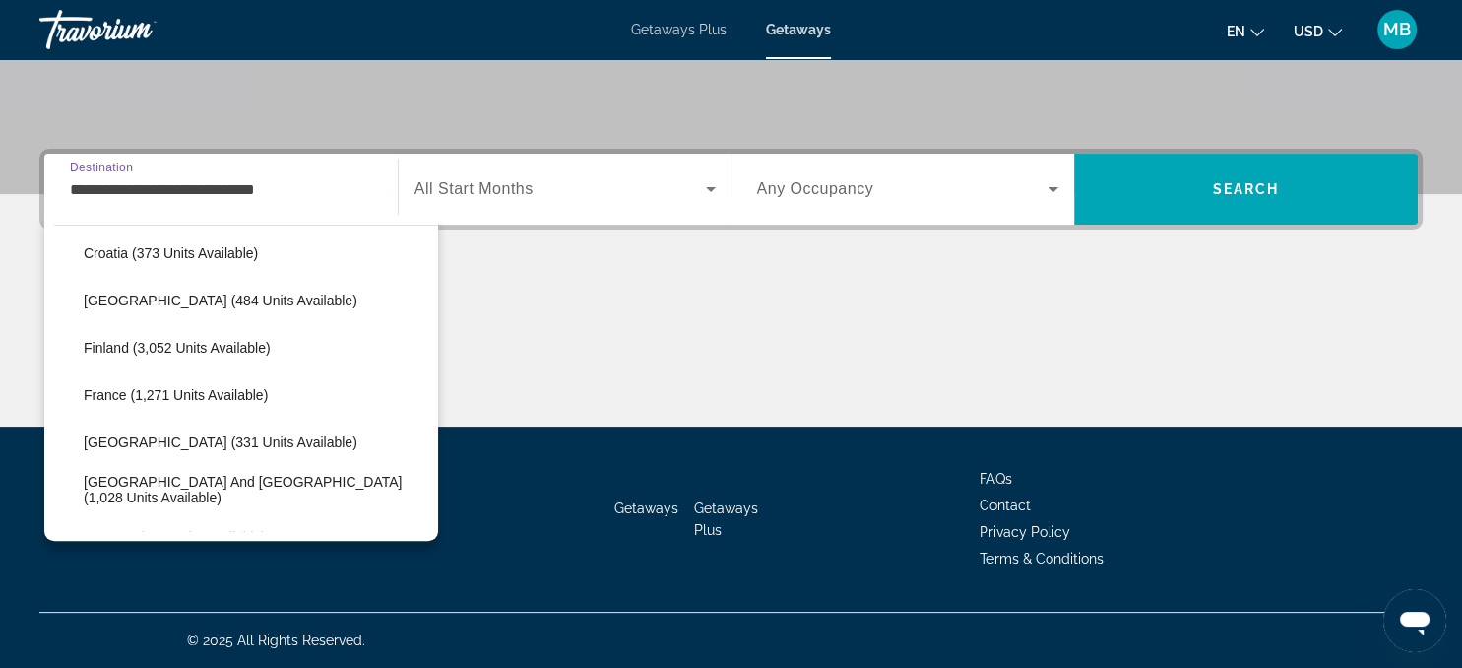
scroll to position [469, 0]
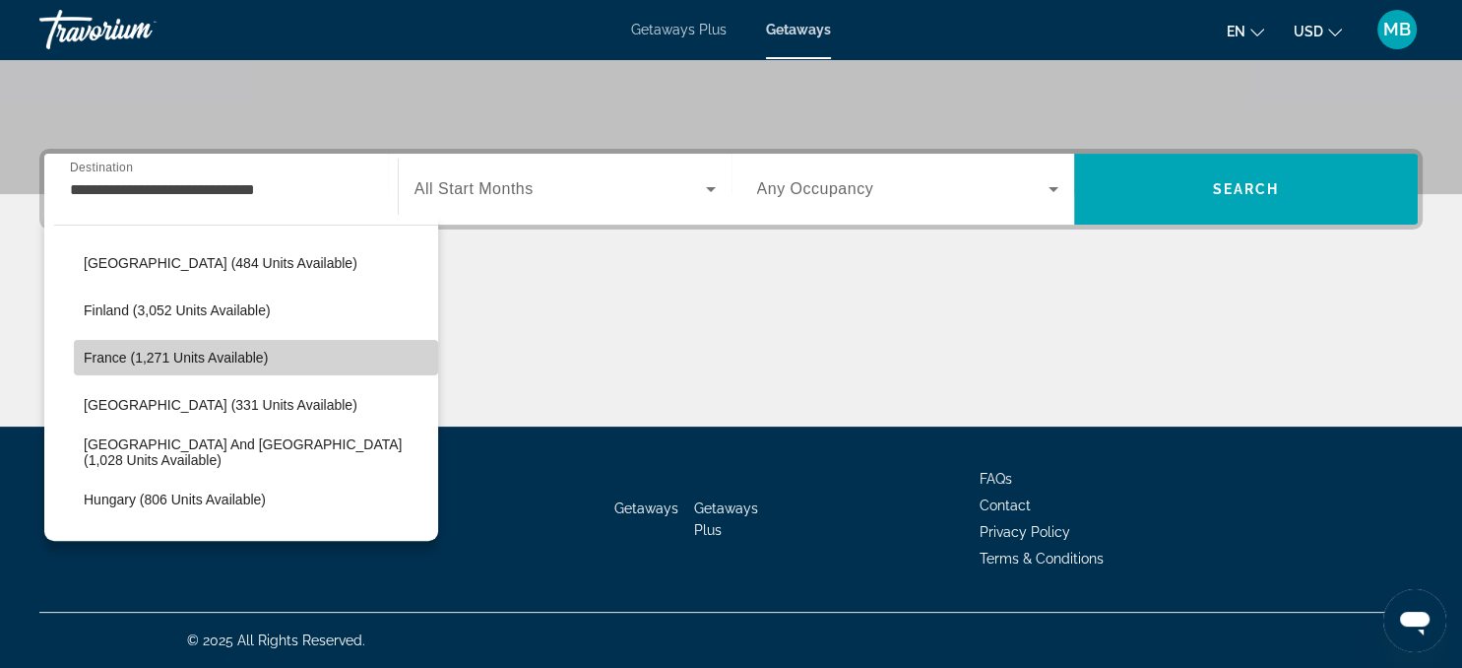
click at [116, 353] on span "France (1,271 units available)" at bounding box center [176, 358] width 184 height 16
type input "**********"
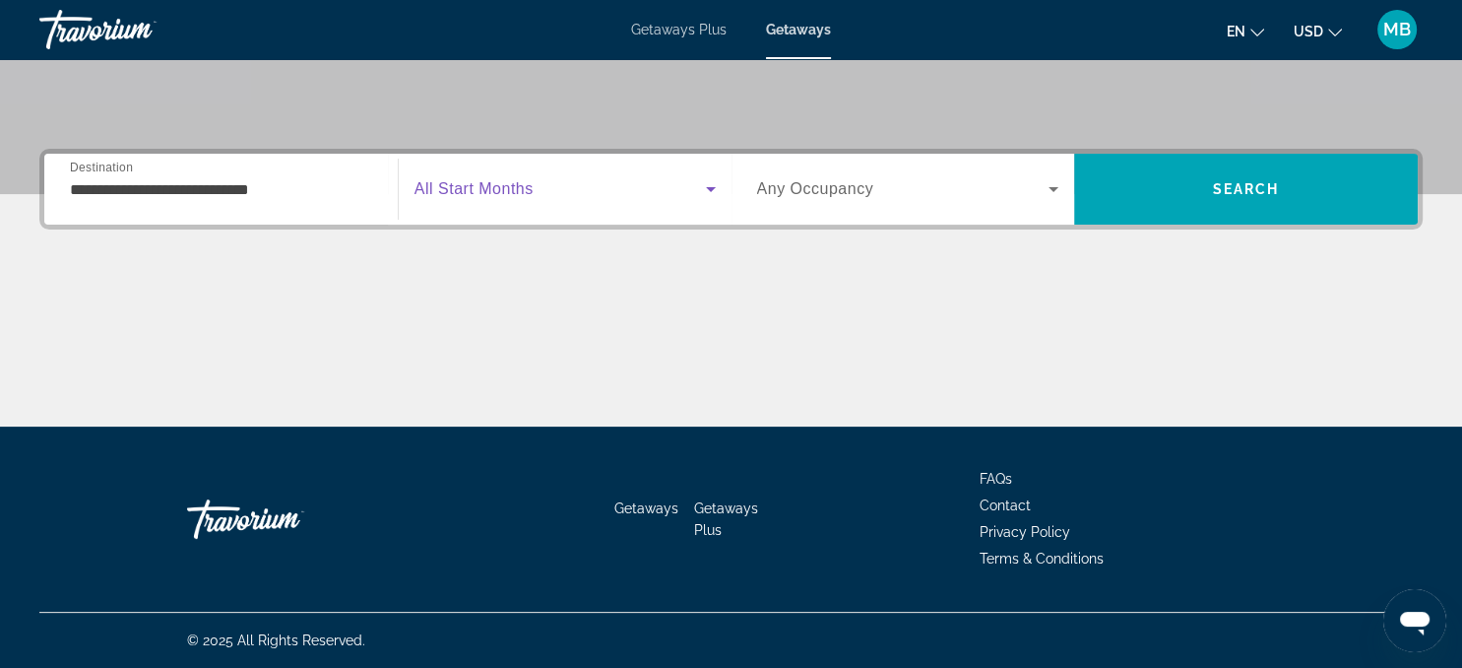
click at [582, 181] on span "Search widget" at bounding box center [560, 189] width 291 height 24
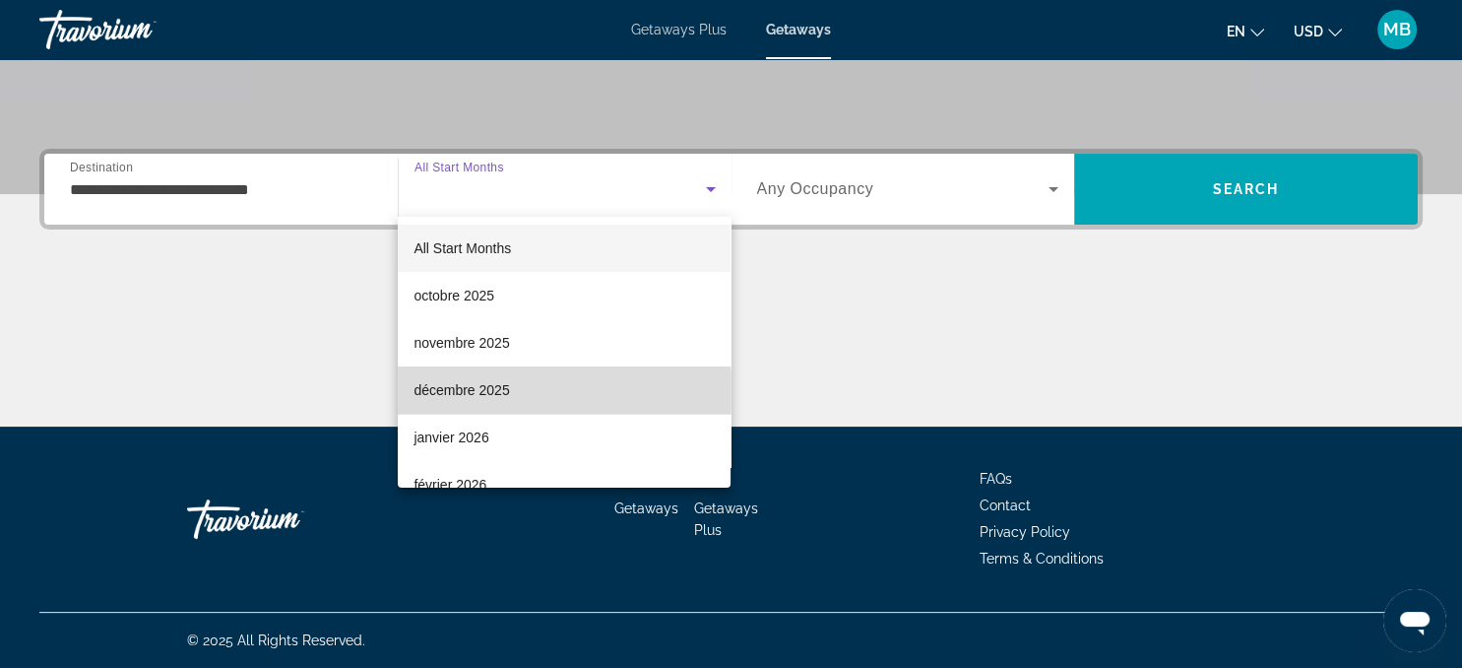
click at [463, 396] on span "décembre 2025" at bounding box center [462, 390] width 96 height 24
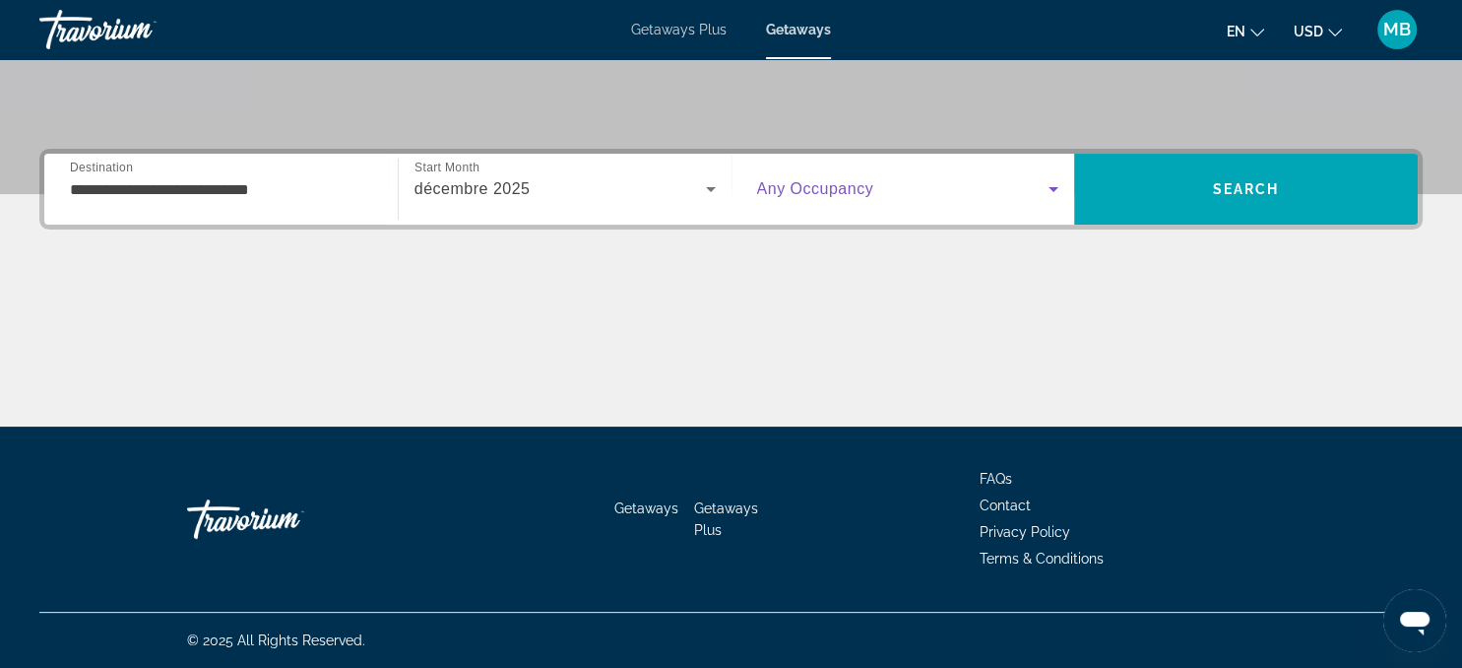
click at [877, 187] on span "Search widget" at bounding box center [903, 189] width 292 height 24
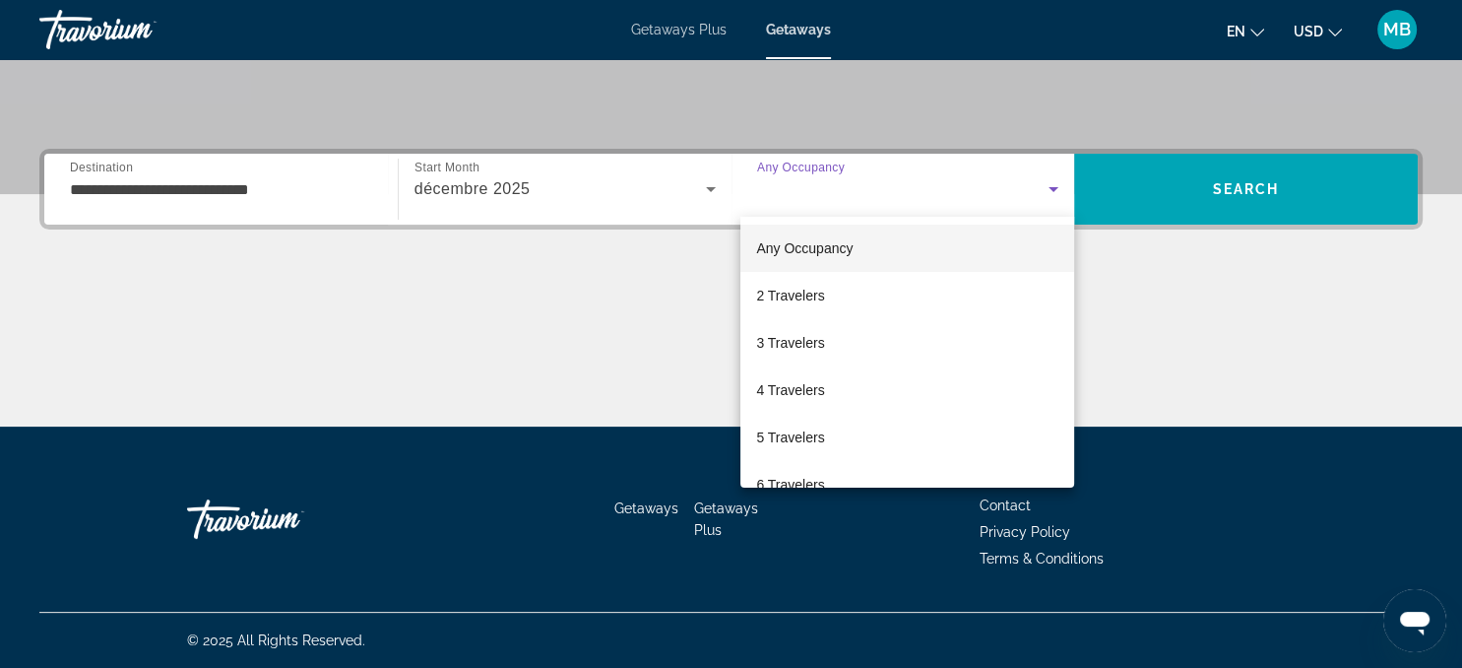
click at [877, 187] on div at bounding box center [731, 334] width 1462 height 668
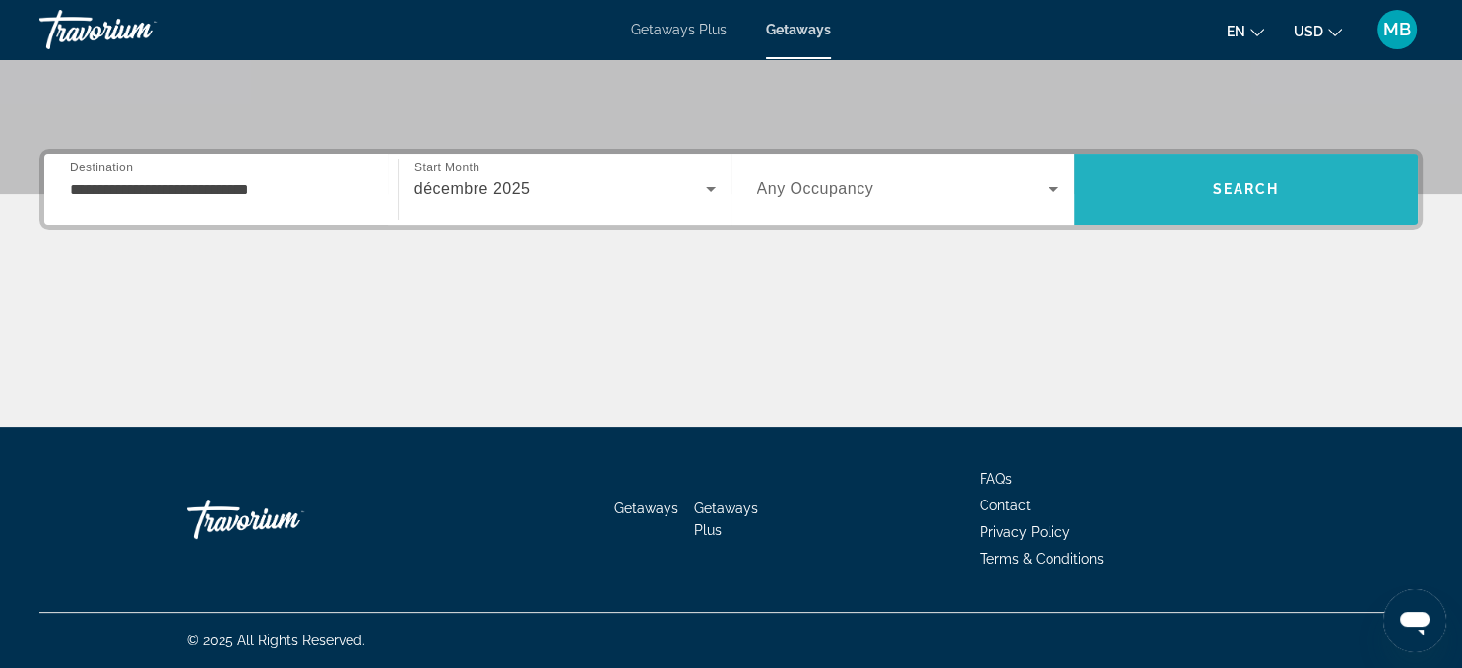
click at [1227, 191] on span "Search" at bounding box center [1246, 189] width 67 height 16
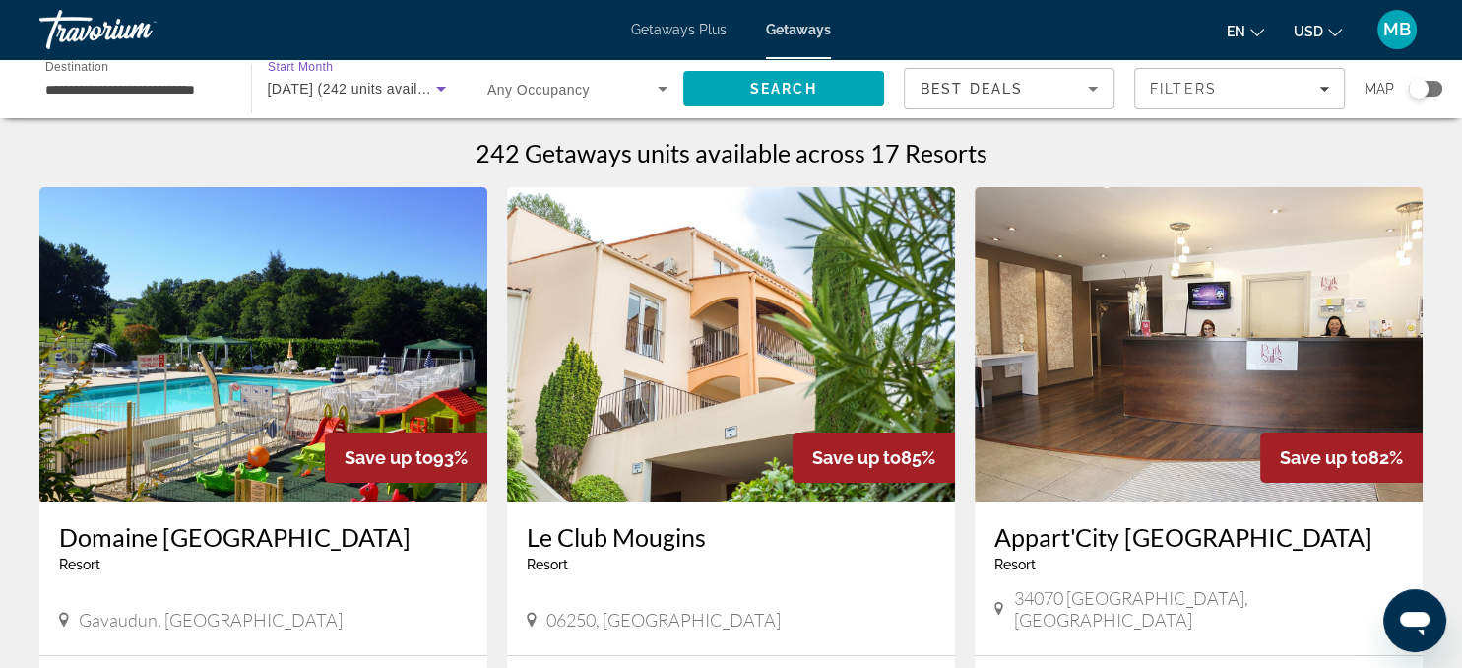
click at [402, 87] on span "December 2025 (242 units available)" at bounding box center [359, 89] width 183 height 16
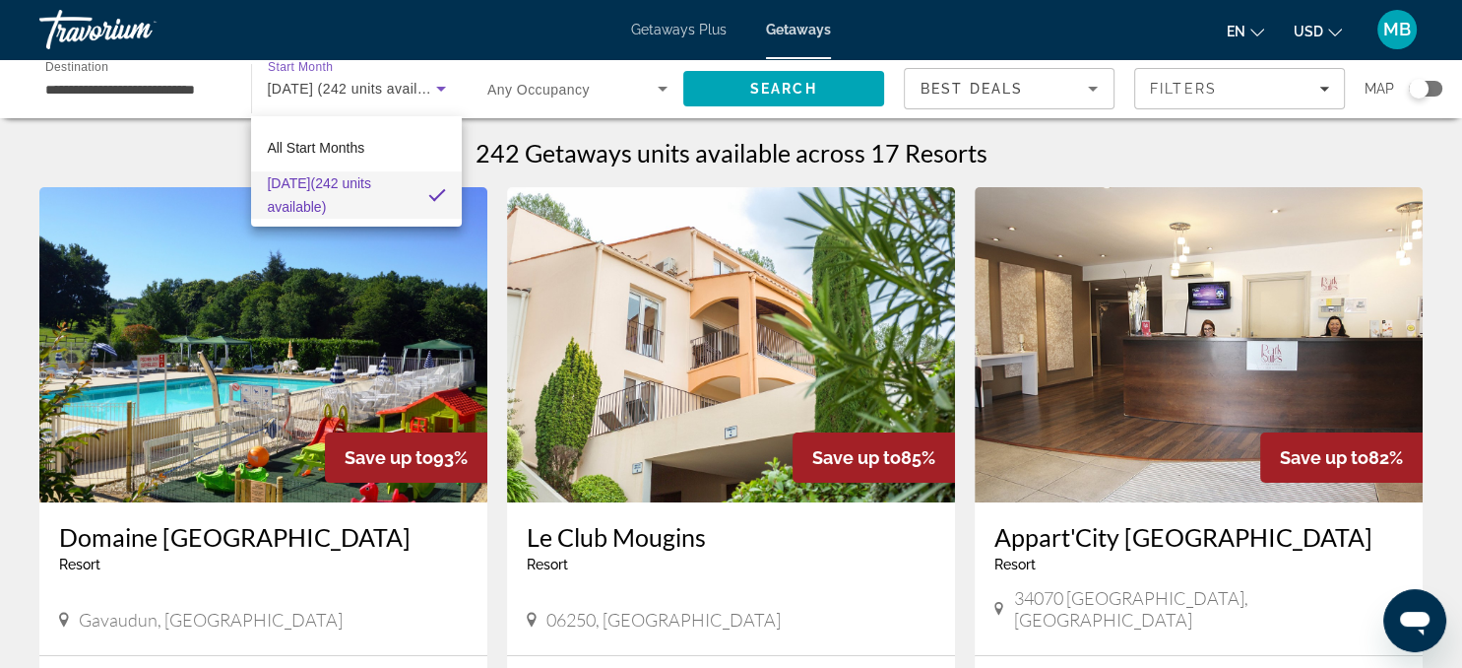
click at [402, 87] on div at bounding box center [731, 334] width 1462 height 668
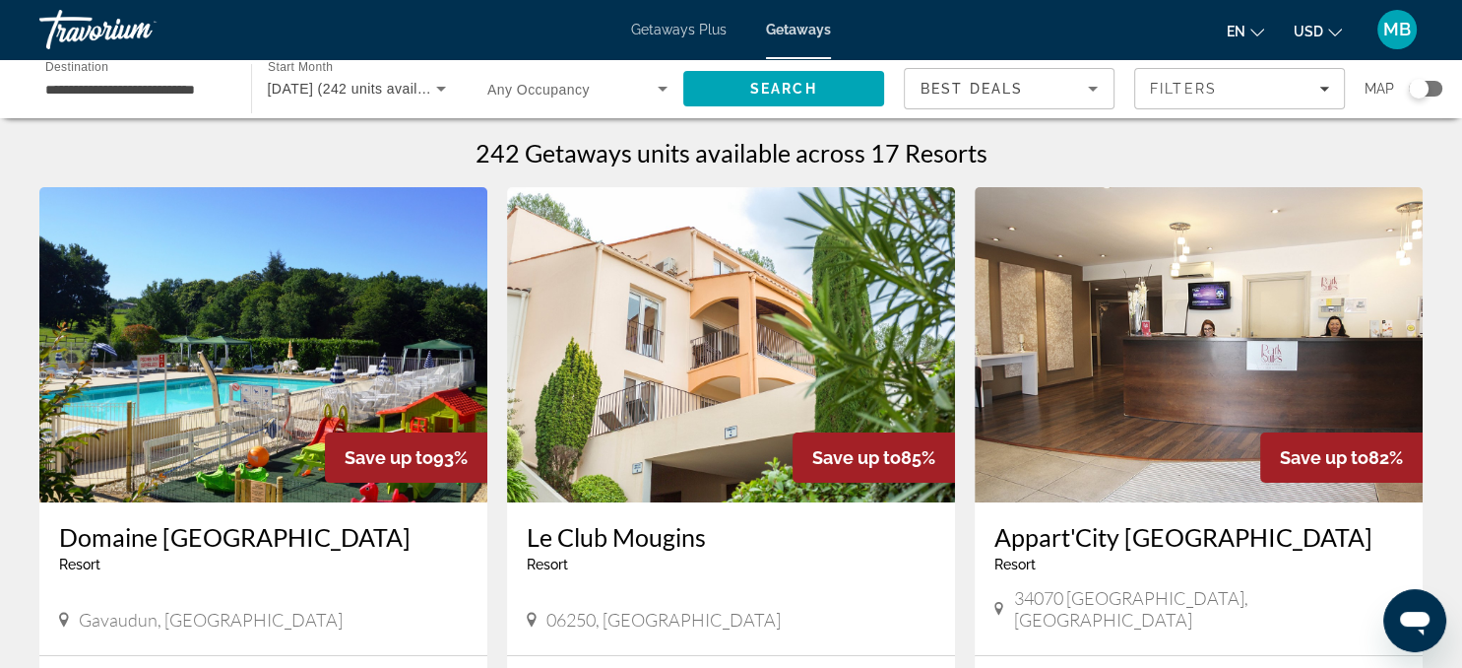
click at [1430, 89] on div "Search widget" at bounding box center [1425, 89] width 33 height 16
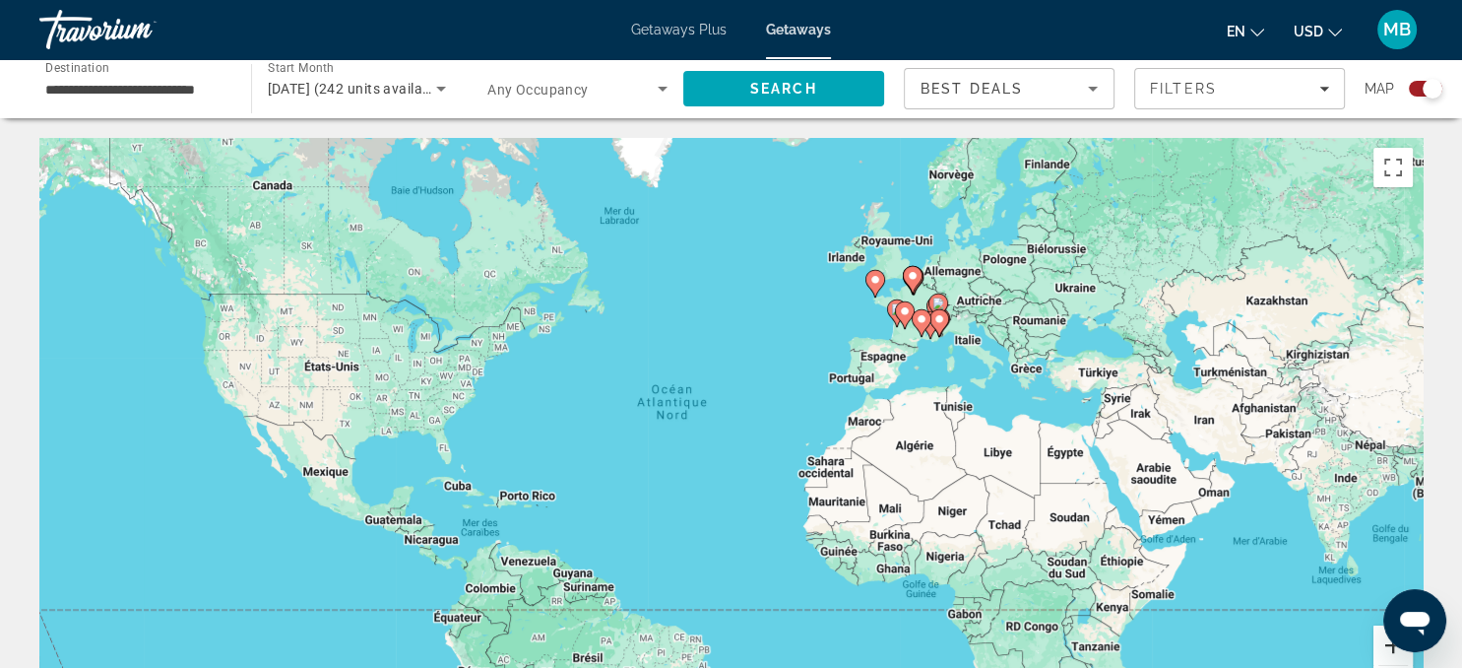
click at [1385, 644] on button "Zoom avant" at bounding box center [1393, 644] width 39 height 39
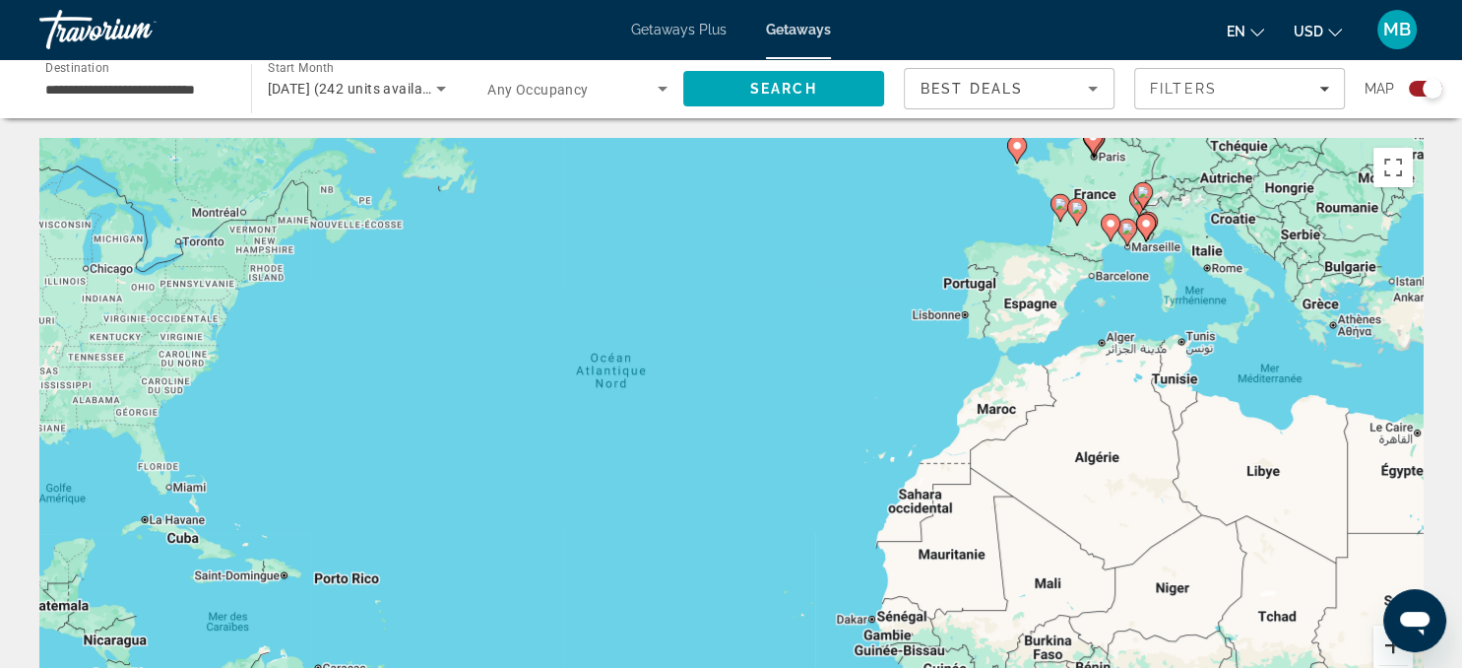
click at [1385, 644] on button "Zoom avant" at bounding box center [1393, 644] width 39 height 39
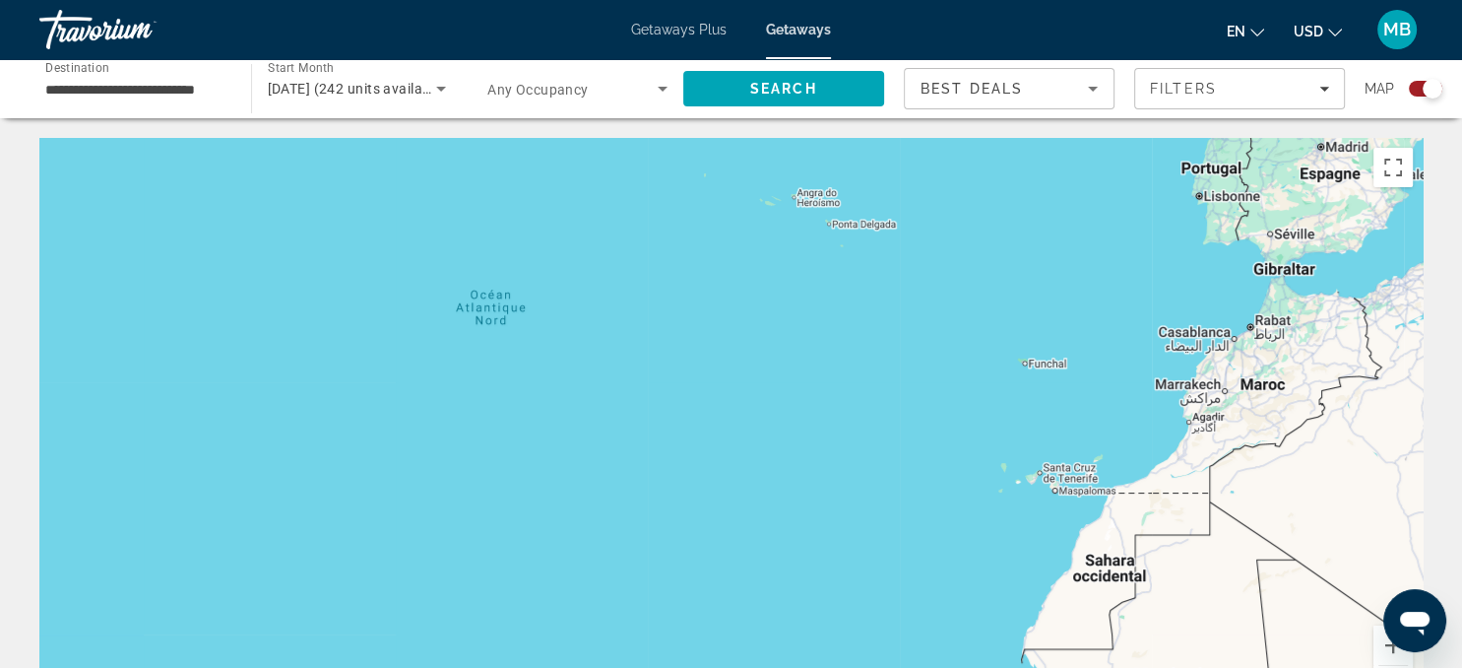
click at [1335, 223] on div "Pour activer le glissement avec le clavier, appuyez sur Alt+Entrée. Une fois ce…" at bounding box center [730, 433] width 1383 height 591
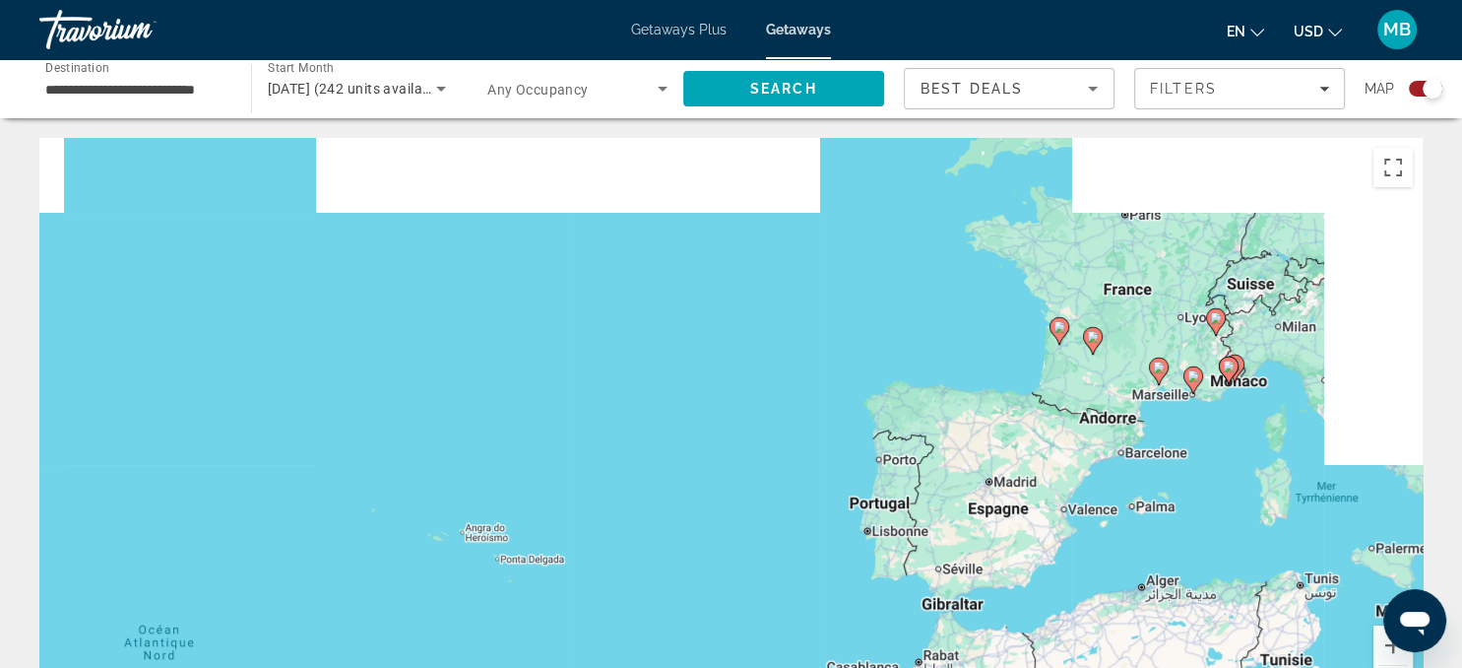
drag, startPoint x: 1280, startPoint y: 209, endPoint x: 927, endPoint y: 562, distance: 499.9
click at [927, 562] on div "Pour activer le glissement avec le clavier, appuyez sur Alt+Entrée. Une fois ce…" at bounding box center [730, 433] width 1383 height 591
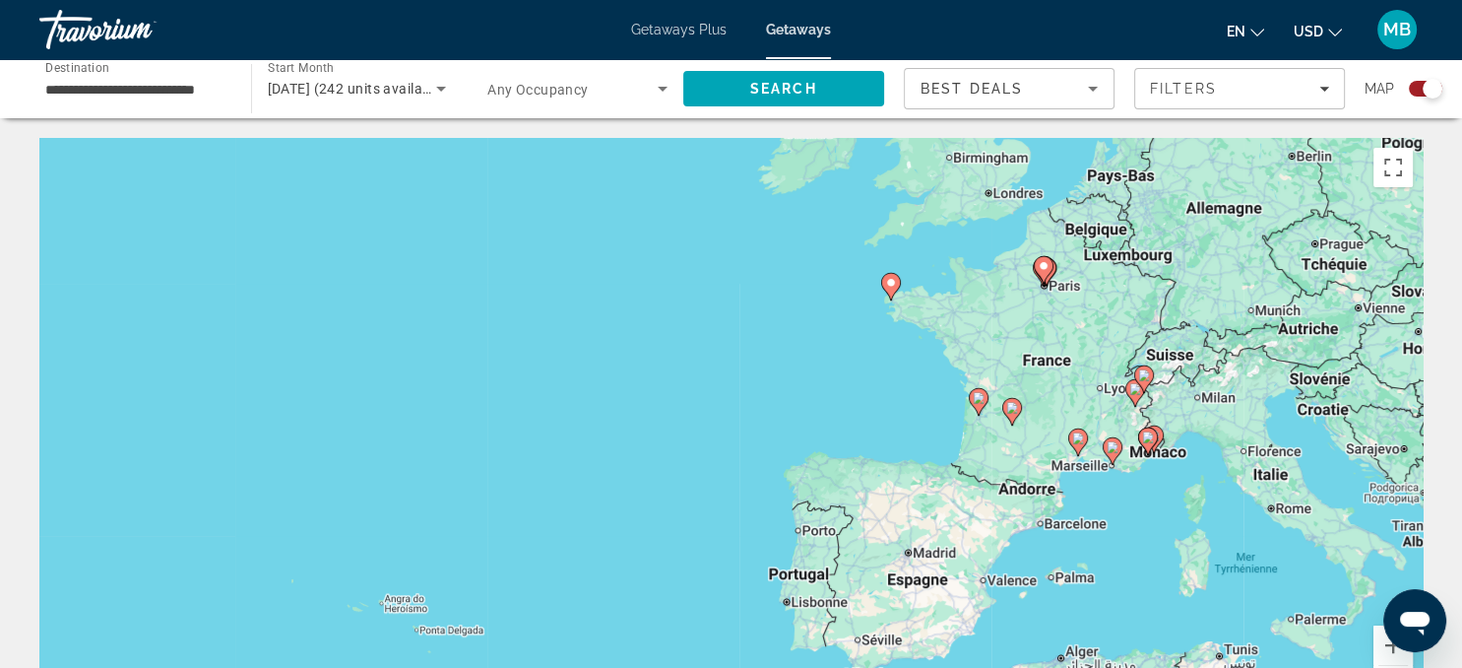
drag, startPoint x: 1081, startPoint y: 459, endPoint x: 980, endPoint y: 550, distance: 136.6
click at [980, 550] on div "Pour activer le glissement avec le clavier, appuyez sur Alt+Entrée. Une fois ce…" at bounding box center [730, 433] width 1383 height 591
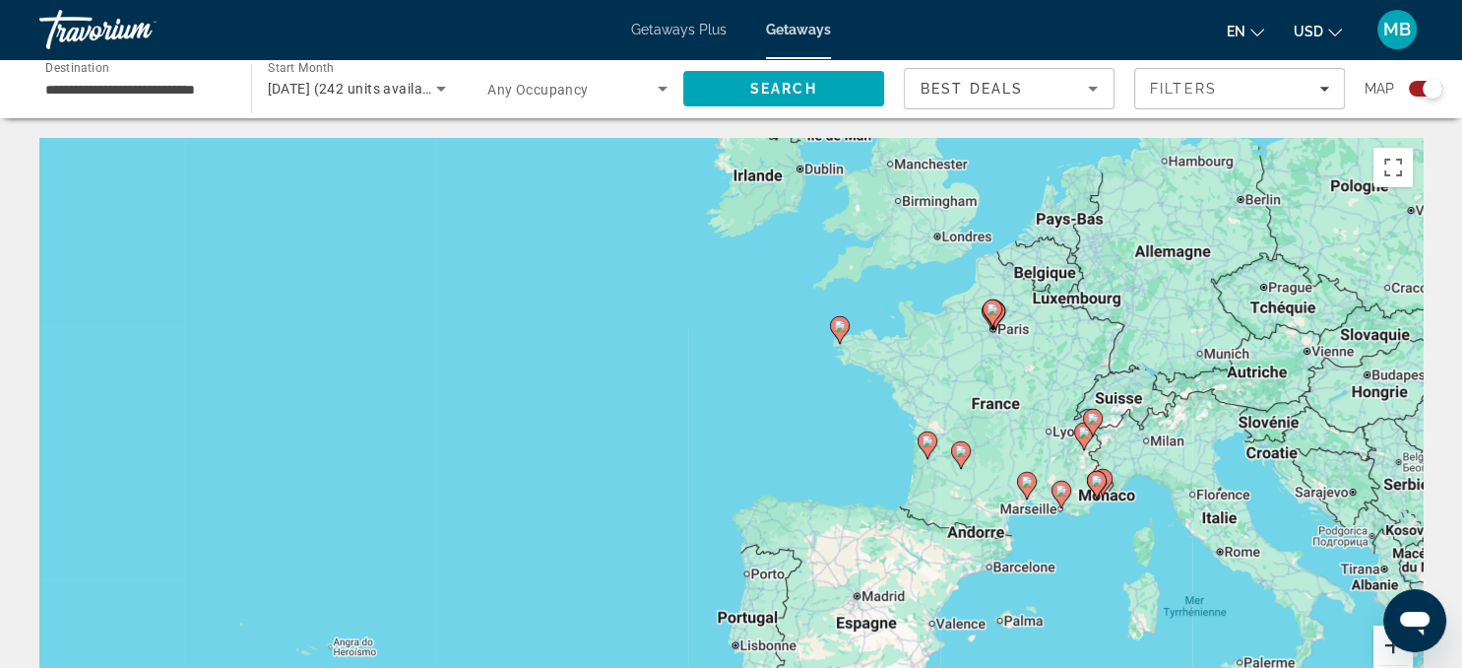
click at [1388, 650] on button "Zoom avant" at bounding box center [1393, 644] width 39 height 39
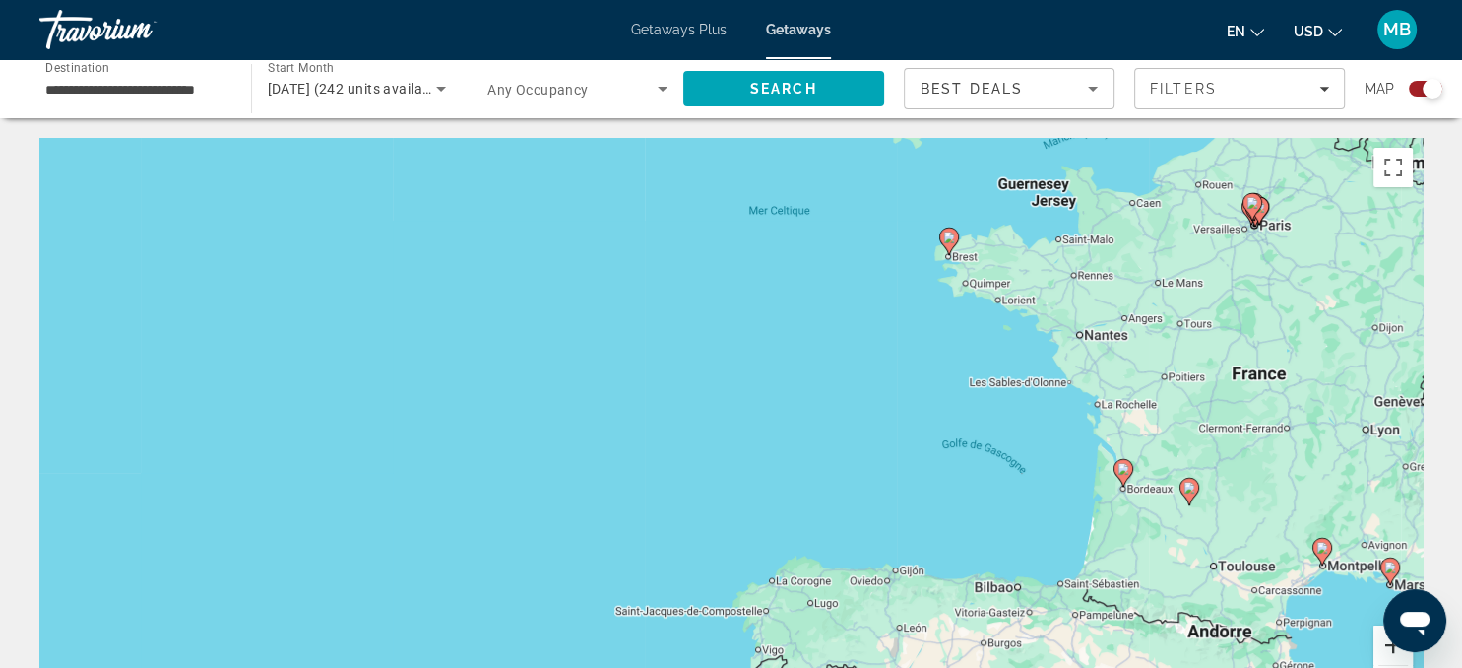
click at [1388, 650] on button "Zoom avant" at bounding box center [1393, 644] width 39 height 39
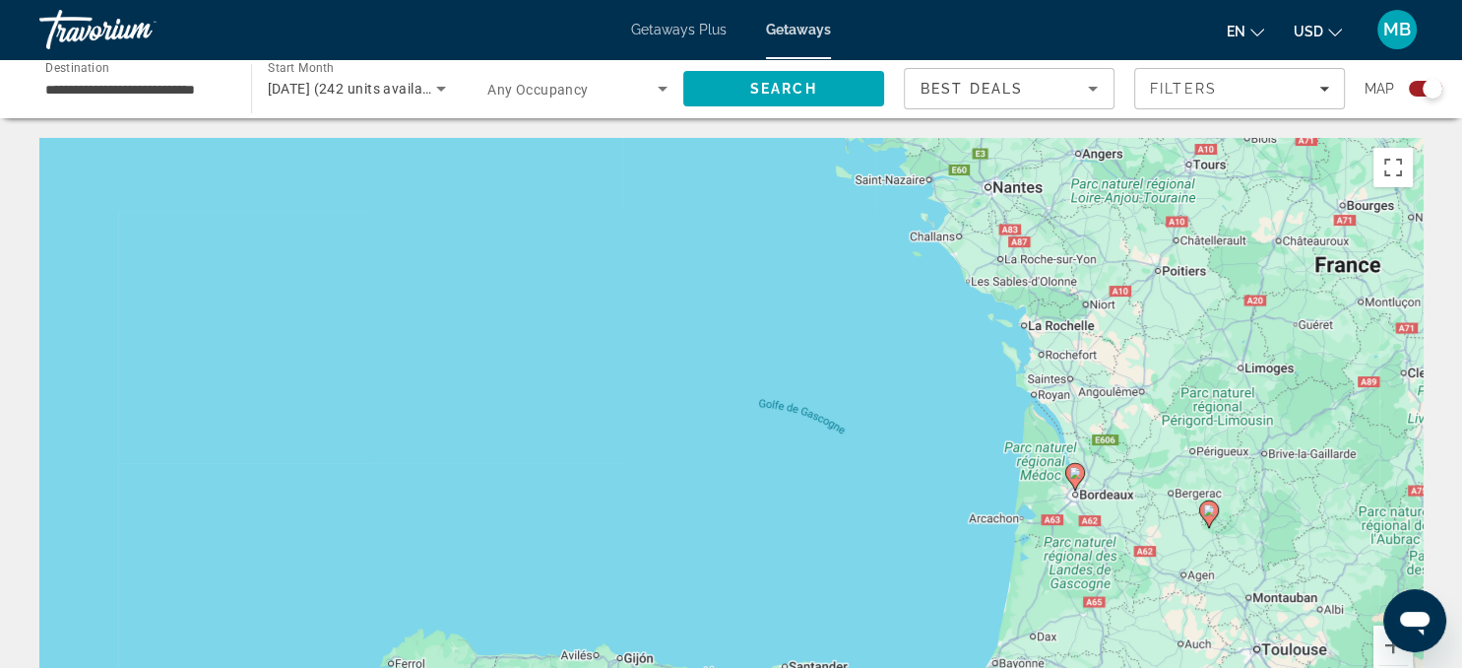
drag, startPoint x: 1292, startPoint y: 534, endPoint x: 848, endPoint y: 482, distance: 447.1
click at [848, 482] on div "Pour activer le glissement avec le clavier, appuyez sur Alt+Entrée. Une fois ce…" at bounding box center [730, 433] width 1383 height 591
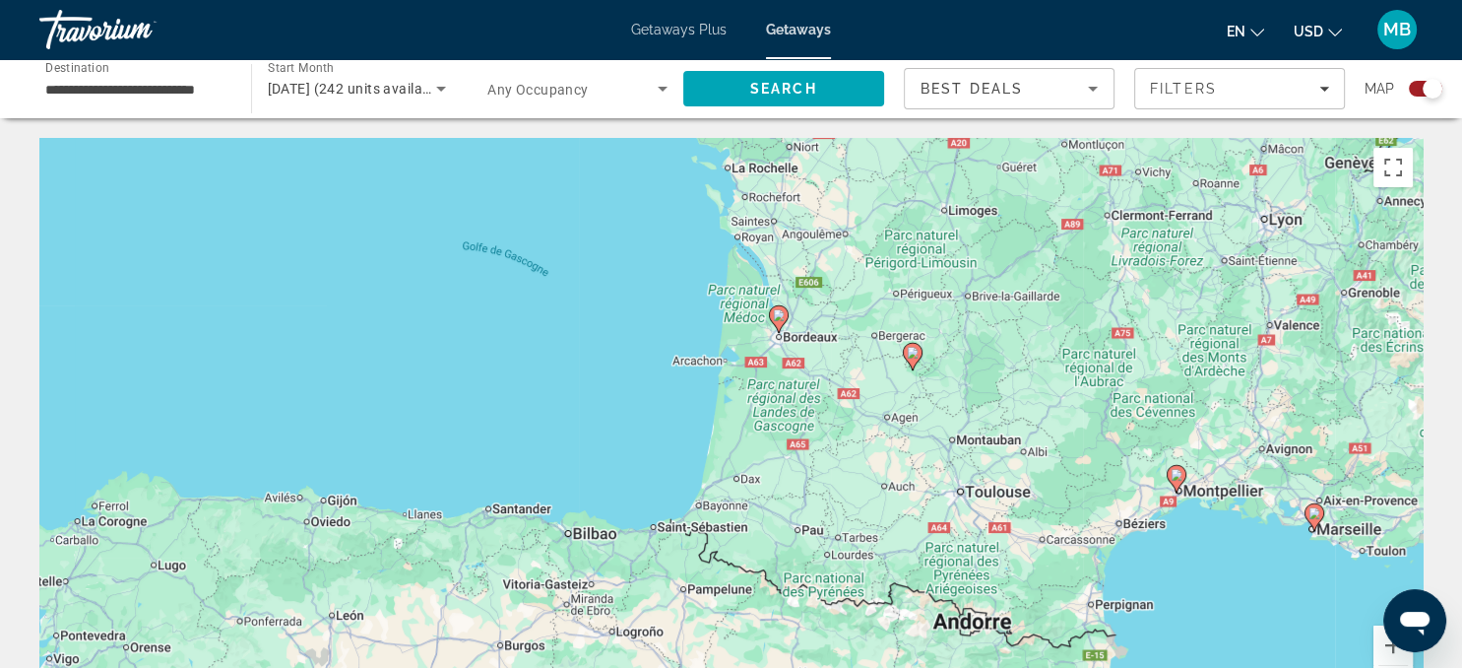
drag, startPoint x: 1158, startPoint y: 578, endPoint x: 842, endPoint y: 409, distance: 358.6
click at [842, 409] on div "Pour activer le glissement avec le clavier, appuyez sur Alt+Entrée. Une fois ce…" at bounding box center [730, 433] width 1383 height 591
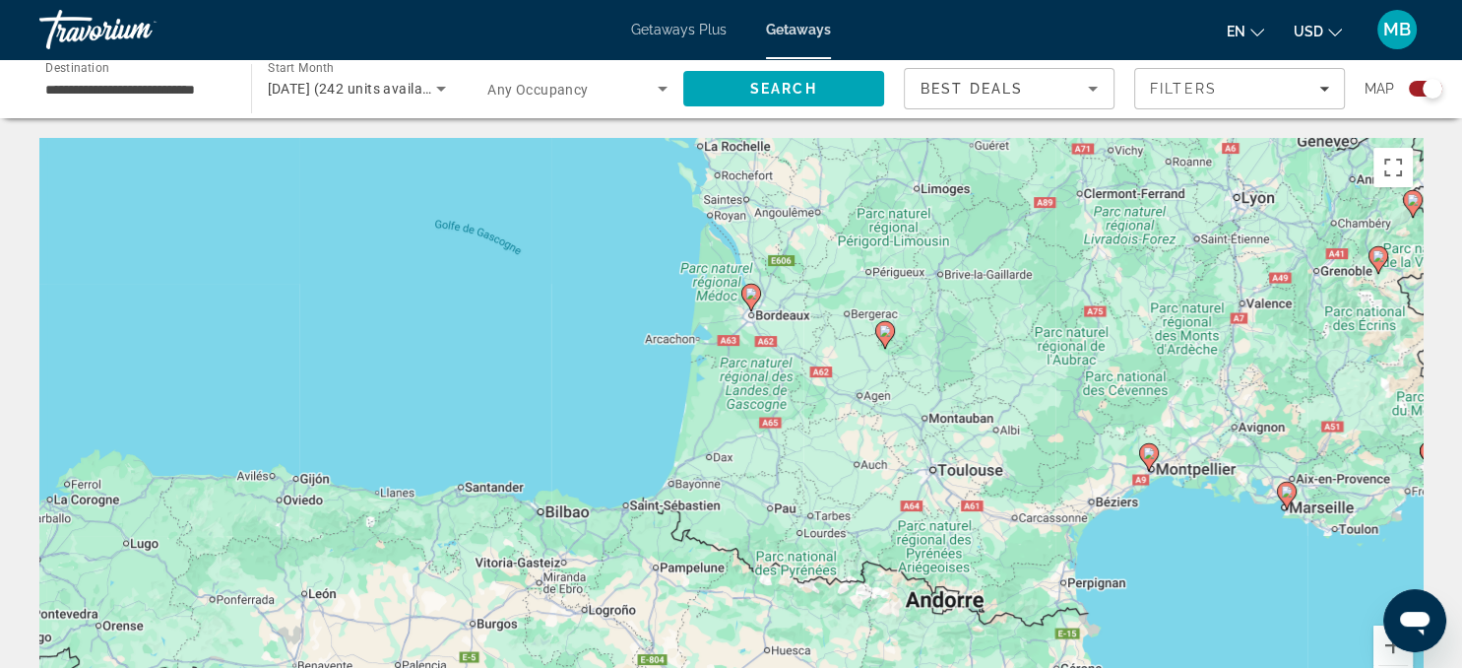
click at [874, 328] on div "Pour activer le glissement avec le clavier, appuyez sur Alt+Entrée. Une fois ce…" at bounding box center [730, 433] width 1383 height 591
click at [885, 334] on image "Main content" at bounding box center [885, 331] width 12 height 12
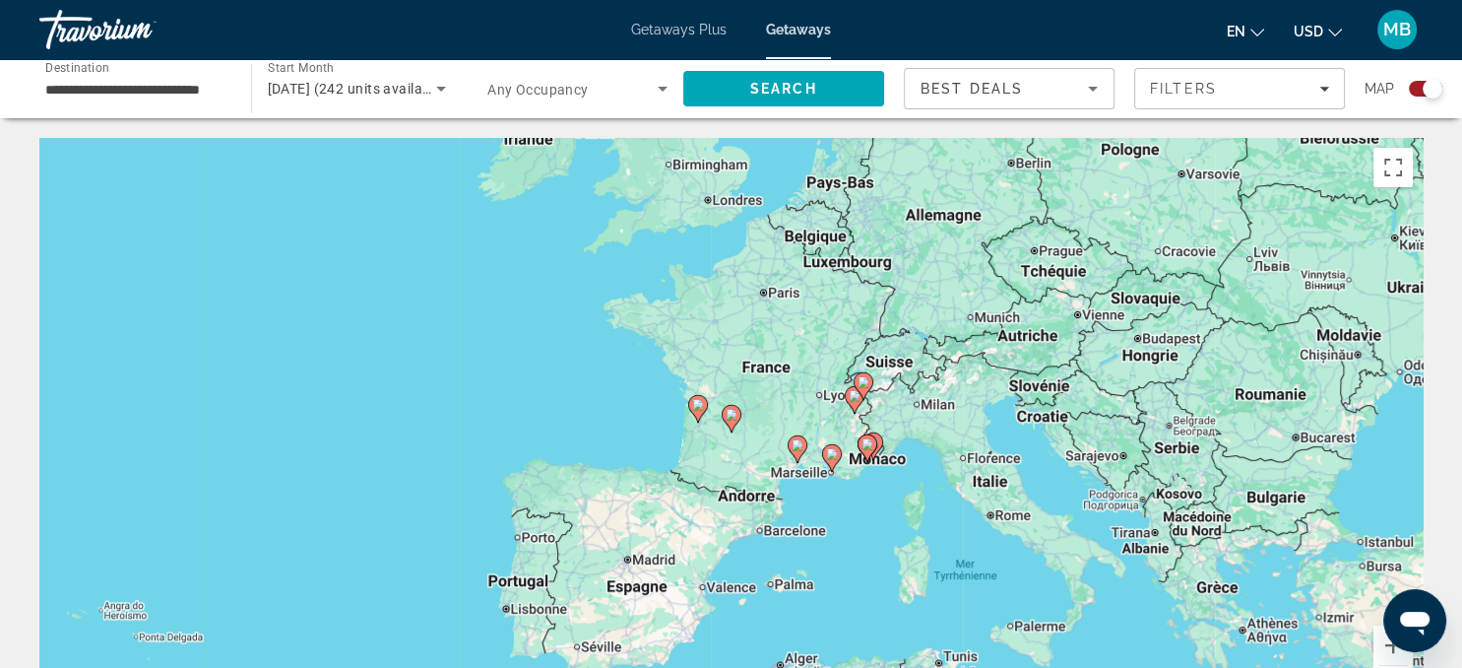
click at [732, 410] on image "Main content" at bounding box center [732, 415] width 12 height 12
type input "**********"
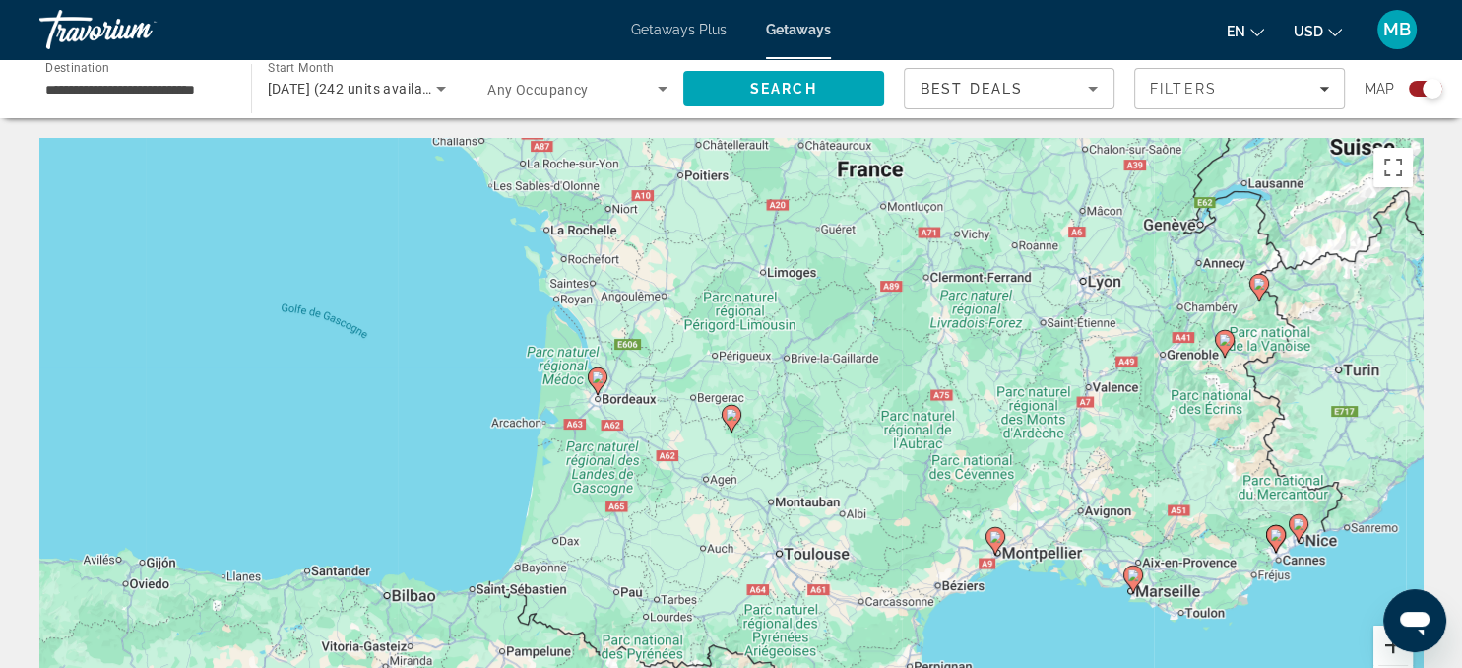
click at [1389, 641] on button "Zoom avant" at bounding box center [1393, 644] width 39 height 39
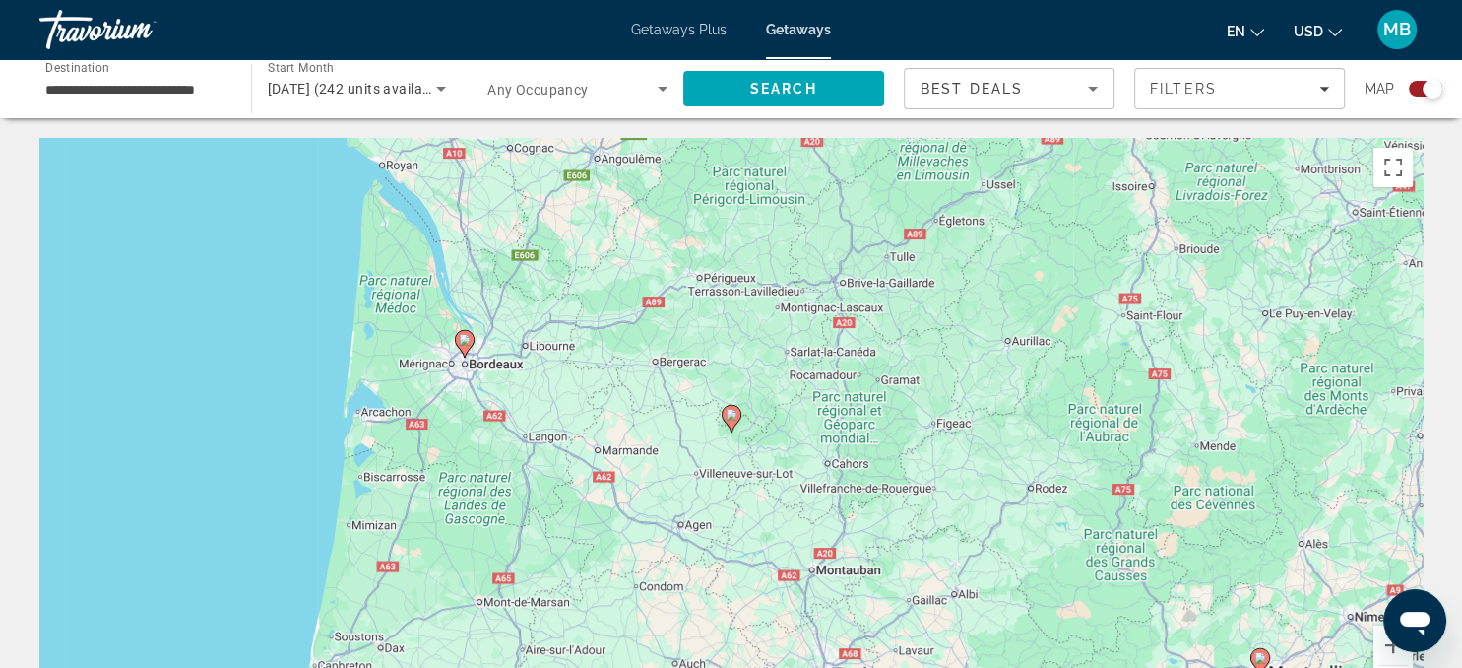
click at [733, 416] on image "Main content" at bounding box center [732, 415] width 12 height 12
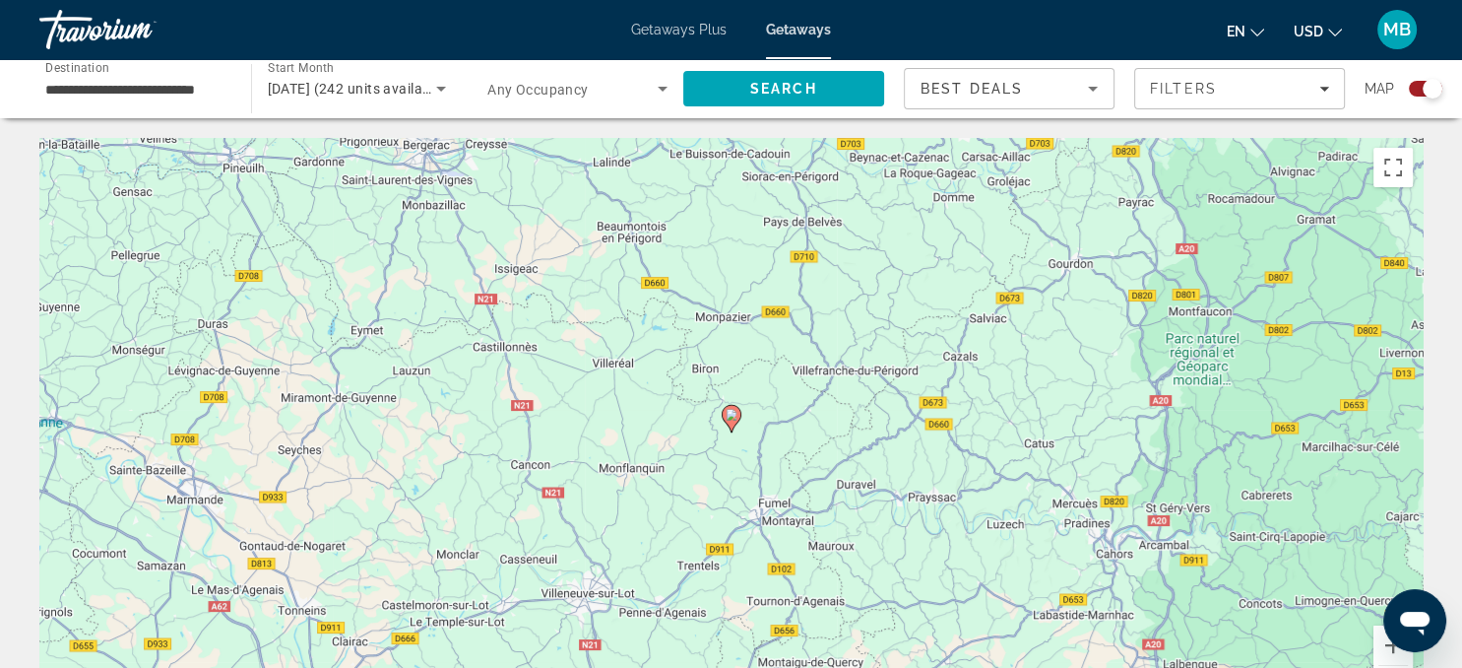
click at [733, 416] on image "Main content" at bounding box center [732, 415] width 12 height 12
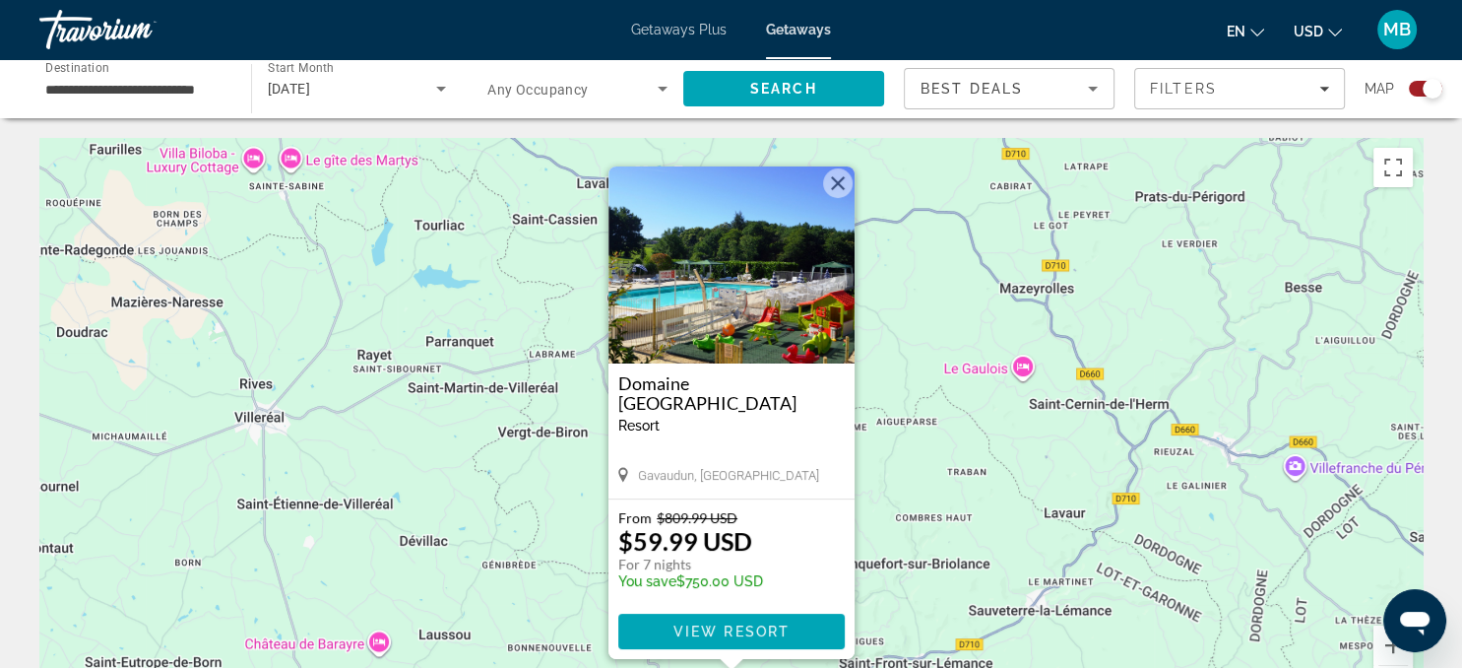
click at [723, 337] on img "Main content" at bounding box center [732, 264] width 246 height 197
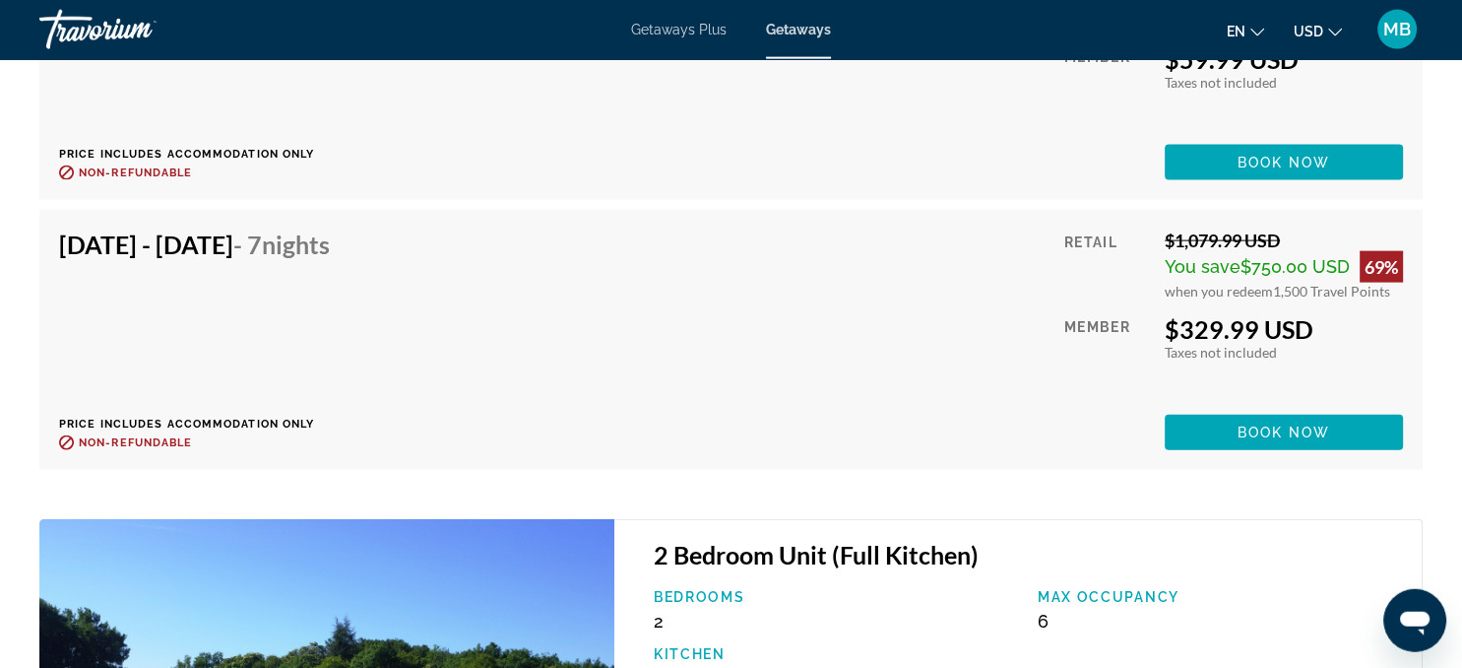
scroll to position [4267, 0]
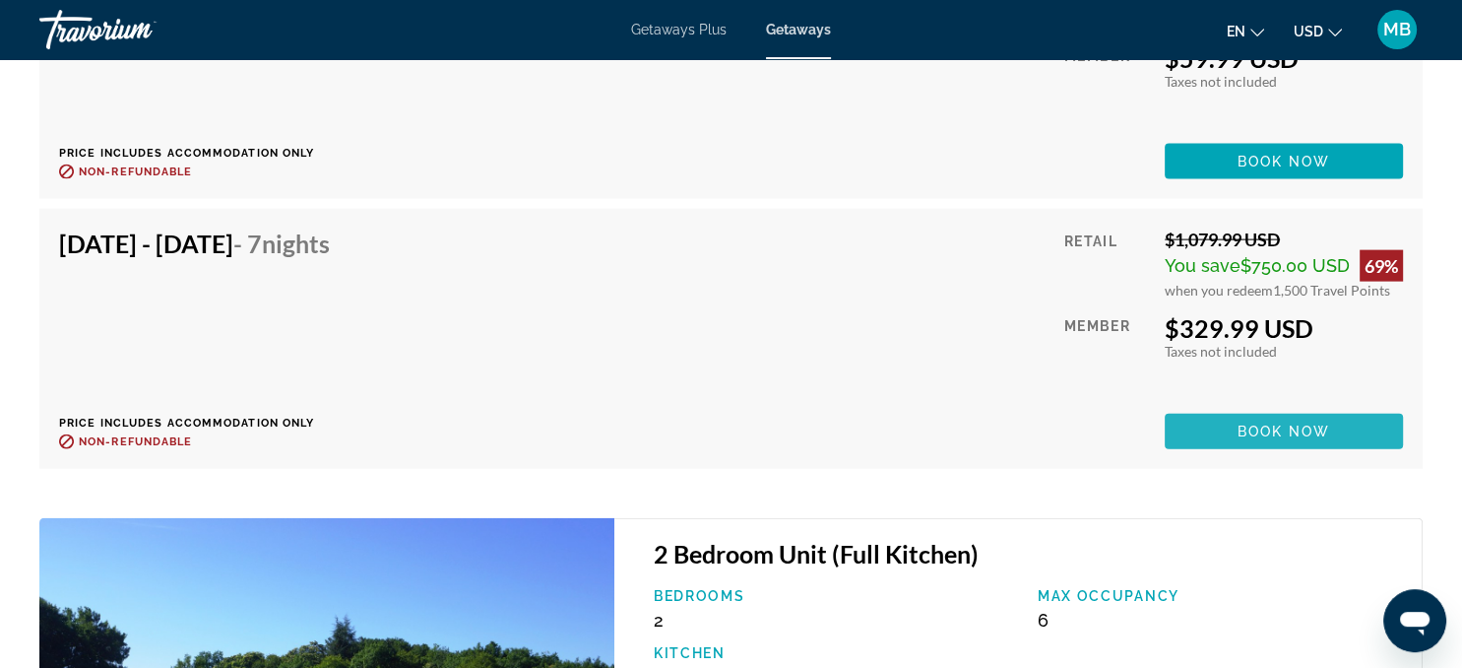
click at [1243, 408] on span "Main content" at bounding box center [1284, 431] width 238 height 47
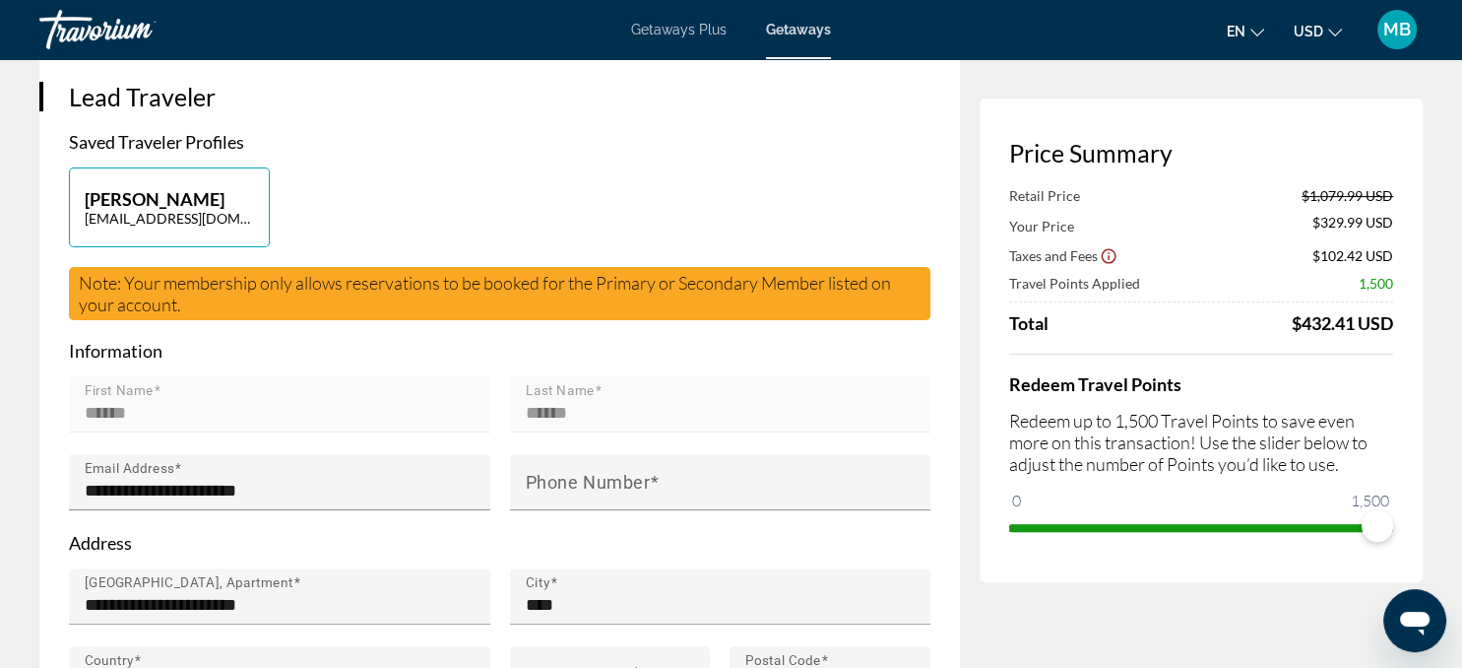
scroll to position [395, 0]
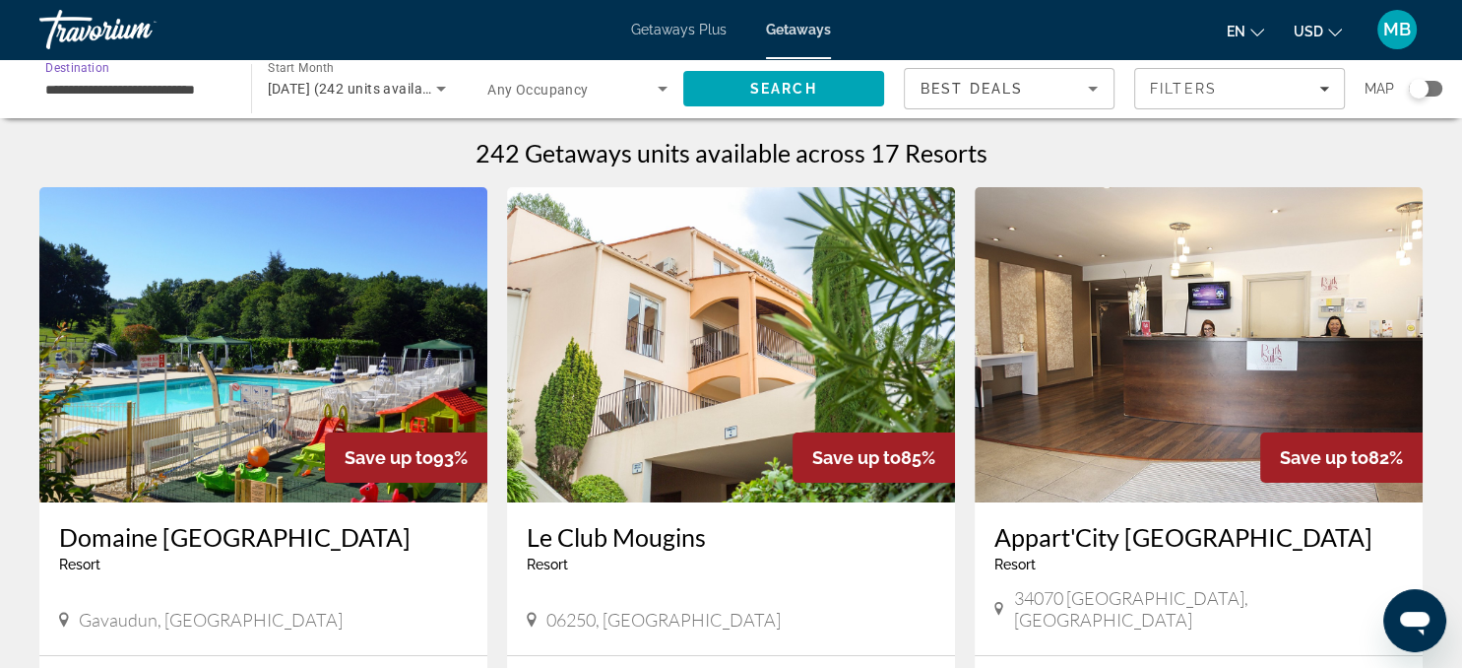
click at [181, 89] on input "**********" at bounding box center [135, 90] width 180 height 24
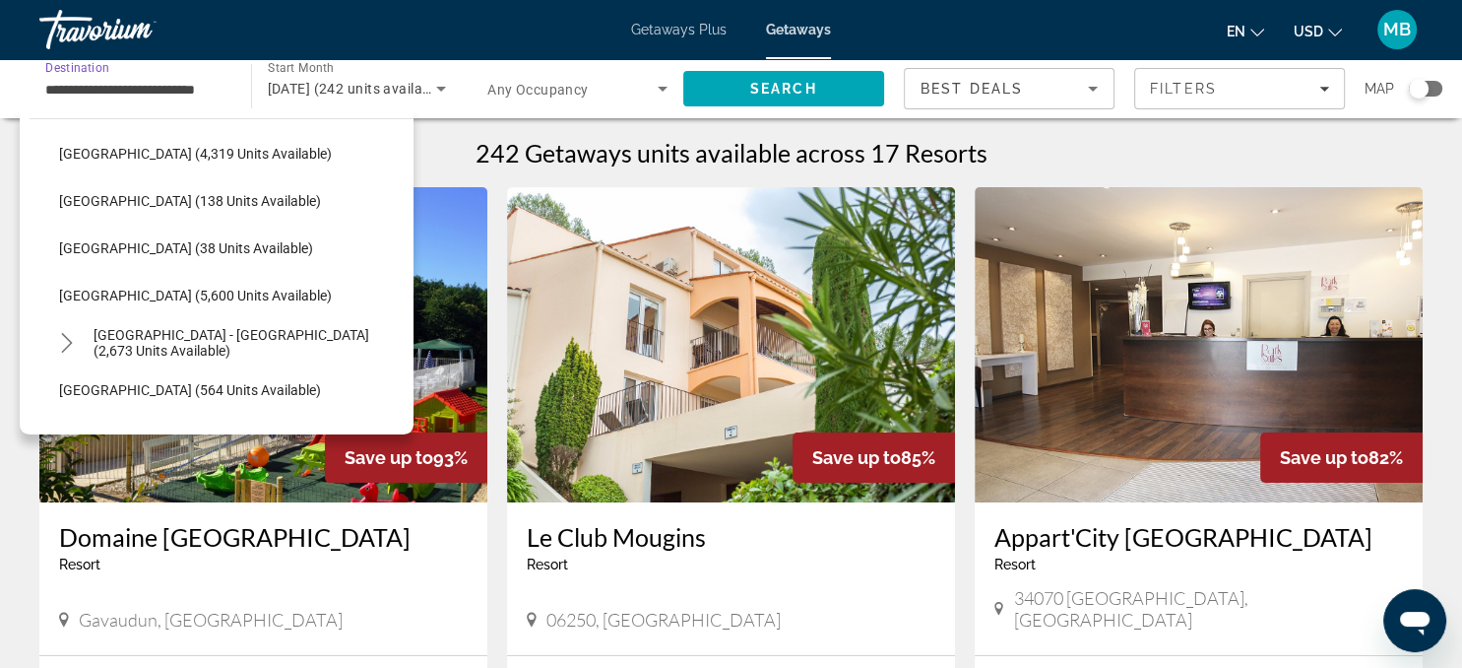
scroll to position [945, 0]
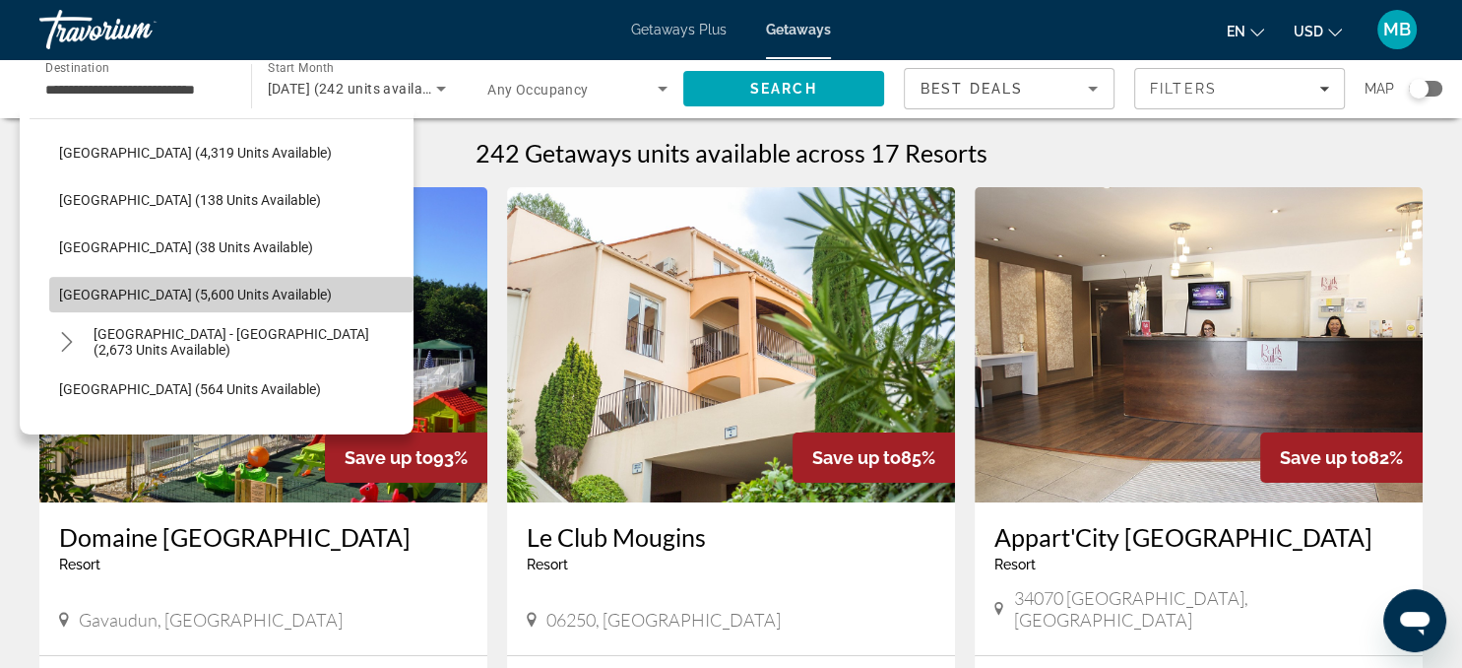
click at [93, 290] on span "Spain (5,600 units available)" at bounding box center [195, 295] width 273 height 16
type input "**********"
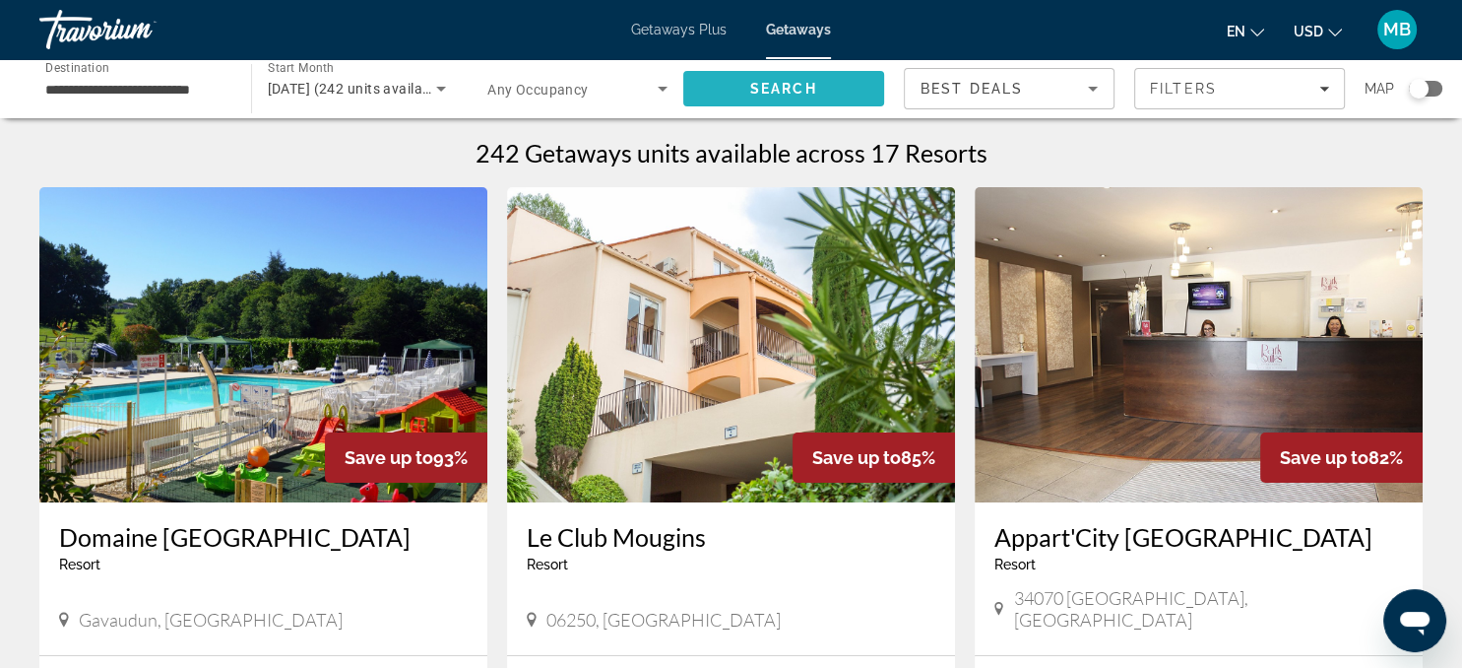
click at [767, 85] on span "Search" at bounding box center [783, 89] width 67 height 16
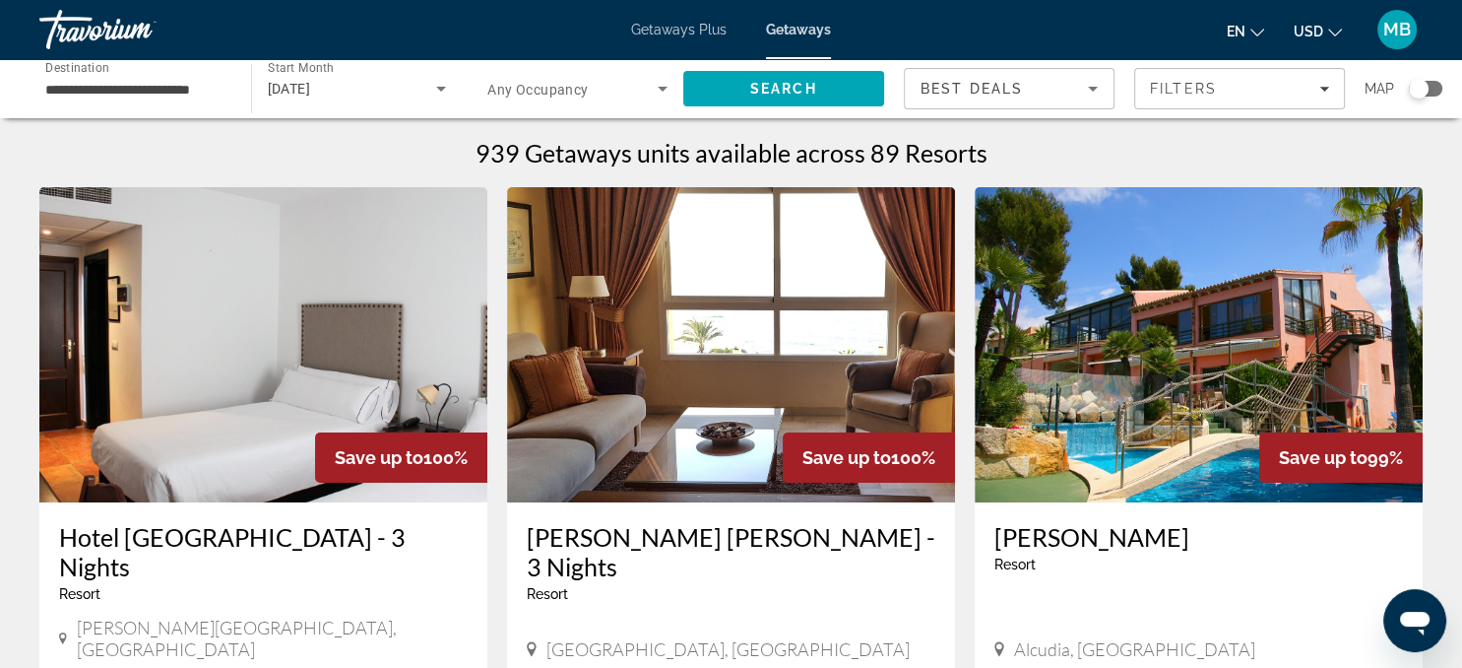
click at [1440, 85] on div "Search widget" at bounding box center [1425, 89] width 33 height 16
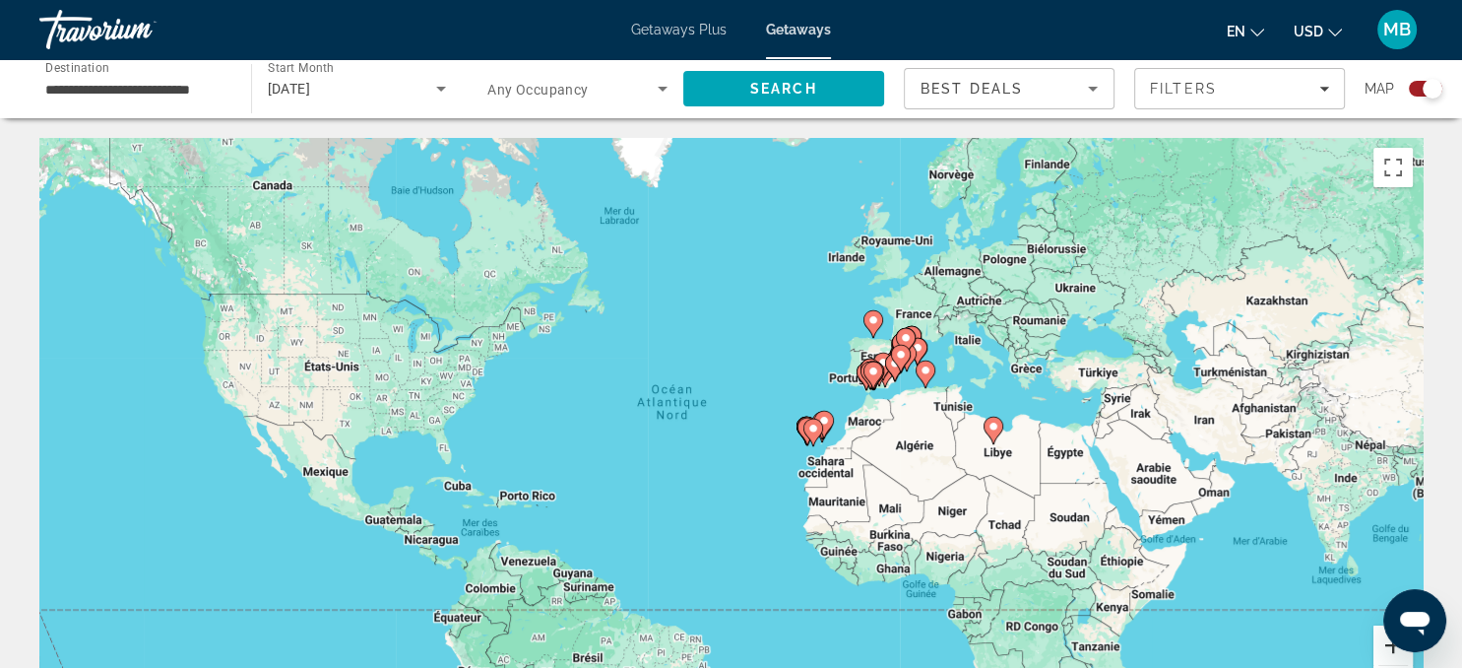
click at [1391, 644] on button "Zoom avant" at bounding box center [1393, 644] width 39 height 39
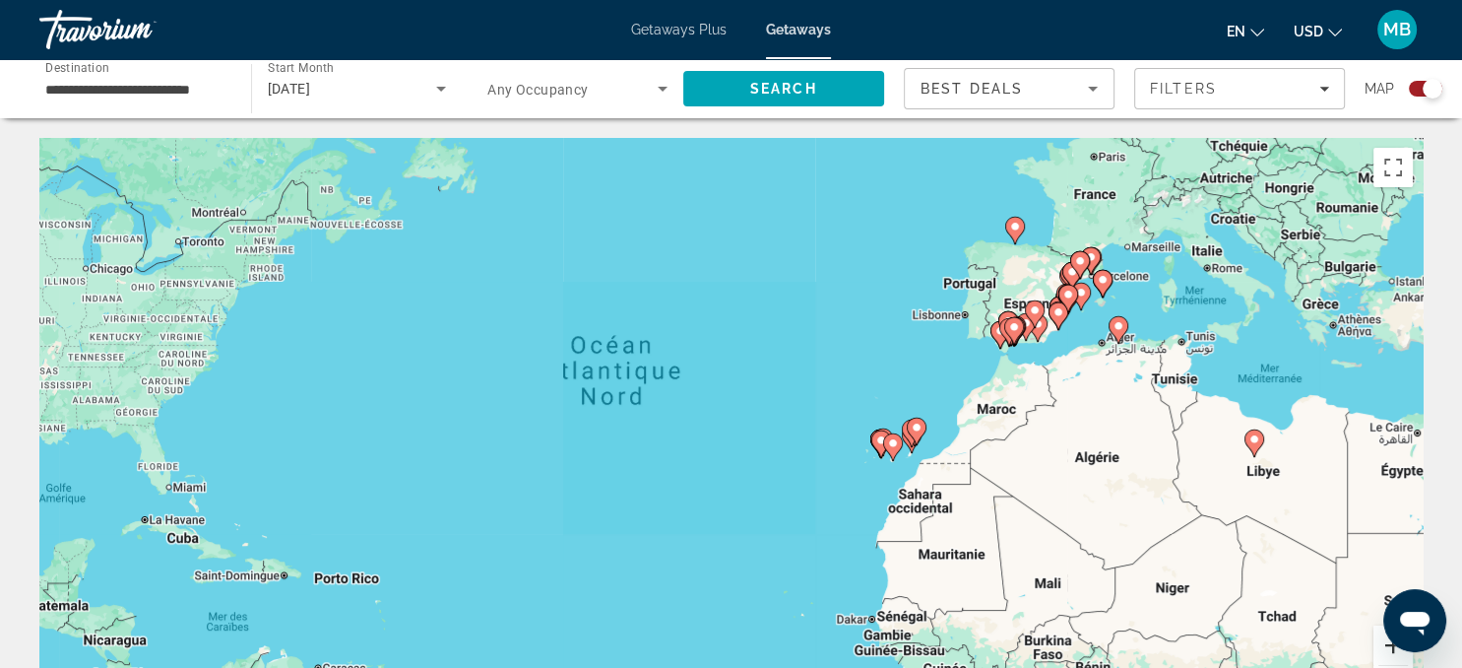
click at [1391, 644] on button "Zoom avant" at bounding box center [1393, 644] width 39 height 39
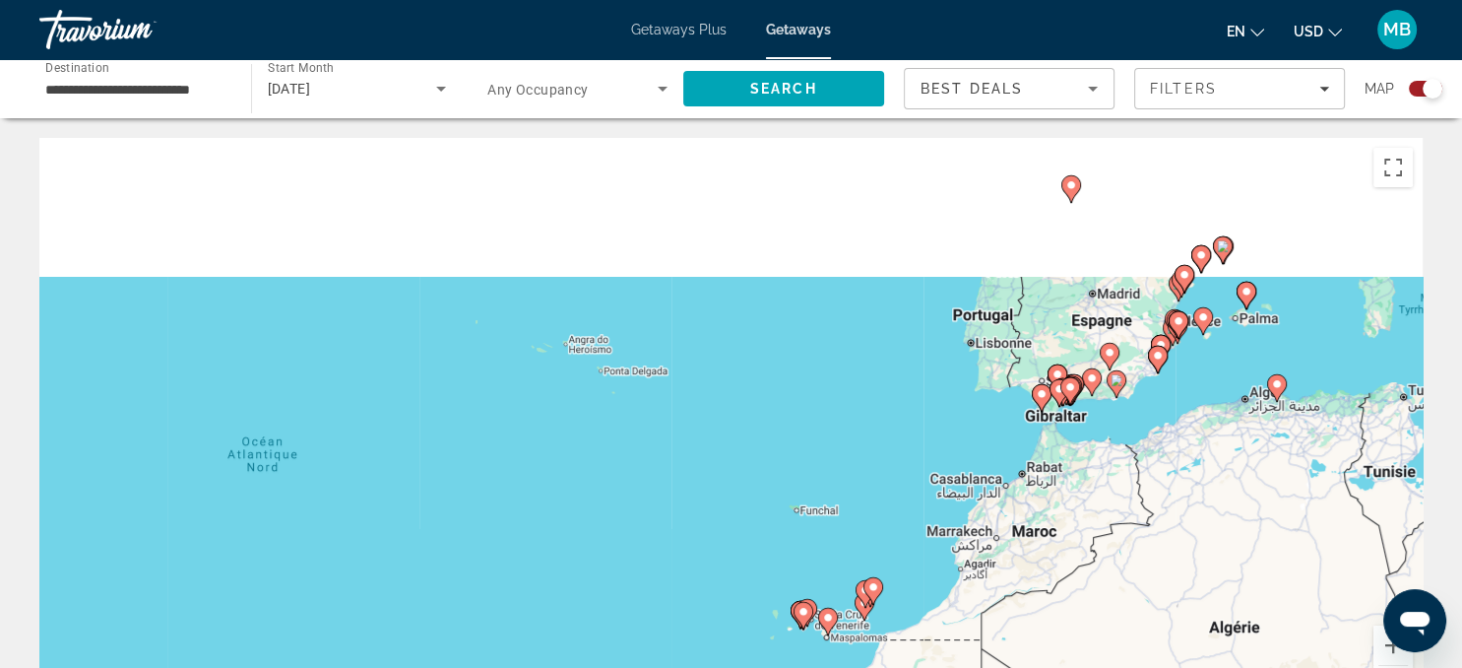
drag, startPoint x: 1303, startPoint y: 351, endPoint x: 1010, endPoint y: 532, distance: 344.0
click at [1010, 532] on div "Pour activer le glissement avec le clavier, appuyez sur Alt+Entrée. Une fois ce…" at bounding box center [730, 433] width 1383 height 591
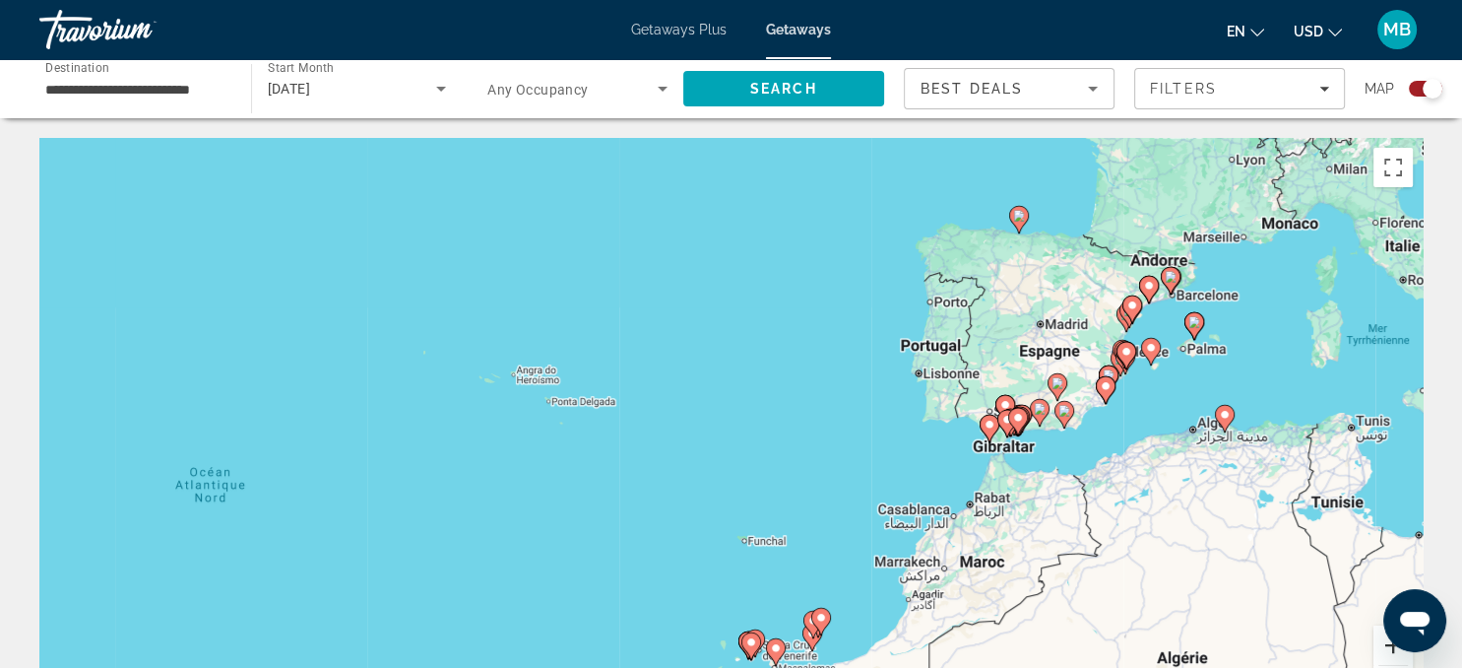
click at [1392, 646] on button "Zoom avant" at bounding box center [1393, 644] width 39 height 39
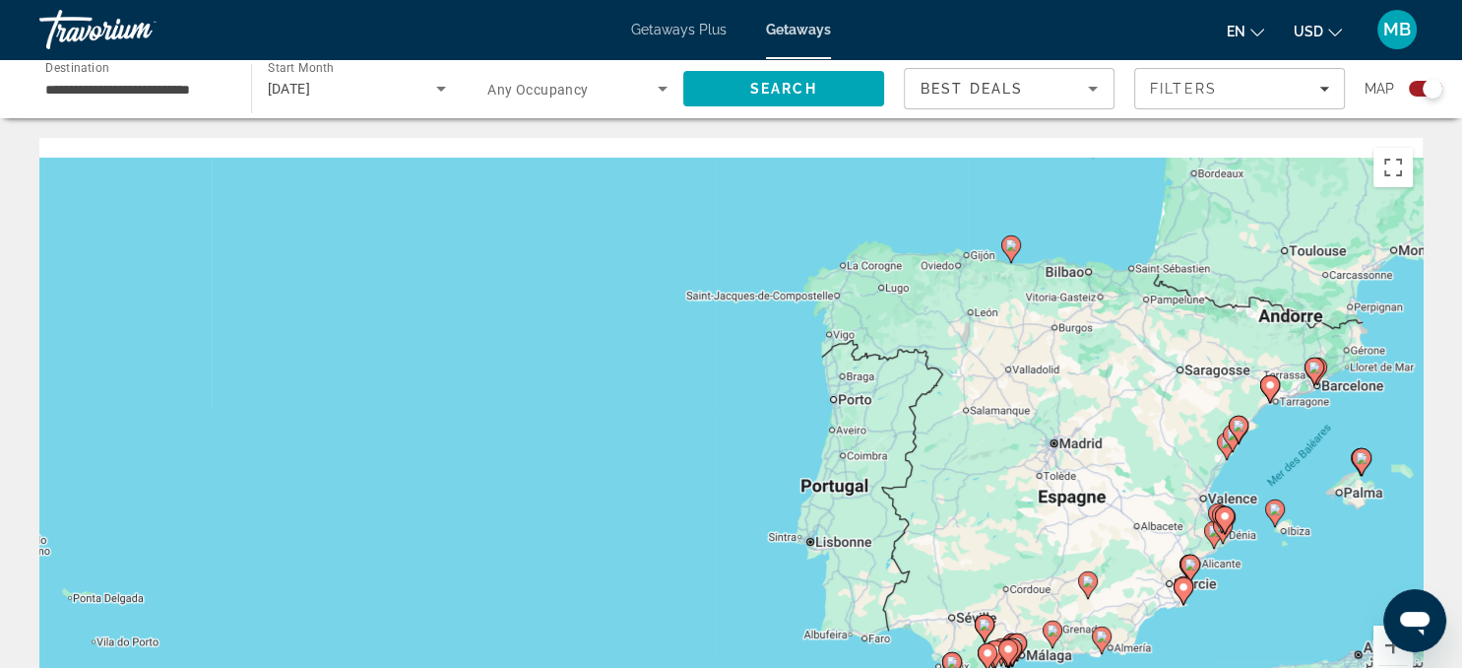
drag, startPoint x: 1333, startPoint y: 327, endPoint x: 1026, endPoint y: 562, distance: 387.0
click at [1026, 562] on div "Pour activer le glissement avec le clavier, appuyez sur Alt+Entrée. Une fois ce…" at bounding box center [730, 433] width 1383 height 591
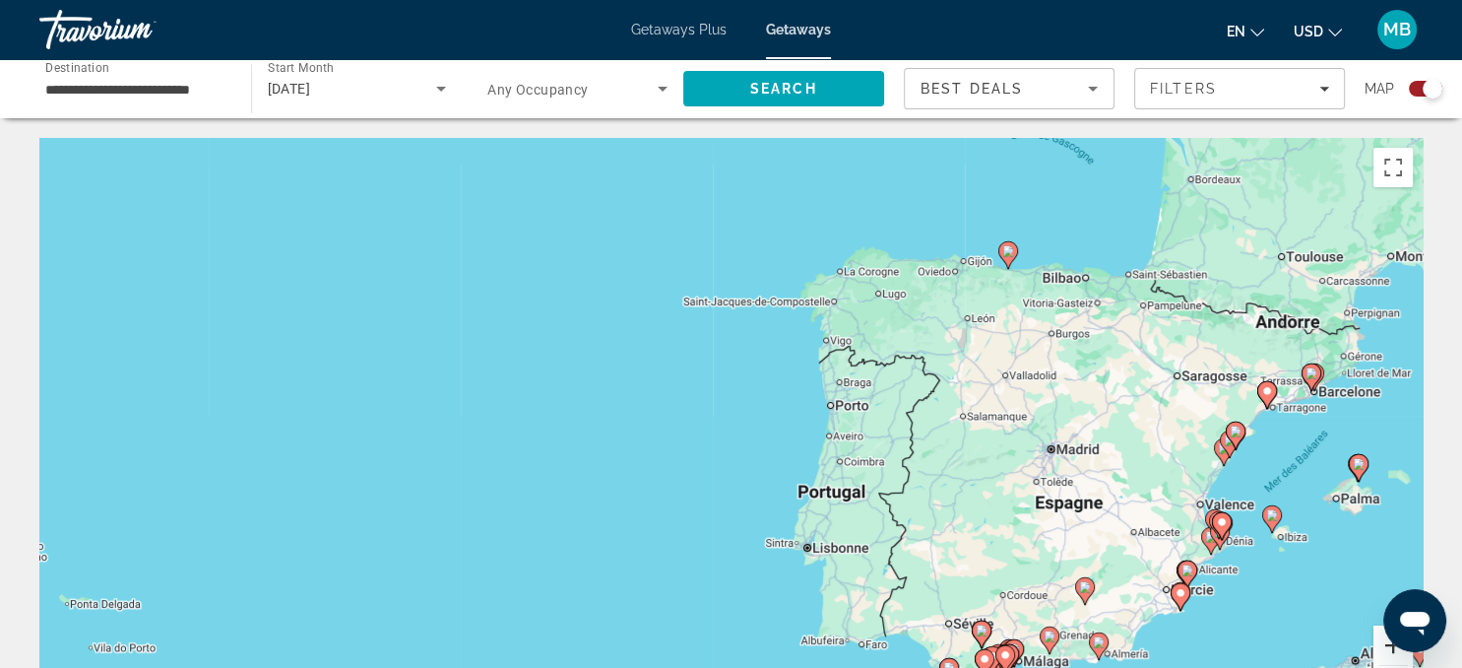
click at [1388, 646] on button "Zoom avant" at bounding box center [1393, 644] width 39 height 39
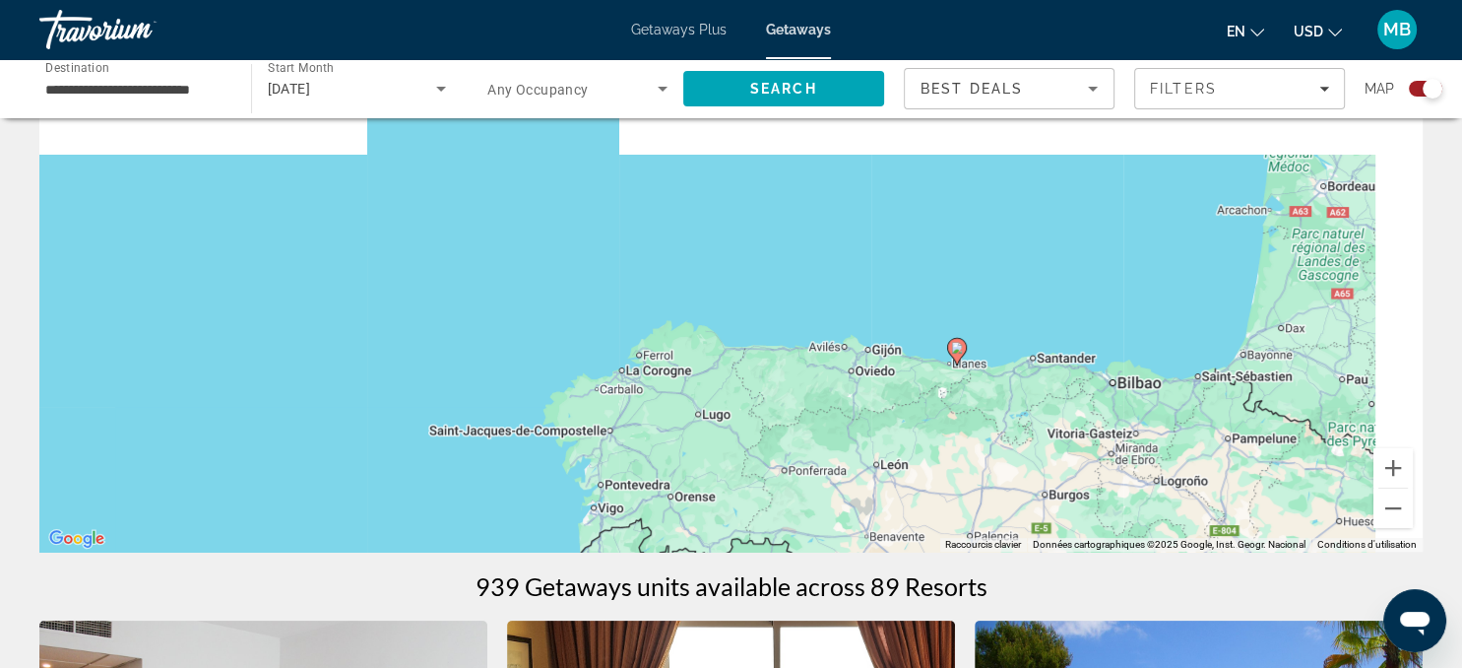
drag, startPoint x: 1314, startPoint y: 341, endPoint x: 981, endPoint y: 700, distance: 489.8
click at [981, 551] on div "Pour activer le glissement avec le clavier, appuyez sur Alt+Entrée. Une fois ce…" at bounding box center [730, 256] width 1383 height 591
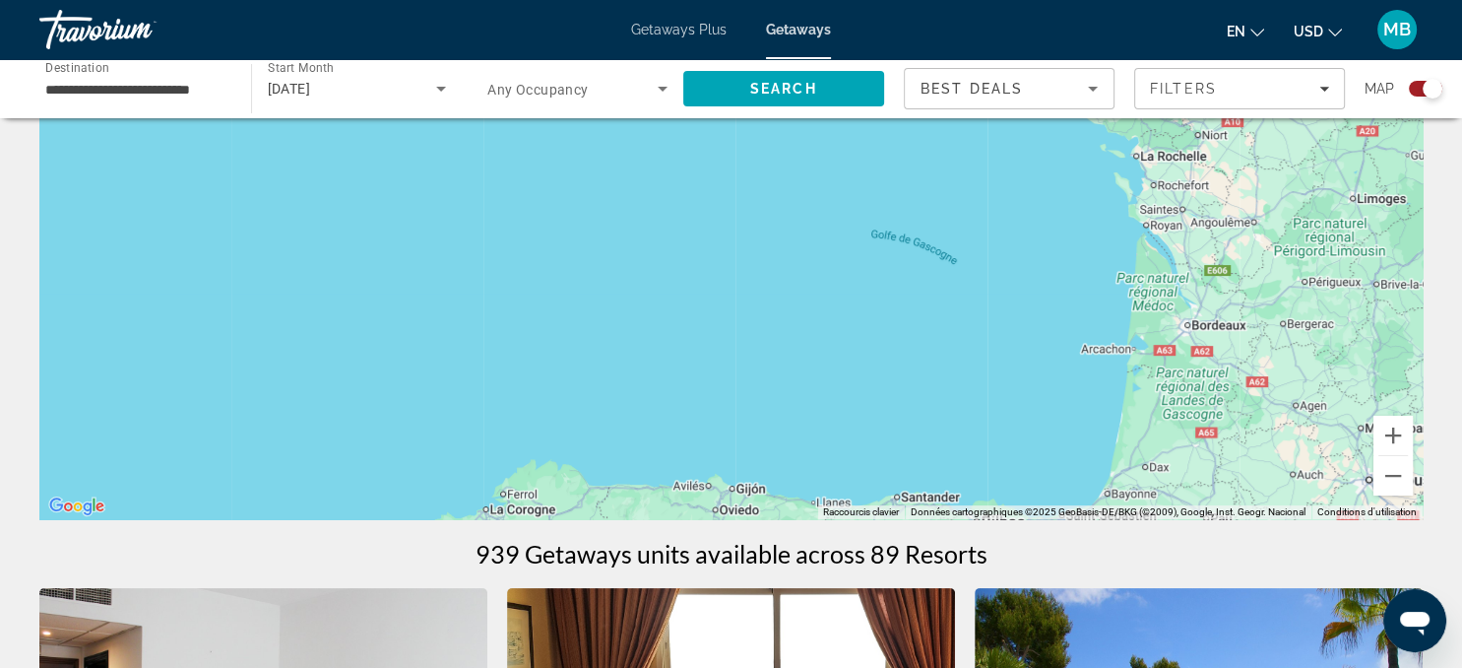
drag, startPoint x: 1089, startPoint y: 406, endPoint x: 914, endPoint y: 71, distance: 377.9
click at [914, 71] on div "Main content" at bounding box center [730, 223] width 1383 height 591
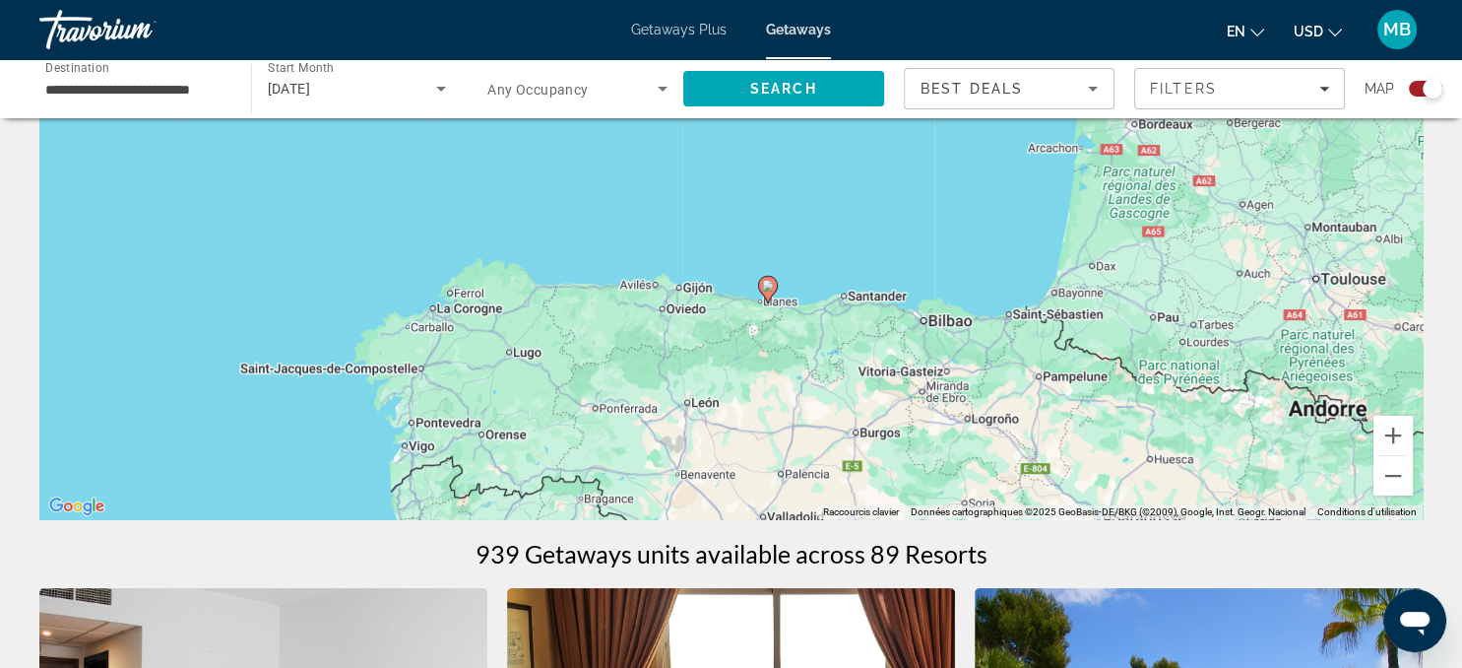
click at [768, 289] on image "Main content" at bounding box center [768, 286] width 12 height 12
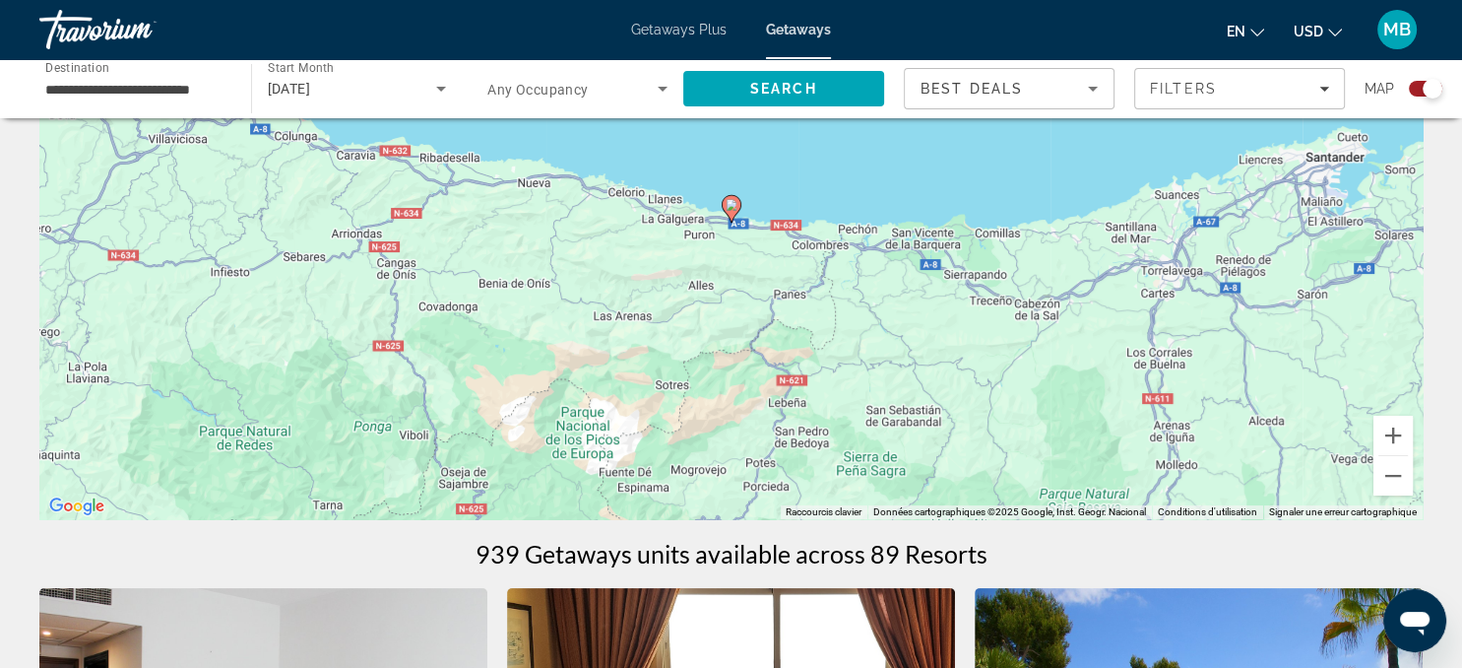
click at [730, 203] on image "Main content" at bounding box center [732, 205] width 12 height 12
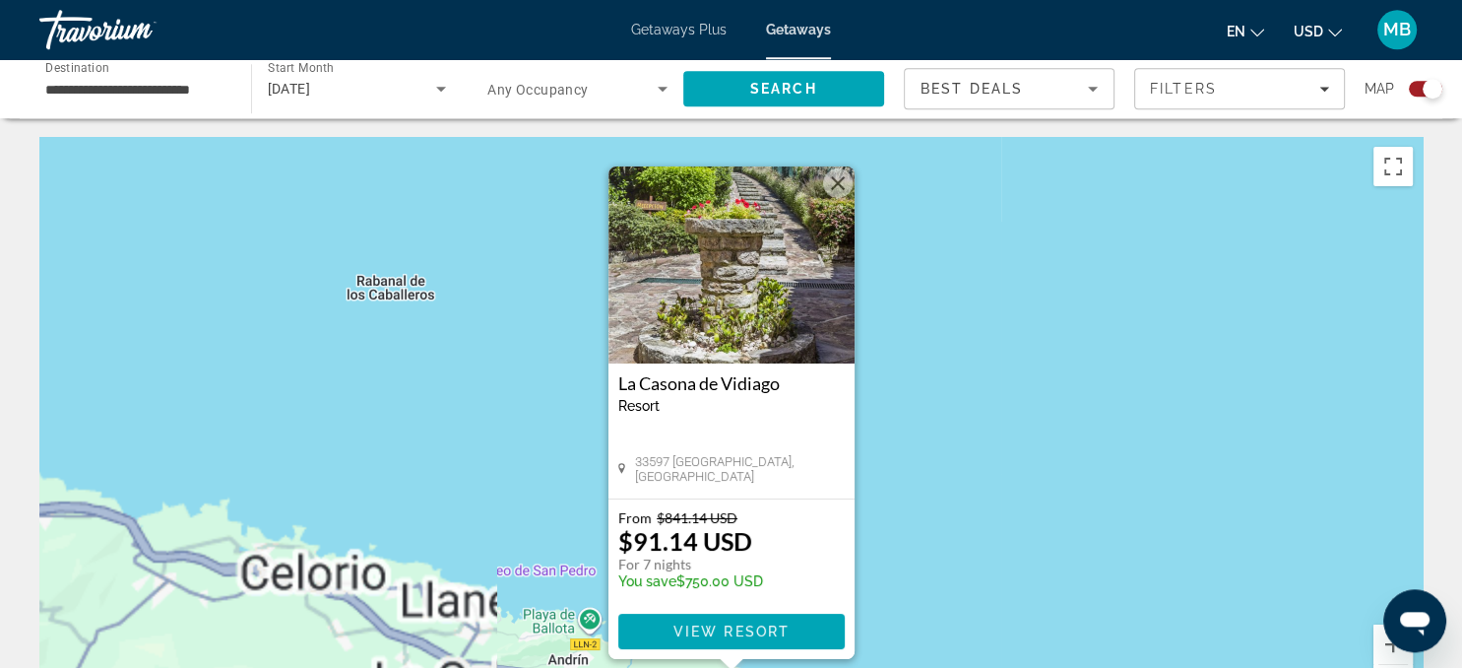
scroll to position [0, 0]
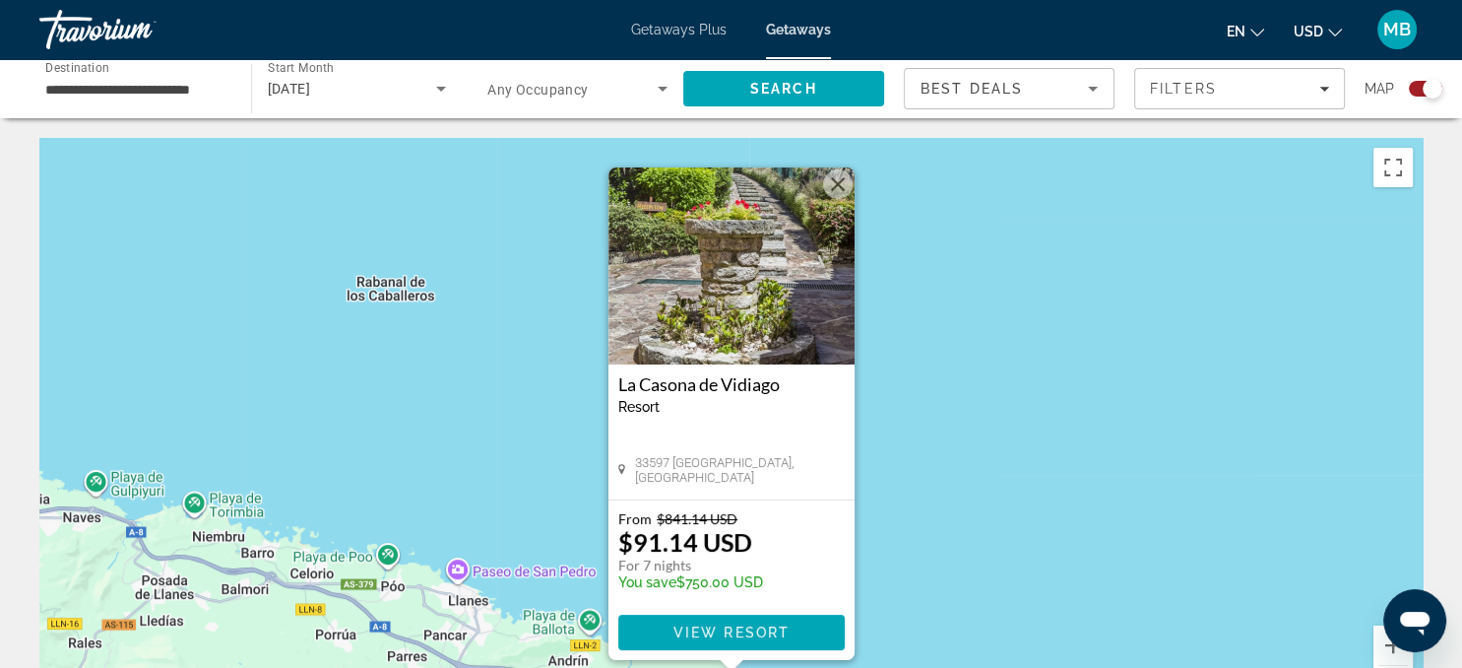
click at [752, 281] on img "Main content" at bounding box center [732, 265] width 246 height 197
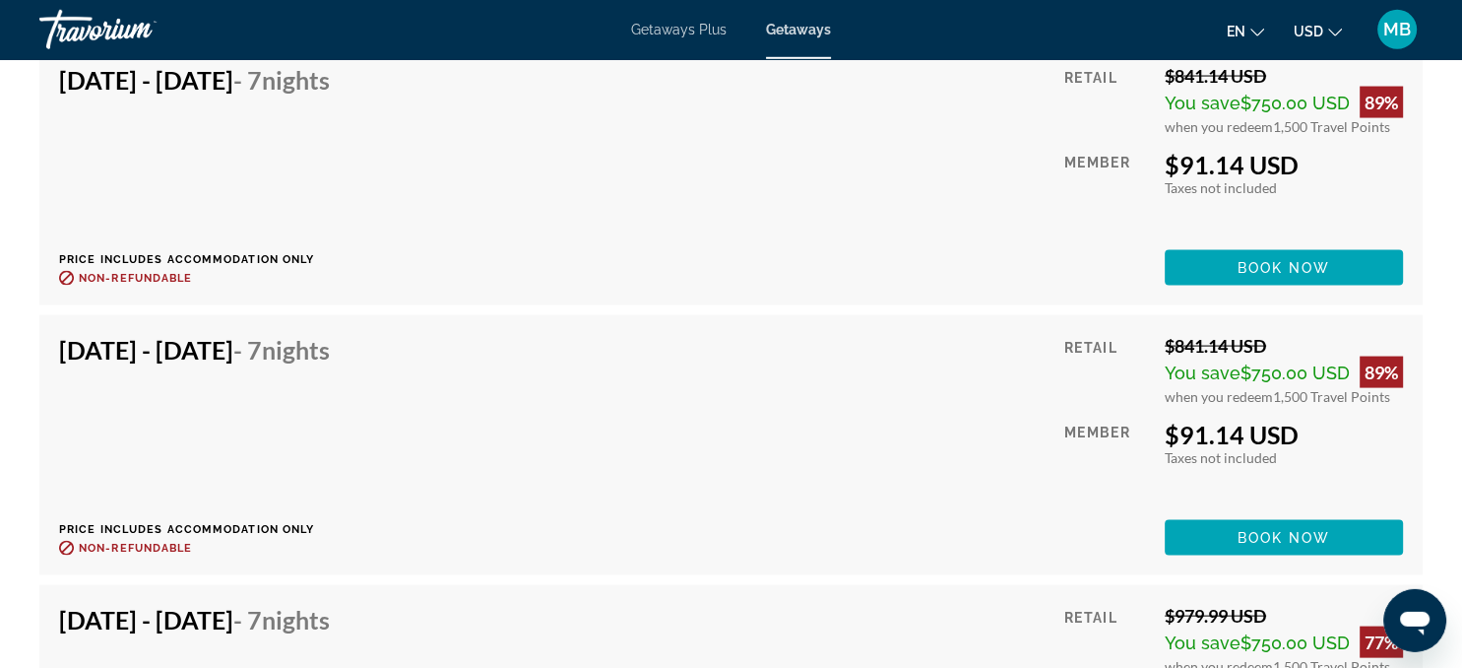
scroll to position [3913, 0]
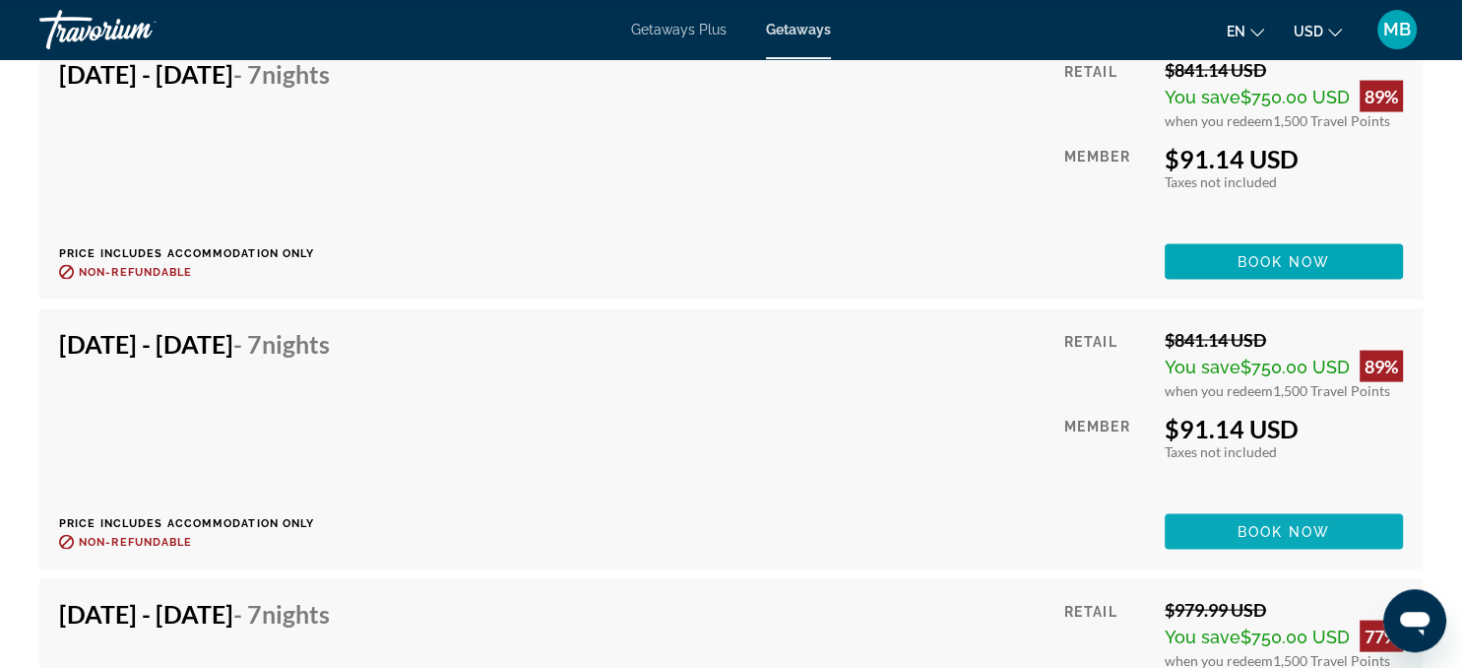
click at [1263, 526] on span "Book now" at bounding box center [1285, 531] width 94 height 16
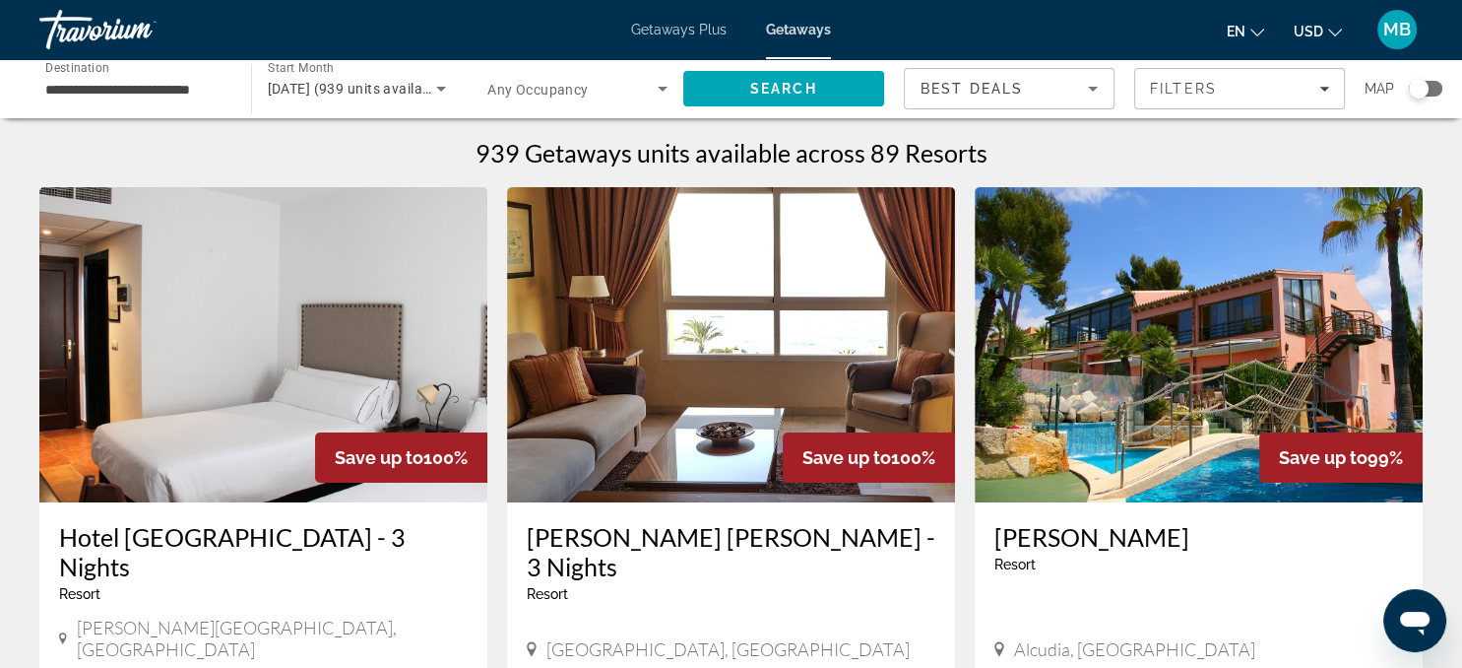
click at [1428, 89] on div "Search widget" at bounding box center [1419, 89] width 20 height 20
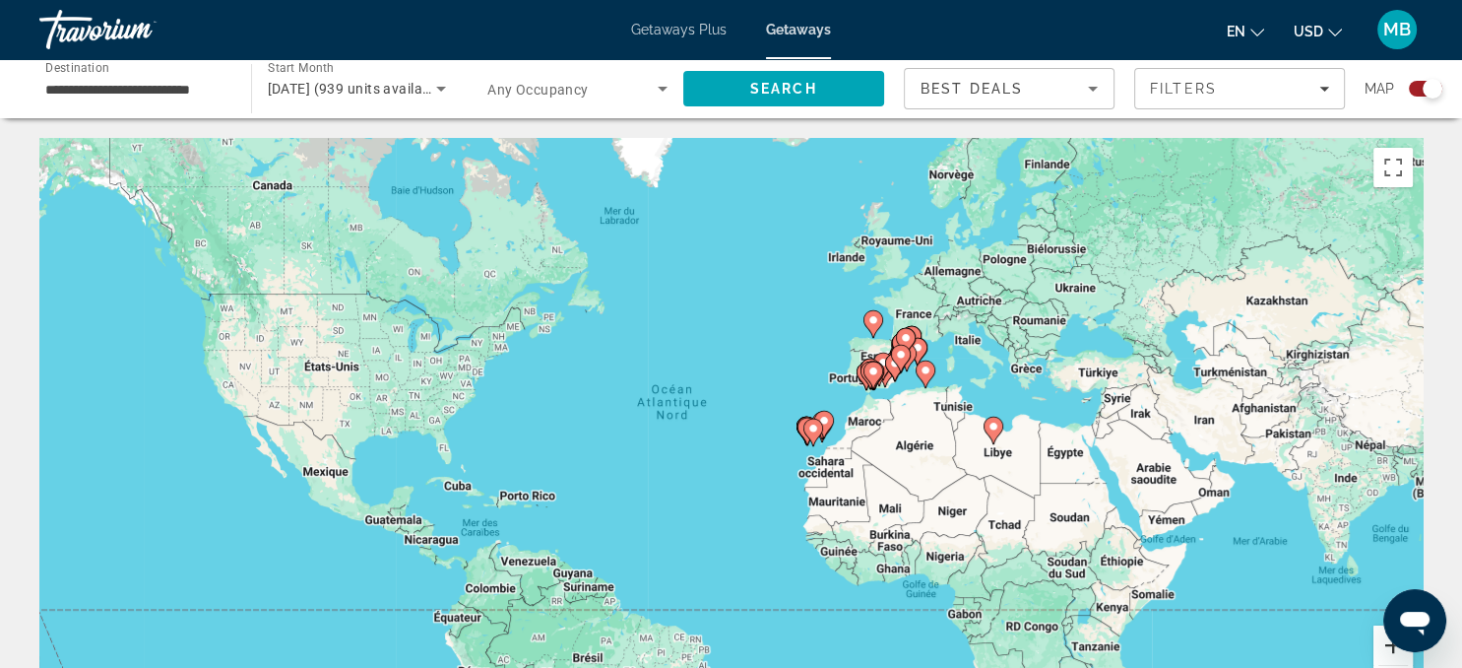
click at [1387, 648] on button "Zoom avant" at bounding box center [1393, 644] width 39 height 39
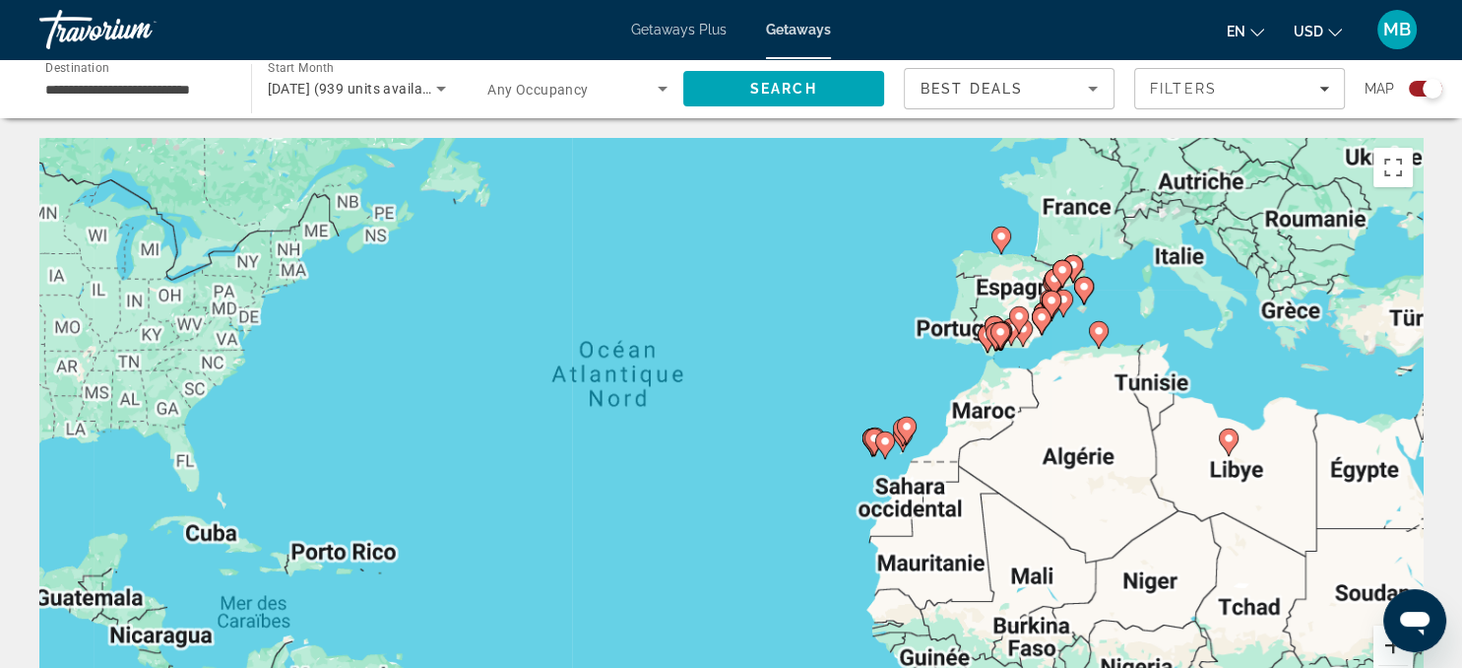
click at [1387, 648] on button "Zoom avant" at bounding box center [1393, 644] width 39 height 39
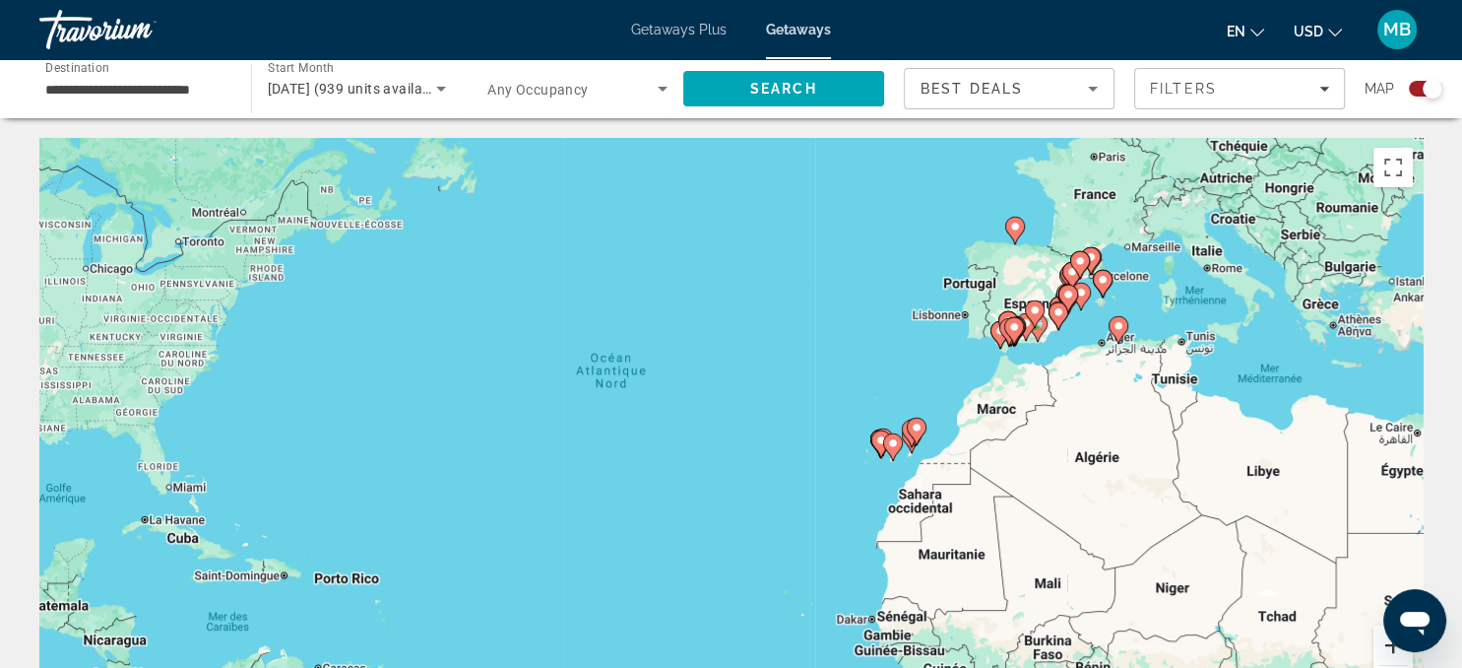
click at [1387, 648] on button "Zoom avant" at bounding box center [1393, 644] width 39 height 39
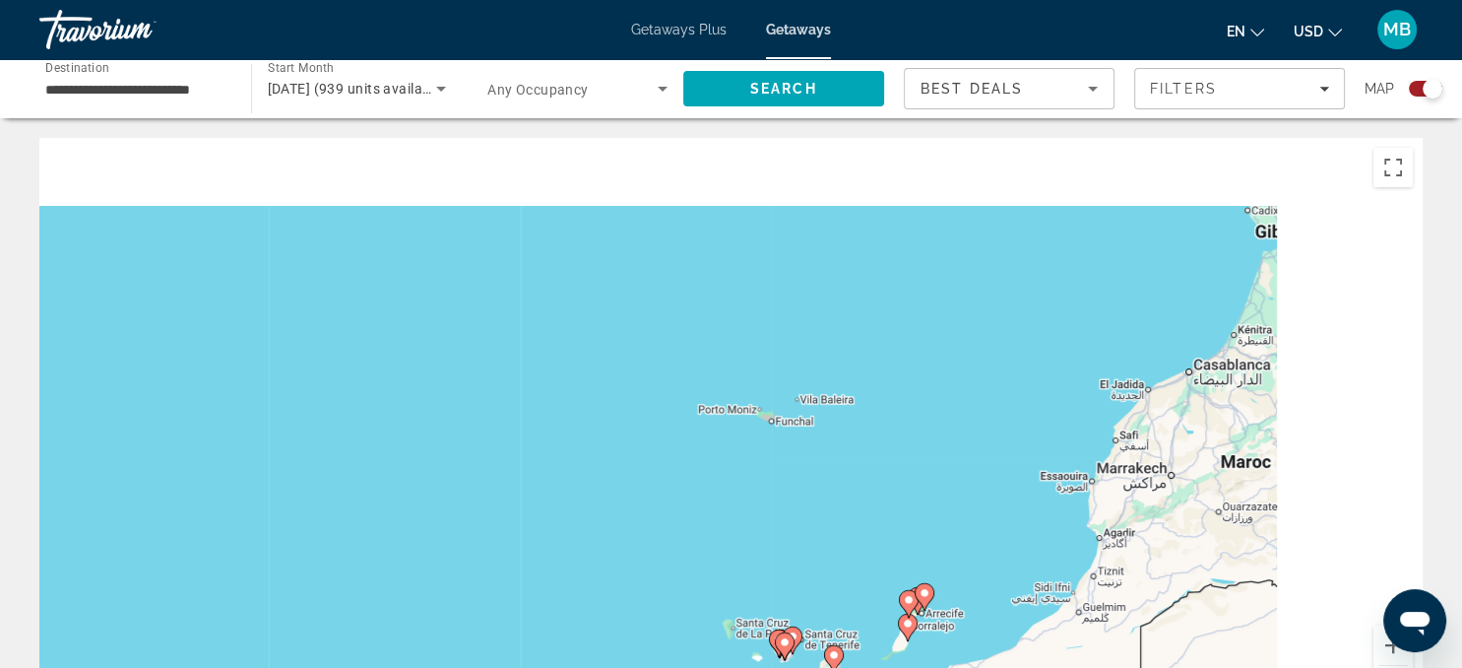
drag, startPoint x: 1359, startPoint y: 376, endPoint x: 730, endPoint y: 540, distance: 650.1
click at [730, 540] on div "Pour activer le glissement avec le clavier, appuyez sur Alt+Entrée. Une fois ce…" at bounding box center [730, 433] width 1383 height 591
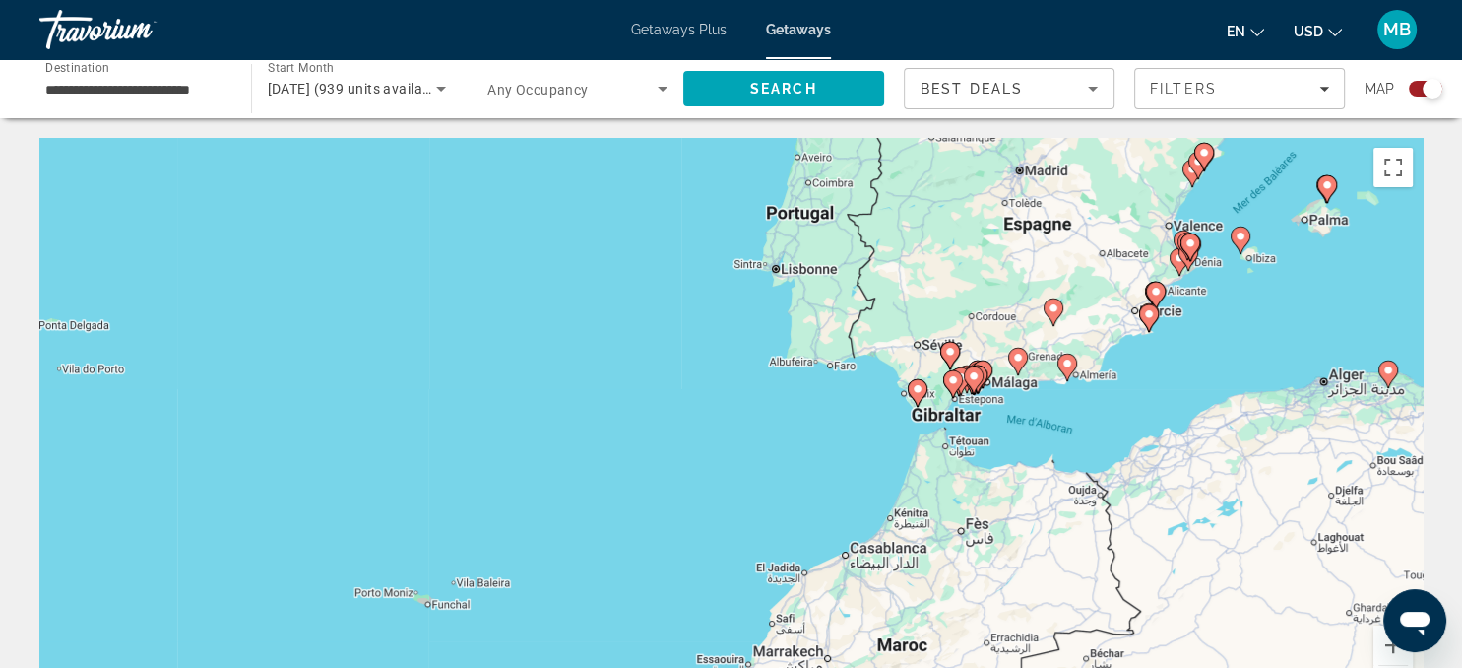
drag, startPoint x: 1114, startPoint y: 333, endPoint x: 819, endPoint y: 481, distance: 329.4
click at [819, 481] on div "Pour activer le glissement avec le clavier, appuyez sur Alt+Entrée. Une fois ce…" at bounding box center [730, 433] width 1383 height 591
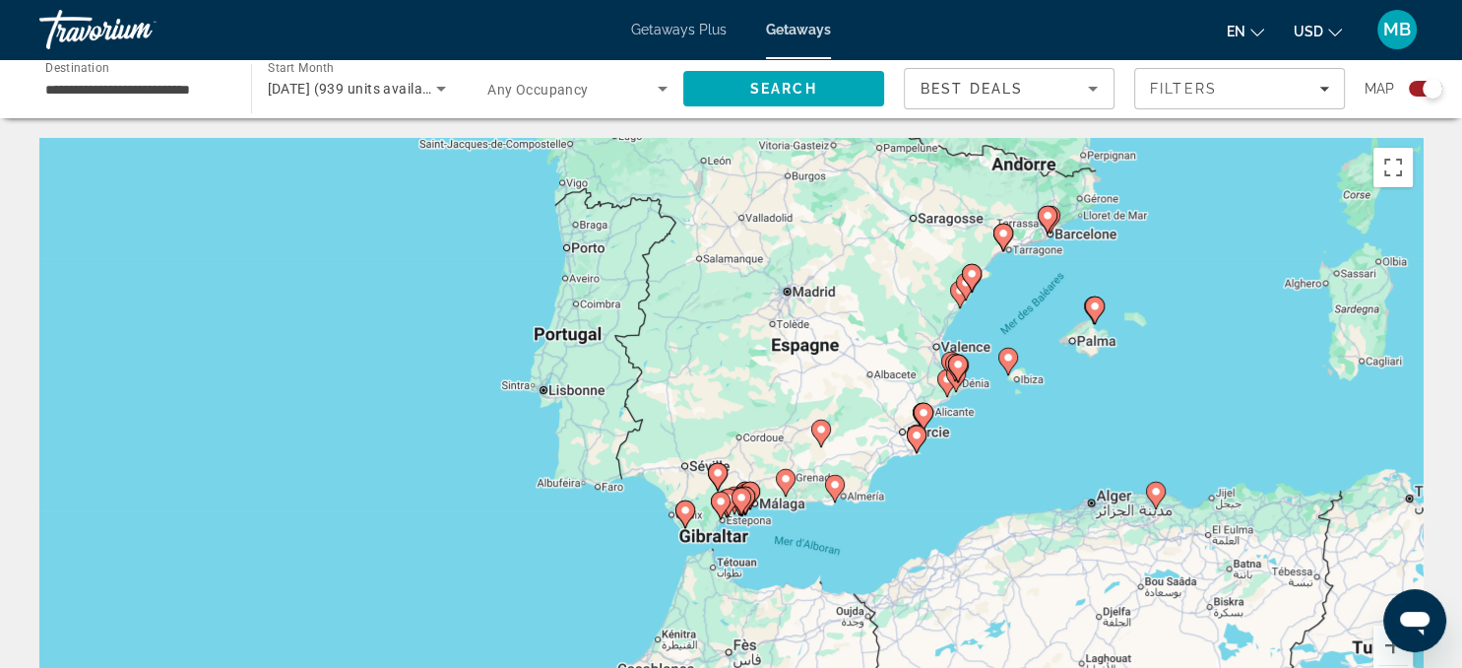
drag, startPoint x: 1106, startPoint y: 305, endPoint x: 984, endPoint y: 539, distance: 263.4
click at [984, 539] on div "Pour activer le glissement avec le clavier, appuyez sur Alt+Entrée. Une fois ce…" at bounding box center [730, 433] width 1383 height 591
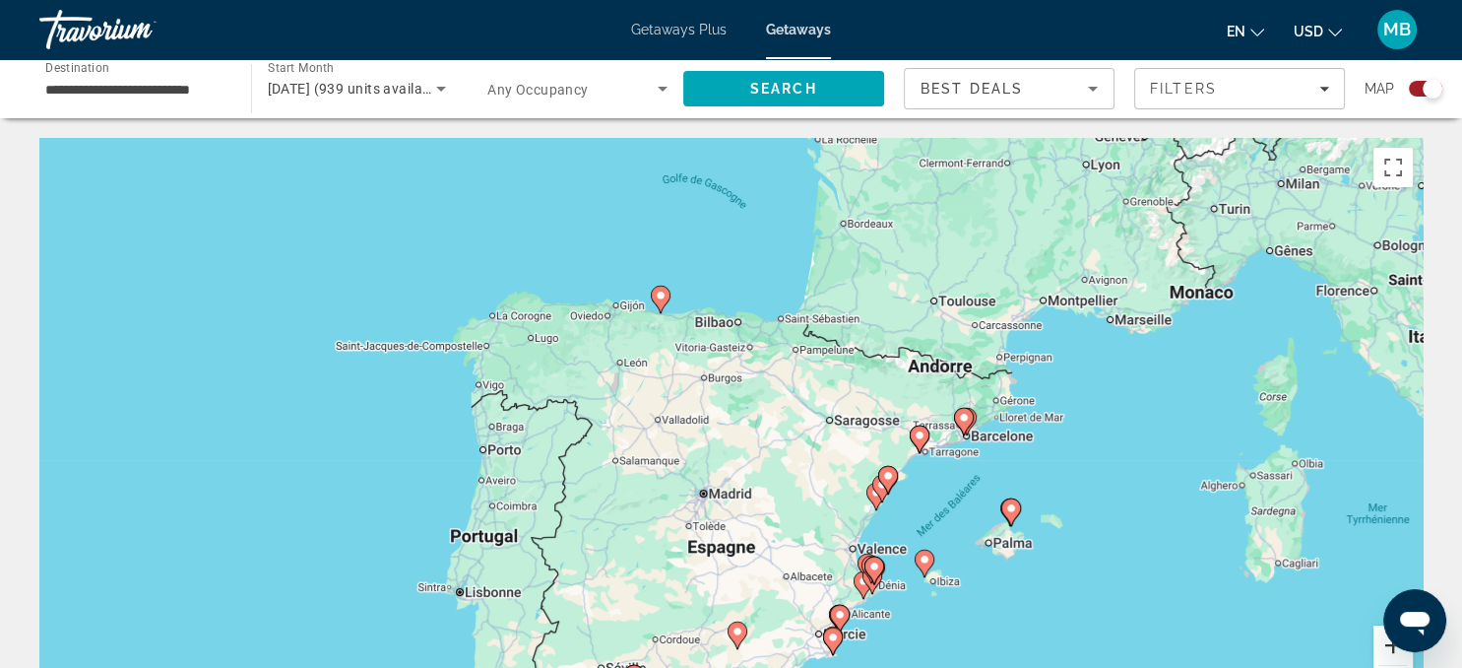
click at [1384, 647] on button "Zoom avant" at bounding box center [1393, 644] width 39 height 39
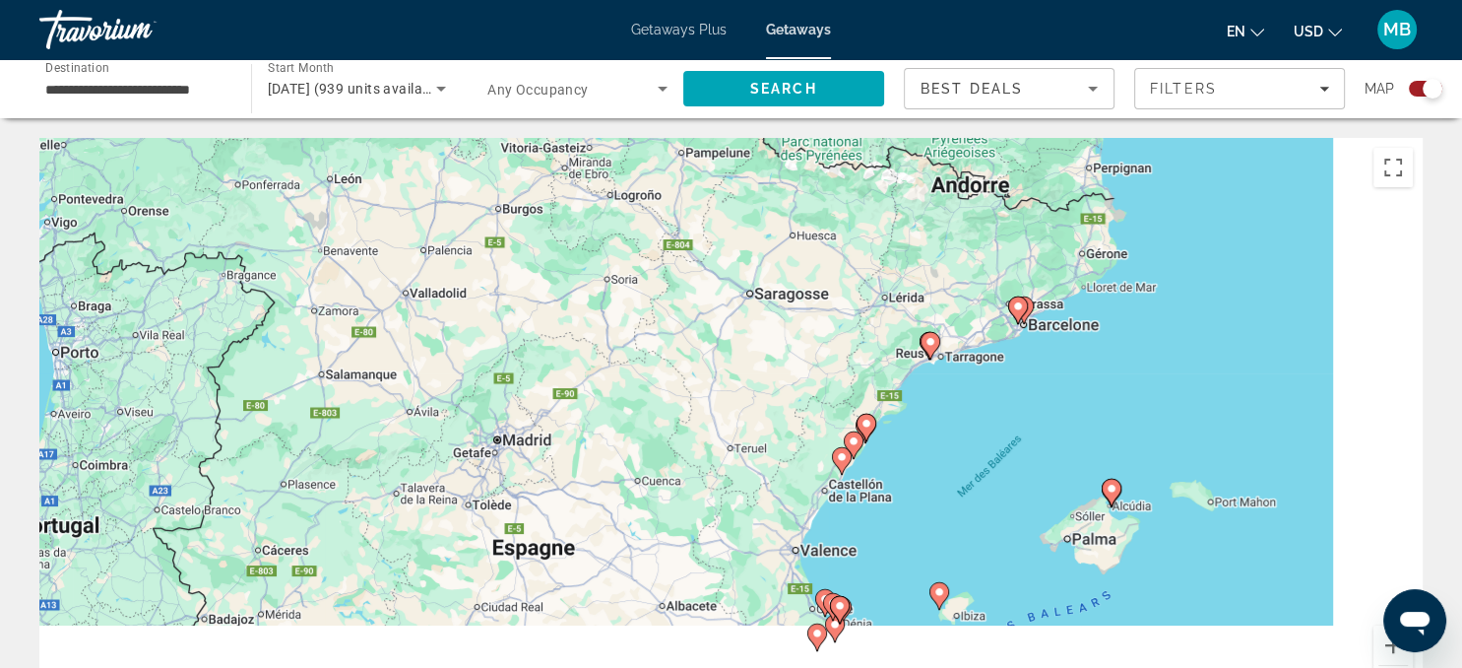
drag, startPoint x: 1145, startPoint y: 534, endPoint x: 959, endPoint y: 416, distance: 220.4
click at [959, 416] on div "Pour activer le glissement avec le clavier, appuyez sur Alt+Entrée. Une fois ce…" at bounding box center [730, 433] width 1383 height 591
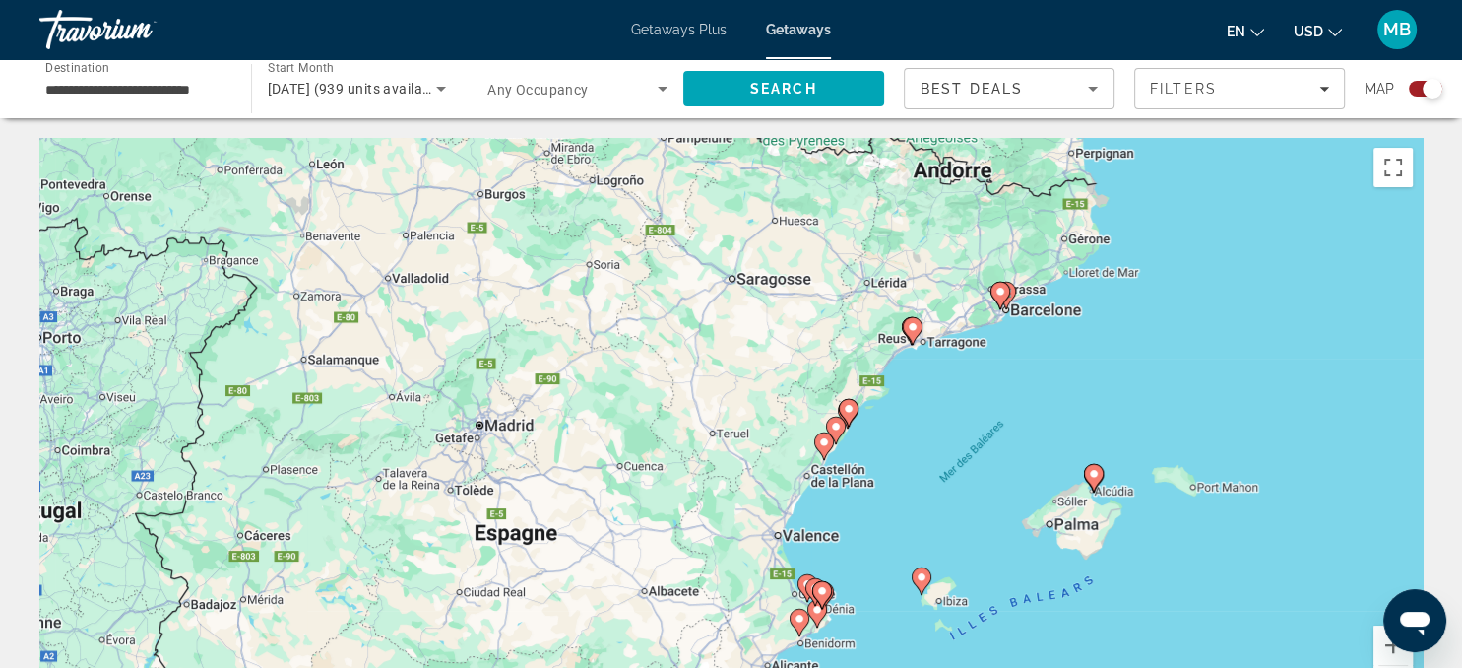
click at [849, 412] on image "Main content" at bounding box center [849, 409] width 12 height 12
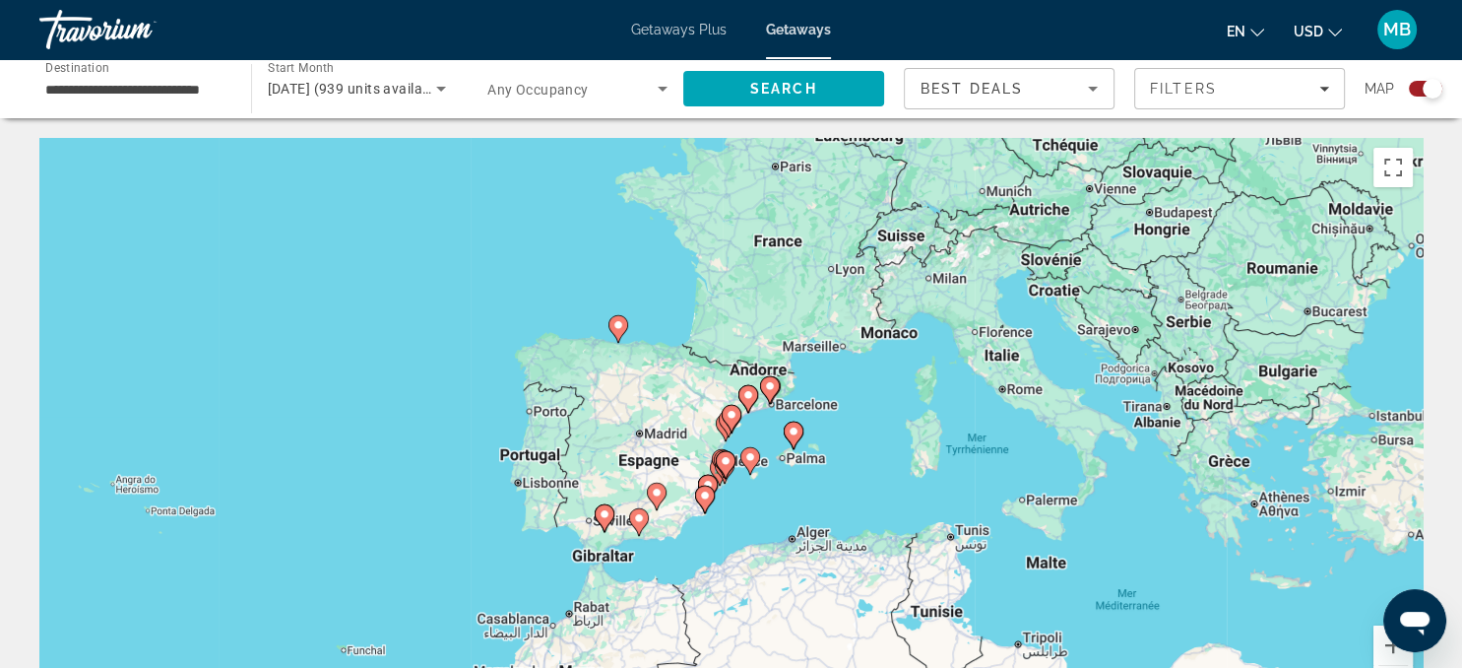
click at [731, 414] on image "Main content" at bounding box center [732, 415] width 12 height 12
type input "**********"
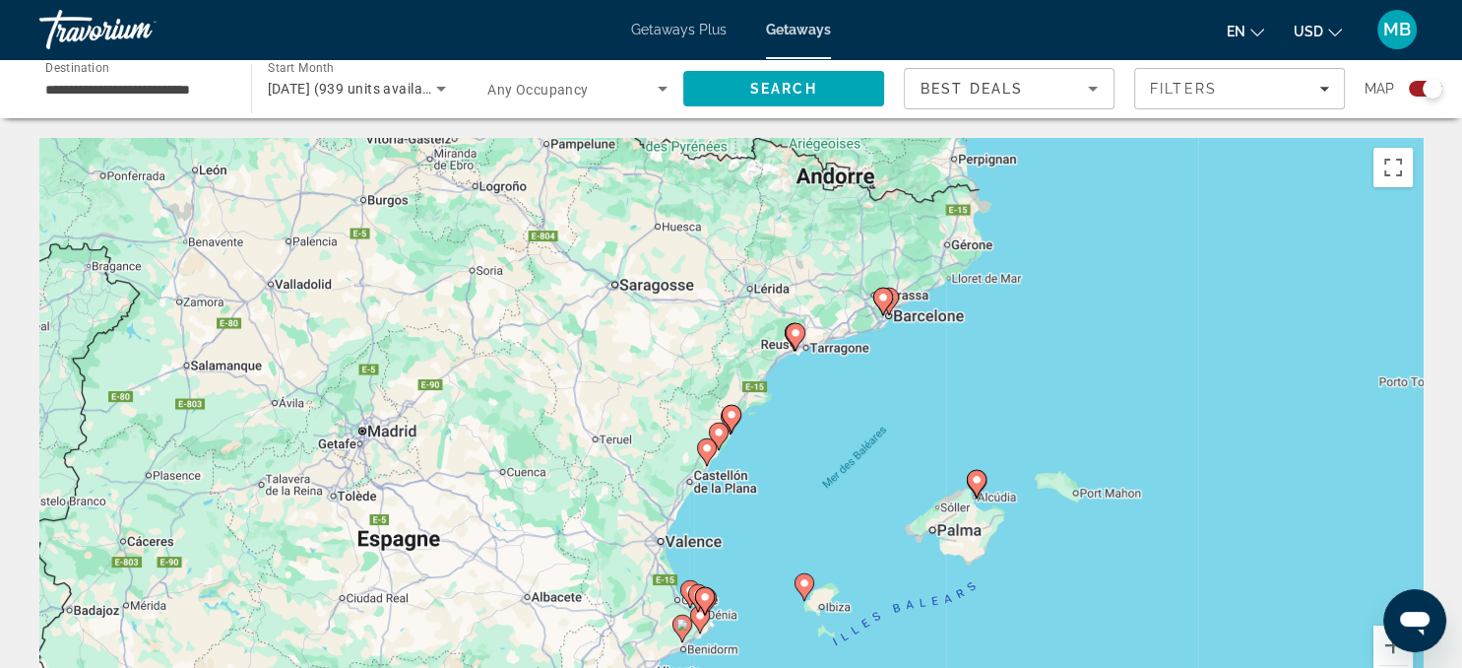
click at [731, 414] on image "Main content" at bounding box center [732, 415] width 12 height 12
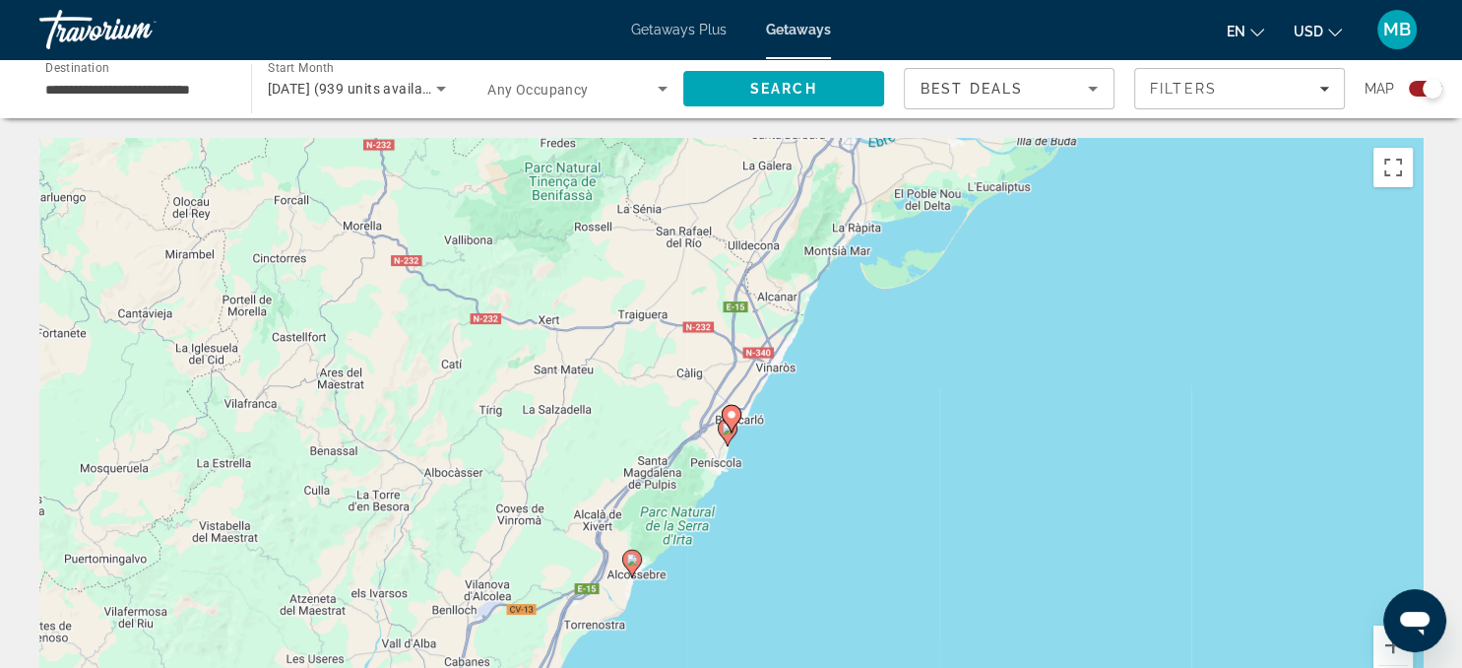
click at [732, 412] on image "Main content" at bounding box center [732, 415] width 12 height 12
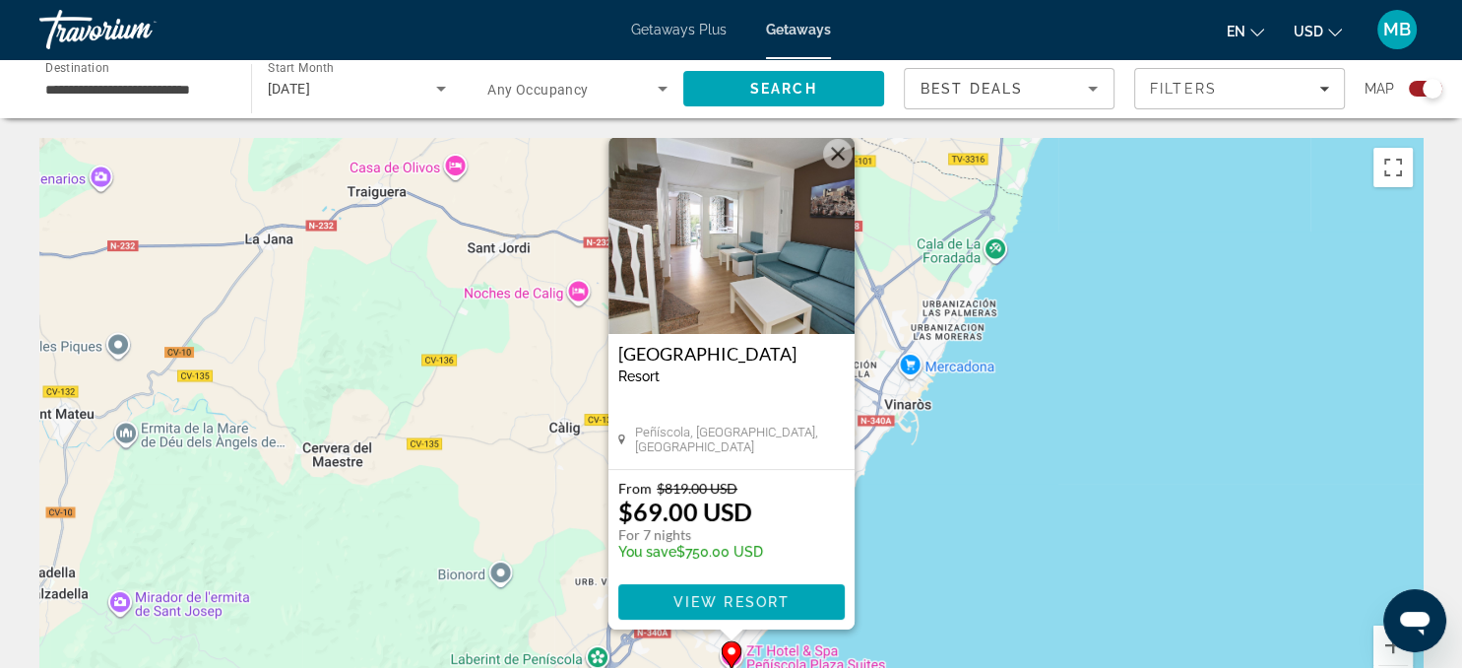
click at [714, 287] on img "Main content" at bounding box center [732, 235] width 246 height 197
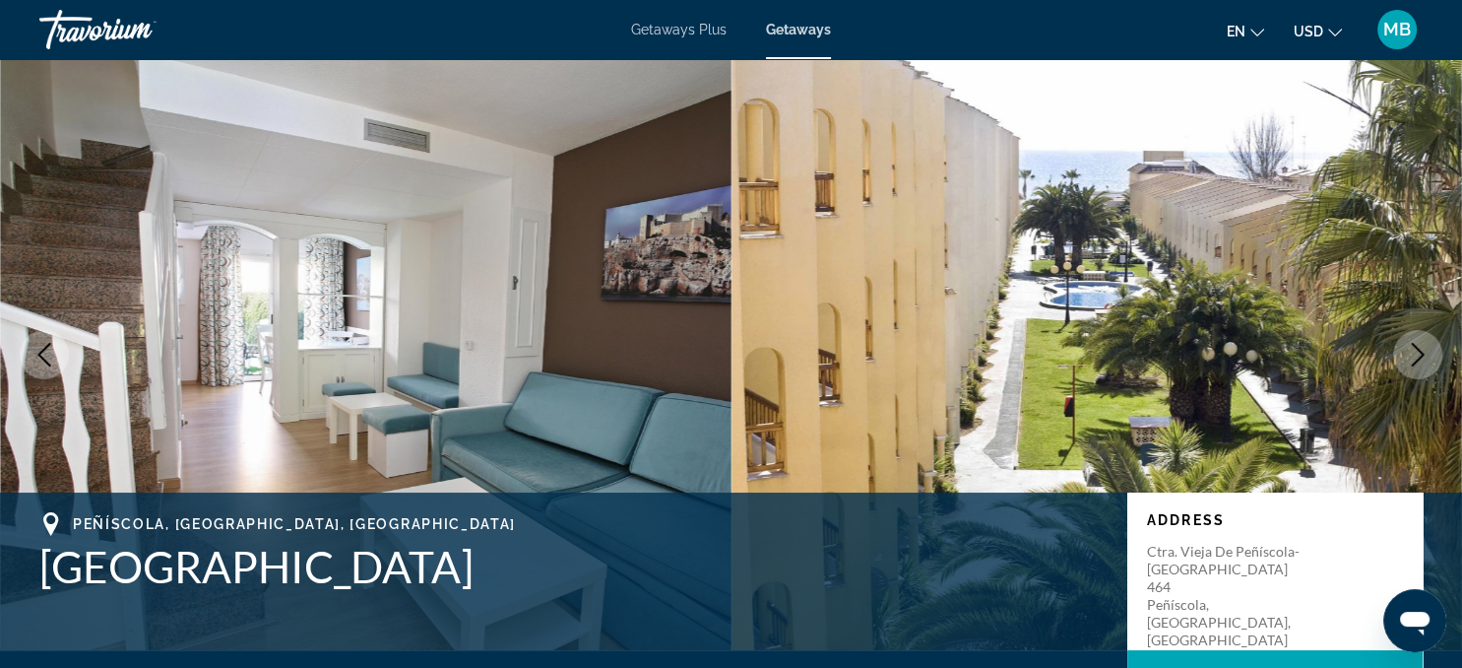
click at [1419, 353] on icon "Next image" at bounding box center [1418, 355] width 24 height 24
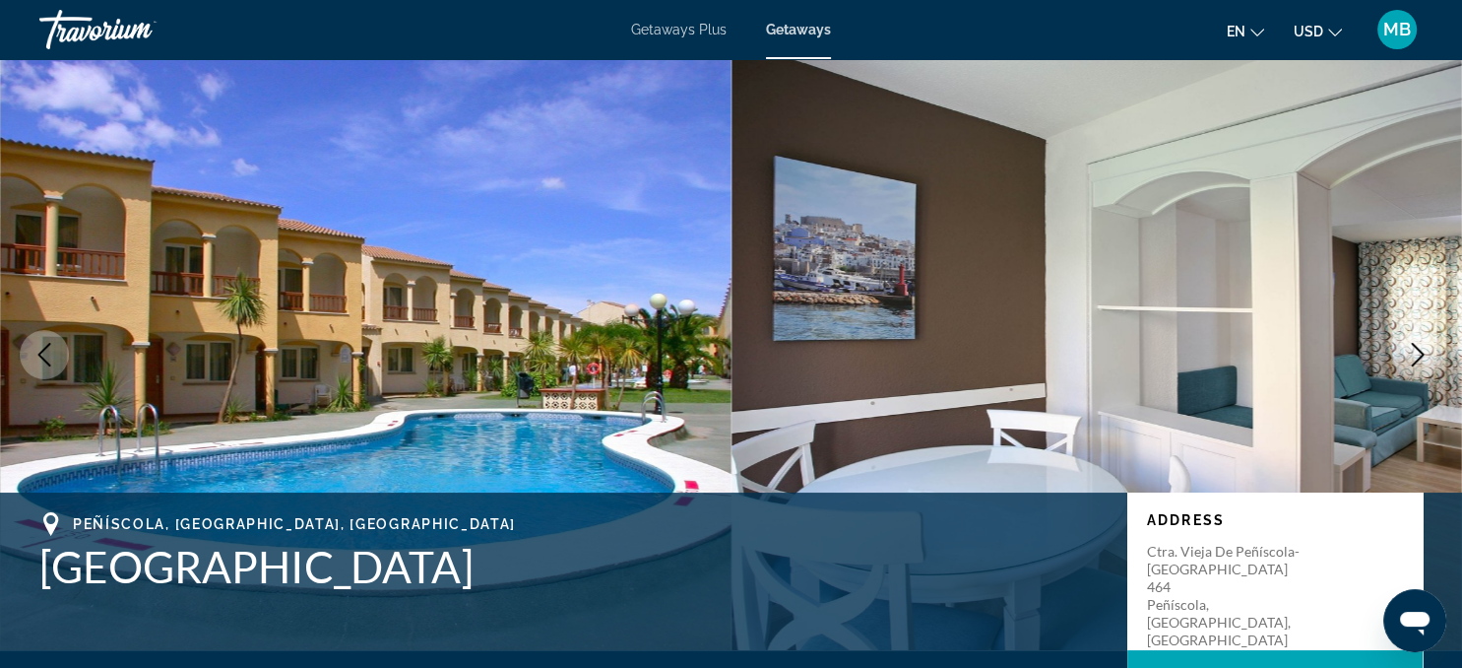
click at [1419, 353] on icon "Next image" at bounding box center [1418, 355] width 24 height 24
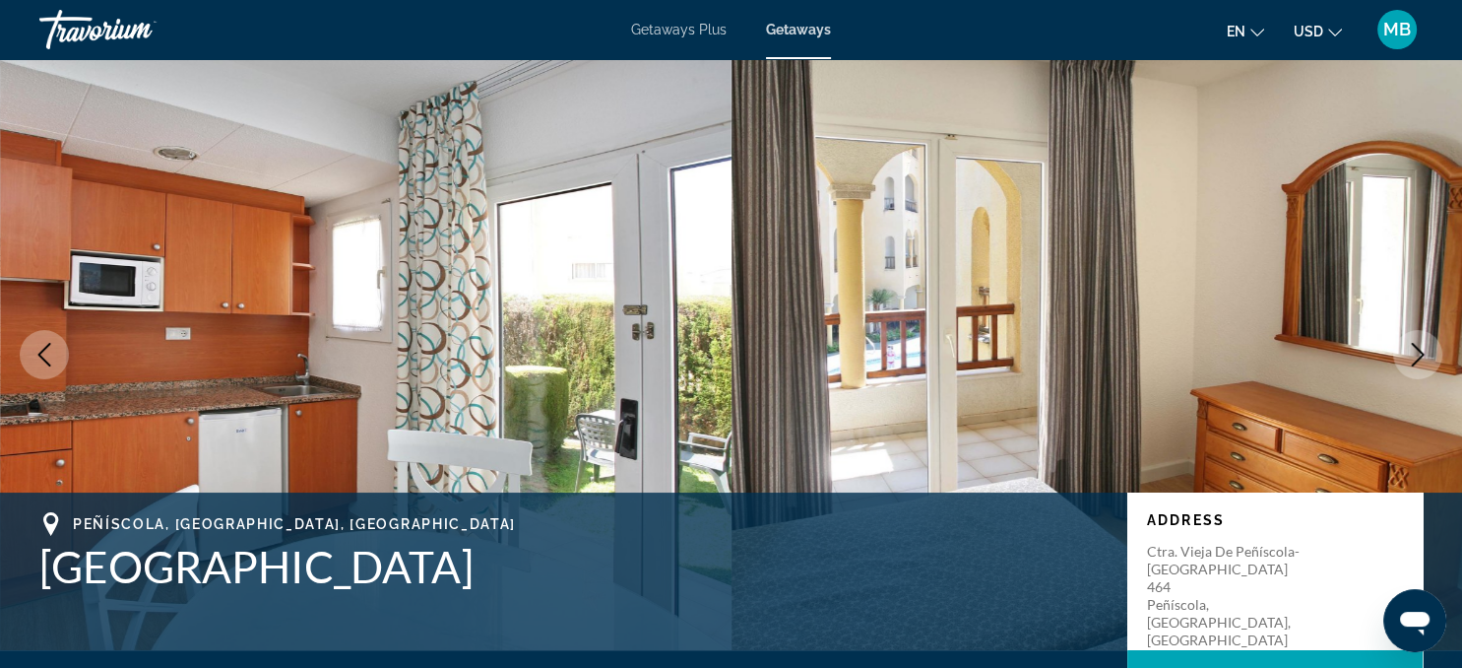
click at [1419, 353] on icon "Next image" at bounding box center [1418, 355] width 24 height 24
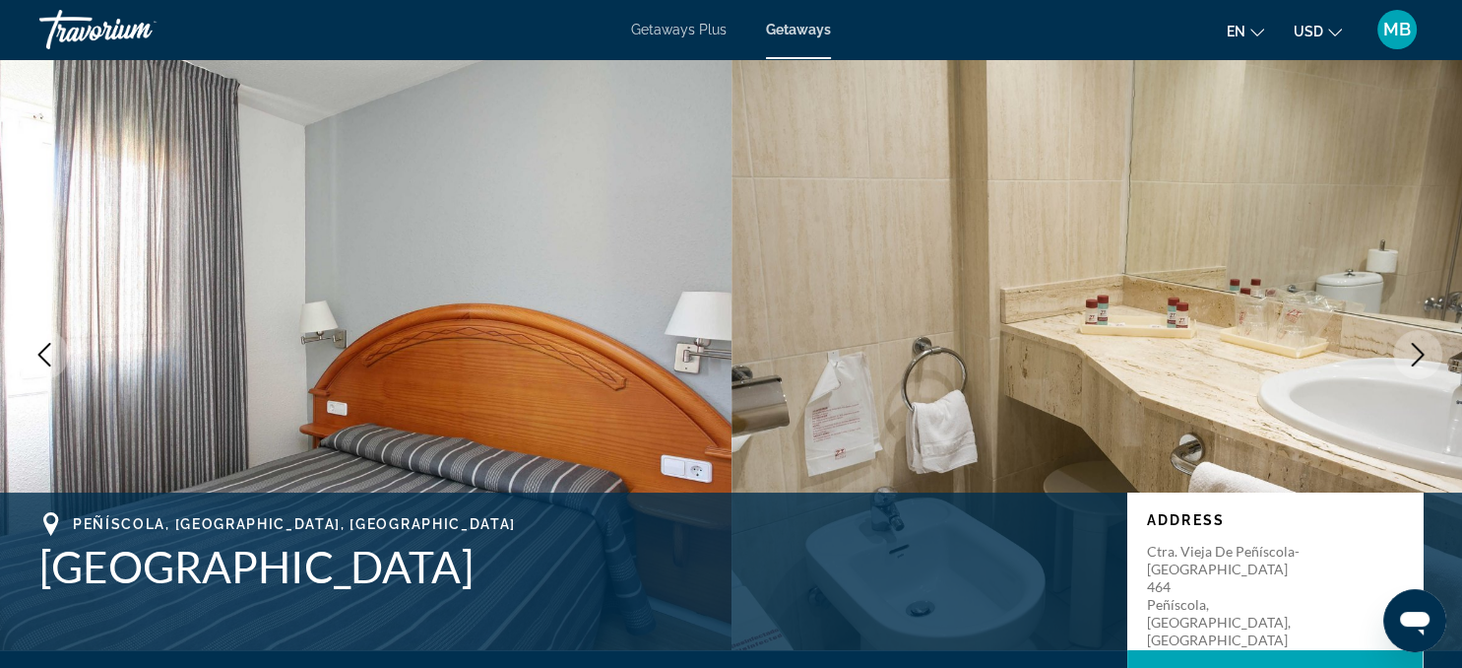
click at [1419, 353] on icon "Next image" at bounding box center [1418, 355] width 24 height 24
